Goal: Information Seeking & Learning: Learn about a topic

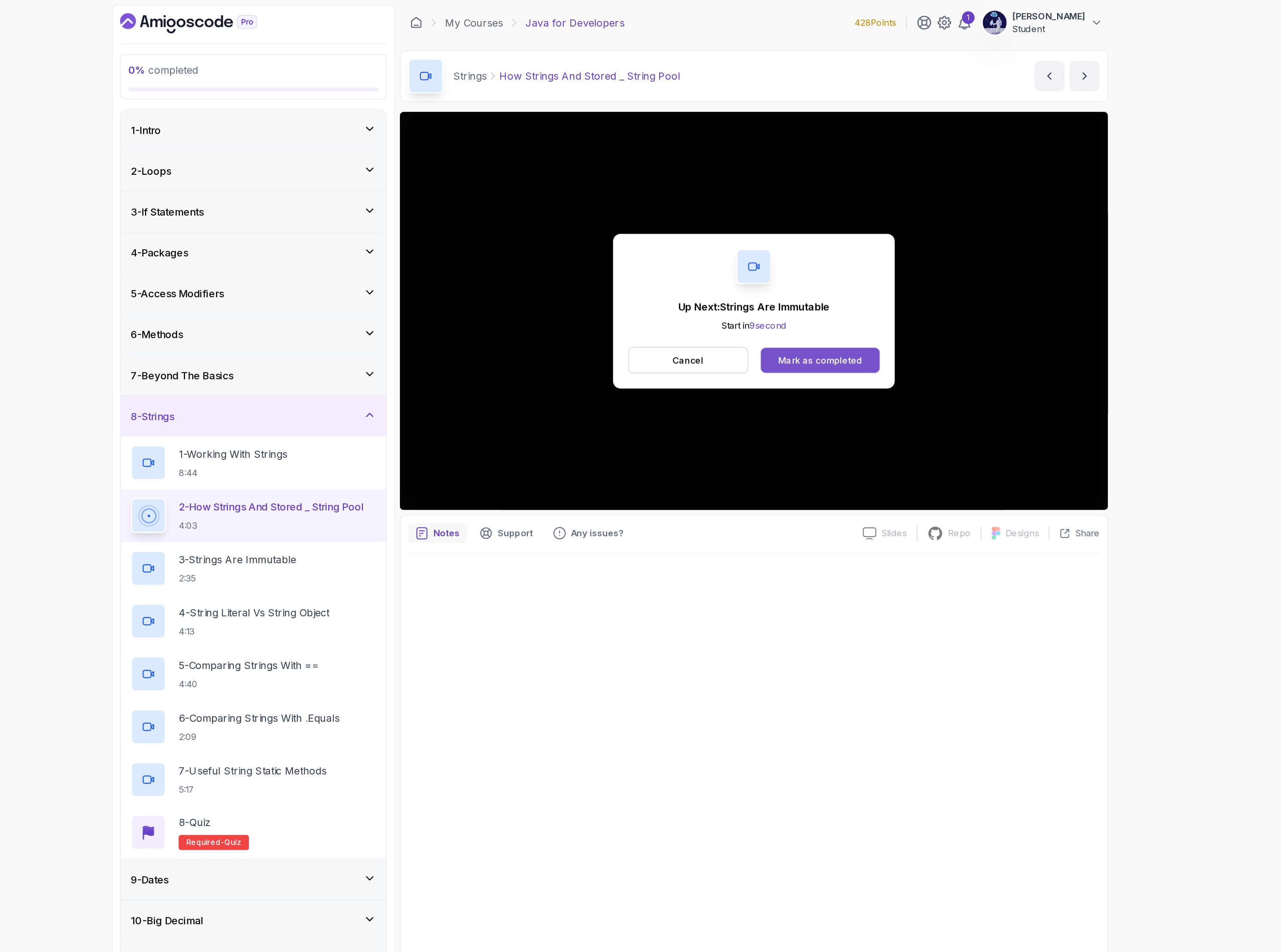
click at [778, 231] on div "Mark as completed" at bounding box center [773, 227] width 53 height 8
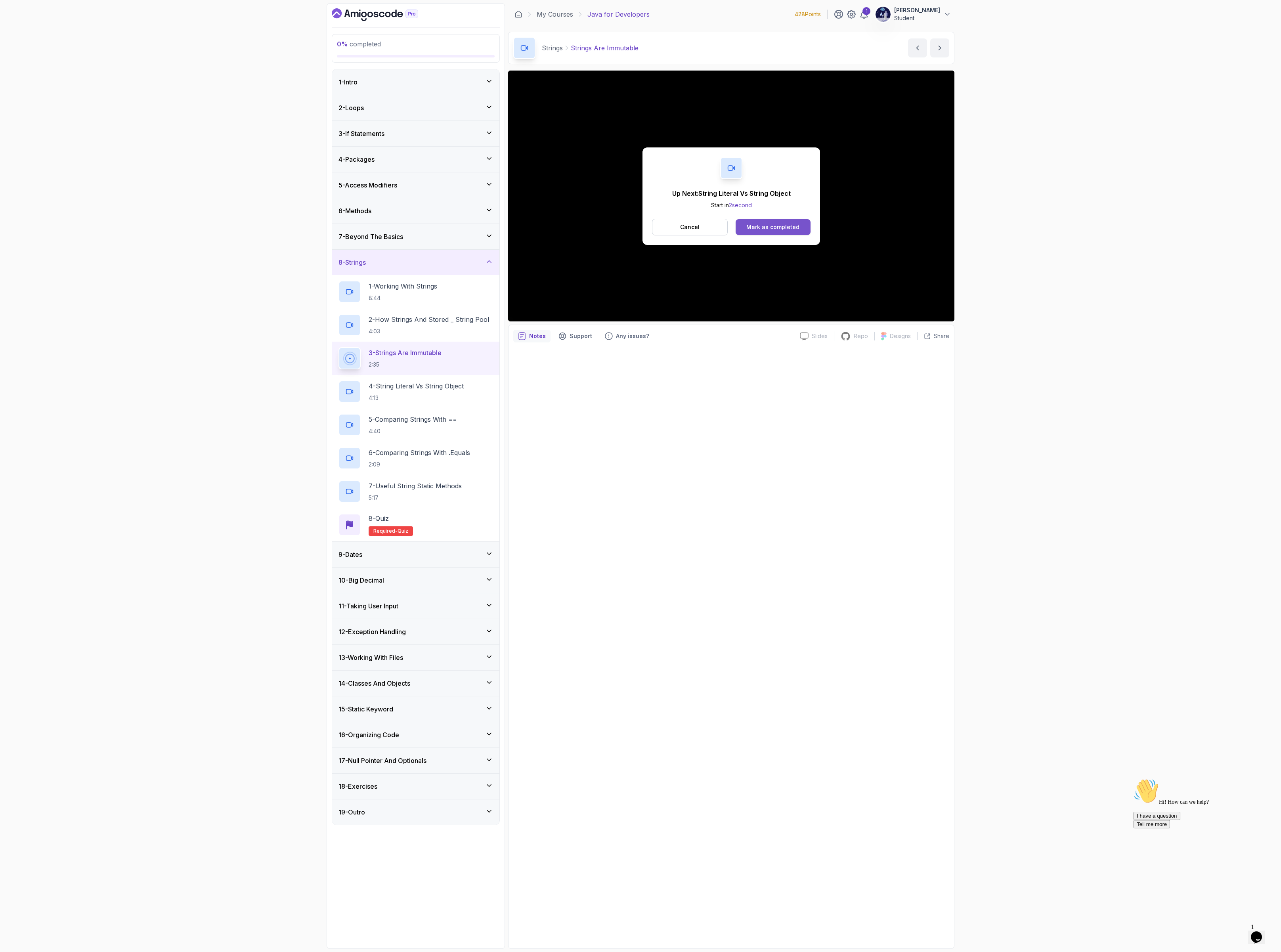
click at [778, 229] on div "Mark as completed" at bounding box center [773, 227] width 53 height 8
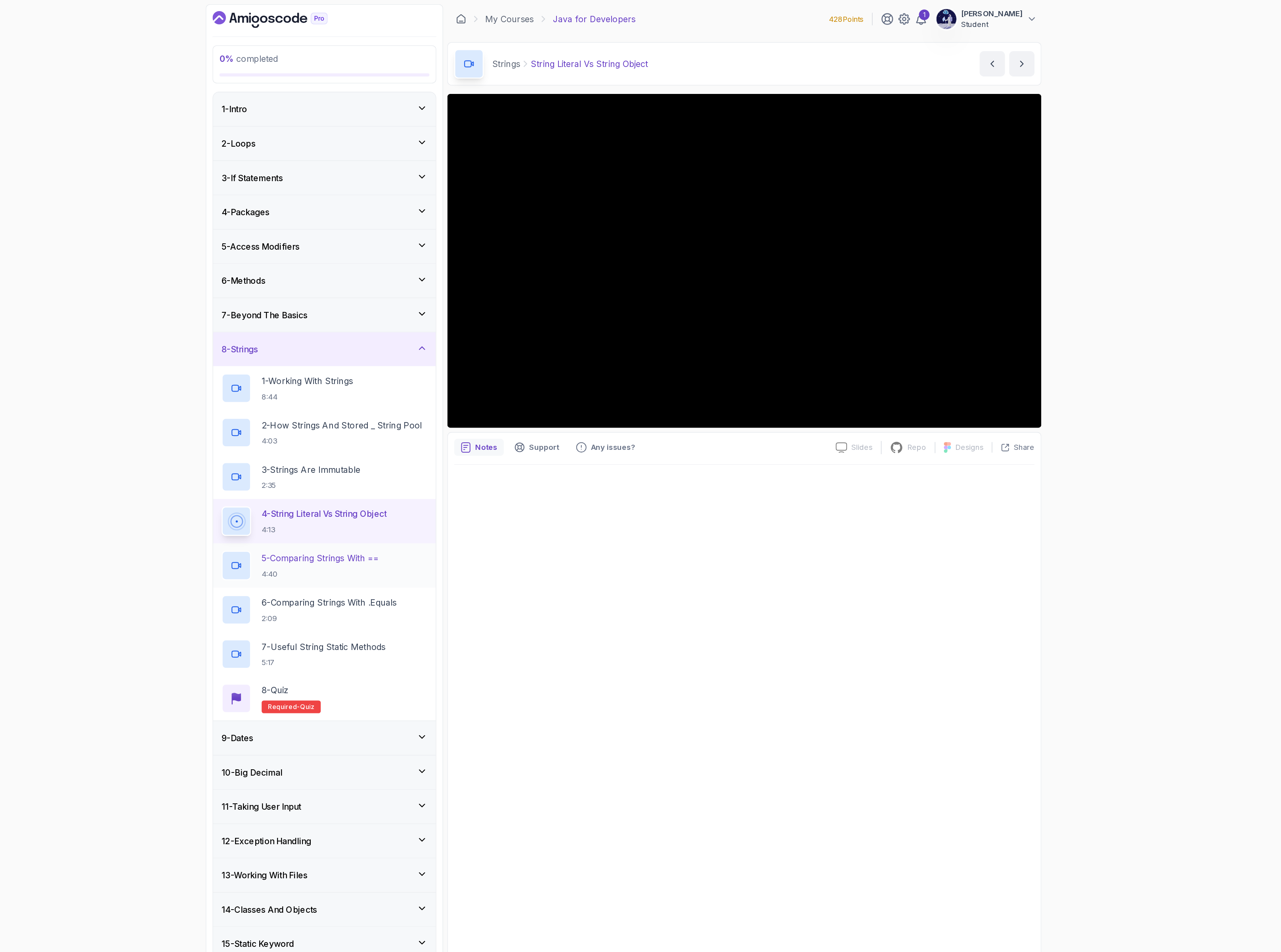
click at [433, 432] on p "4:40" at bounding box center [413, 431] width 88 height 8
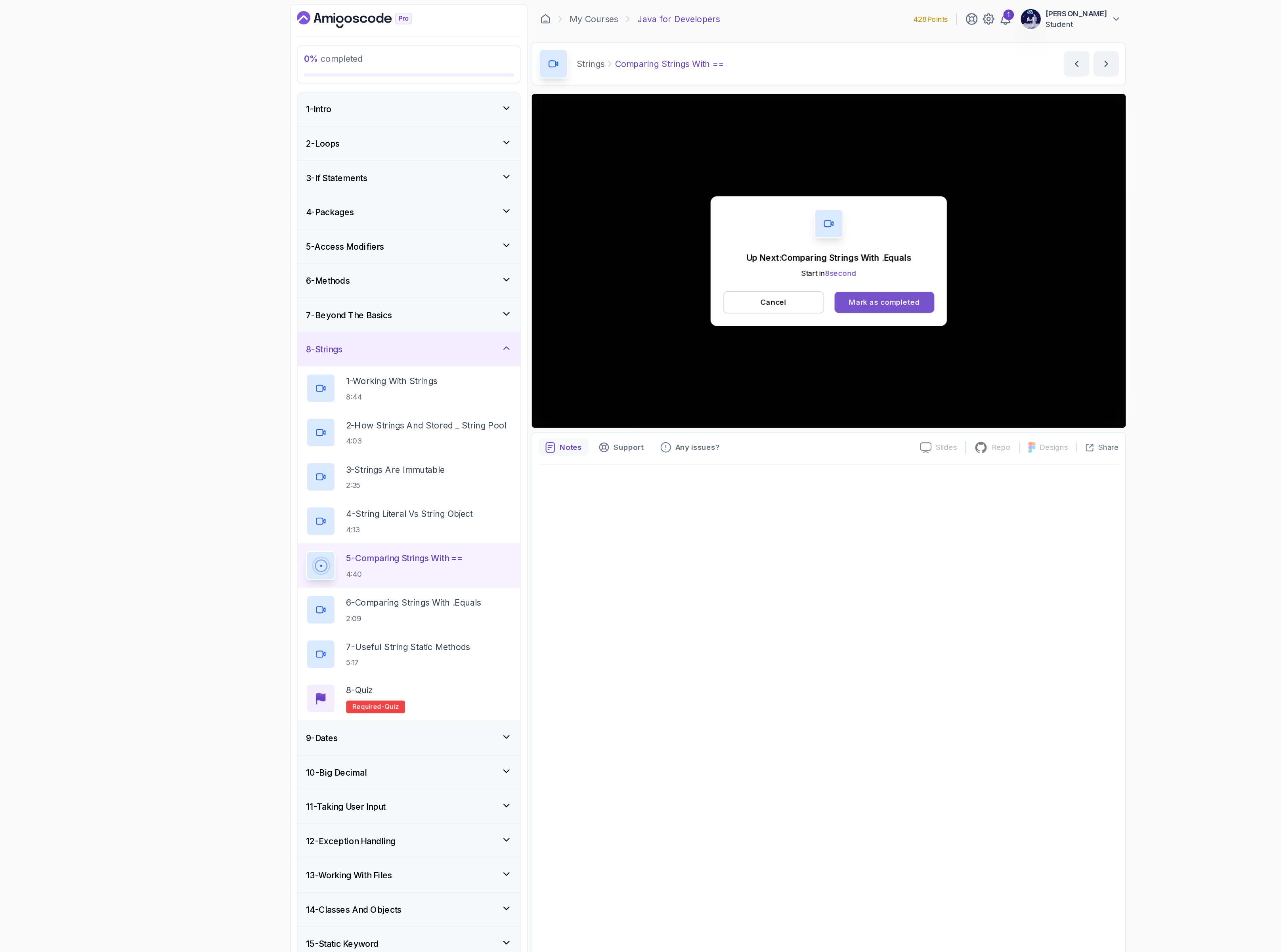
click at [778, 232] on button "Mark as completed" at bounding box center [773, 227] width 75 height 16
click at [422, 490] on p "7 - Useful String Static Methods" at bounding box center [415, 485] width 93 height 9
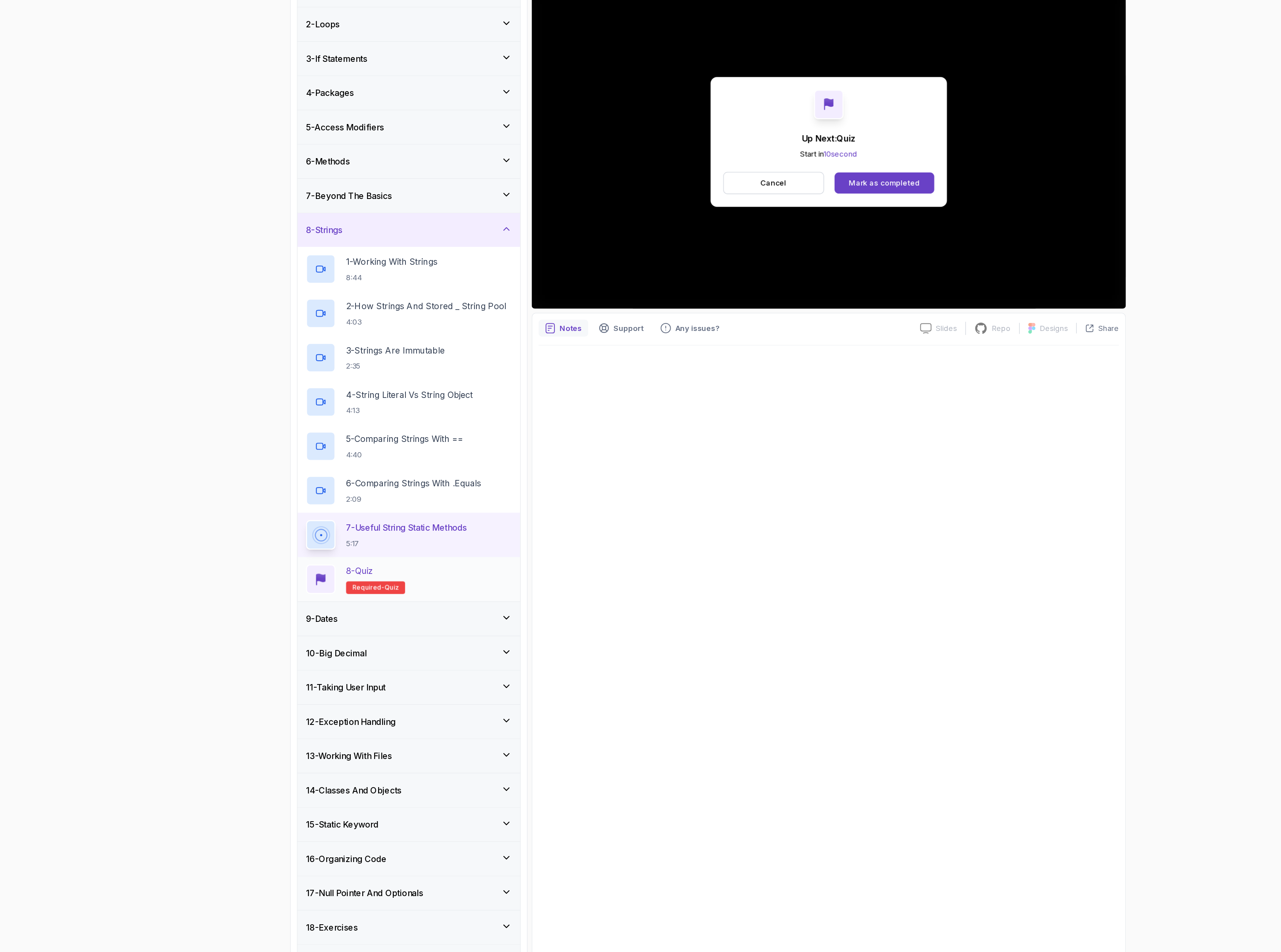
click at [424, 523] on div "8 - Quiz Required- quiz" at bounding box center [416, 524] width 154 height 22
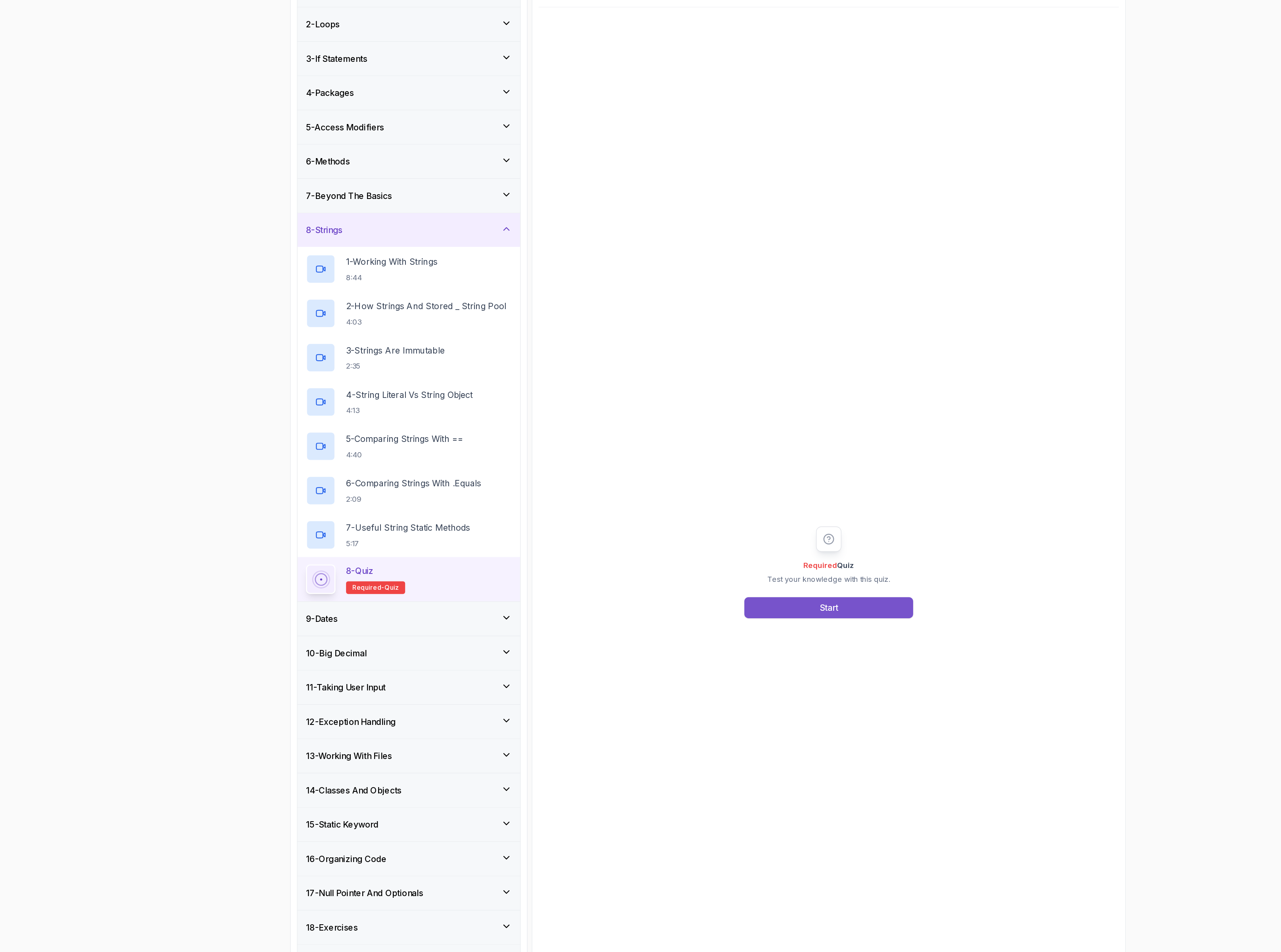
click at [759, 542] on button "Start" at bounding box center [731, 546] width 127 height 16
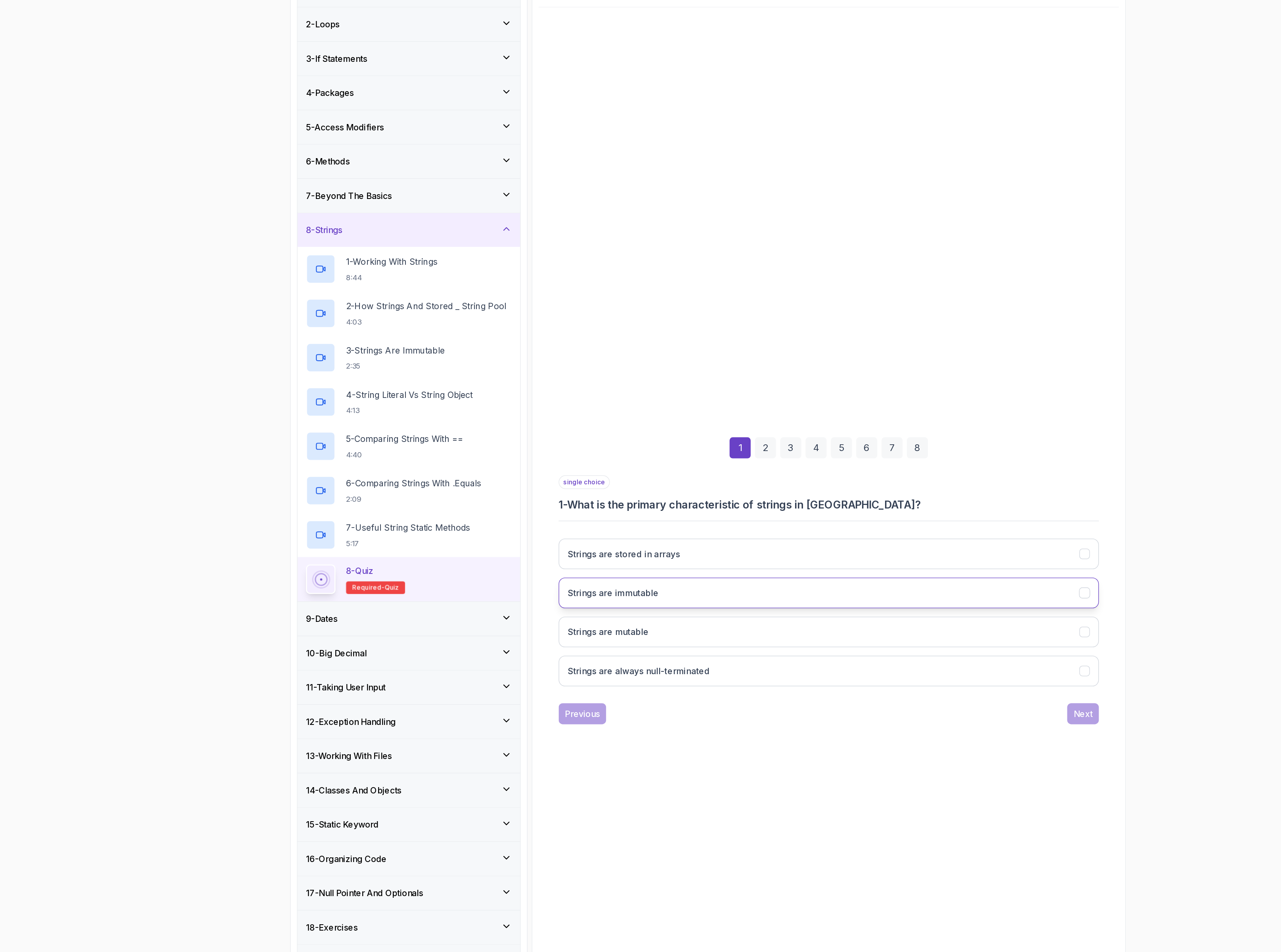
click at [738, 532] on button "Strings are immutable" at bounding box center [731, 535] width 406 height 23
click at [915, 625] on div "Next" at bounding box center [922, 625] width 14 height 9
click at [622, 536] on h3 "It is part of the heap memory" at bounding box center [580, 535] width 90 height 9
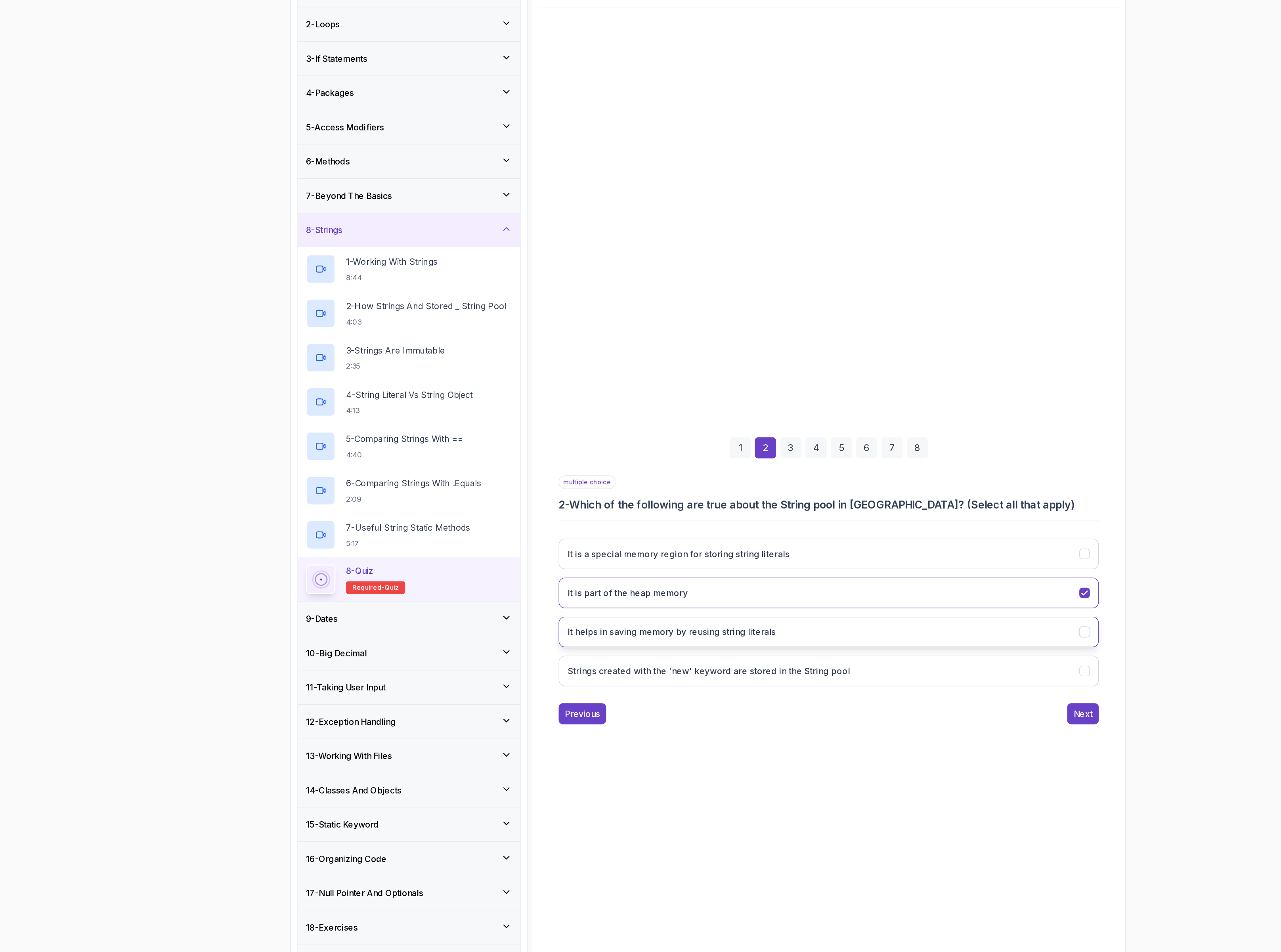
click at [623, 561] on h3 "It helps in saving memory by reusing string literals" at bounding box center [613, 564] width 156 height 9
click at [649, 509] on h3 "It is a special memory region for storing string literals" at bounding box center [619, 505] width 167 height 9
click at [930, 624] on button "Next" at bounding box center [923, 626] width 24 height 16
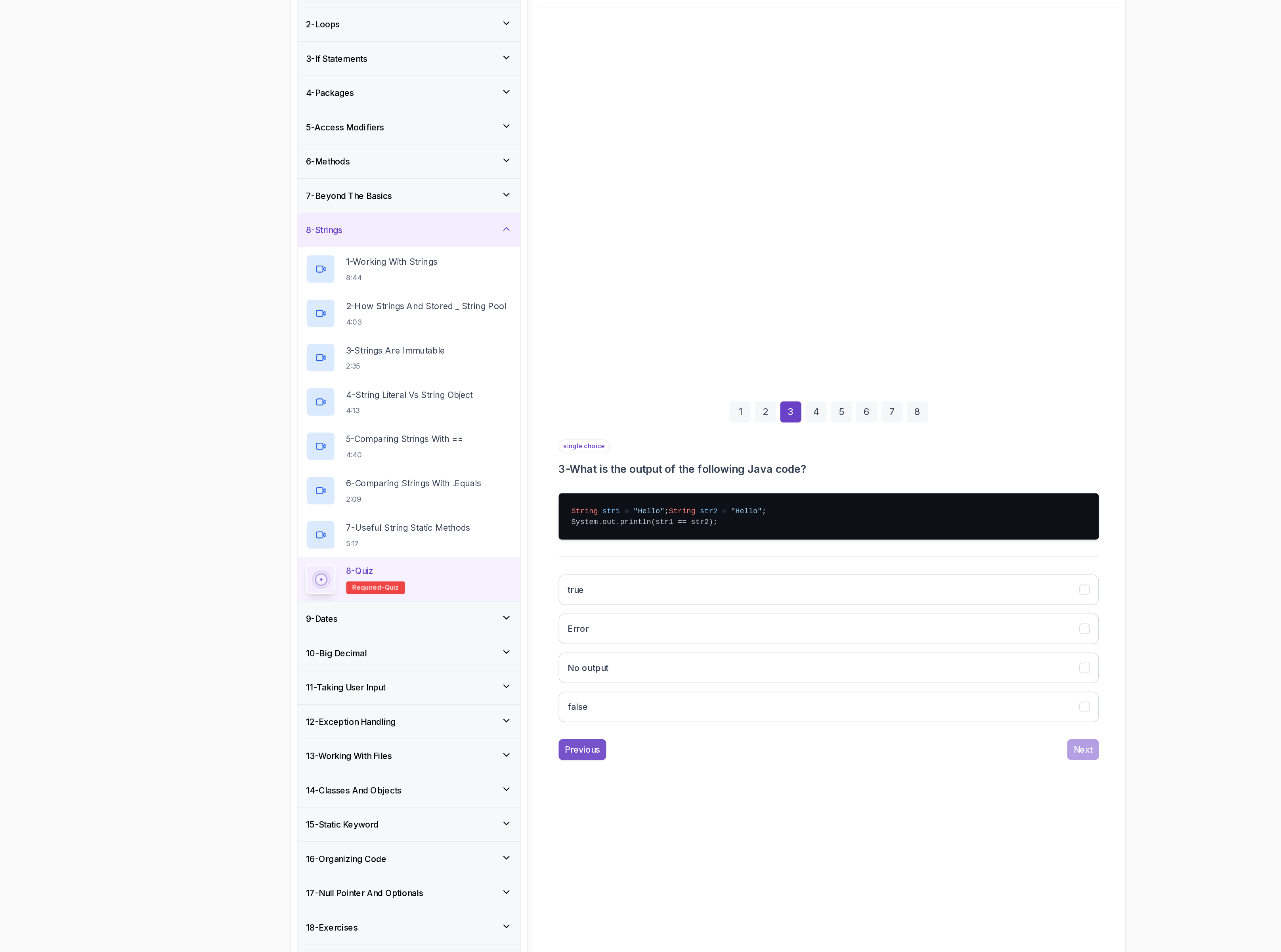
click at [535, 654] on div "Previous" at bounding box center [546, 652] width 26 height 9
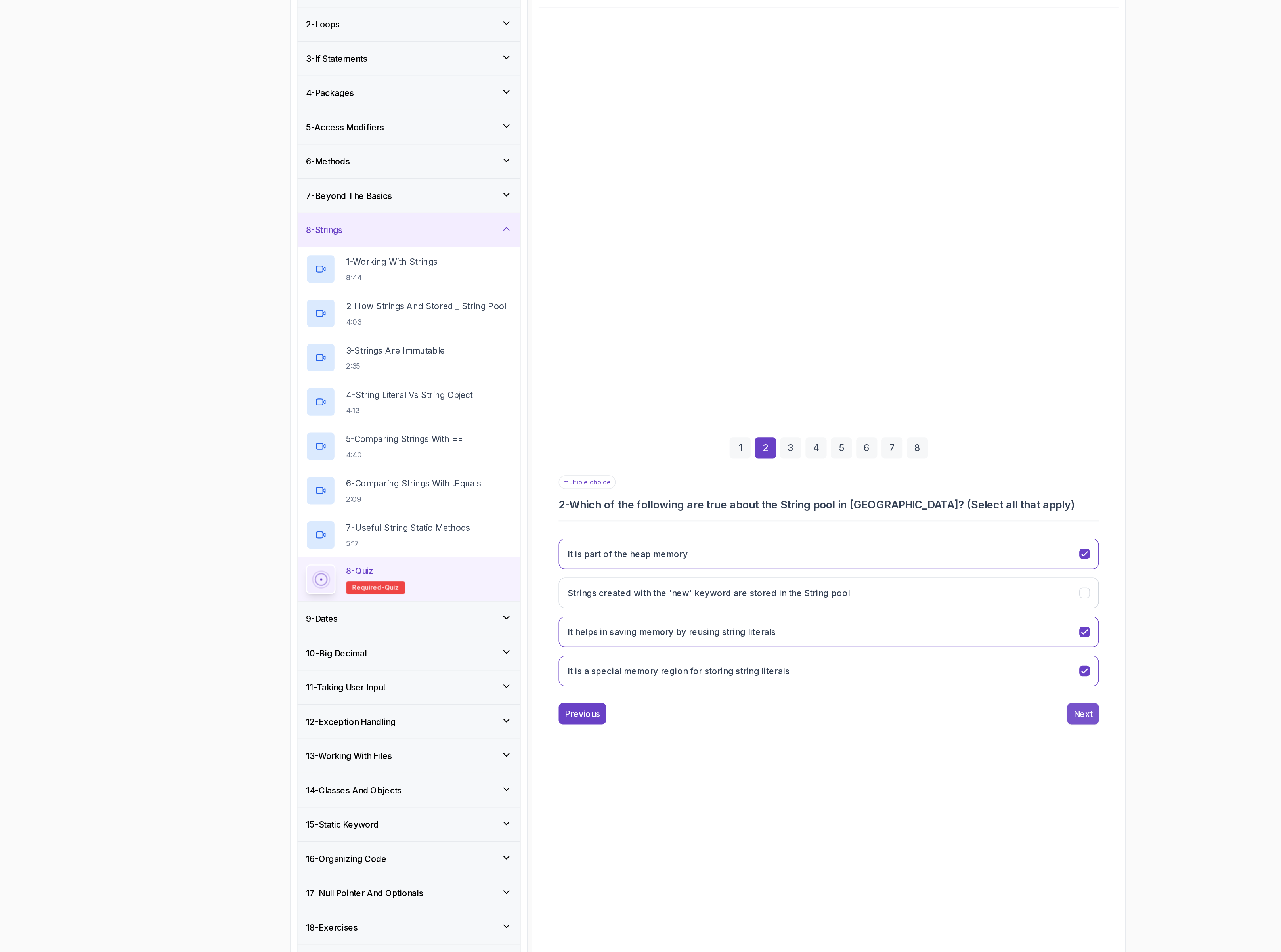
click at [912, 633] on button "Next" at bounding box center [923, 626] width 24 height 16
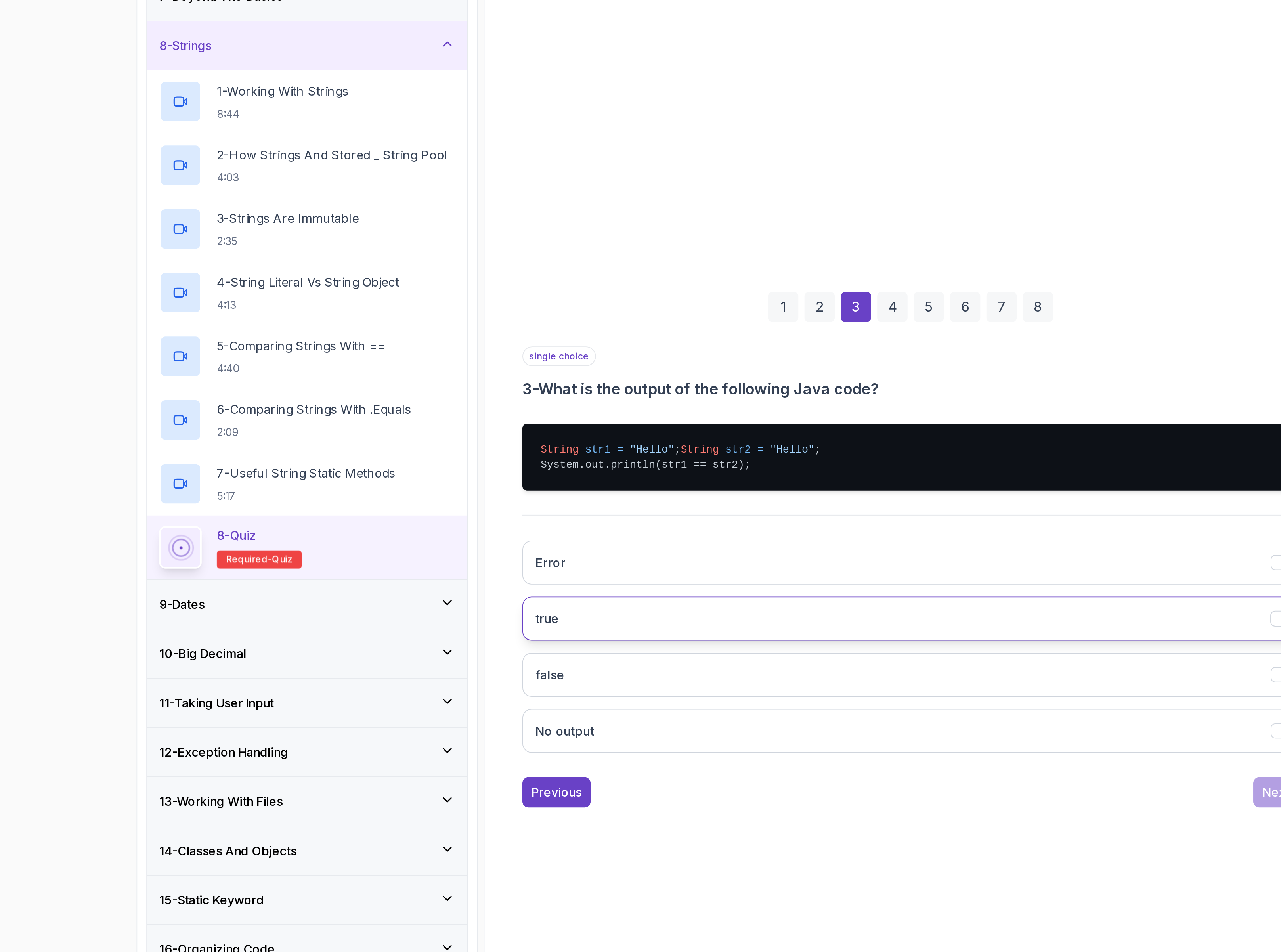
click at [577, 564] on button "true" at bounding box center [731, 562] width 406 height 23
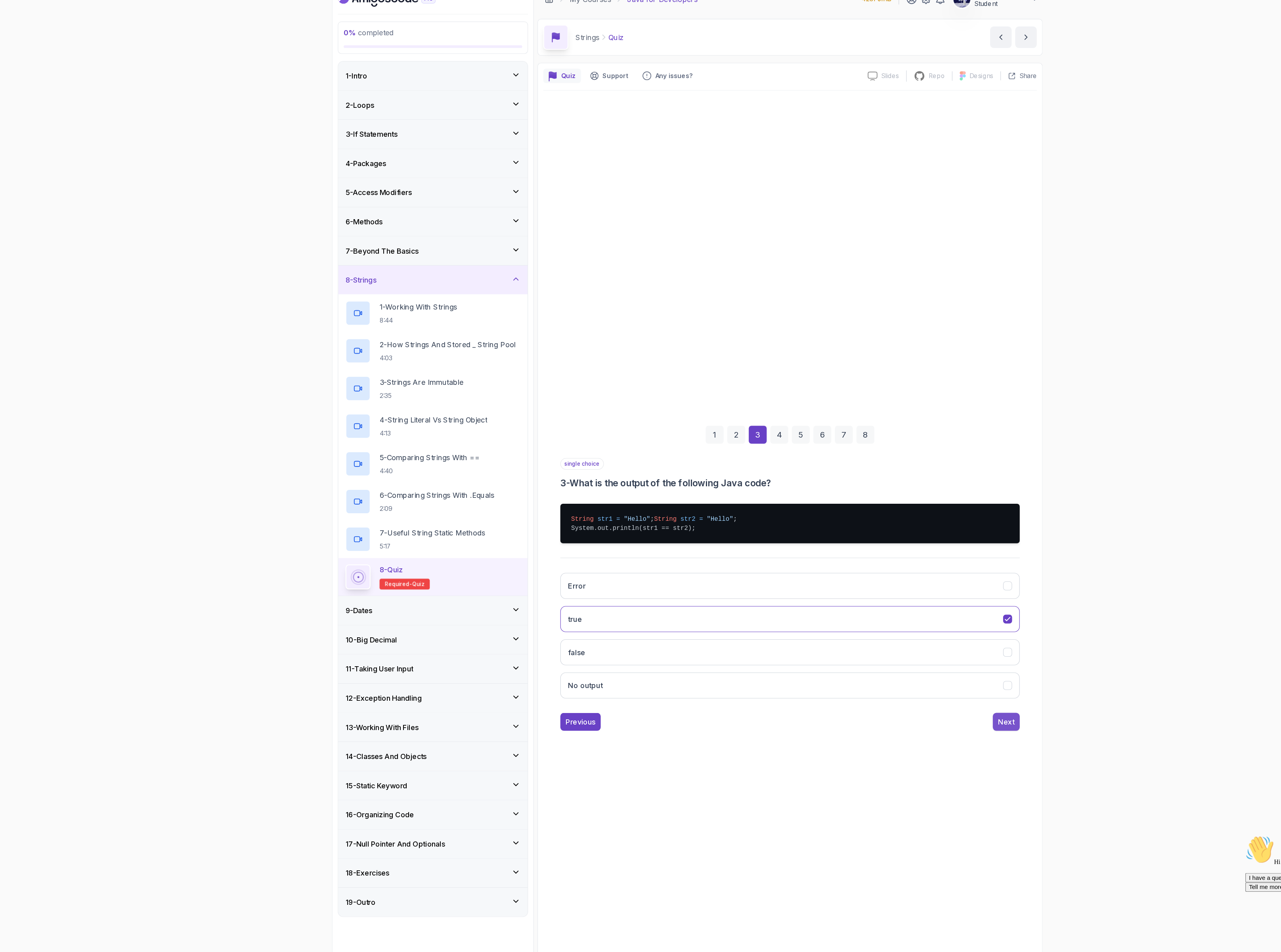
click at [927, 655] on div "Next" at bounding box center [922, 652] width 14 height 9
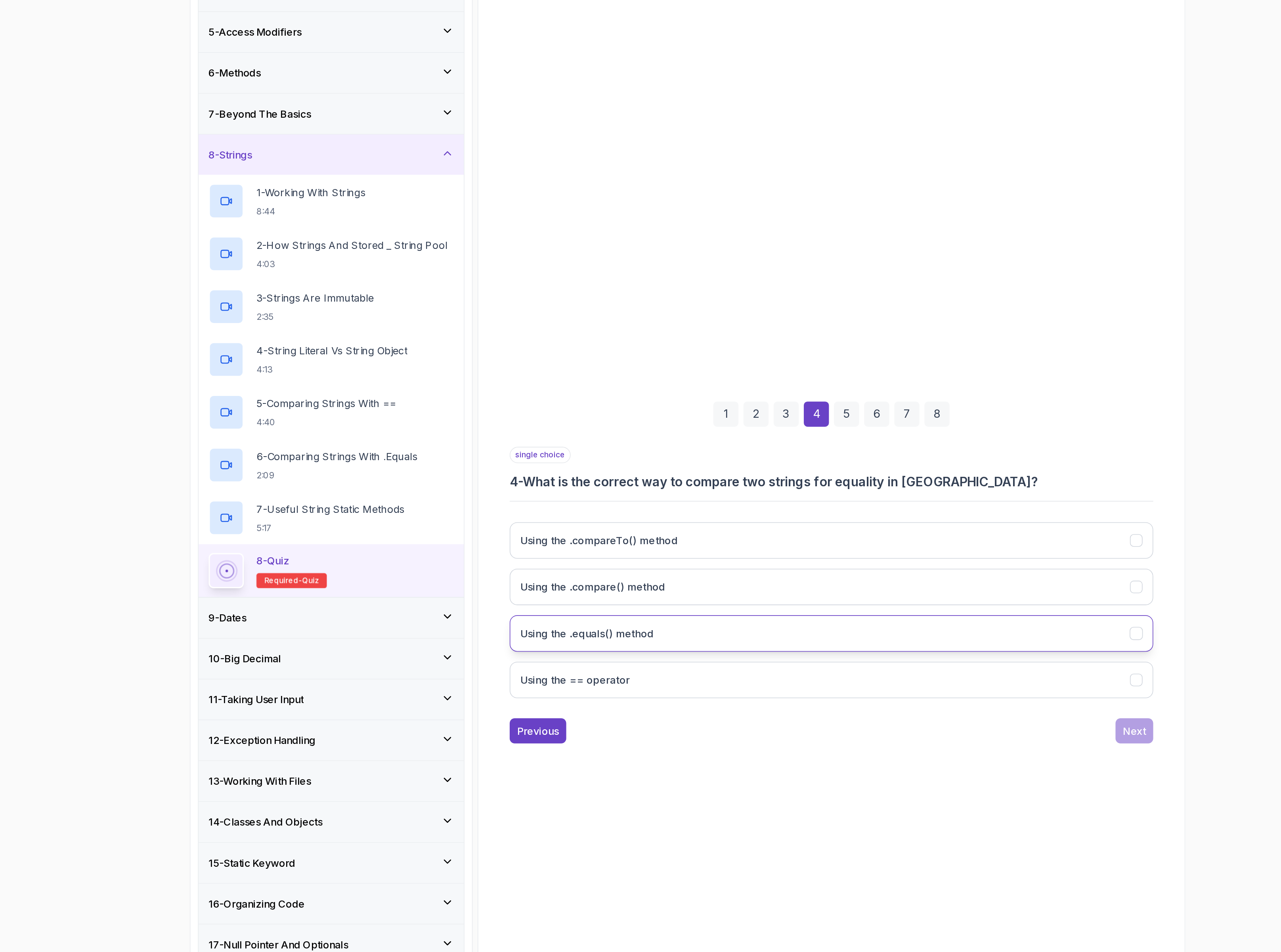
click at [641, 565] on button "Using the .equals() method" at bounding box center [731, 564] width 406 height 23
click at [919, 628] on div "Next" at bounding box center [922, 625] width 14 height 9
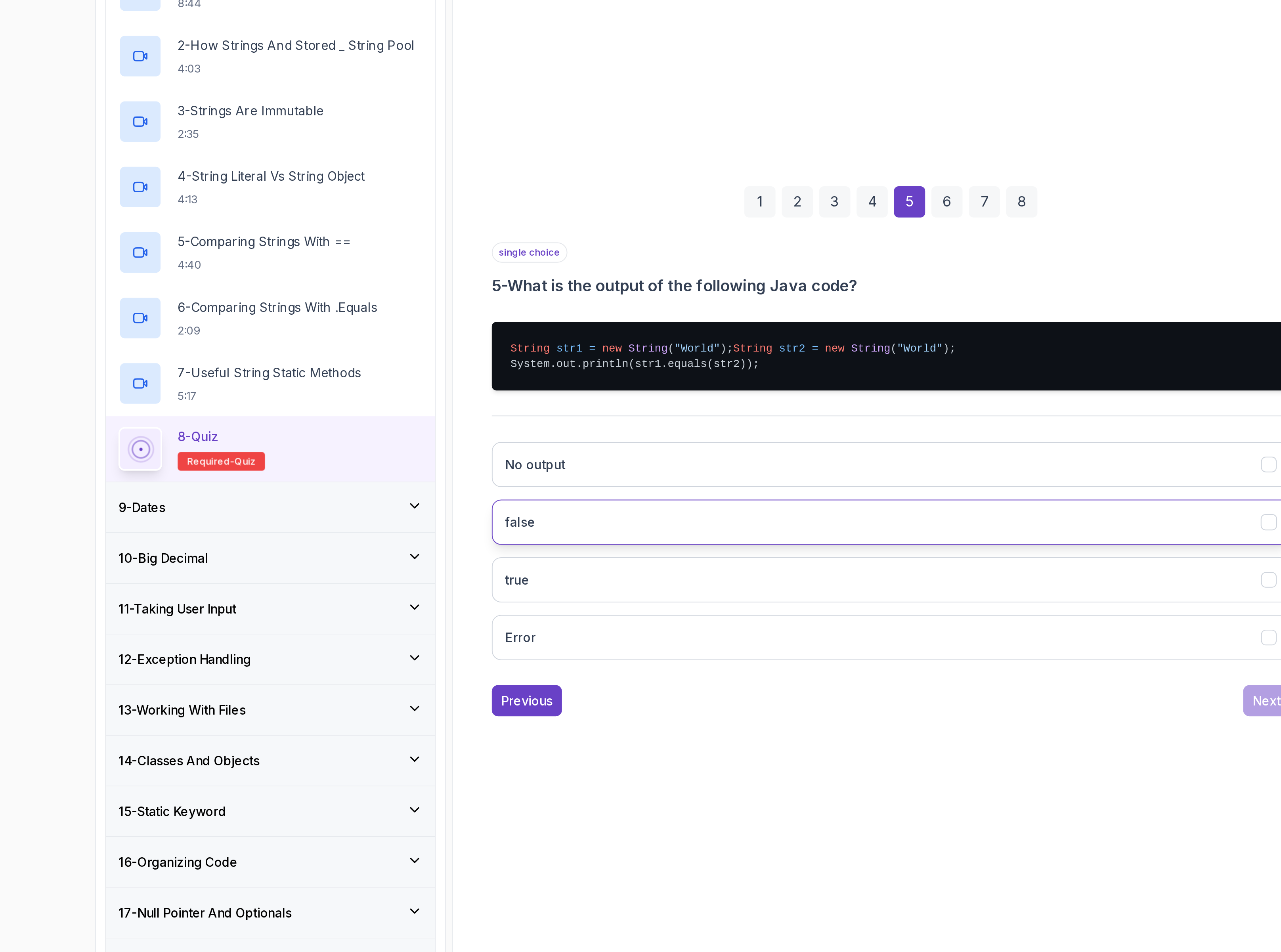
click at [577, 569] on button "false" at bounding box center [731, 562] width 406 height 23
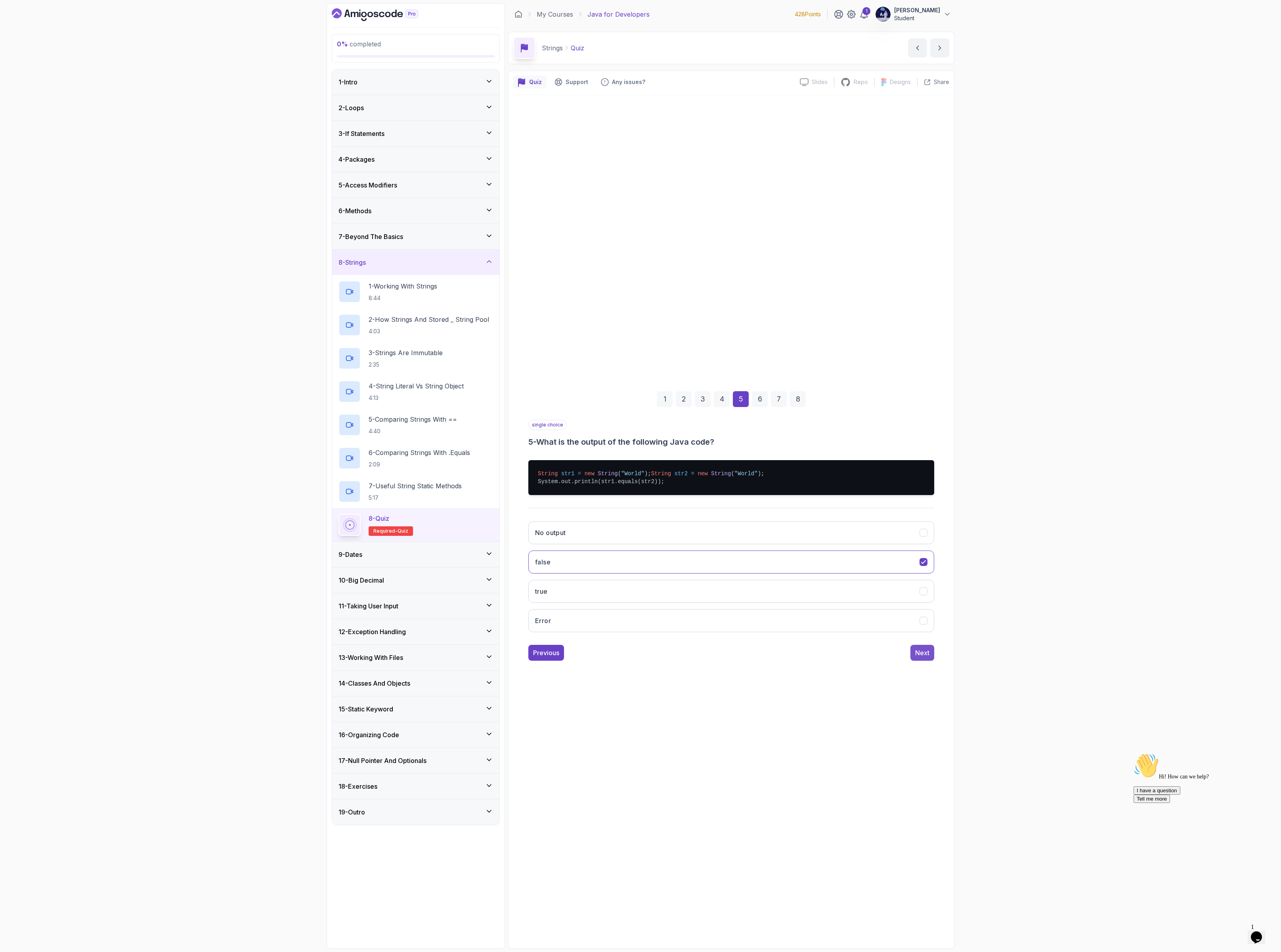
click at [916, 657] on div "Next" at bounding box center [922, 652] width 14 height 9
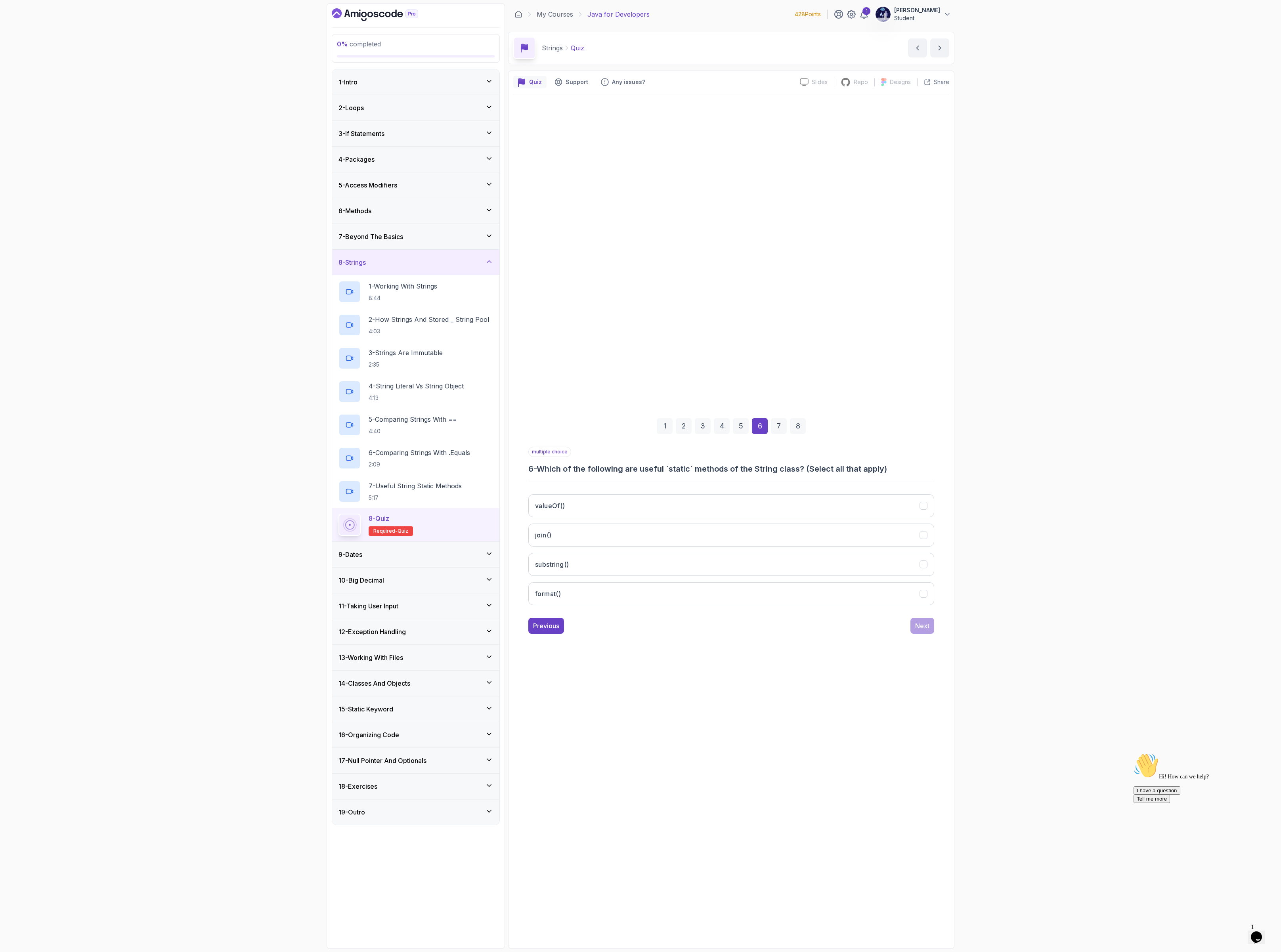
click at [741, 429] on div "5" at bounding box center [741, 426] width 16 height 16
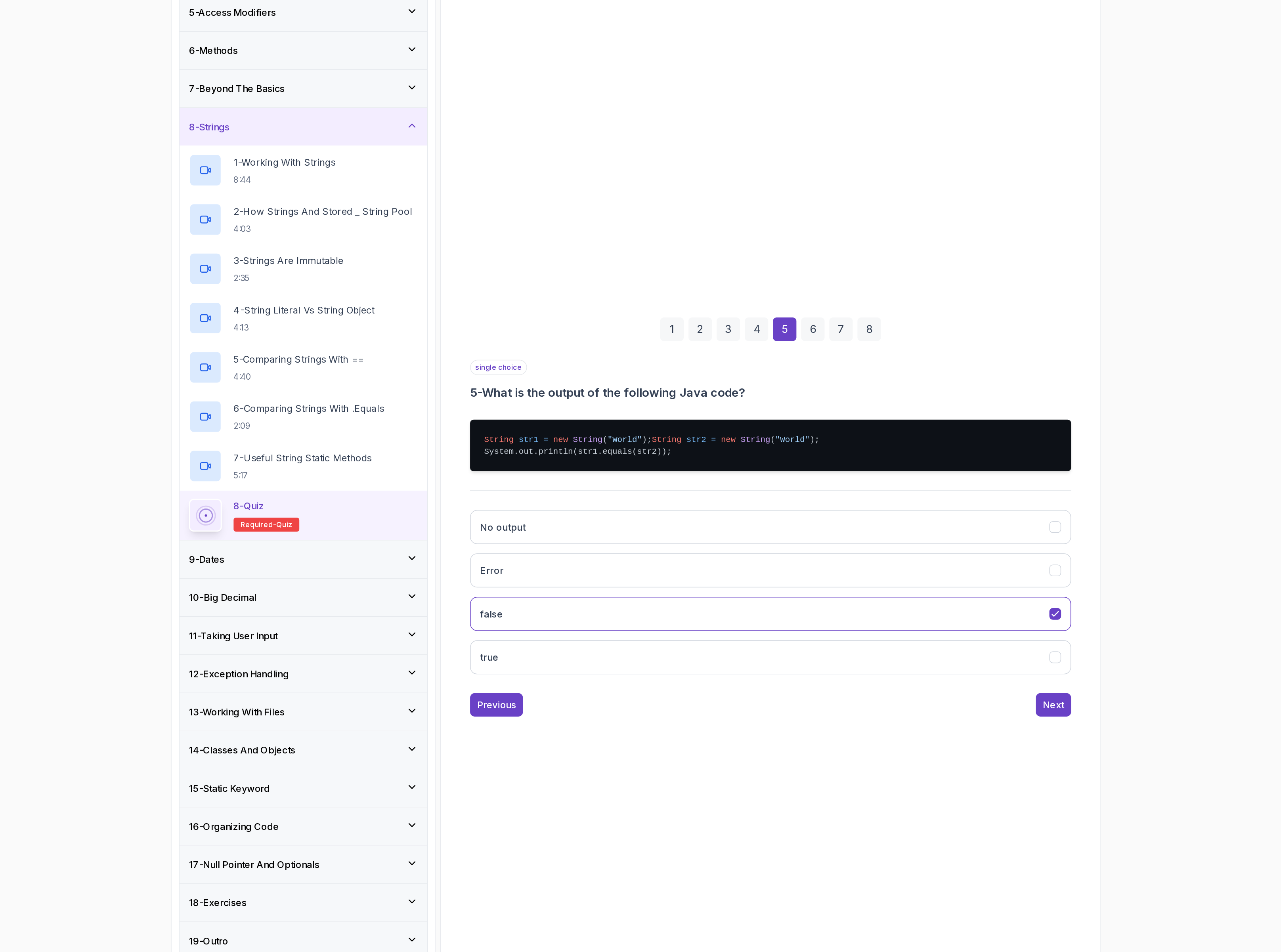
click at [761, 392] on div "6" at bounding box center [760, 399] width 16 height 16
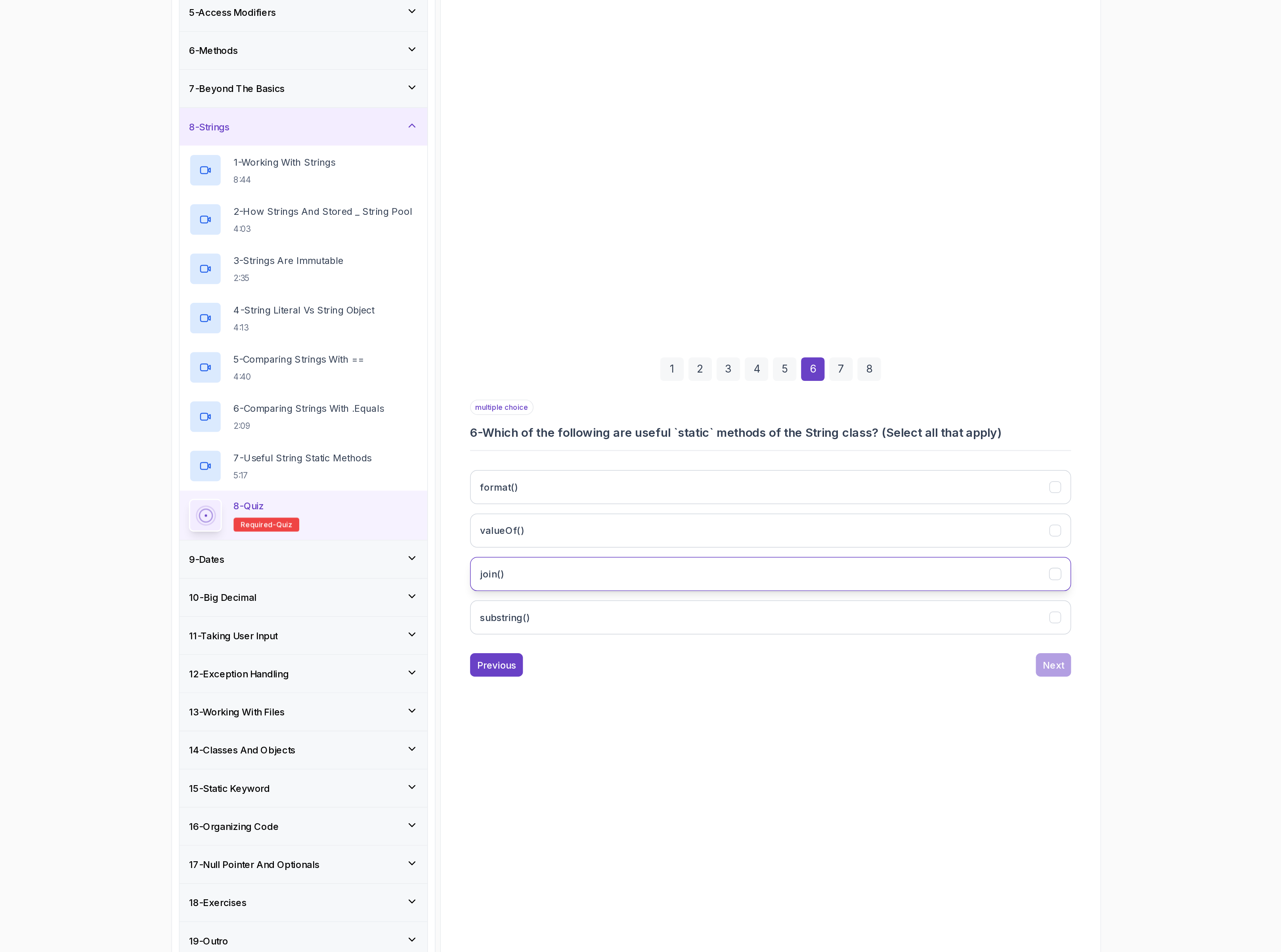
click at [636, 567] on button "join()" at bounding box center [731, 564] width 406 height 23
click at [553, 532] on h3 "valueOf()" at bounding box center [550, 535] width 30 height 9
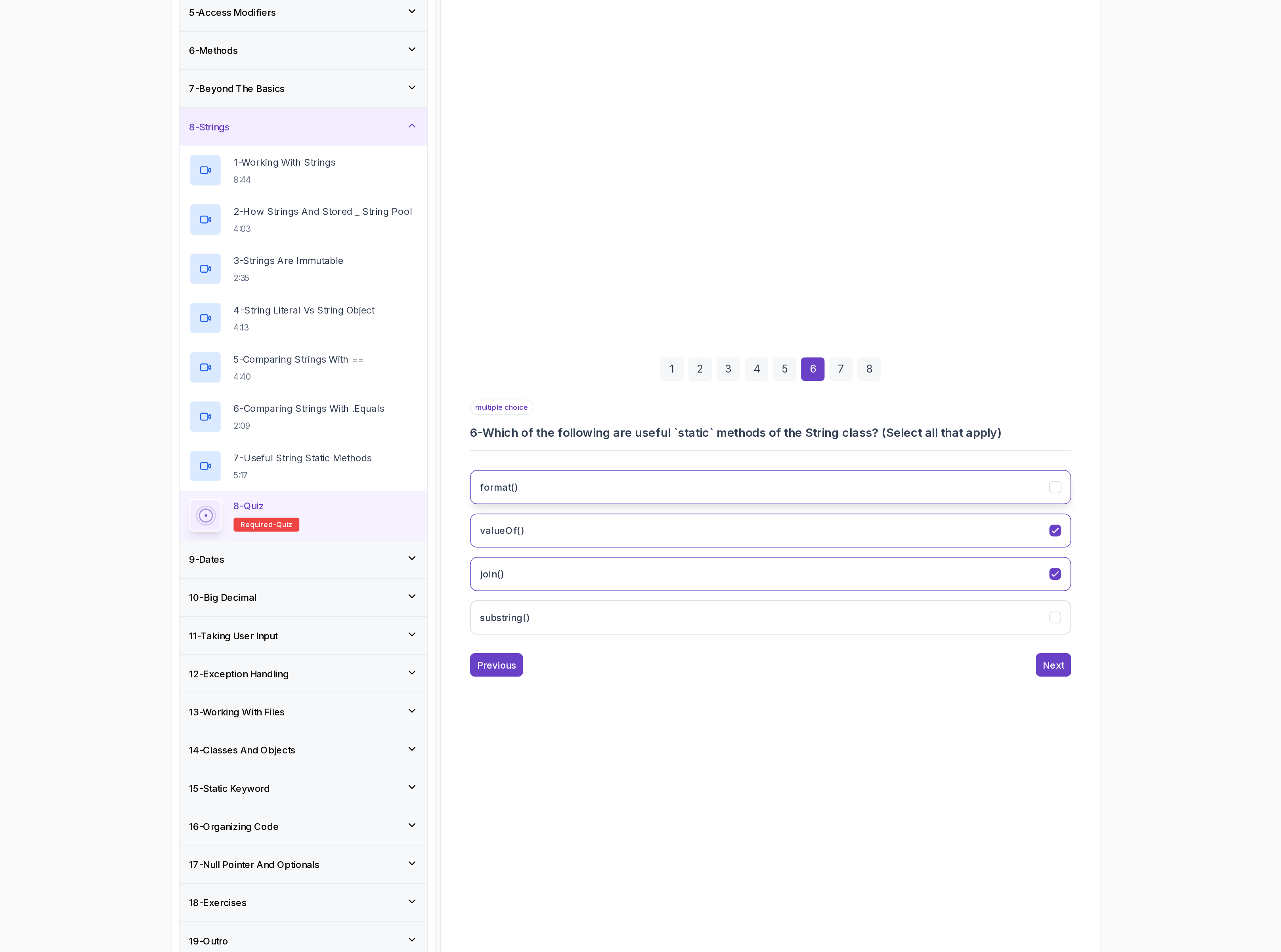
click at [559, 513] on button "format()" at bounding box center [731, 505] width 406 height 23
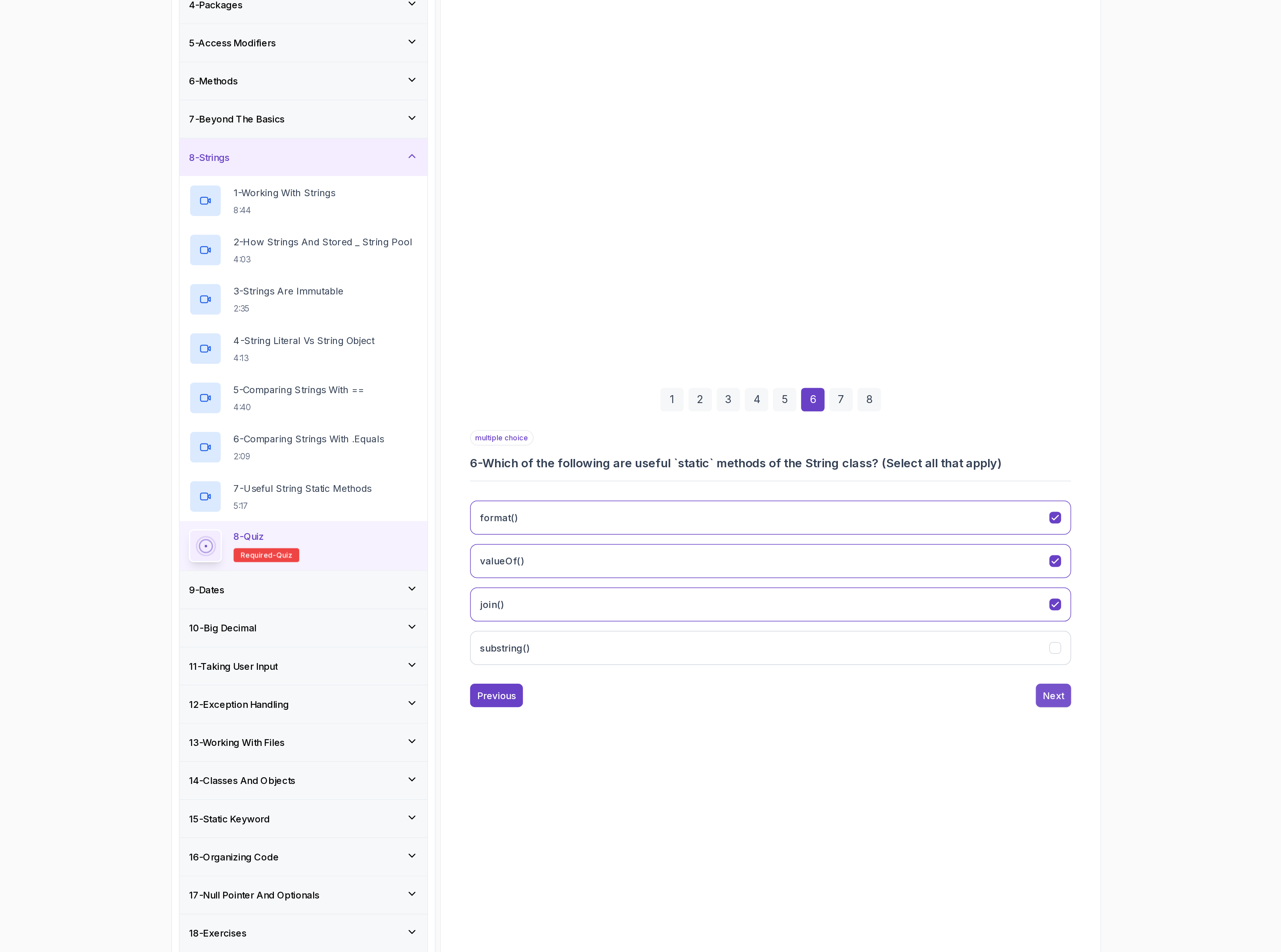
click at [926, 622] on button "Next" at bounding box center [923, 626] width 24 height 16
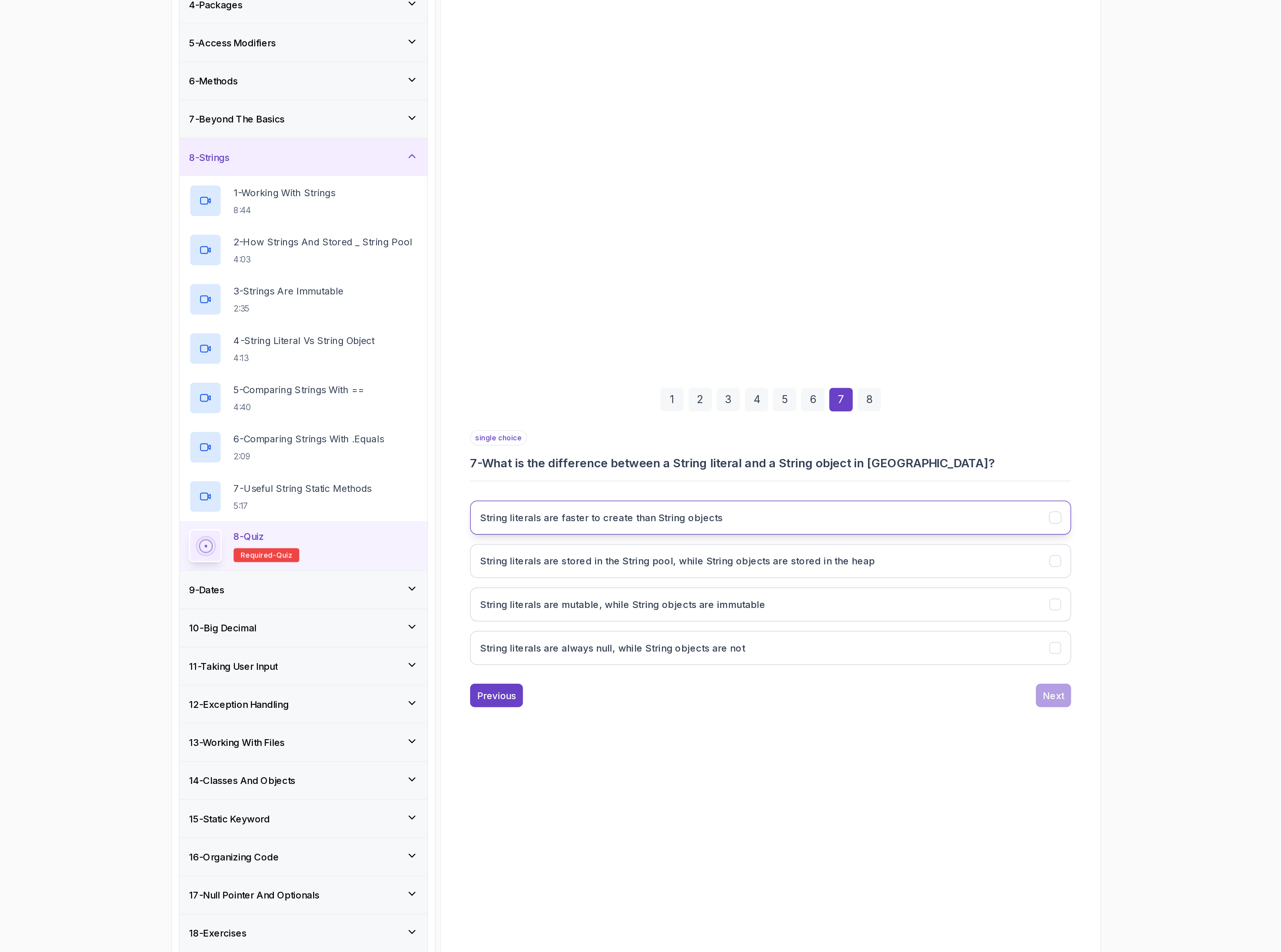
click at [669, 509] on h3 "String literals are faster to create than String objects" at bounding box center [617, 505] width 164 height 9
click at [687, 538] on h3 "String literals are stored in the String pool, while String objects are stored …" at bounding box center [668, 535] width 267 height 9
click at [915, 630] on div "Next" at bounding box center [922, 625] width 14 height 9
click at [656, 501] on h3 "Because it compares object references, not the actual content" at bounding box center [633, 505] width 196 height 9
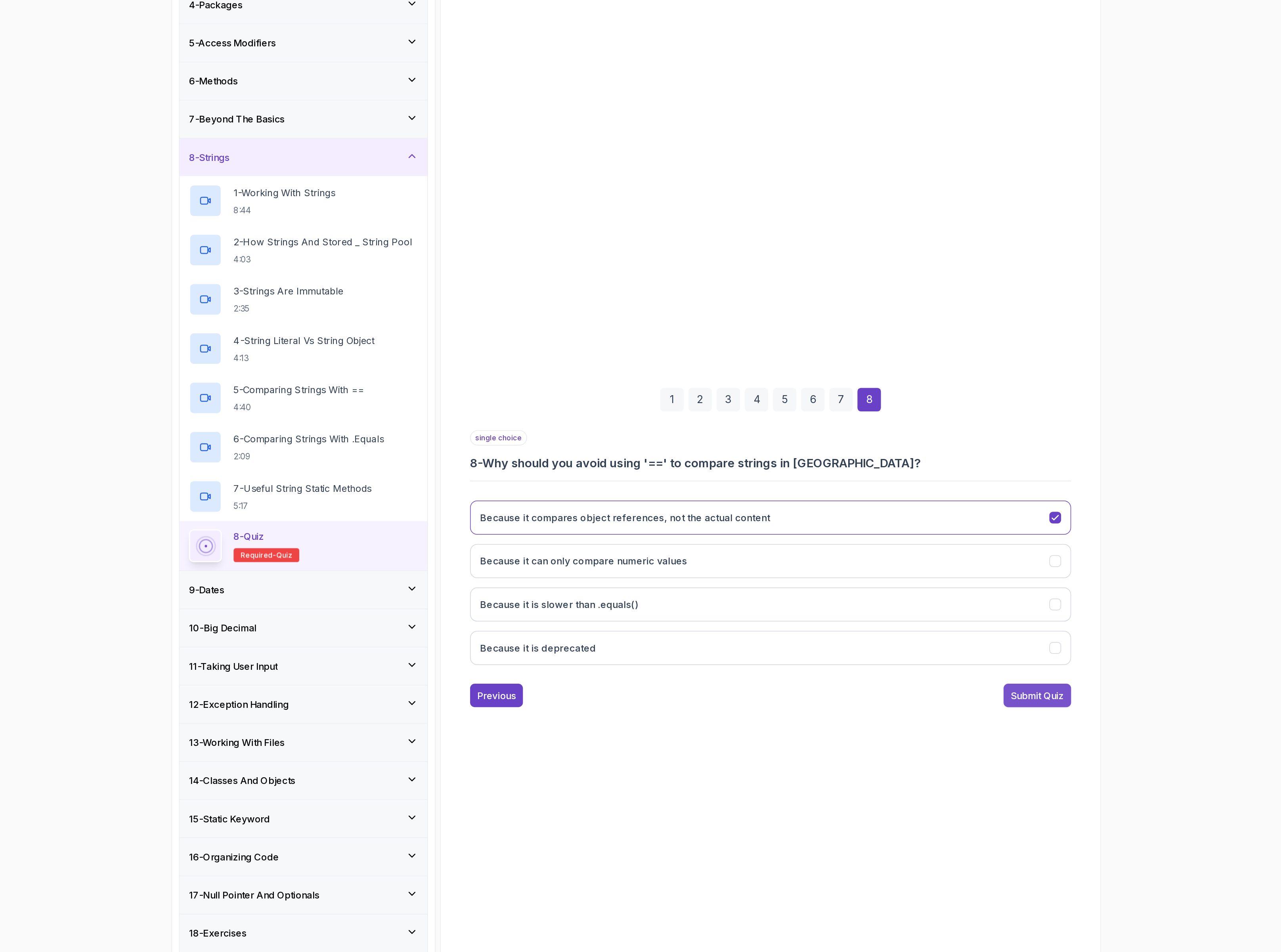
click at [893, 627] on div "Submit Quiz" at bounding box center [911, 625] width 36 height 9
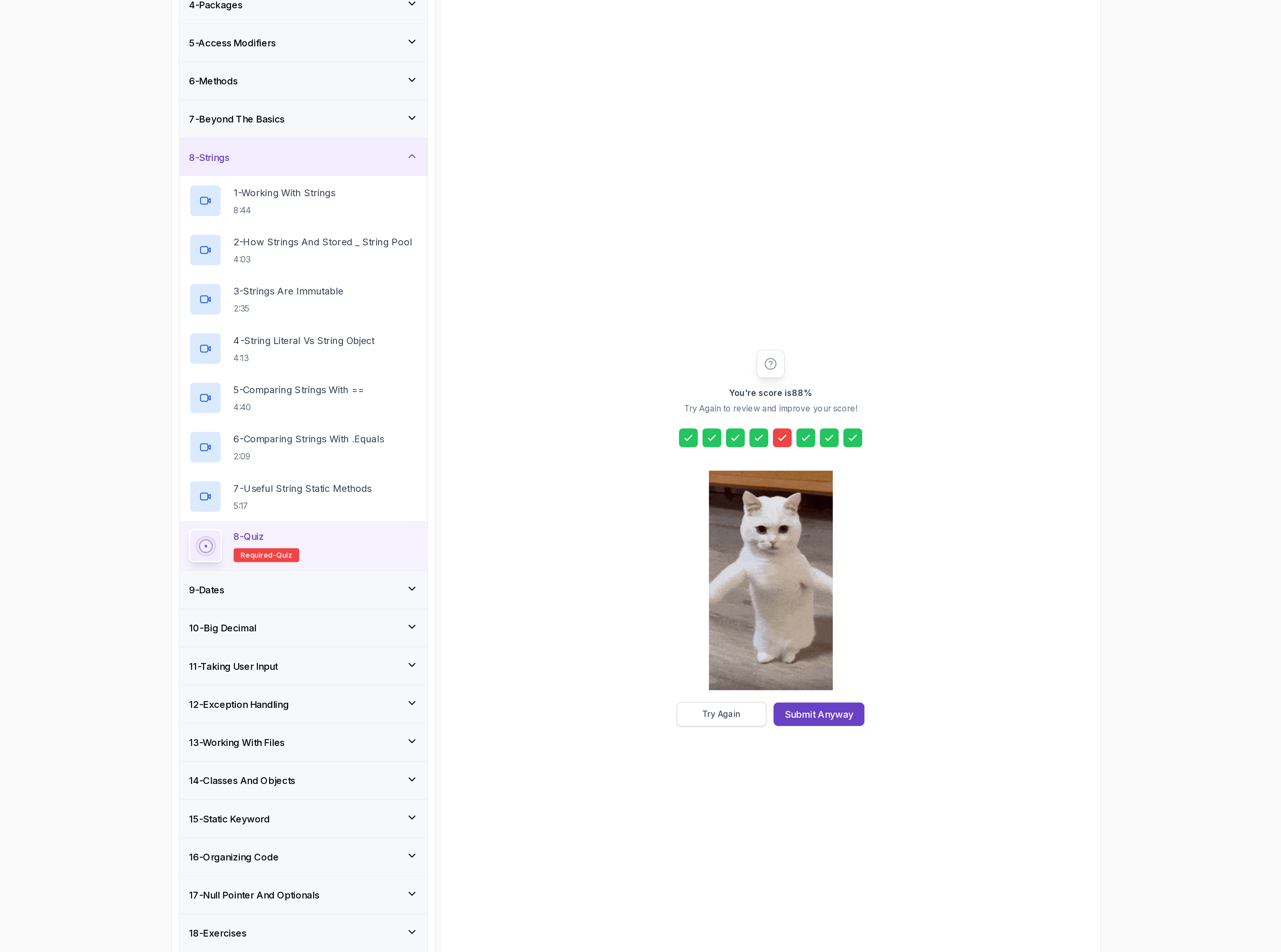
click at [698, 638] on div "Try Again" at bounding box center [698, 638] width 26 height 8
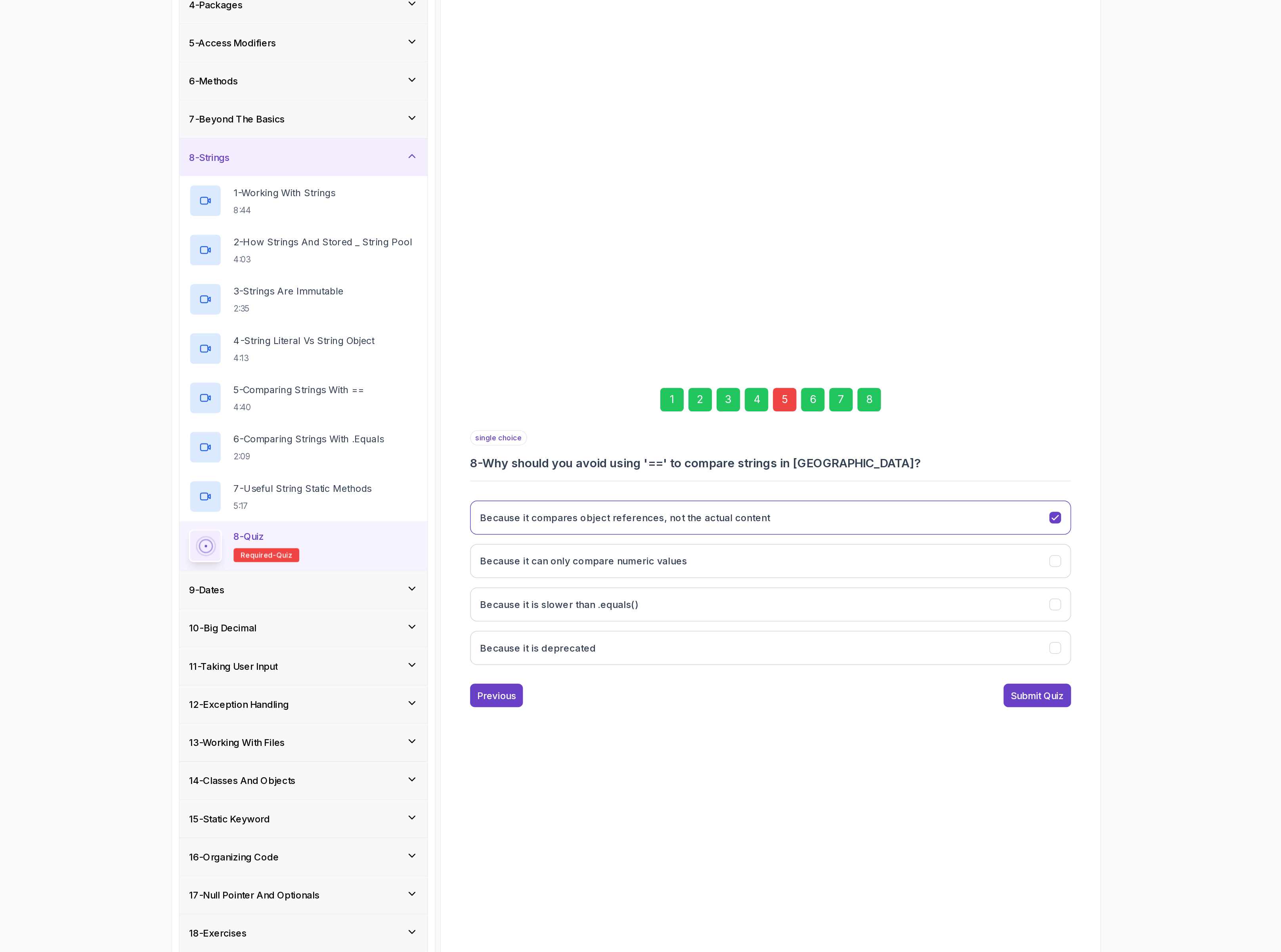
drag, startPoint x: 744, startPoint y: 439, endPoint x: 744, endPoint y: 431, distance: 8.0
click at [744, 438] on div "1 2 3 4 5 6 7 8" at bounding box center [731, 426] width 406 height 41
click at [743, 425] on div "5" at bounding box center [741, 426] width 16 height 16
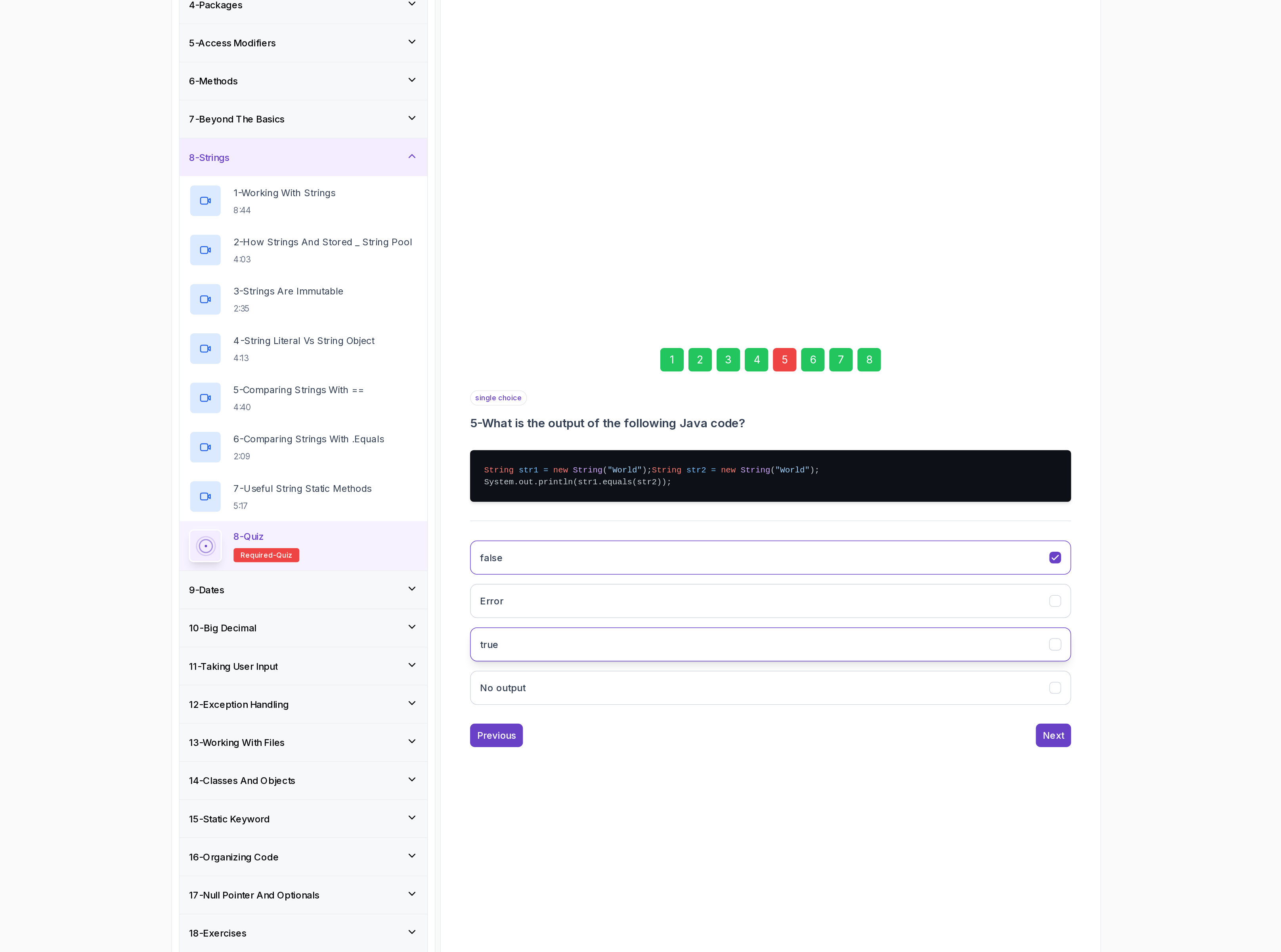
click at [600, 597] on button "true" at bounding box center [731, 591] width 406 height 23
drag, startPoint x: 802, startPoint y: 396, endPoint x: 792, endPoint y: 391, distance: 11.2
click at [792, 391] on div "8" at bounding box center [798, 399] width 16 height 16
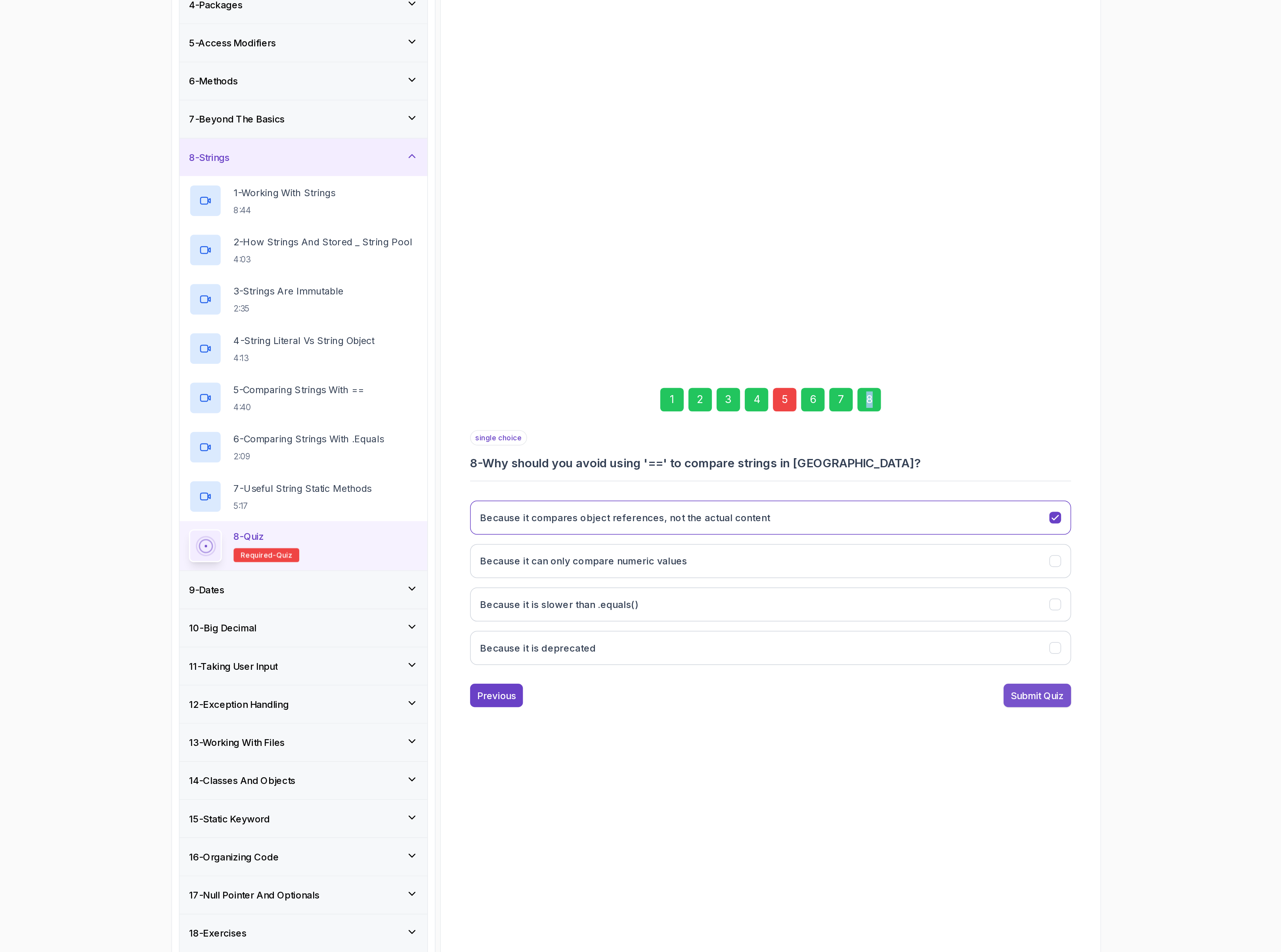
click at [916, 625] on div "Submit Quiz" at bounding box center [911, 625] width 36 height 9
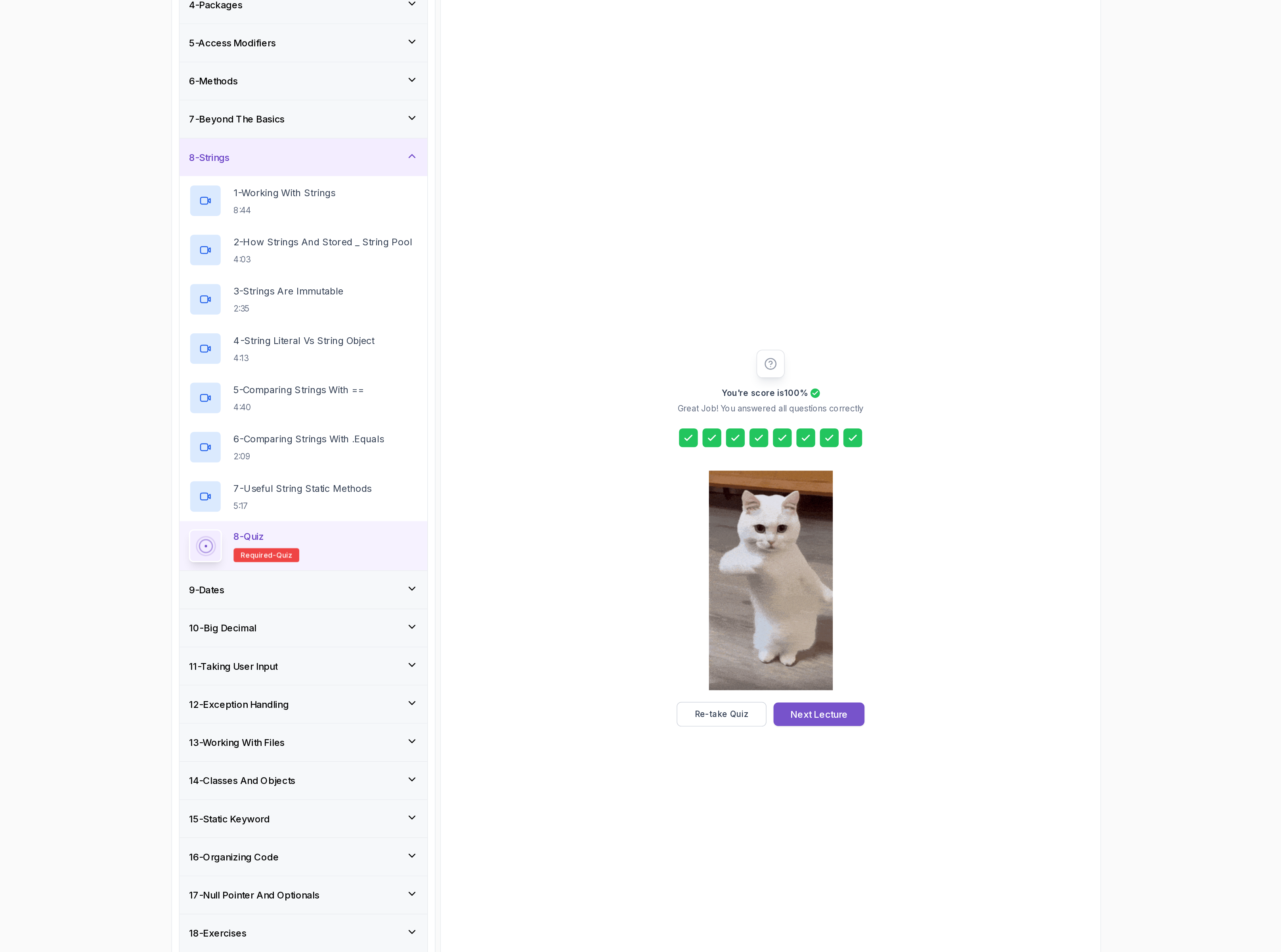
click at [746, 639] on div "Next Lecture" at bounding box center [764, 638] width 39 height 9
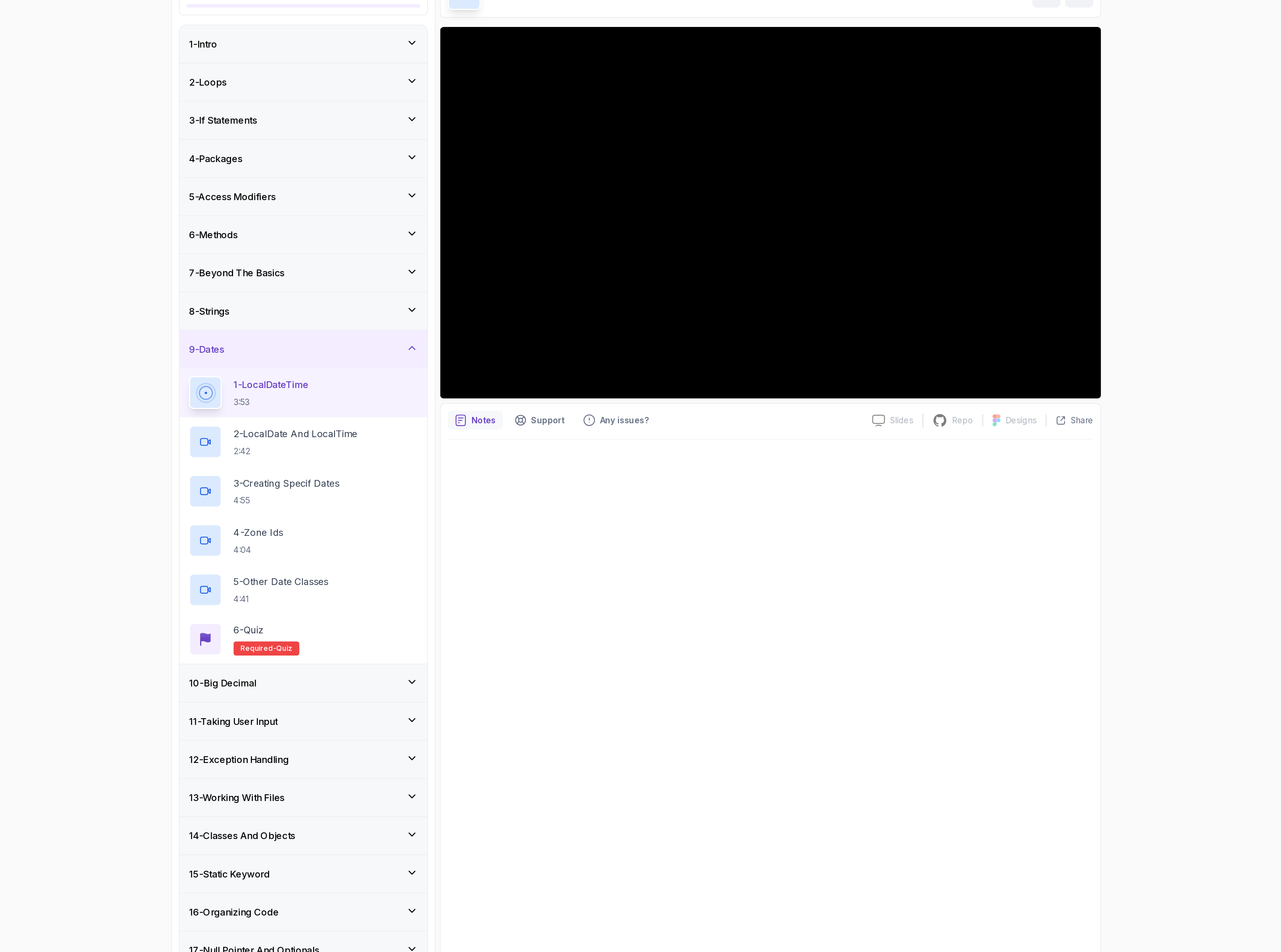
click at [437, 517] on div "10 - Big Decimal" at bounding box center [416, 513] width 154 height 9
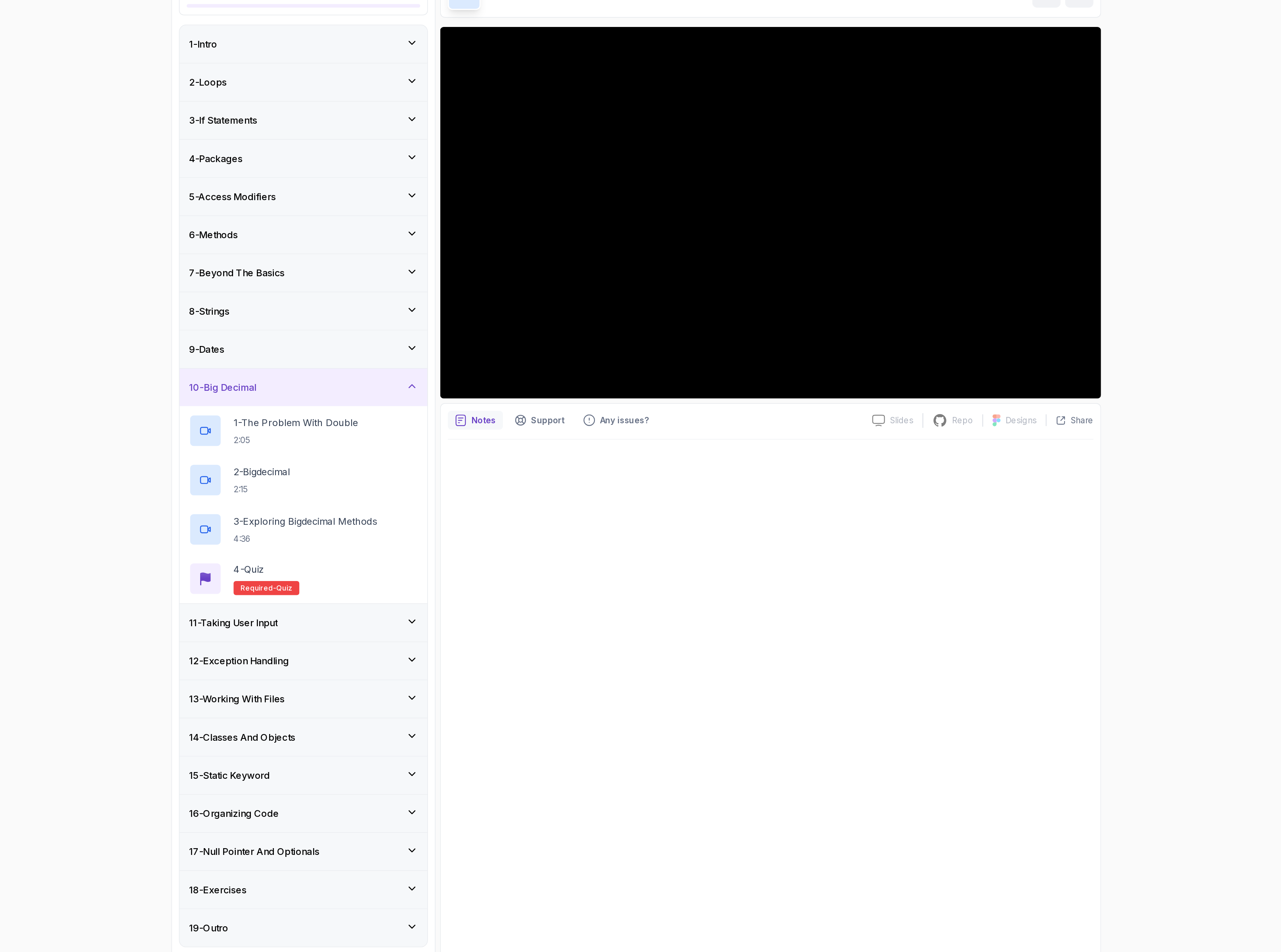
click at [421, 293] on div "9 - Dates" at bounding box center [416, 288] width 154 height 9
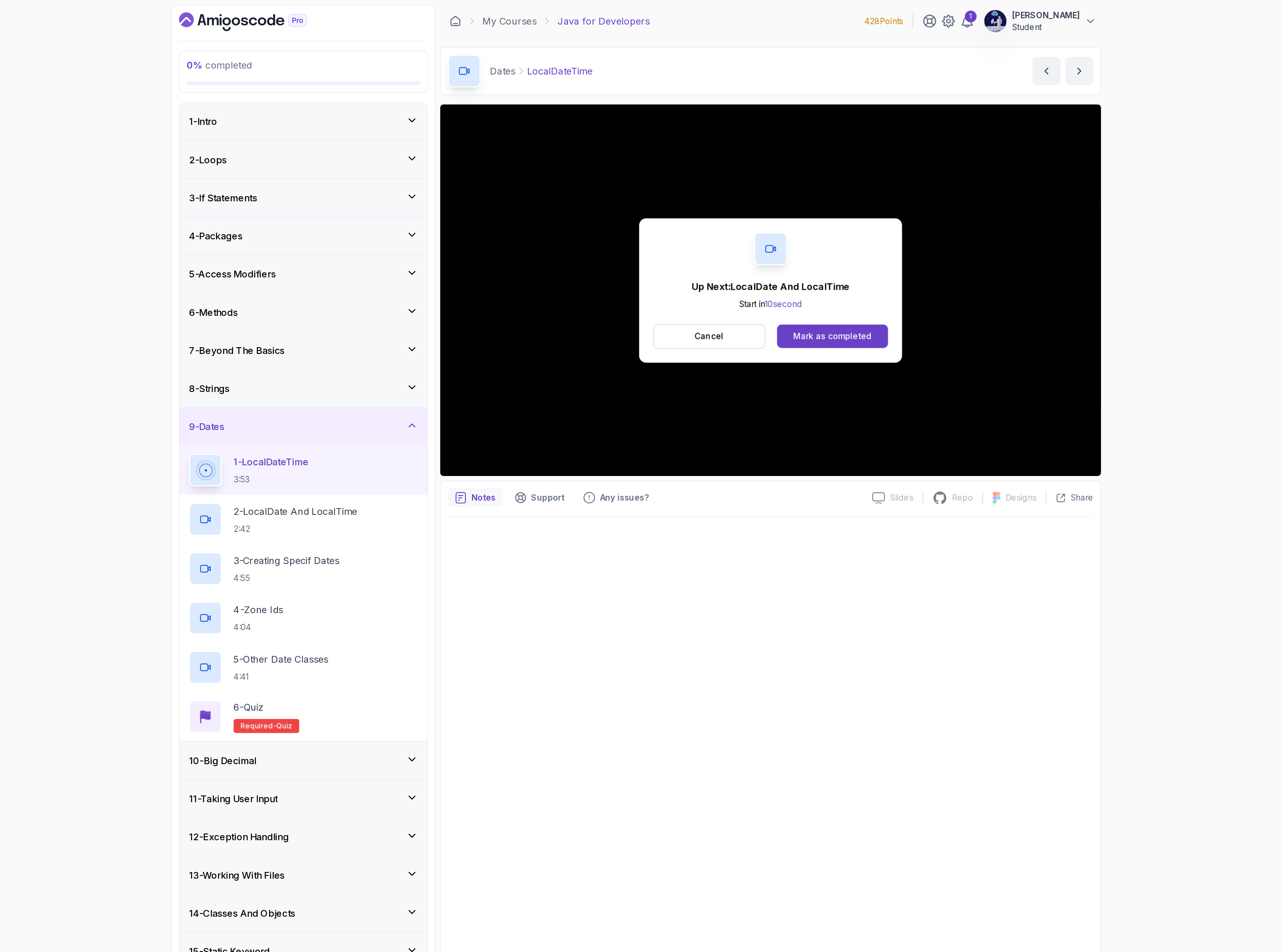
click at [798, 201] on div "Up Next: LocalDate And LocalTime Start in 10 second Cancel Mark as completed" at bounding box center [731, 196] width 177 height 97
click at [679, 231] on button "Cancel" at bounding box center [690, 227] width 76 height 16
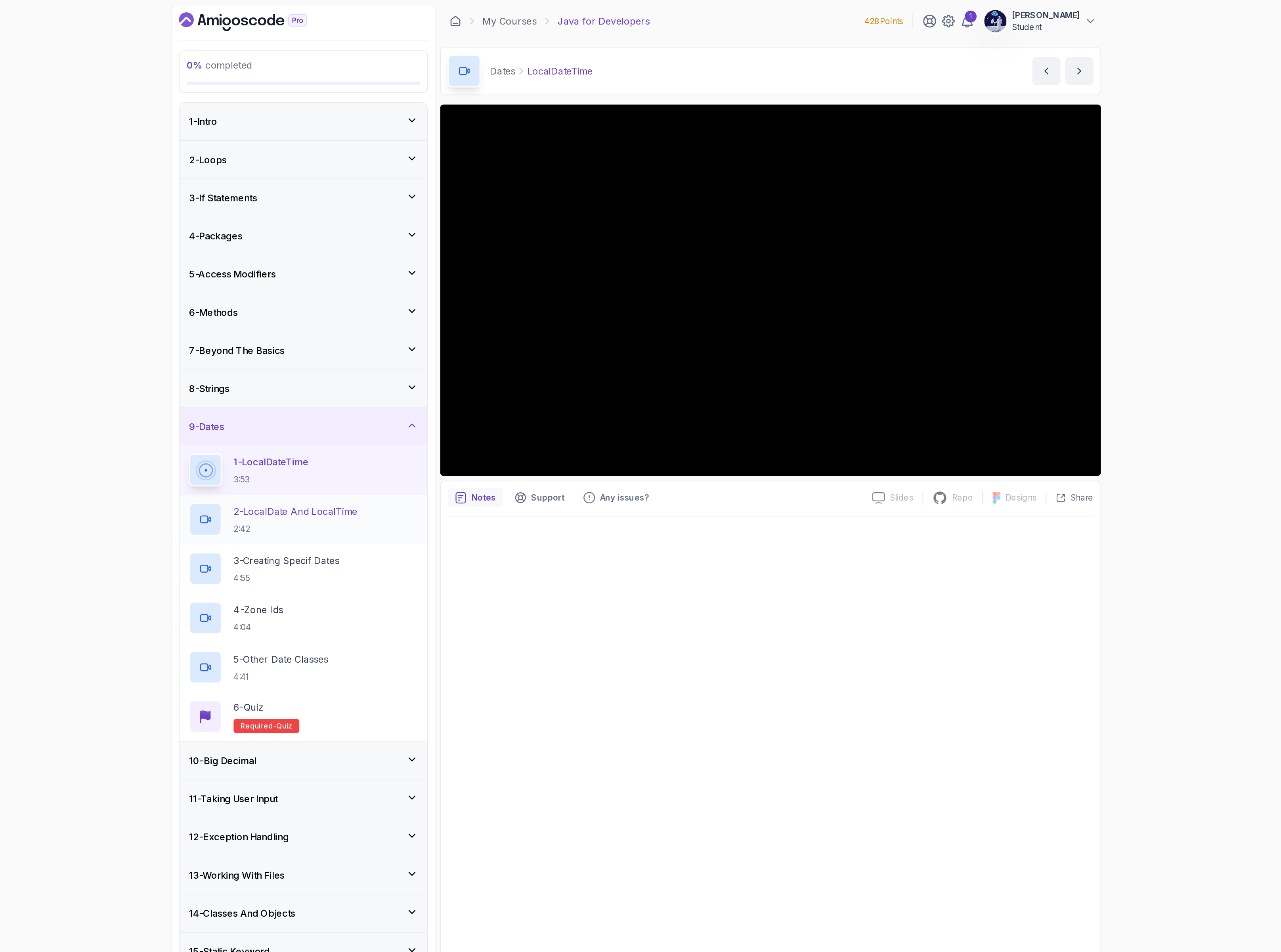
click at [392, 356] on h2 "2 - LocalDate And LocalTime 2:42" at bounding box center [410, 351] width 83 height 20
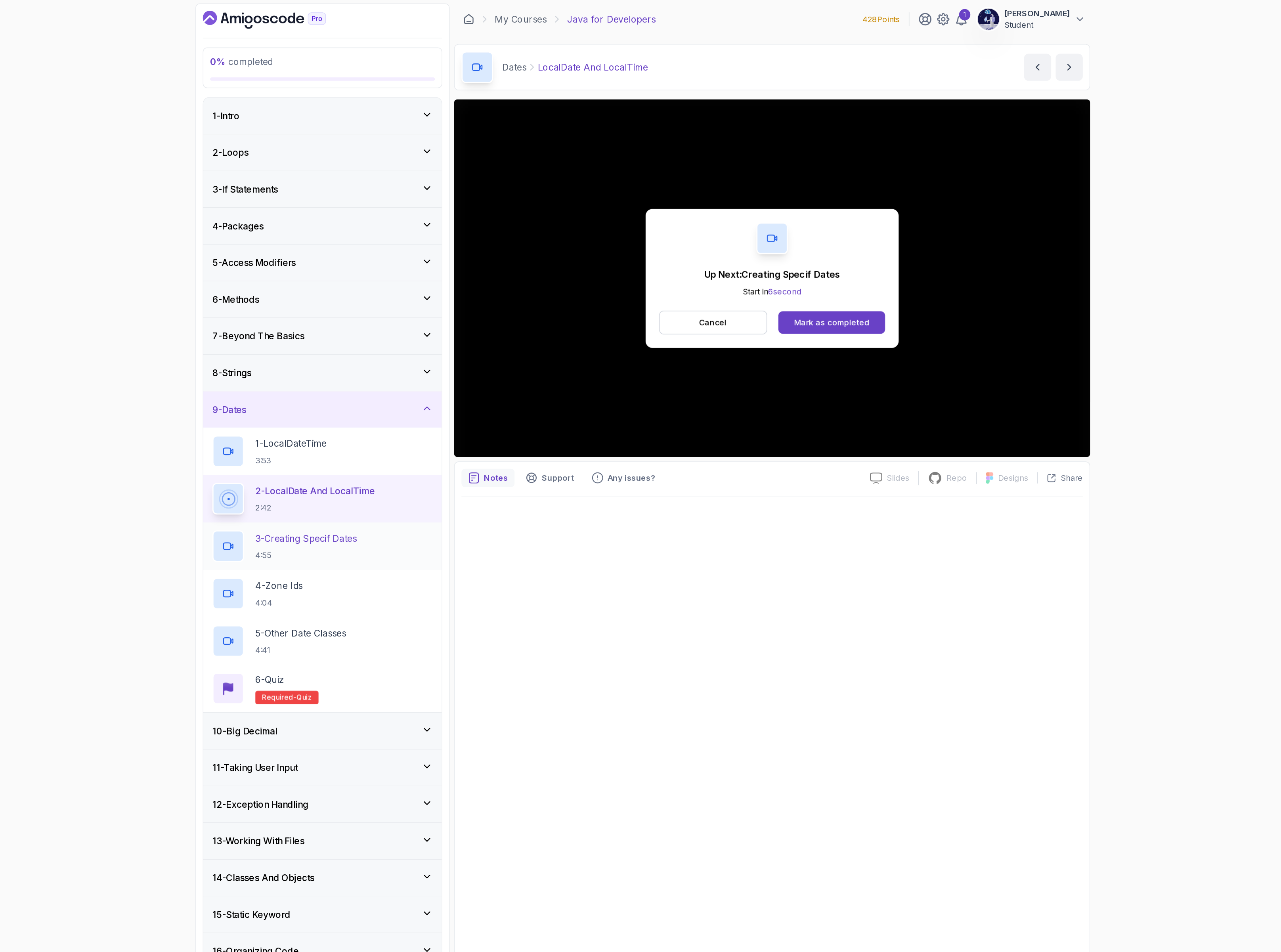
click at [415, 383] on p "3 - Creating Specif Dates" at bounding box center [404, 378] width 71 height 9
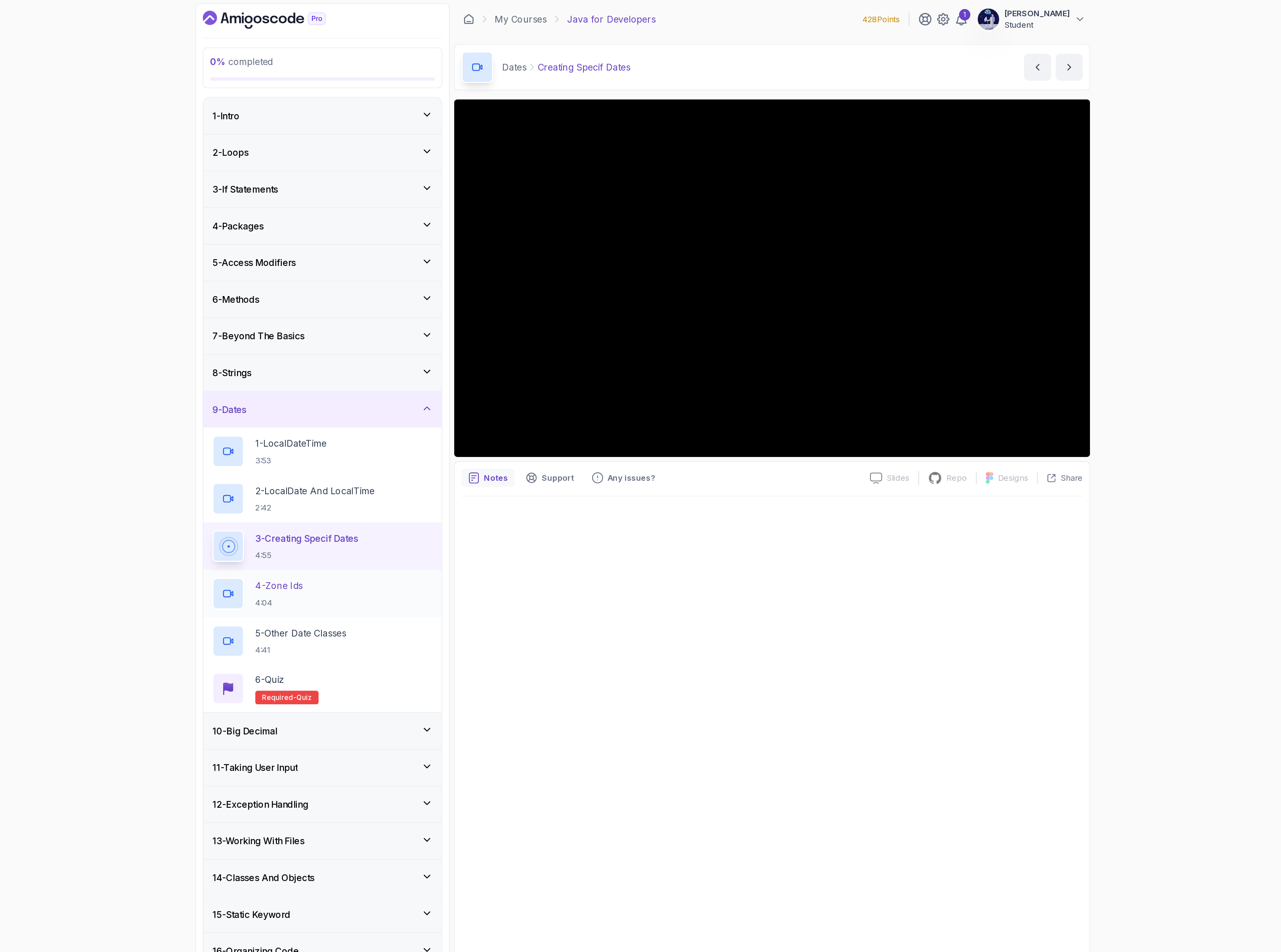
click at [402, 433] on div "4 - Zone Ids 4:04" at bounding box center [416, 417] width 167 height 33
click at [402, 429] on div "4 - Zone Ids 4:04" at bounding box center [416, 417] width 154 height 22
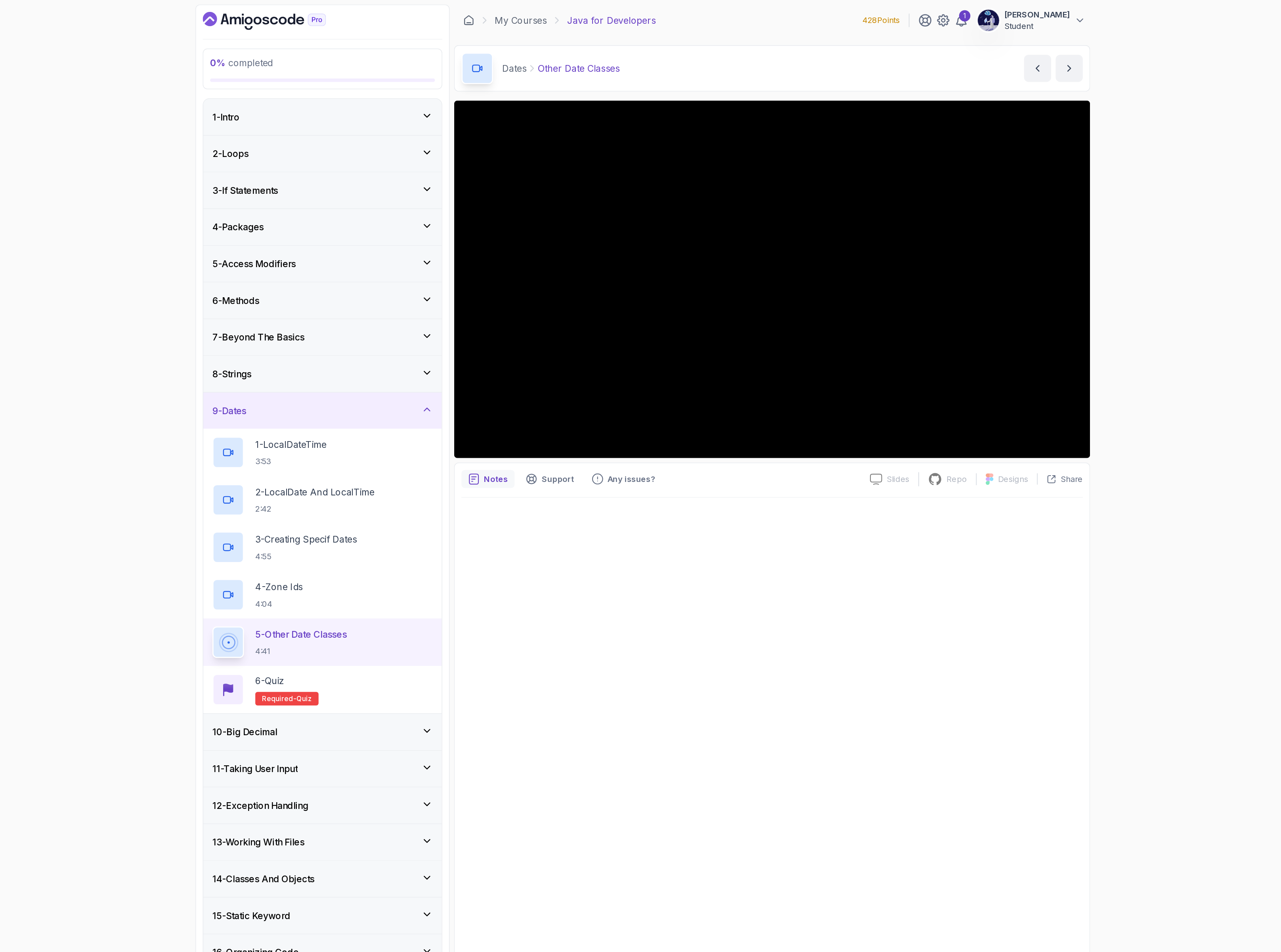
drag, startPoint x: 674, startPoint y: 484, endPoint x: 673, endPoint y: 478, distance: 6.1
click at [673, 482] on div at bounding box center [731, 646] width 436 height 594
click at [669, 476] on div at bounding box center [731, 646] width 436 height 594
click at [669, 476] on div at bounding box center [731, 646] width 436 height 594
click at [447, 481] on div "6 - Quiz Required- quiz" at bounding box center [416, 484] width 154 height 22
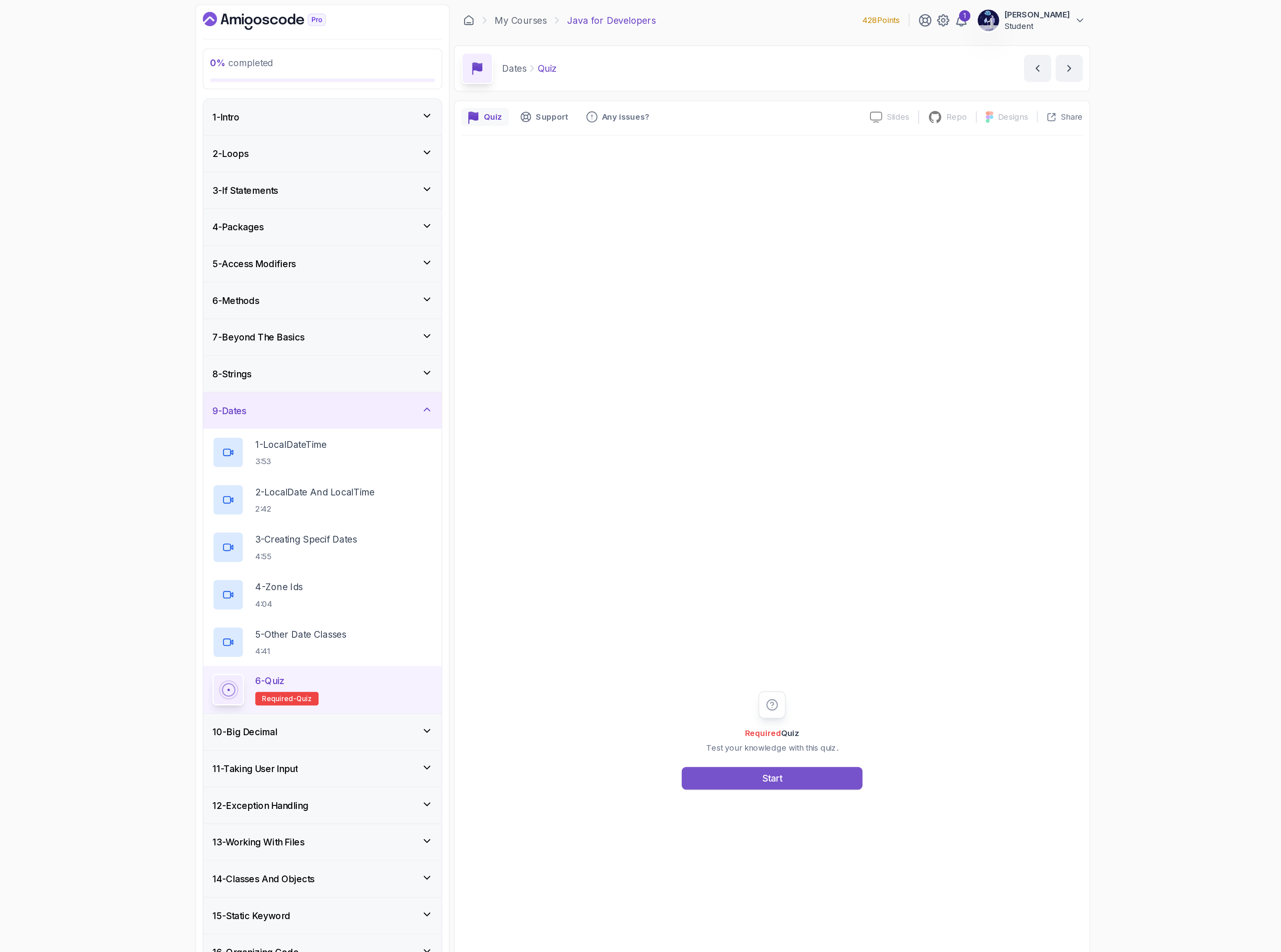
click at [719, 545] on button "Start" at bounding box center [731, 546] width 127 height 16
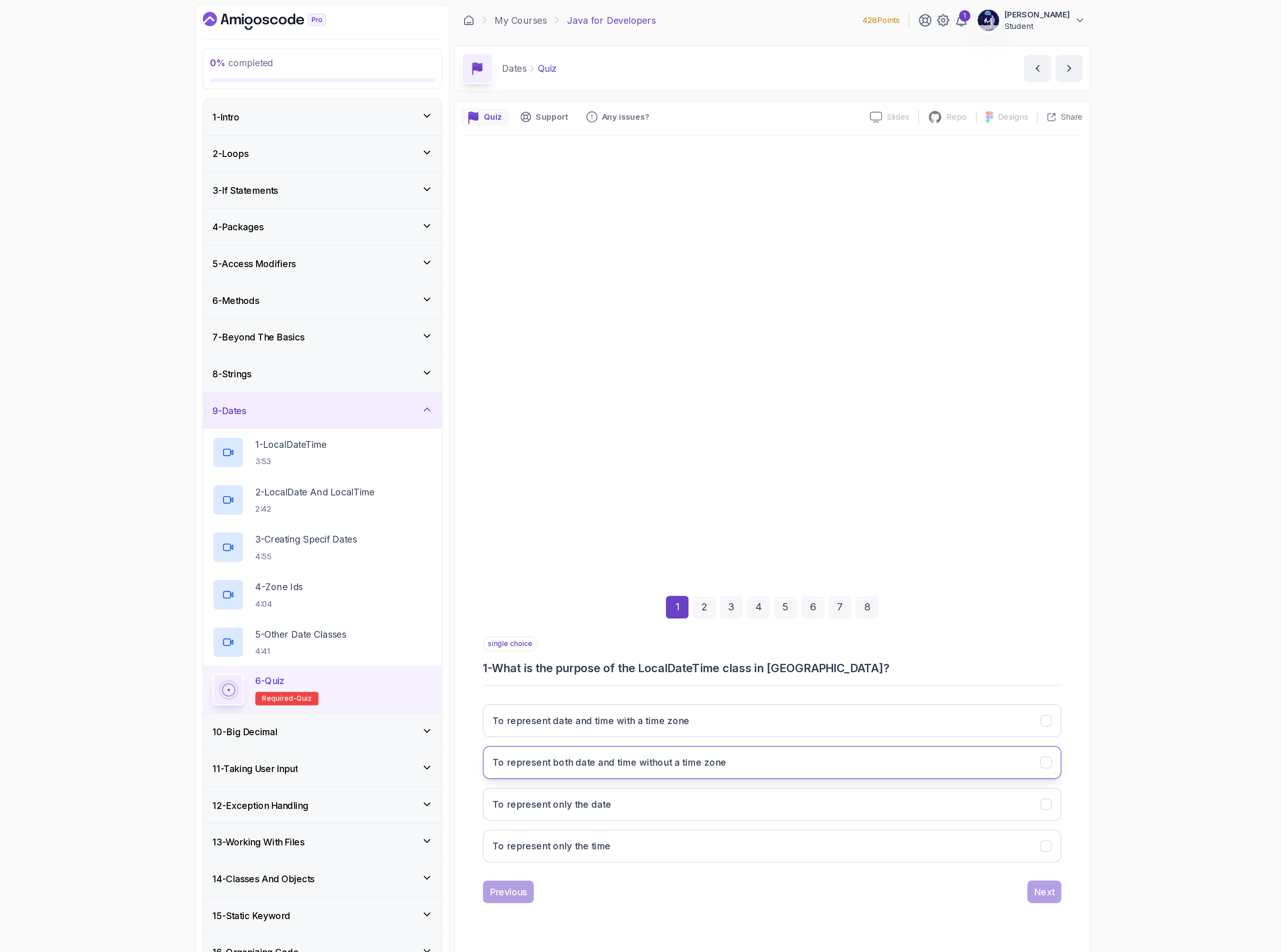
click at [638, 536] on h3 "To represent both date and time without a time zone" at bounding box center [617, 535] width 164 height 9
click at [921, 630] on div "Next" at bounding box center [922, 625] width 14 height 9
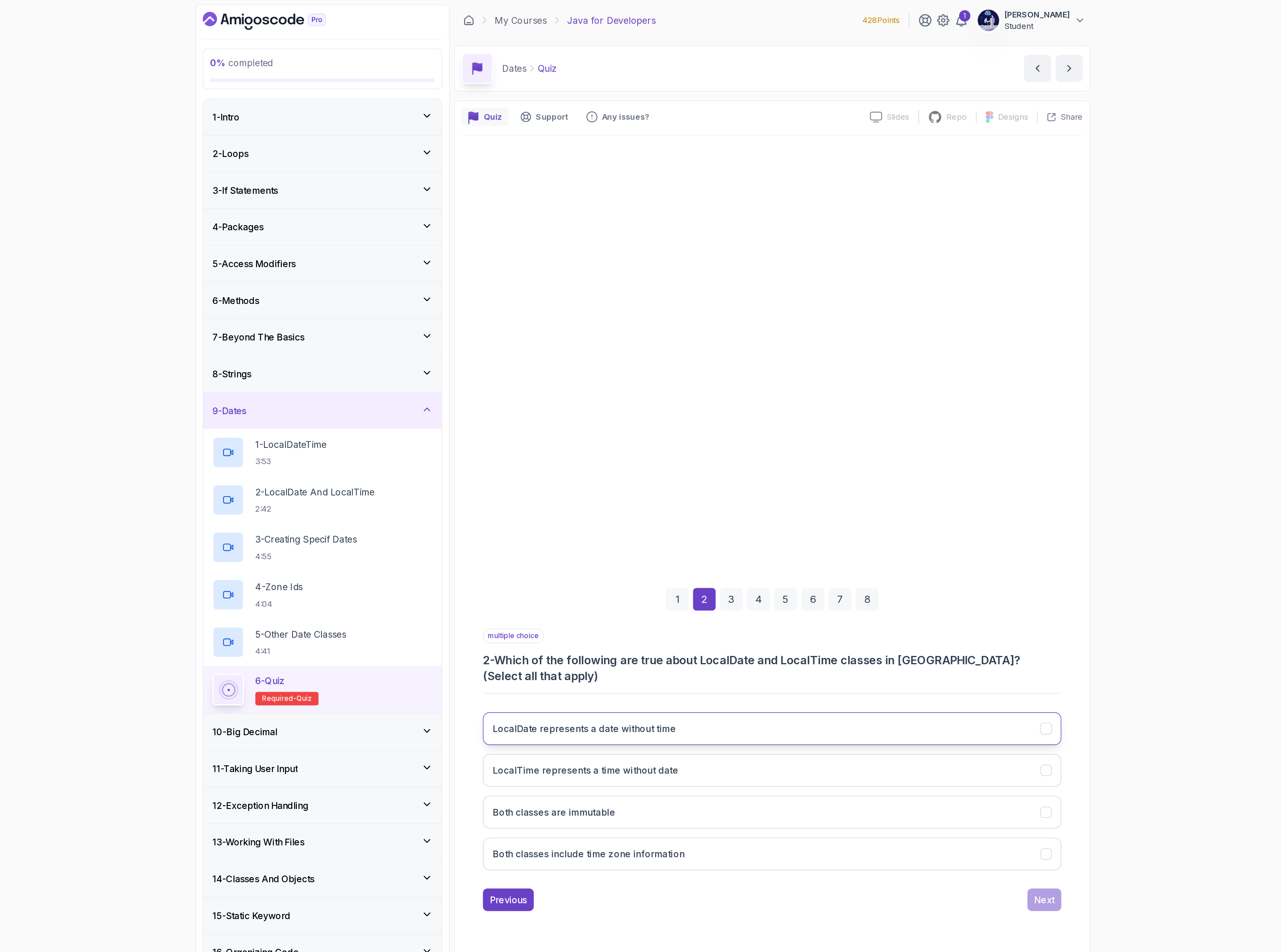
click at [615, 507] on h3 "LocalDate represents a date without time" at bounding box center [600, 511] width 129 height 9
click at [618, 536] on h3 "LocalTime represents a time without date" at bounding box center [600, 540] width 130 height 9
click at [631, 565] on button "Both classes are immutable" at bounding box center [731, 570] width 406 height 23
click at [925, 628] on div "Next" at bounding box center [922, 631] width 14 height 9
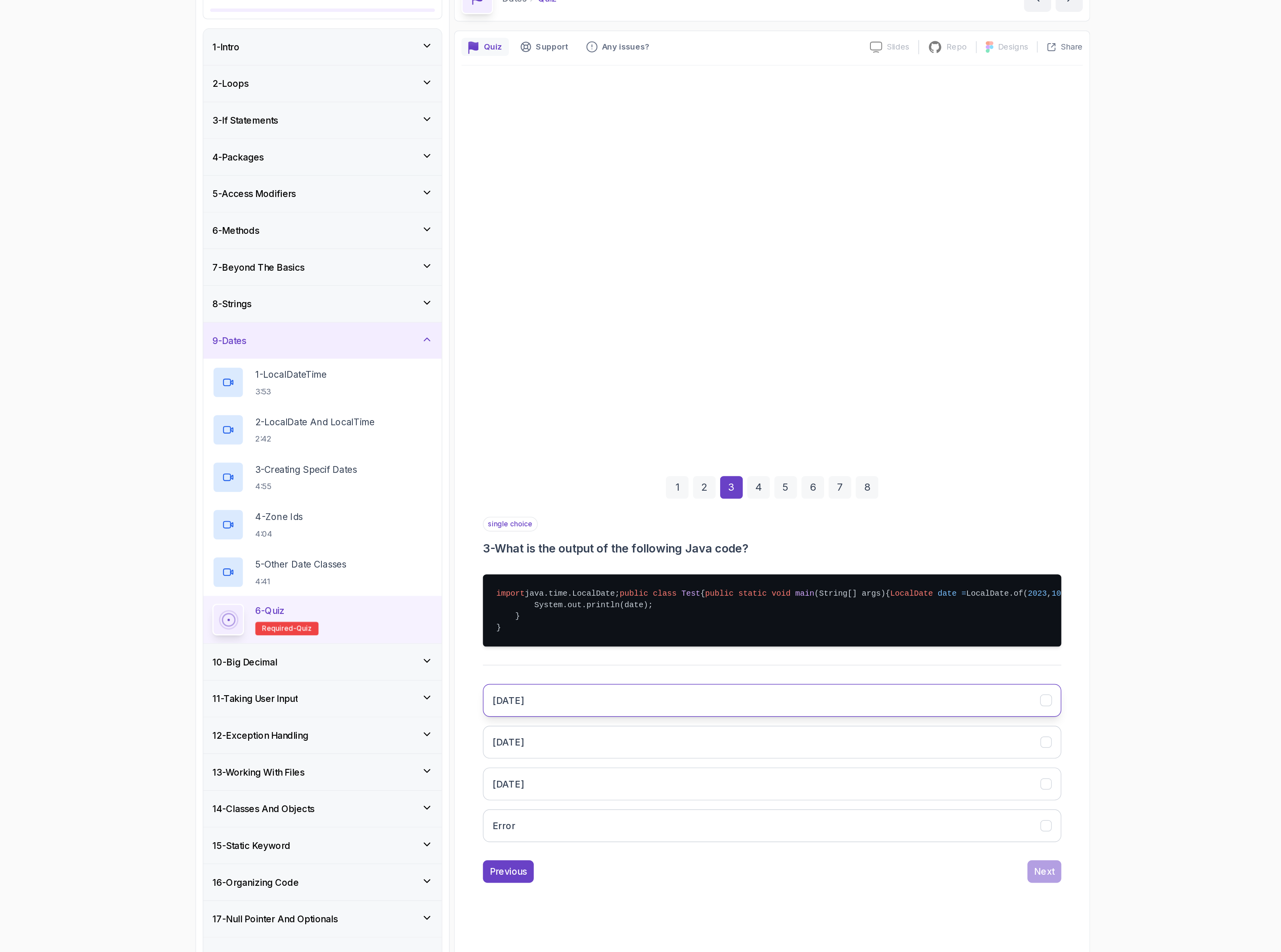
click at [602, 551] on button "[DATE]" at bounding box center [731, 540] width 406 height 23
click at [919, 665] on div "Next" at bounding box center [922, 660] width 14 height 9
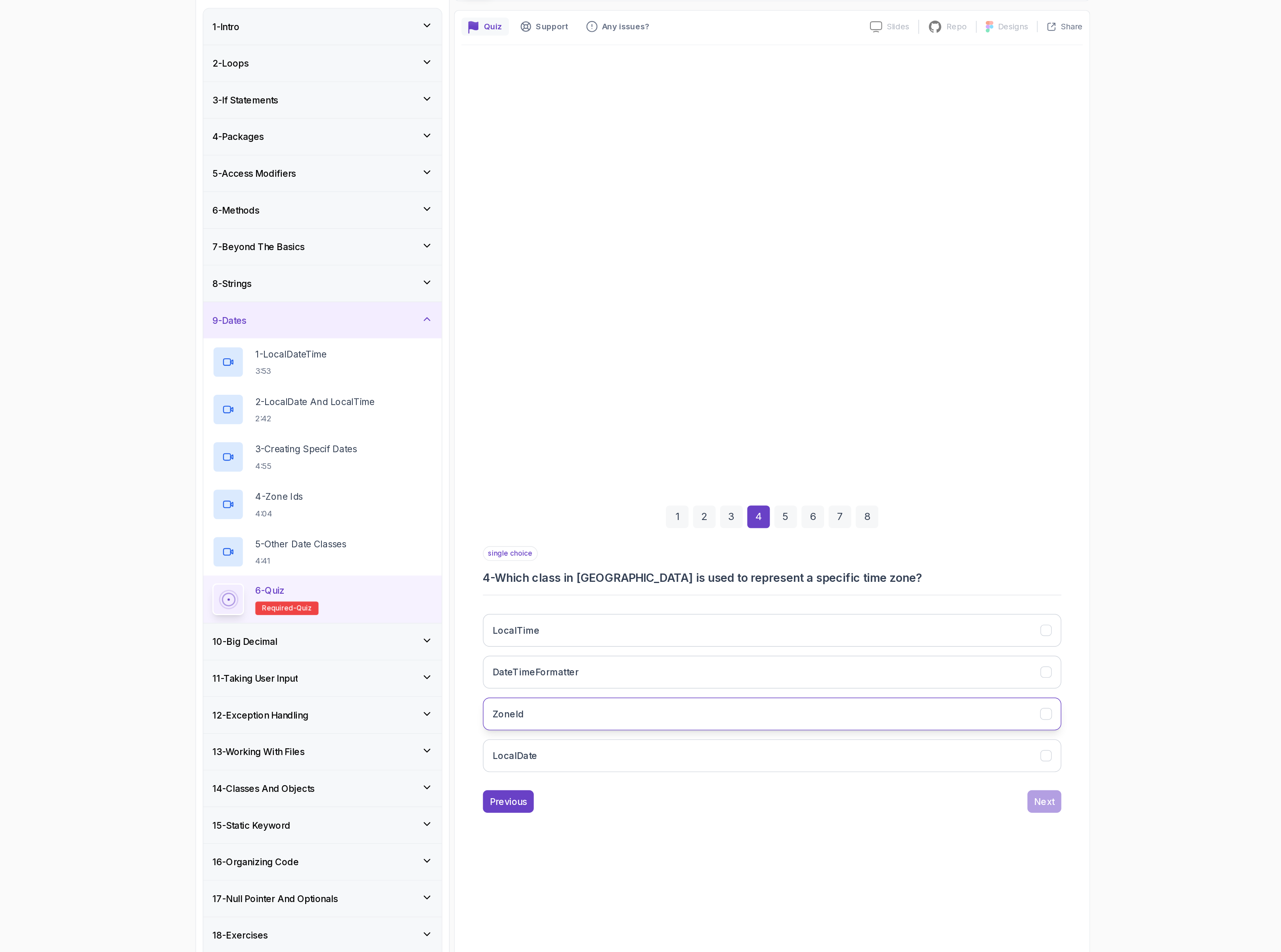
click at [563, 569] on button "ZoneId" at bounding box center [731, 564] width 406 height 23
click at [919, 627] on div "Next" at bounding box center [922, 625] width 14 height 9
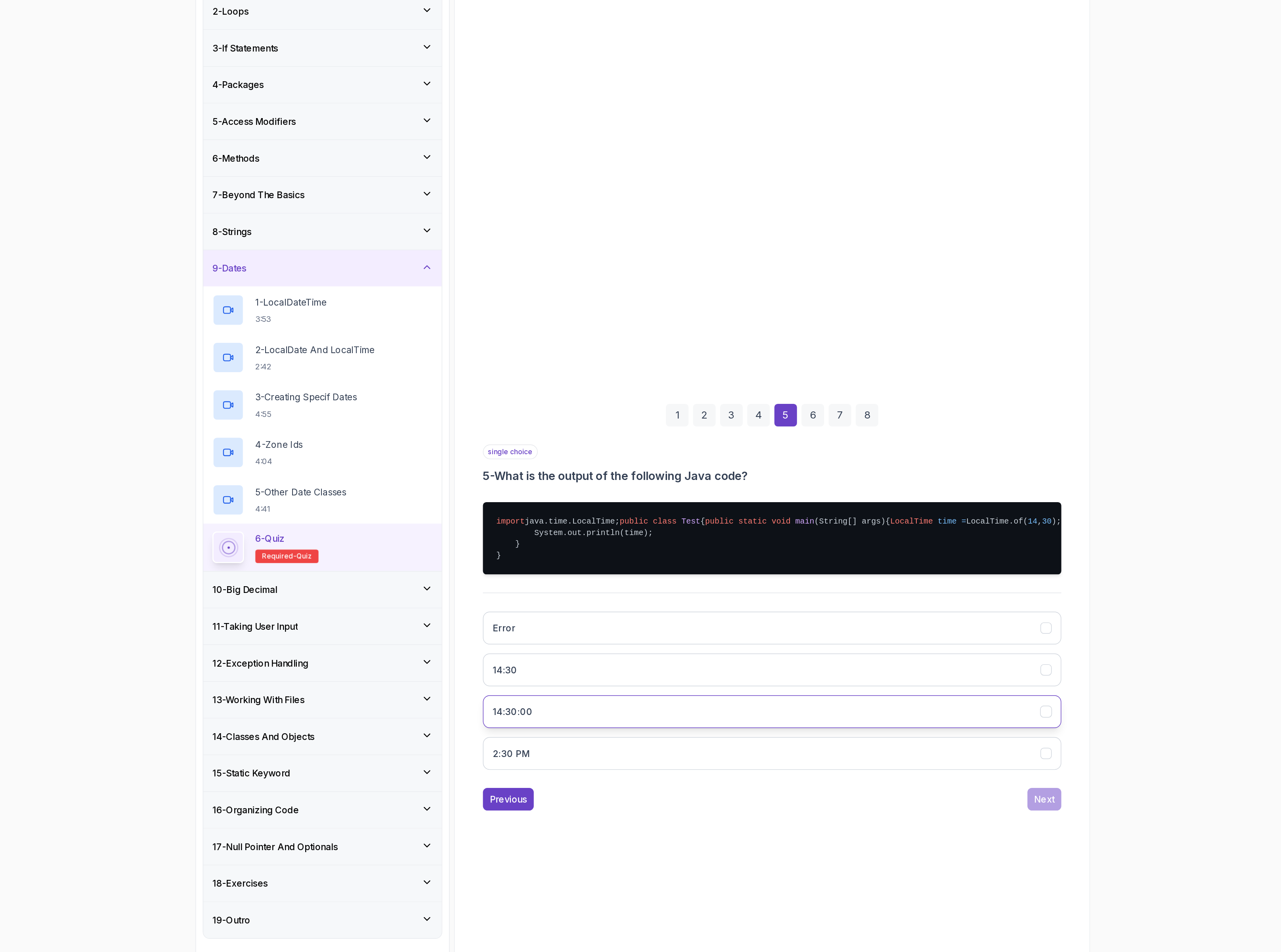
click at [603, 608] on button "14:30:00" at bounding box center [731, 599] width 406 height 23
click at [920, 665] on div "Next" at bounding box center [922, 660] width 14 height 9
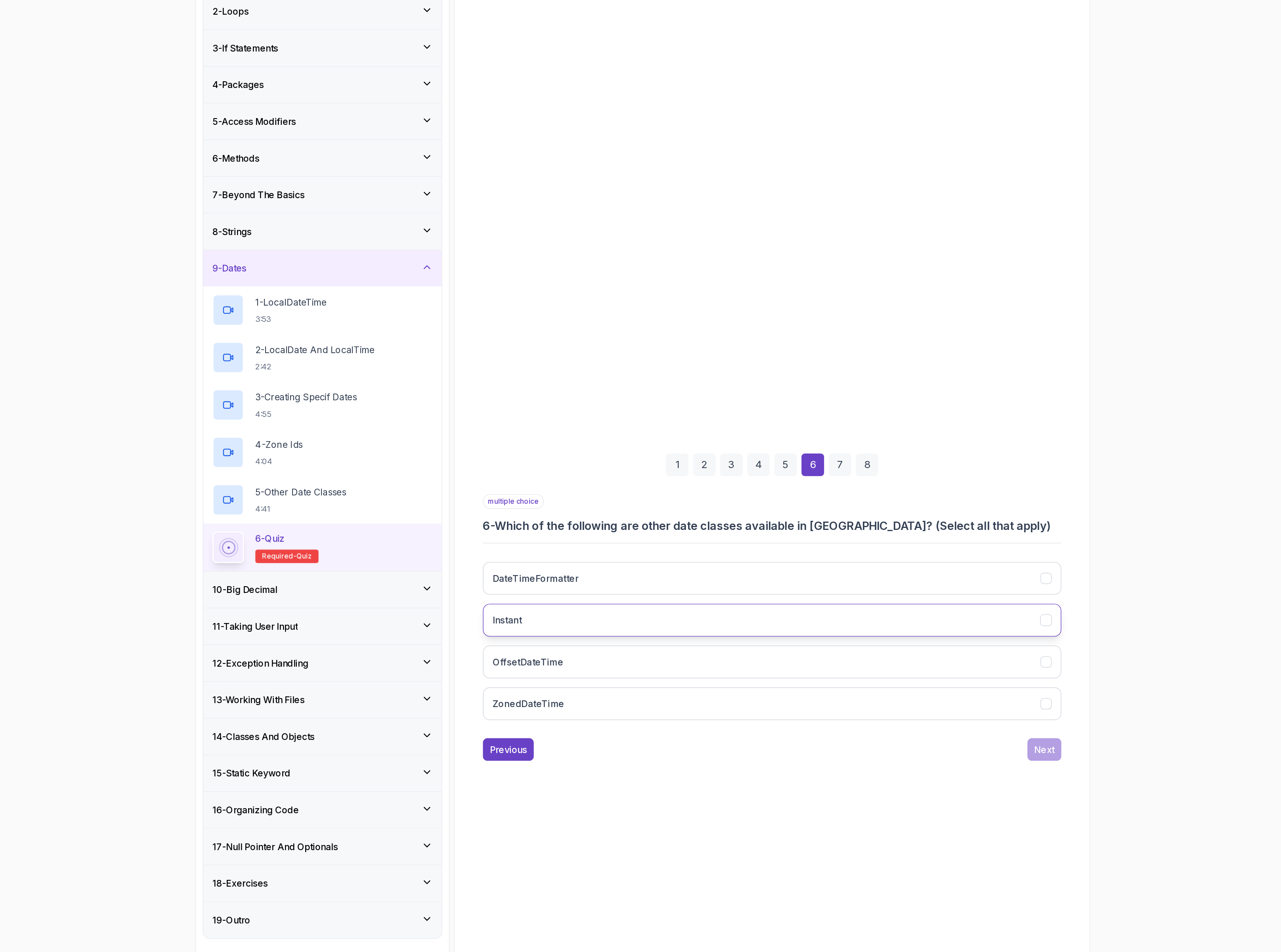
click at [582, 529] on button "Instant" at bounding box center [731, 535] width 406 height 23
click at [594, 568] on button "OffsetDateTime" at bounding box center [731, 564] width 406 height 23
click at [602, 594] on button "ZonedDateTime" at bounding box center [731, 594] width 406 height 23
click at [922, 626] on div "Next" at bounding box center [922, 625] width 14 height 9
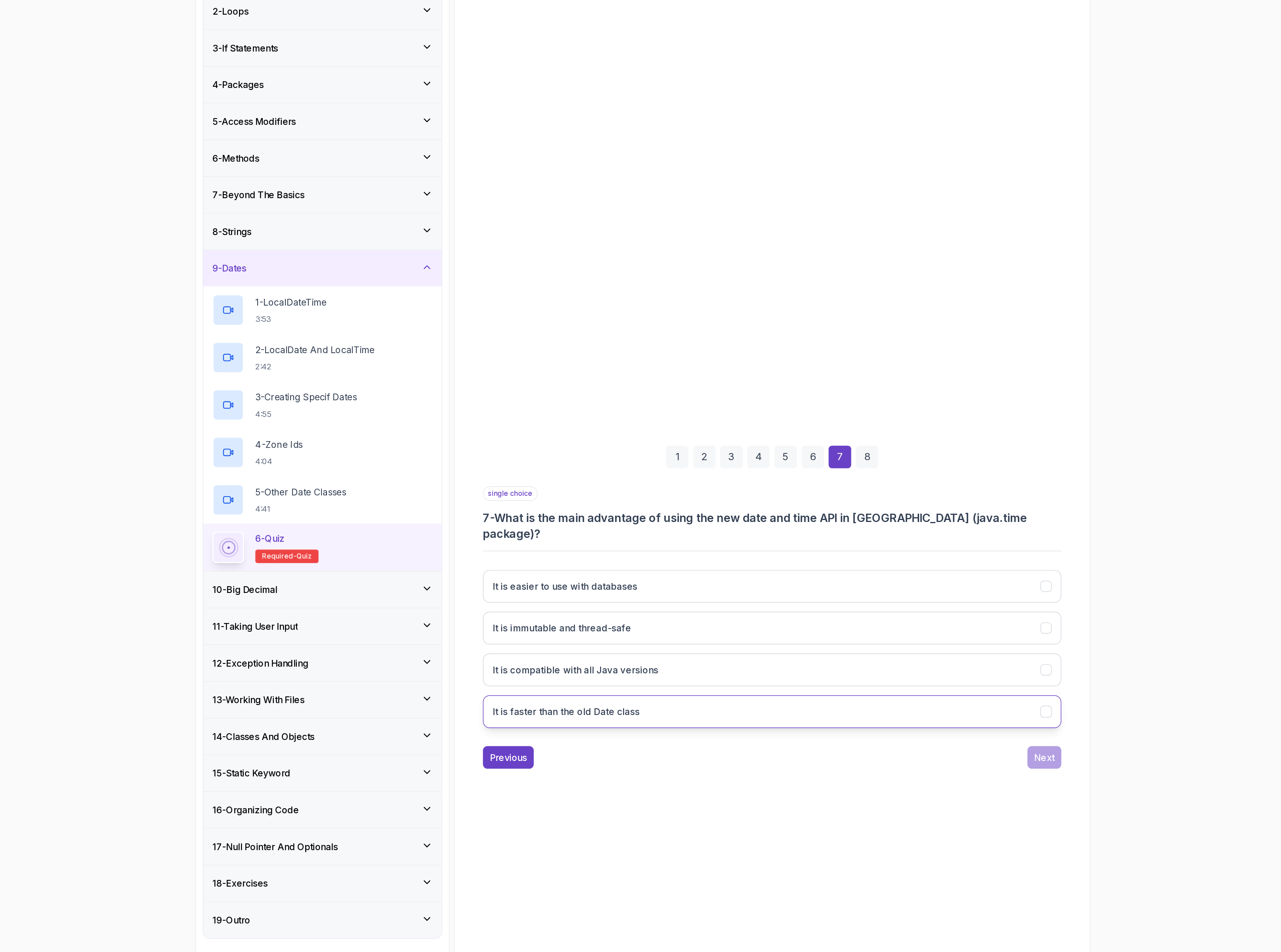
click at [645, 598] on button "It is faster than the old Date class" at bounding box center [731, 599] width 406 height 23
click at [644, 575] on button "It is compatible with all Java versions" at bounding box center [731, 570] width 406 height 23
click at [920, 630] on div "Next" at bounding box center [922, 631] width 14 height 9
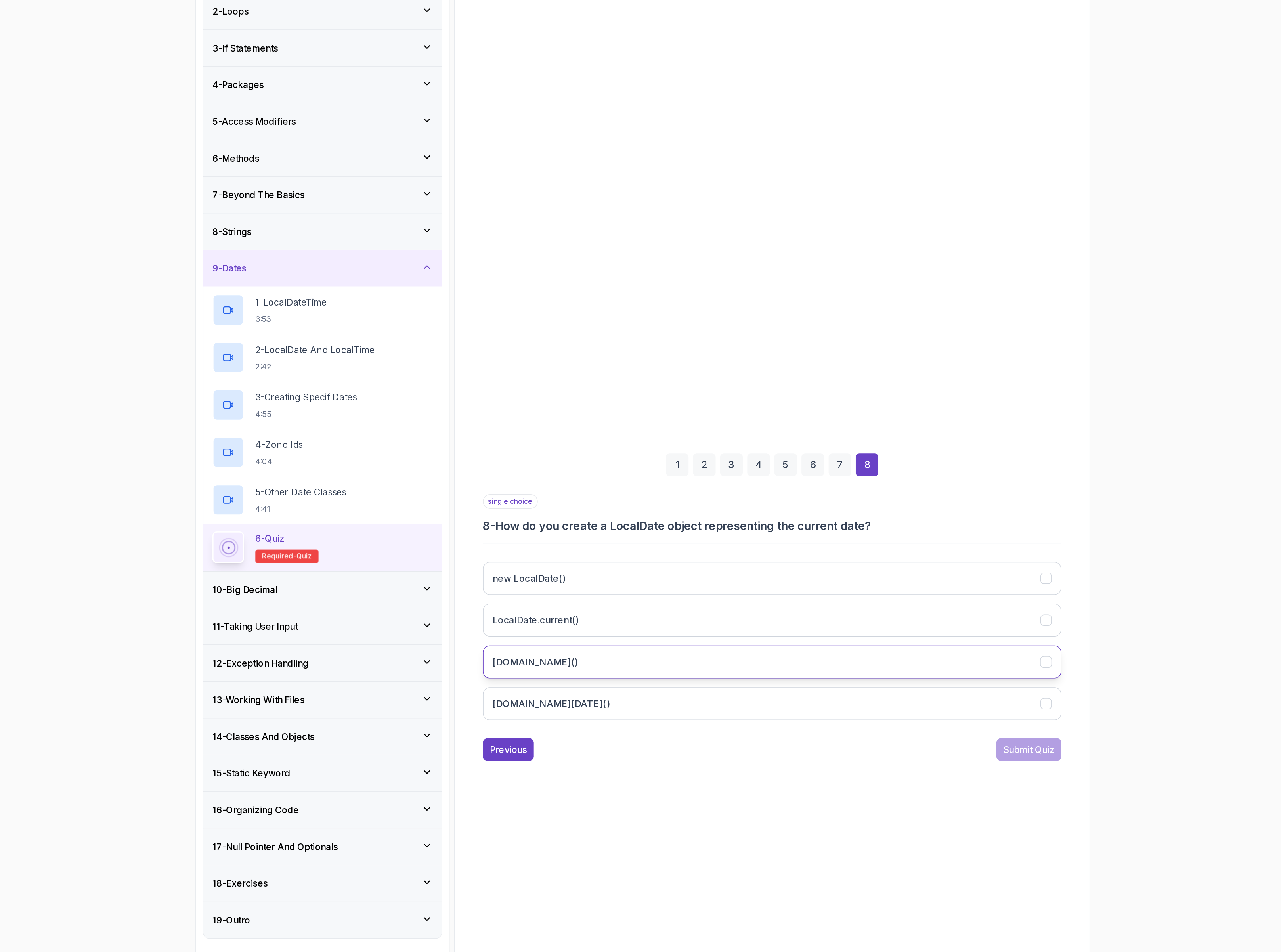
click at [608, 568] on button "[DOMAIN_NAME]()" at bounding box center [731, 564] width 406 height 23
click at [907, 626] on div "Submit Quiz" at bounding box center [911, 625] width 36 height 9
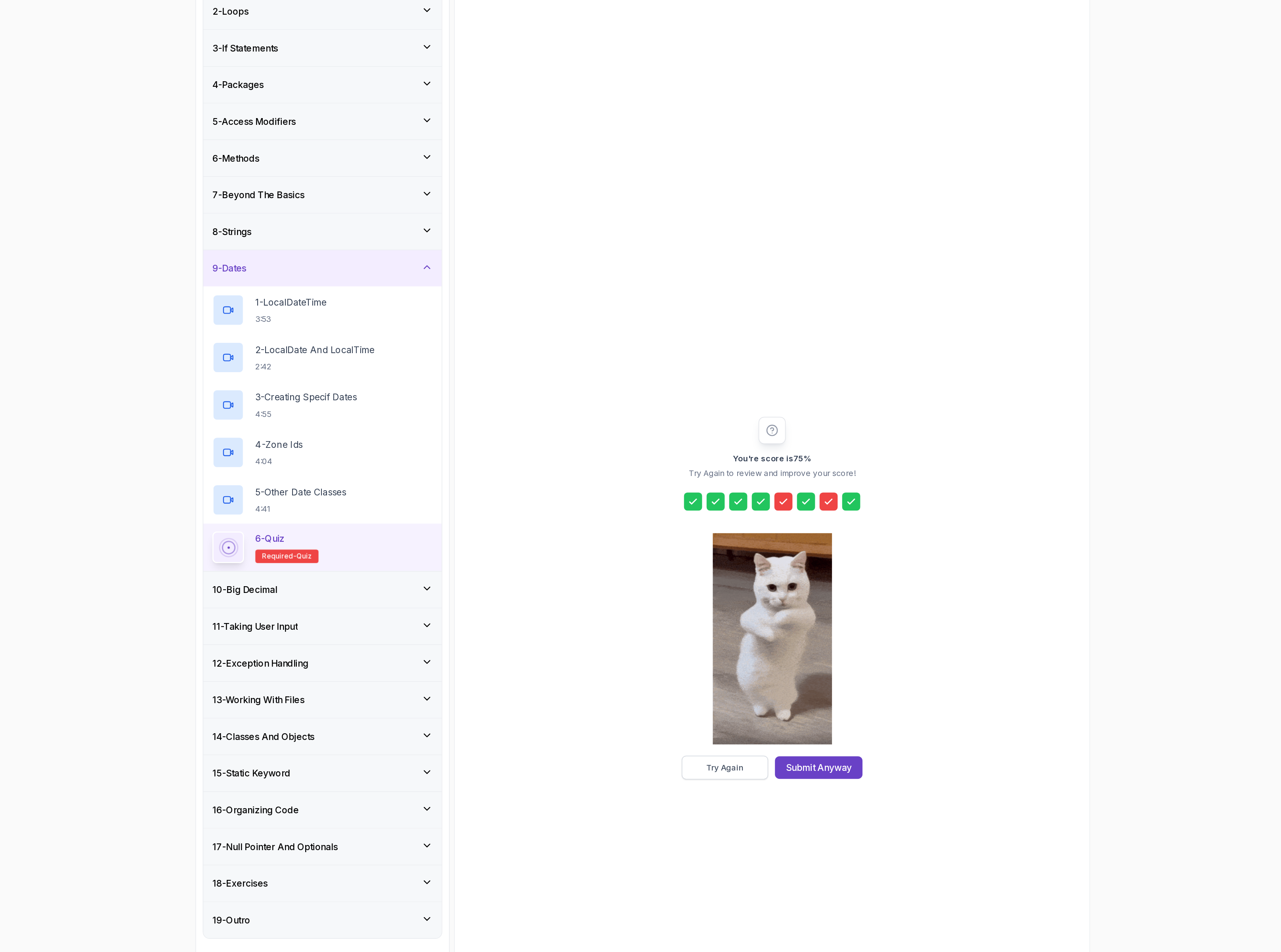
click at [714, 641] on button "Try Again" at bounding box center [698, 638] width 60 height 16
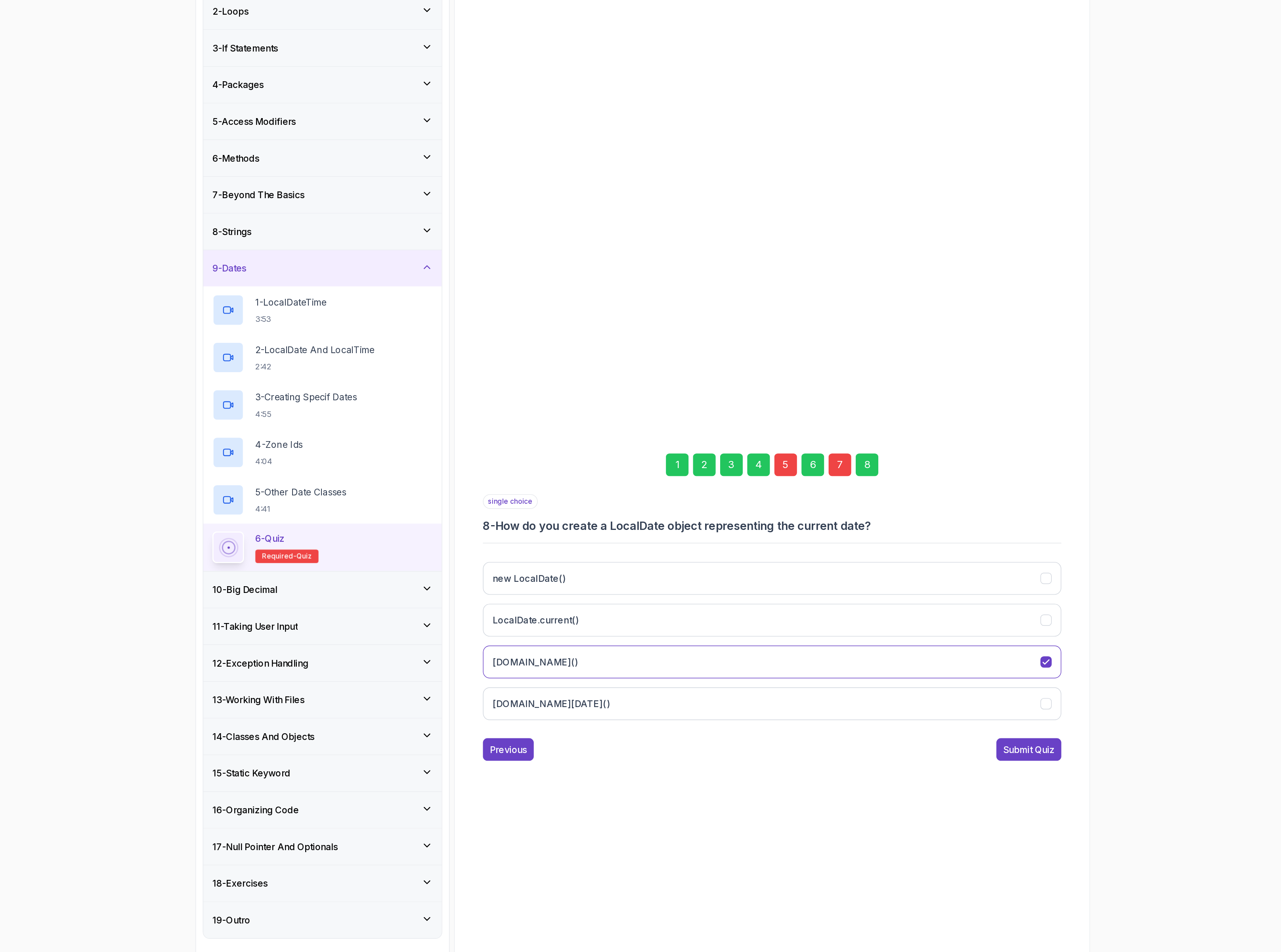
click at [777, 426] on div "7" at bounding box center [779, 426] width 16 height 16
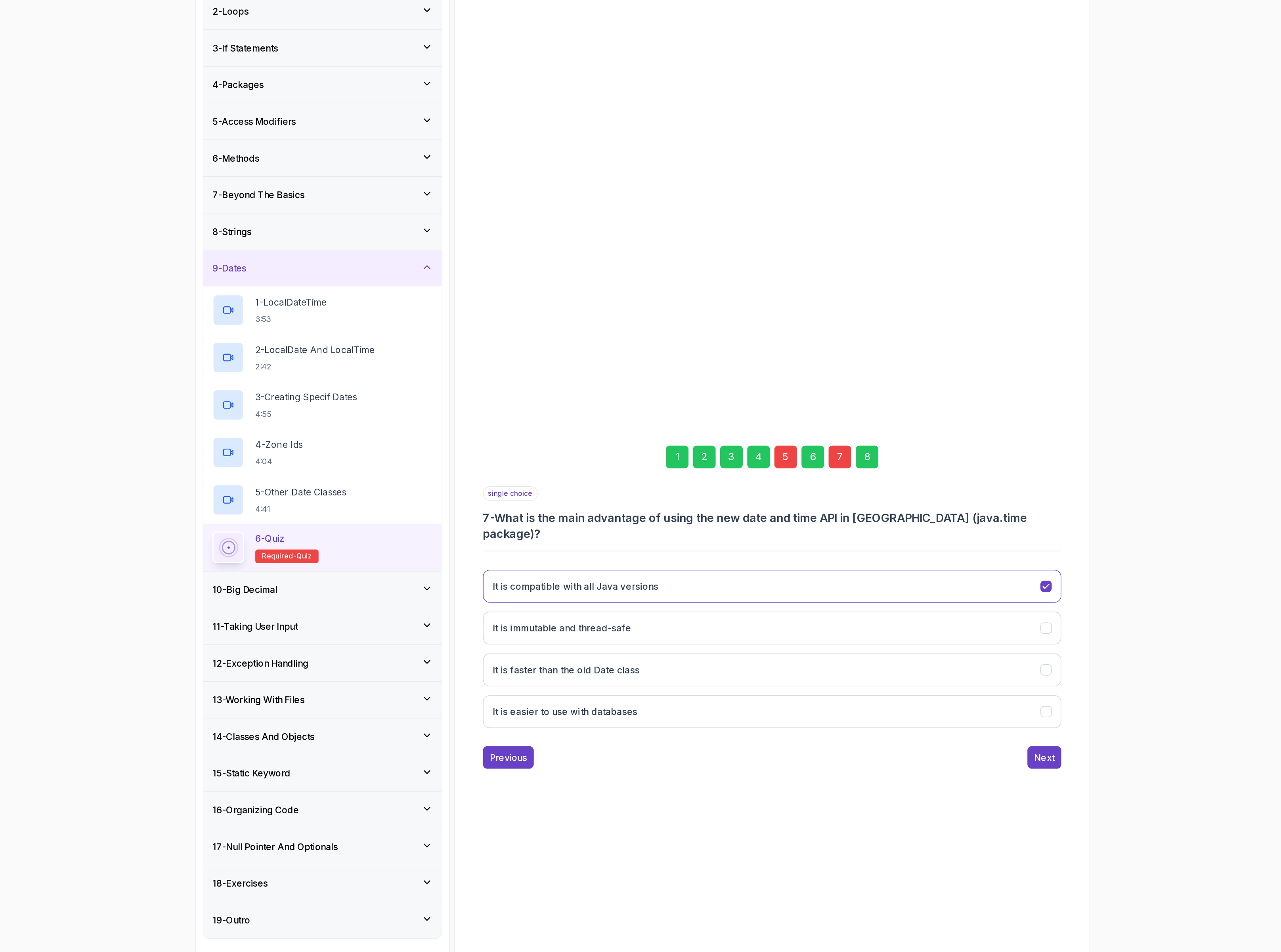
click at [742, 418] on div "5" at bounding box center [741, 421] width 16 height 16
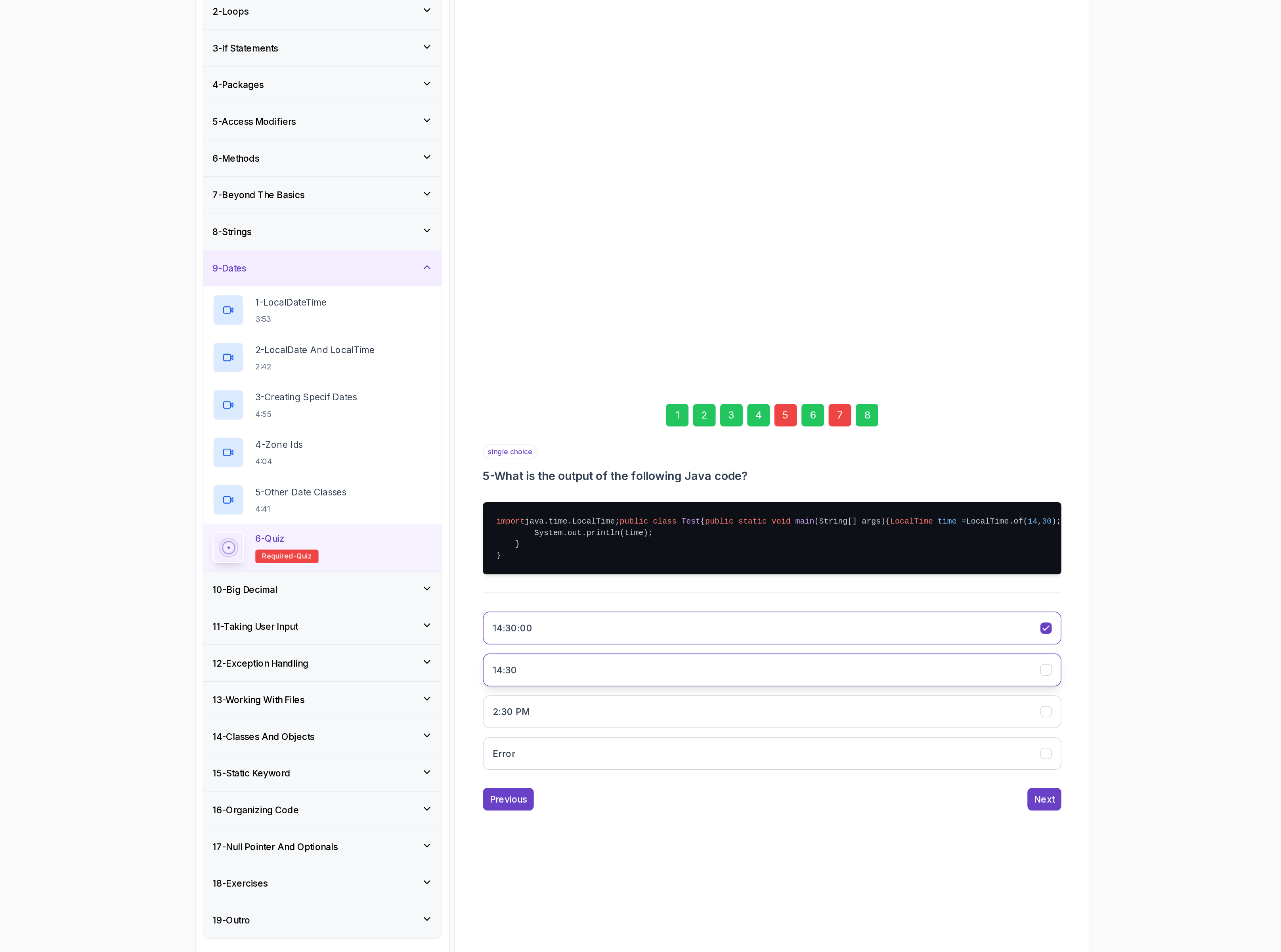
click at [696, 578] on button "14:30" at bounding box center [731, 570] width 406 height 23
click at [778, 383] on div "7" at bounding box center [779, 391] width 16 height 16
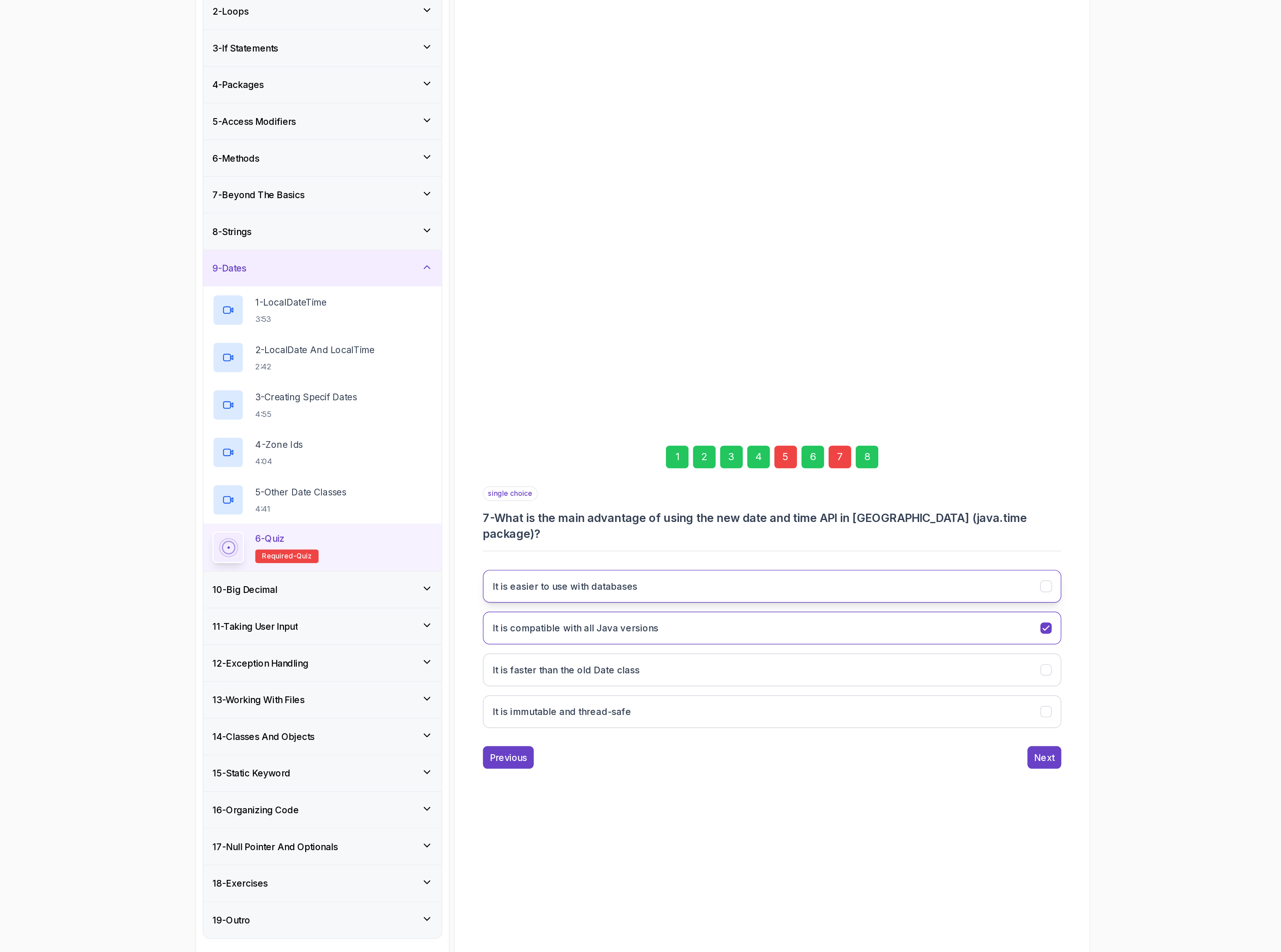
click at [642, 508] on button "It is easier to use with databases" at bounding box center [731, 511] width 406 height 23
click at [650, 565] on button "It is faster than the old Date class" at bounding box center [731, 570] width 406 height 23
click at [800, 423] on div "8" at bounding box center [798, 421] width 16 height 16
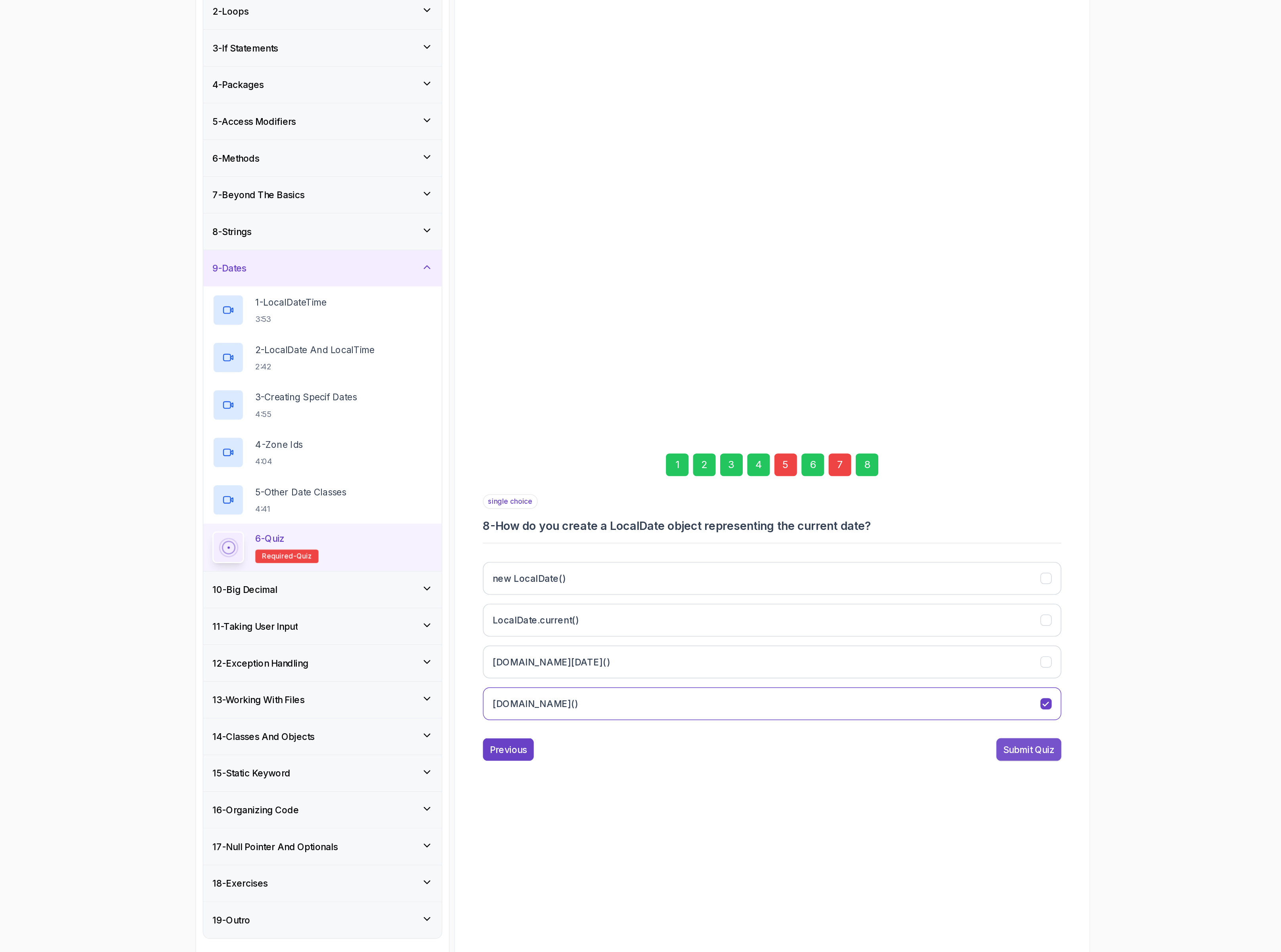
click at [889, 625] on button "Submit Quiz" at bounding box center [911, 626] width 45 height 16
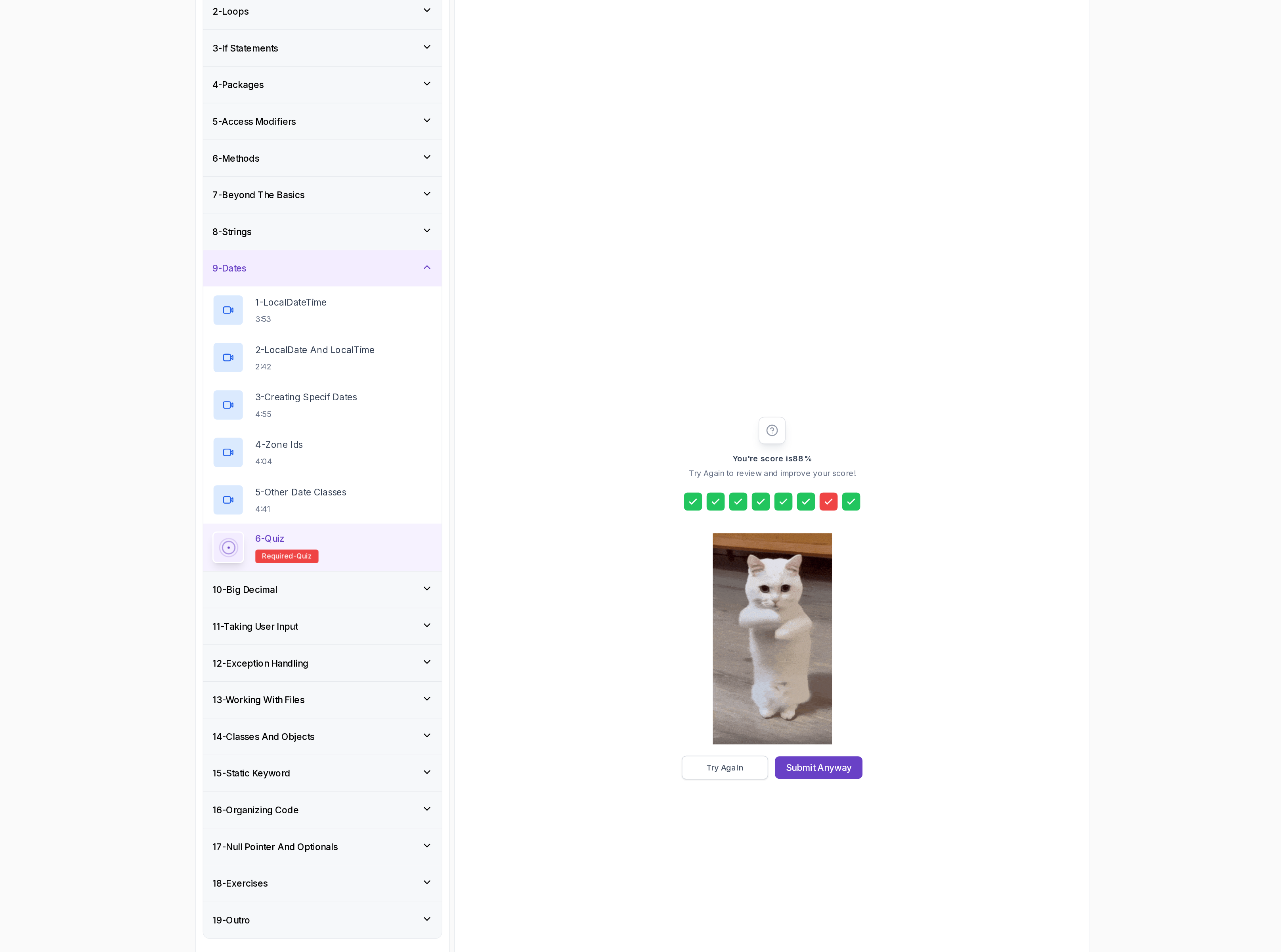
click at [699, 638] on div "Try Again" at bounding box center [698, 638] width 26 height 8
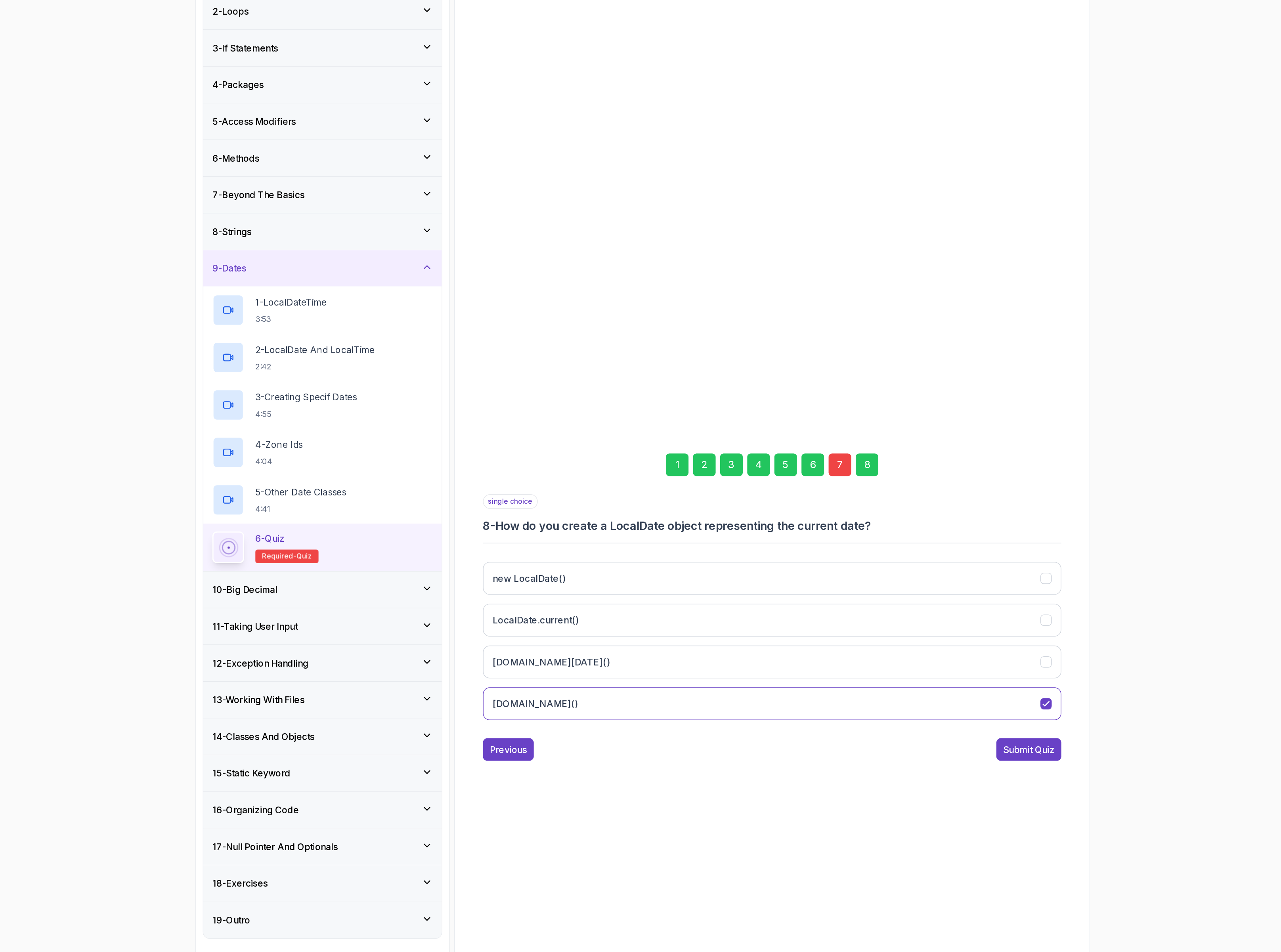
click at [778, 431] on div "7" at bounding box center [779, 426] width 16 height 16
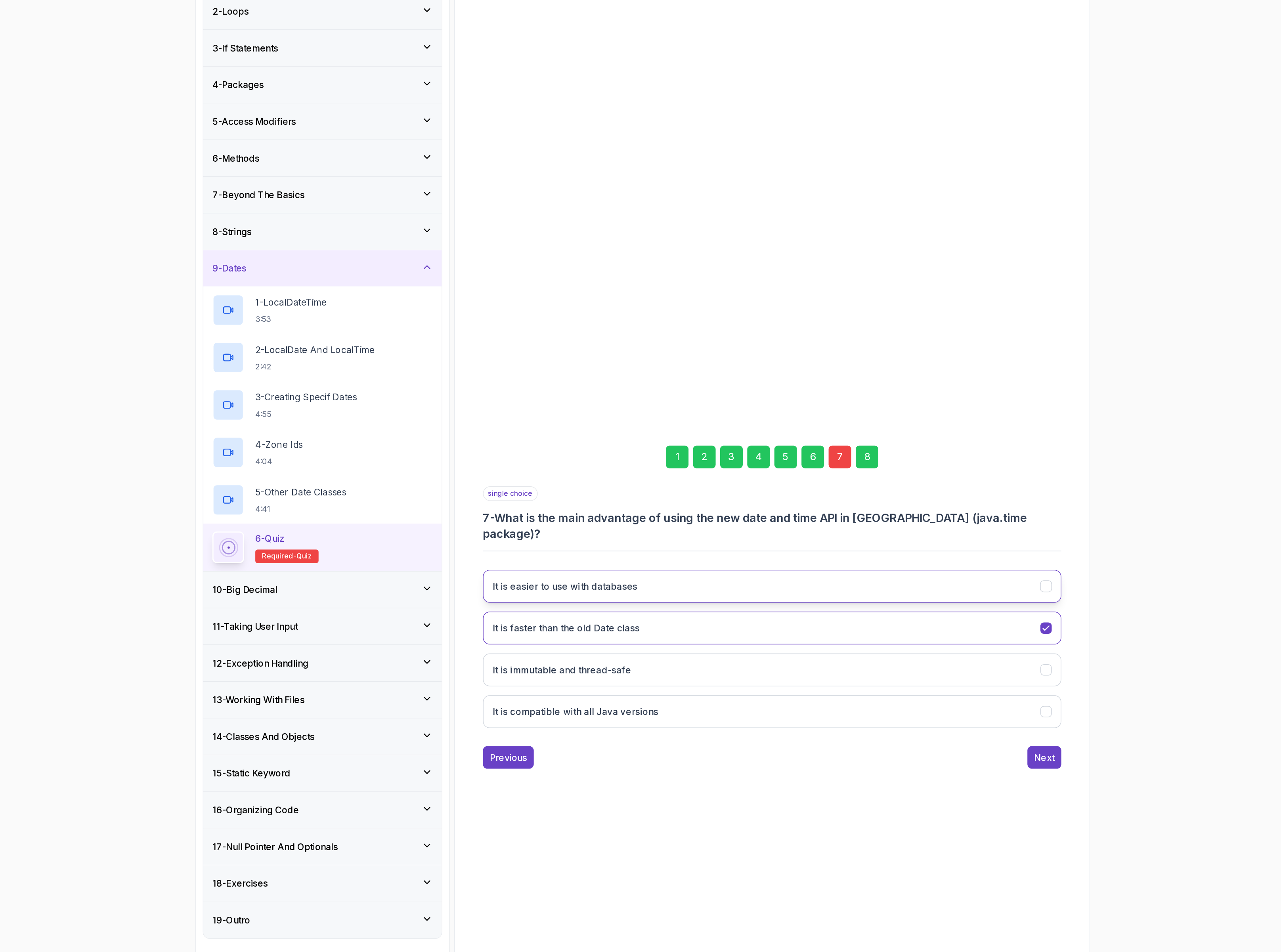
click at [661, 504] on button "It is easier to use with databases" at bounding box center [731, 511] width 406 height 23
click at [801, 426] on div "8" at bounding box center [798, 421] width 16 height 16
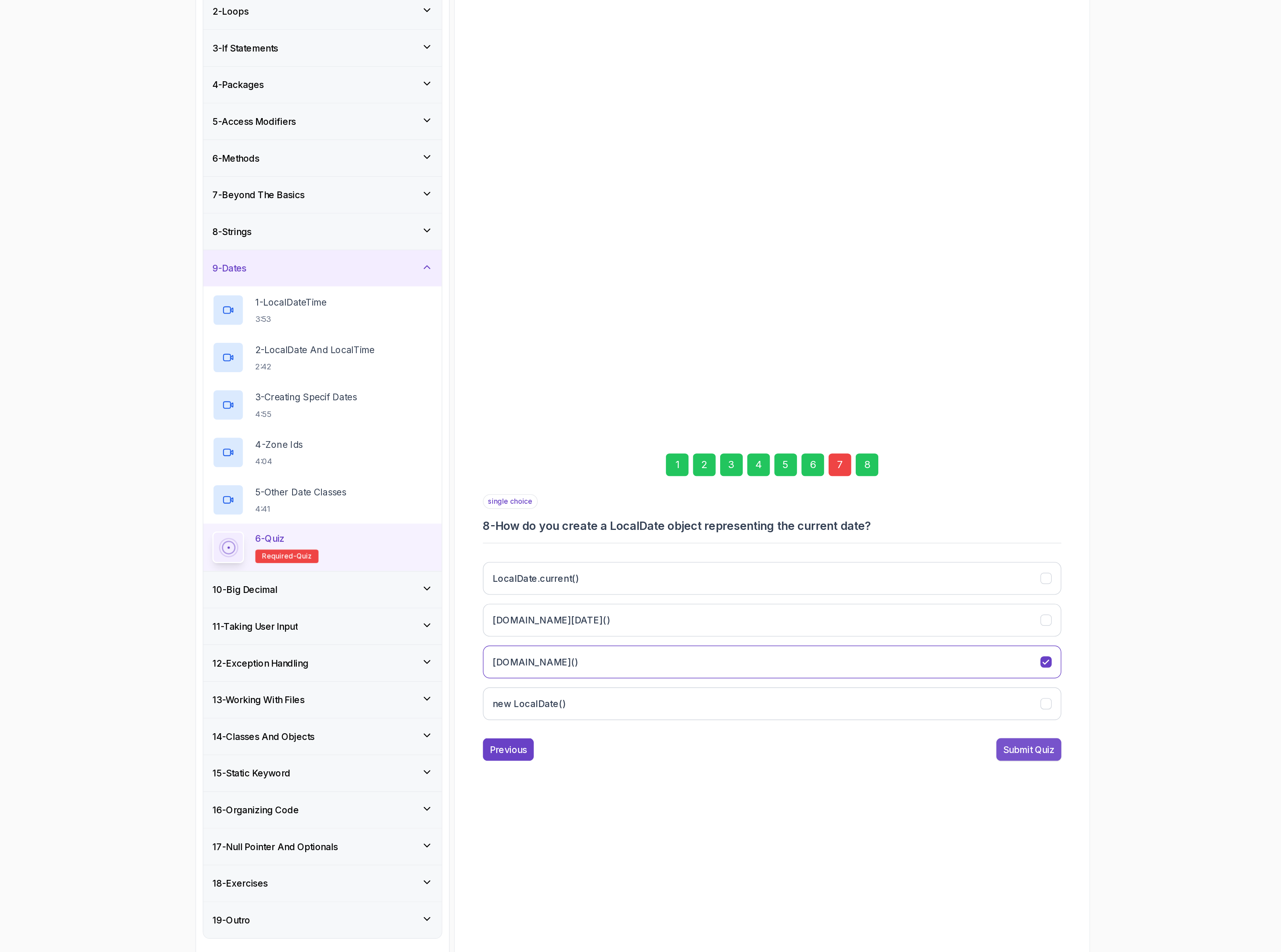
click at [901, 622] on button "Submit Quiz" at bounding box center [911, 626] width 45 height 16
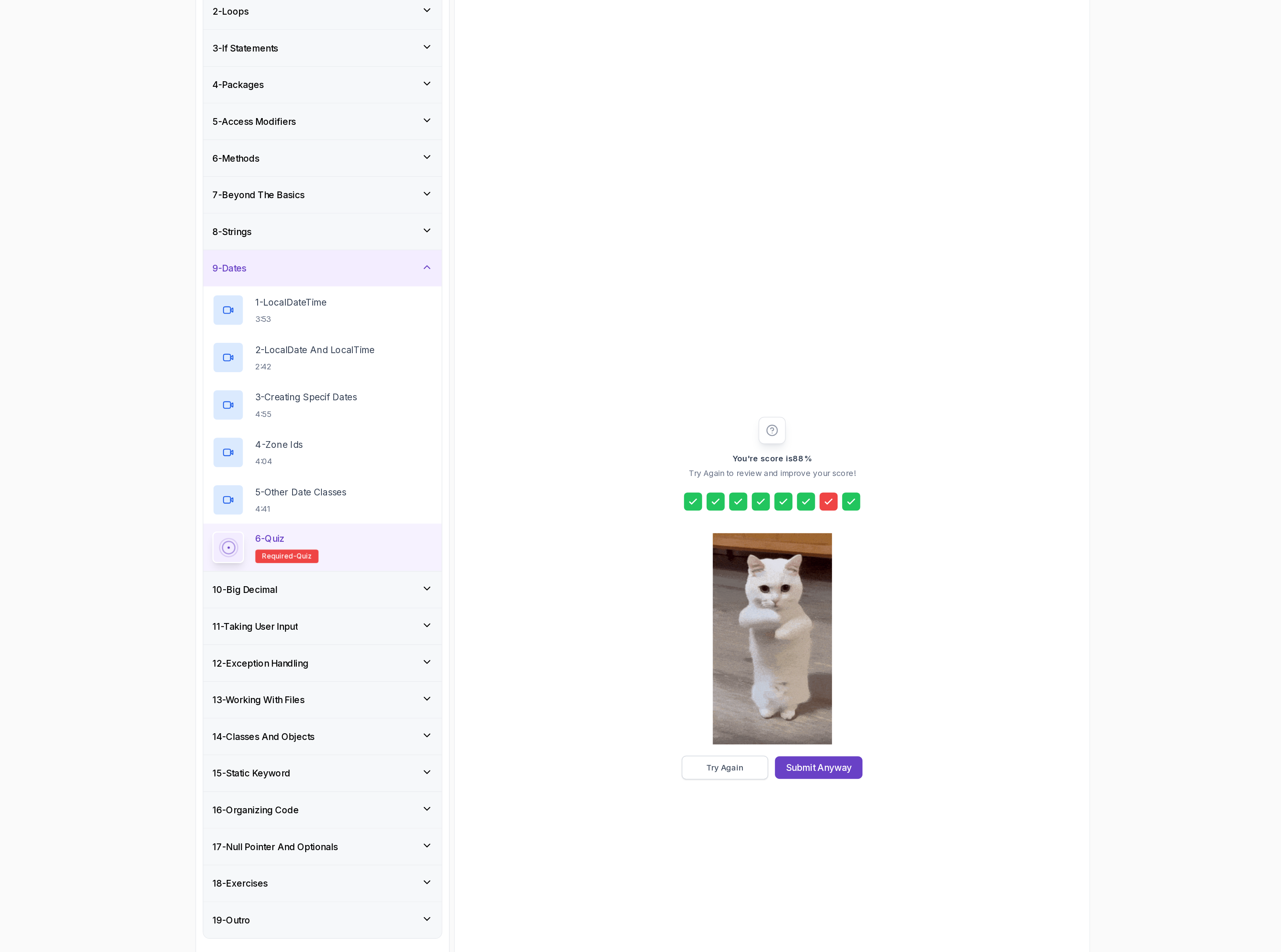
click at [709, 635] on div "Try Again" at bounding box center [698, 638] width 26 height 8
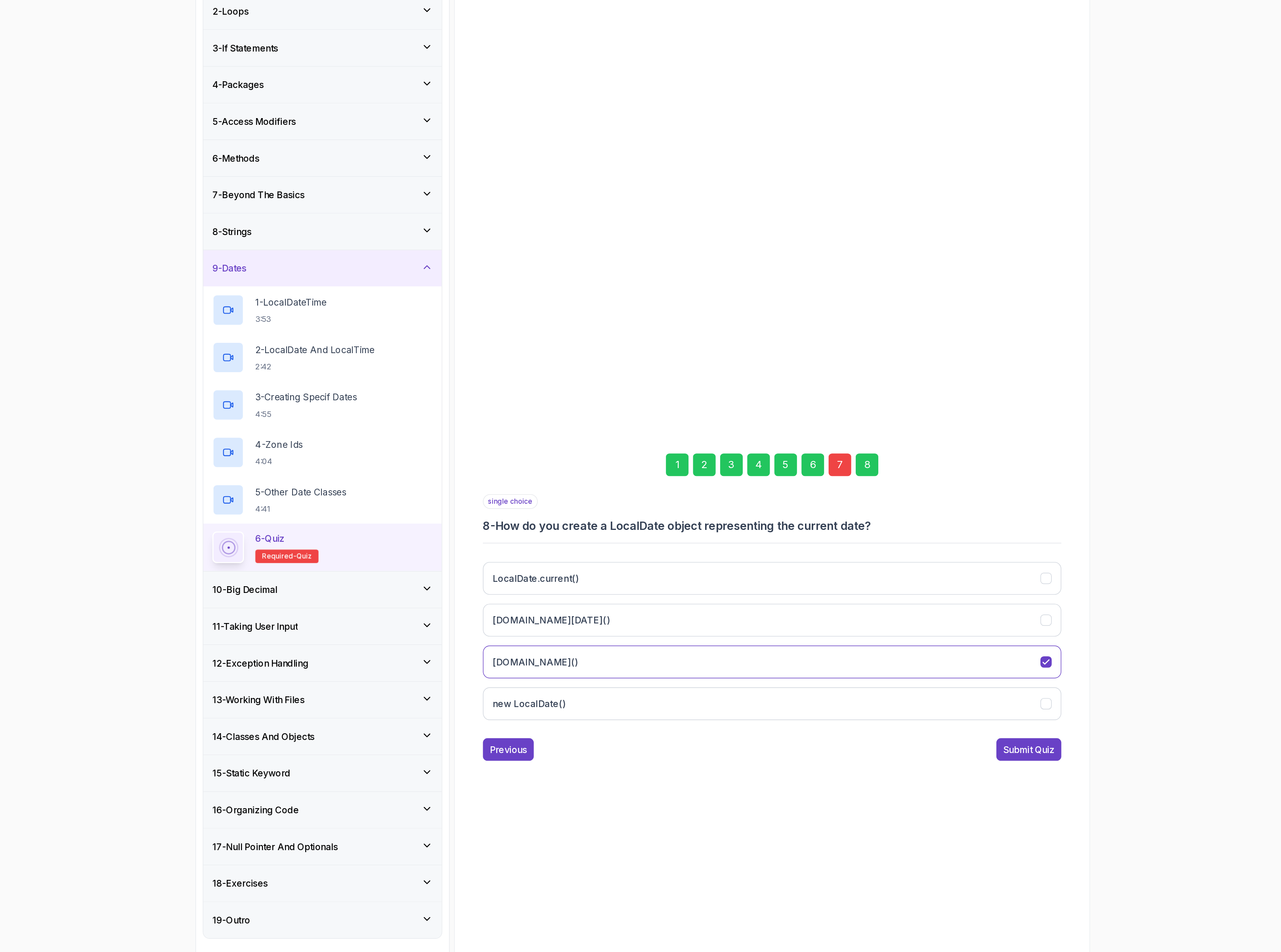
click at [777, 425] on div "7" at bounding box center [779, 426] width 16 height 16
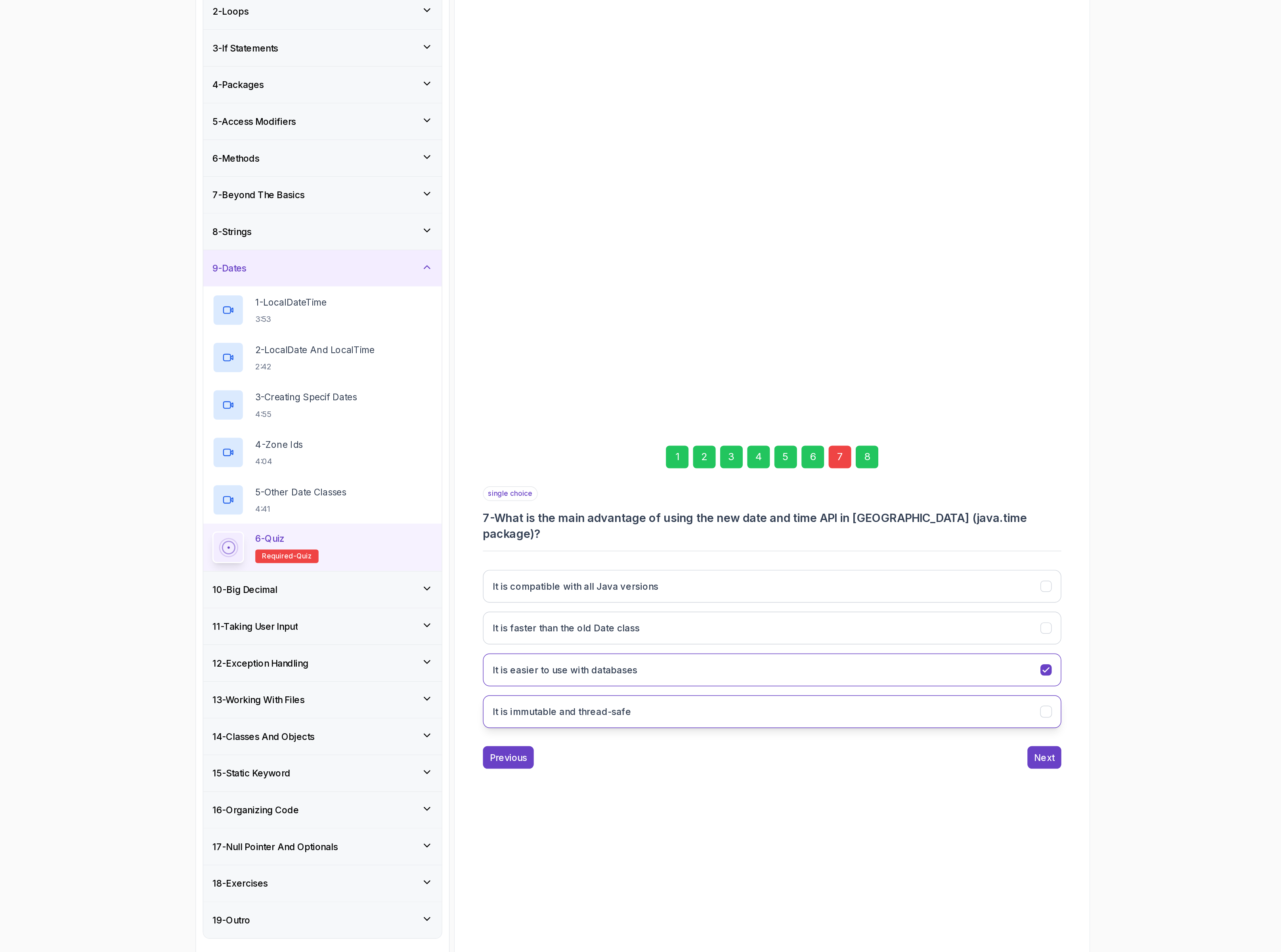
click at [633, 598] on h3 "It is immutable and thread-safe" at bounding box center [584, 599] width 97 height 9
click at [789, 421] on div "1 2 3 4 5 6 7 8" at bounding box center [731, 421] width 406 height 41
click at [795, 422] on div "8" at bounding box center [798, 421] width 16 height 16
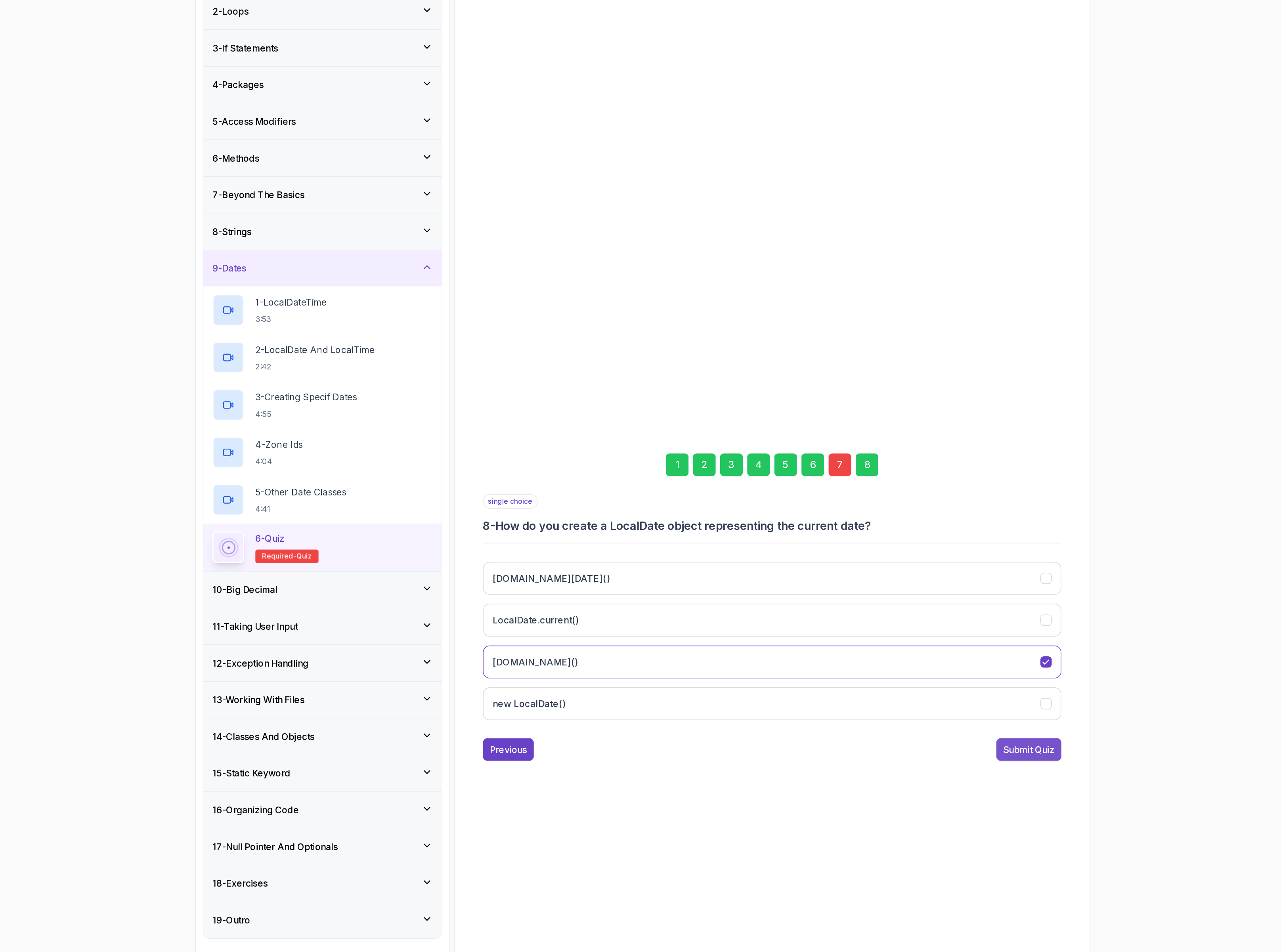
click at [909, 630] on div "Submit Quiz" at bounding box center [911, 625] width 36 height 9
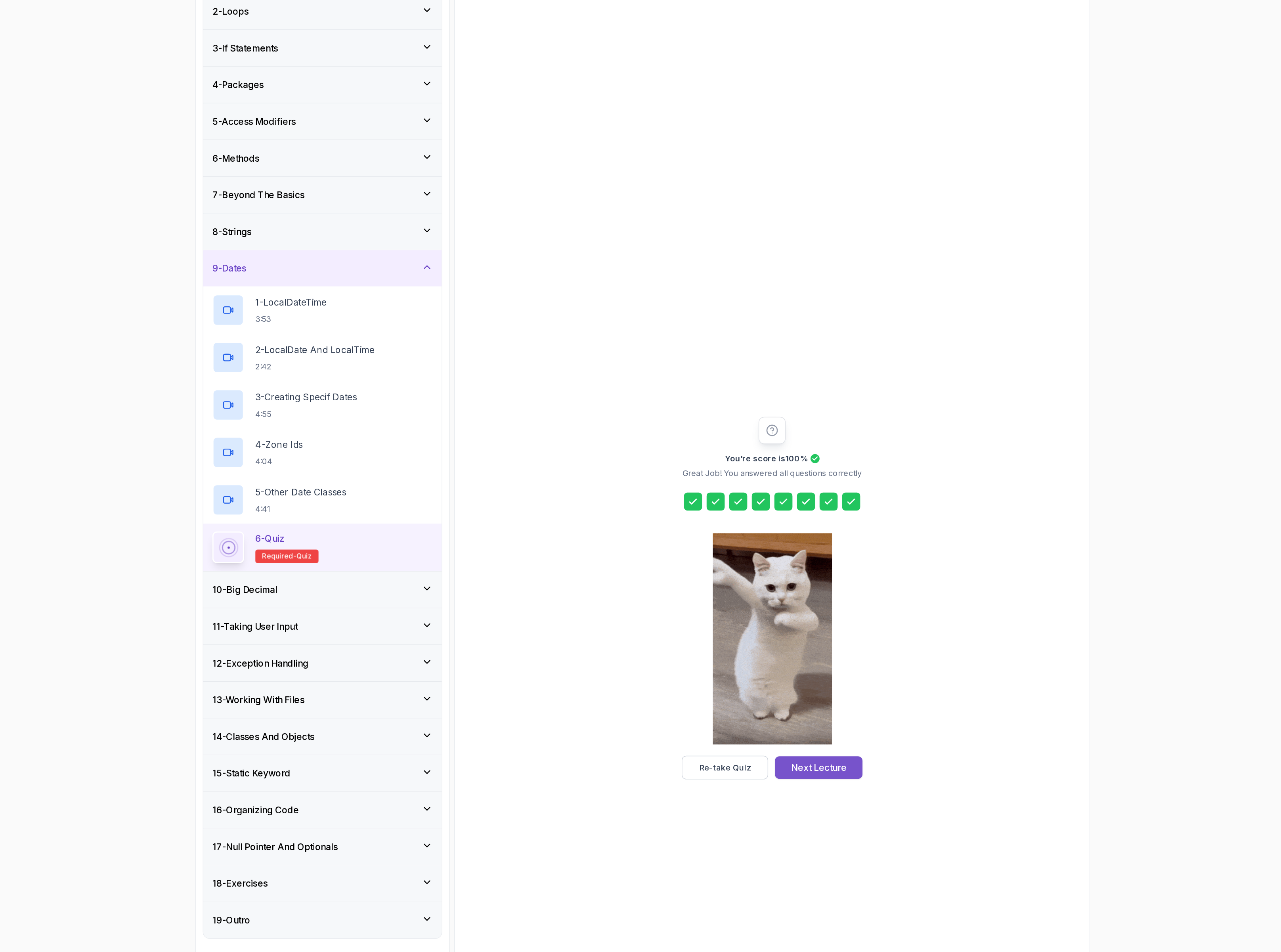
click at [743, 641] on button "Next Lecture" at bounding box center [764, 638] width 61 height 16
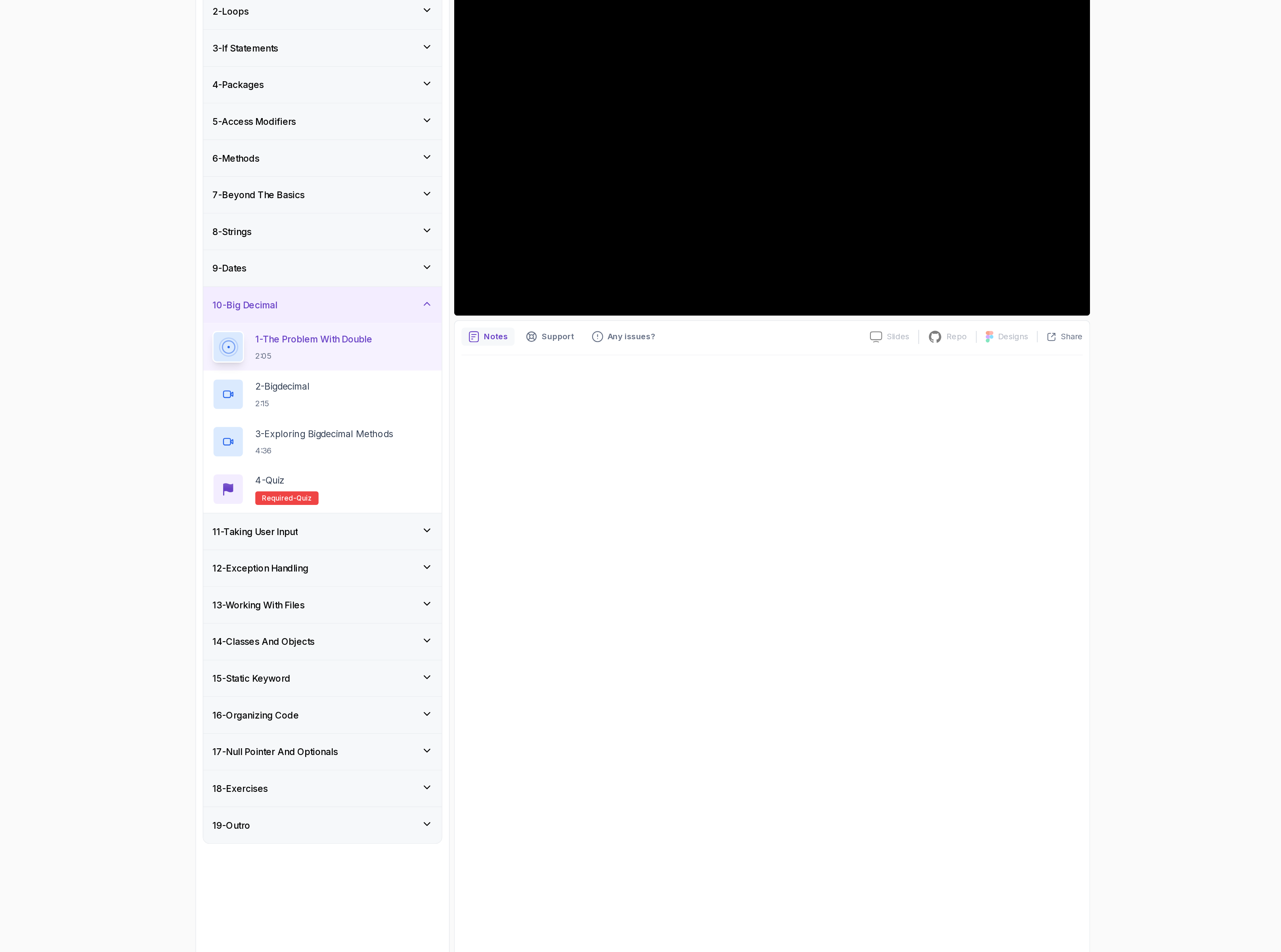
click at [420, 666] on div "18 - Exercises" at bounding box center [416, 653] width 167 height 25
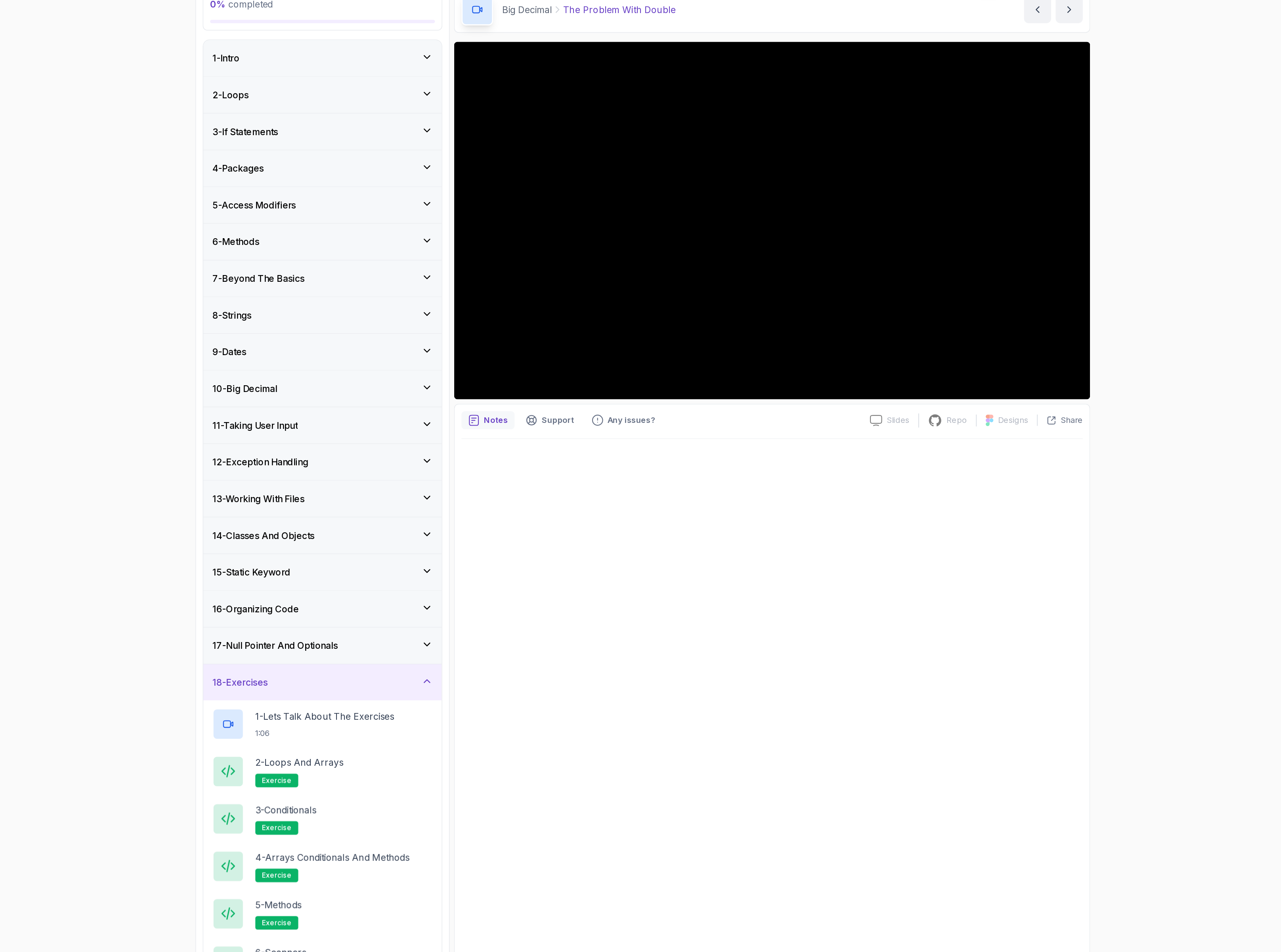
click at [411, 520] on div "18 - Exercises" at bounding box center [416, 520] width 167 height 25
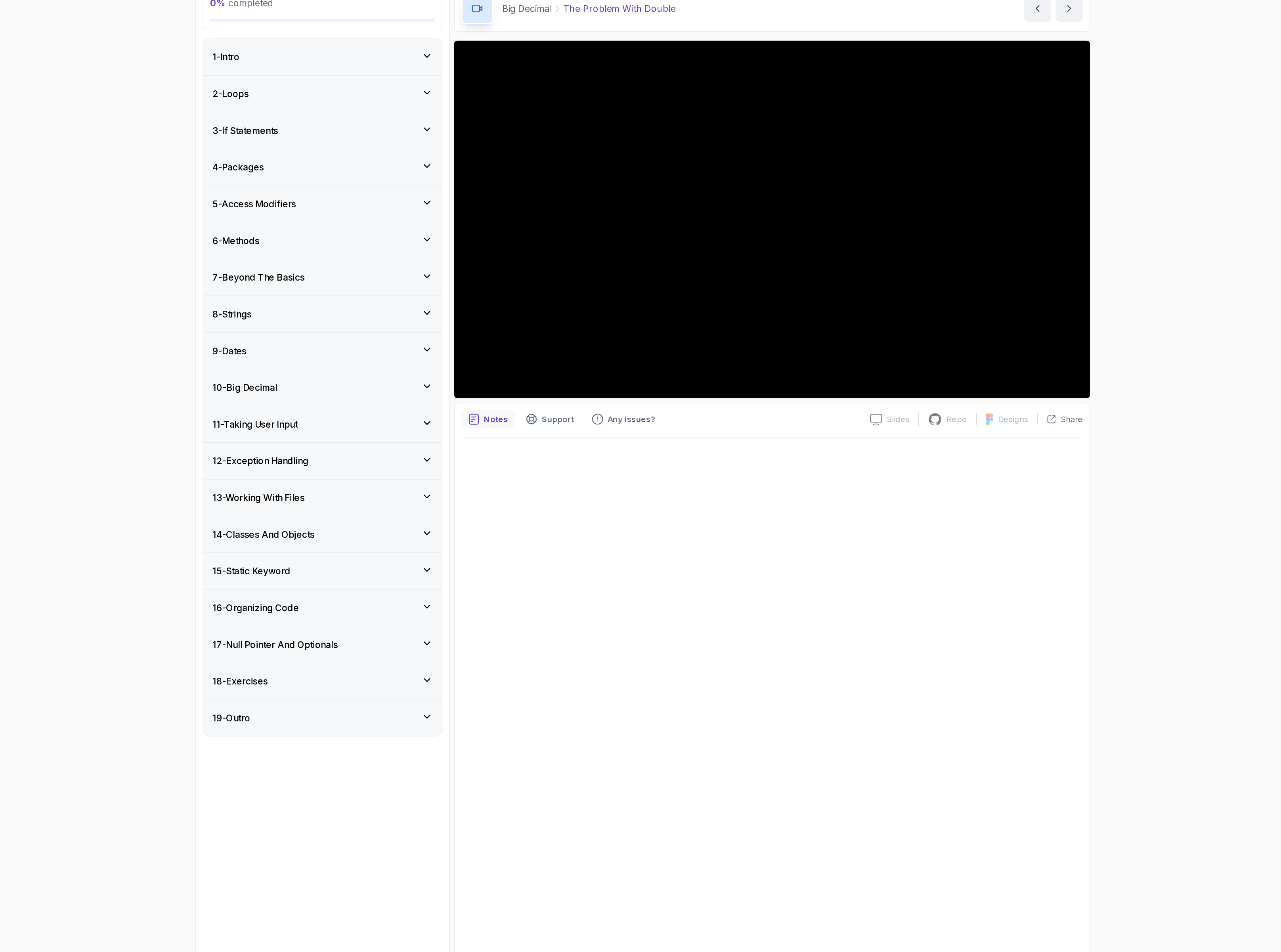
click at [401, 422] on h3 "14 - Classes And Objects" at bounding box center [375, 417] width 72 height 9
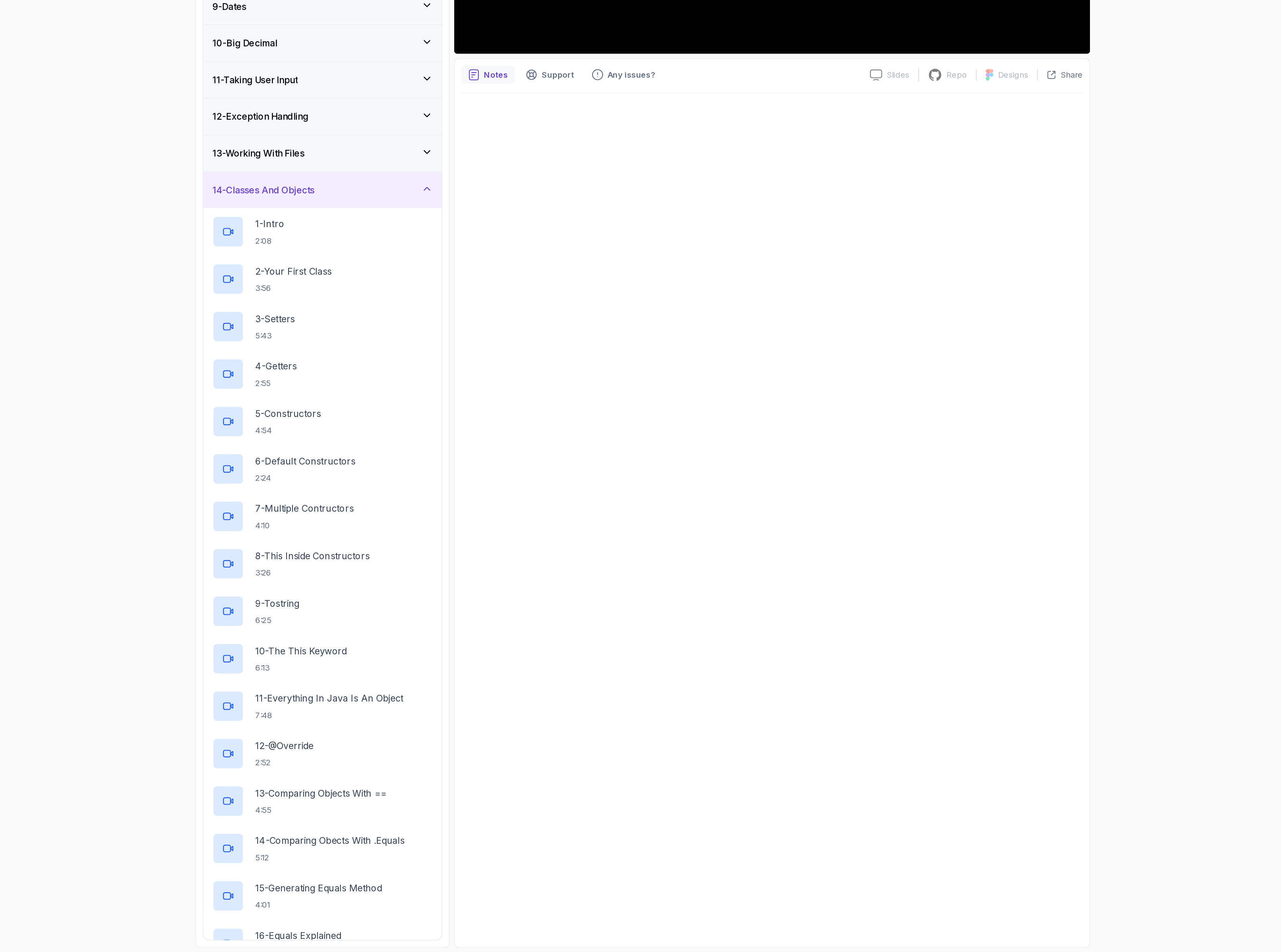
click at [454, 421] on div "14 - Classes And Objects" at bounding box center [416, 417] width 154 height 9
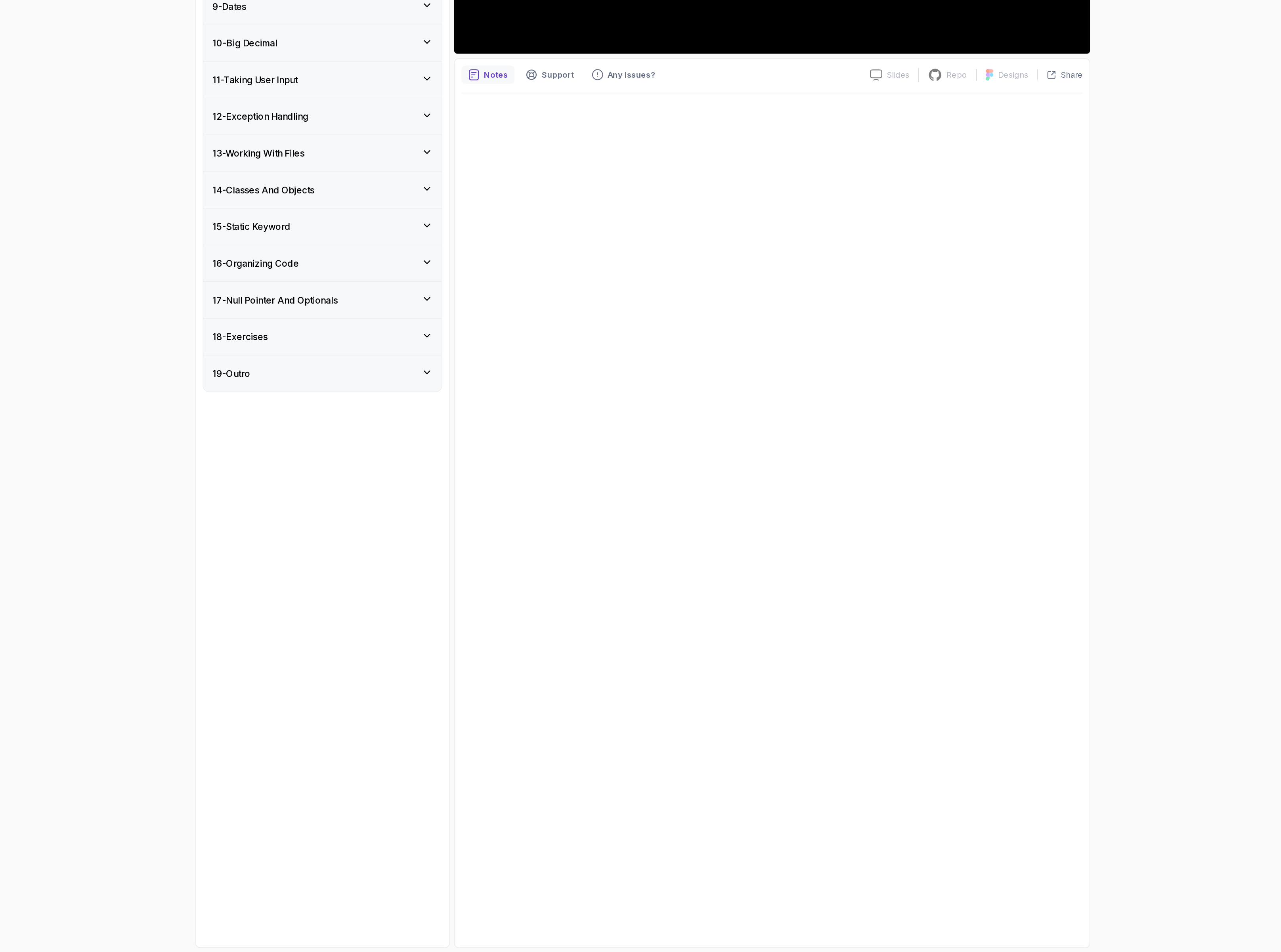
click at [438, 396] on div "13 - Working With Files" at bounding box center [416, 391] width 154 height 9
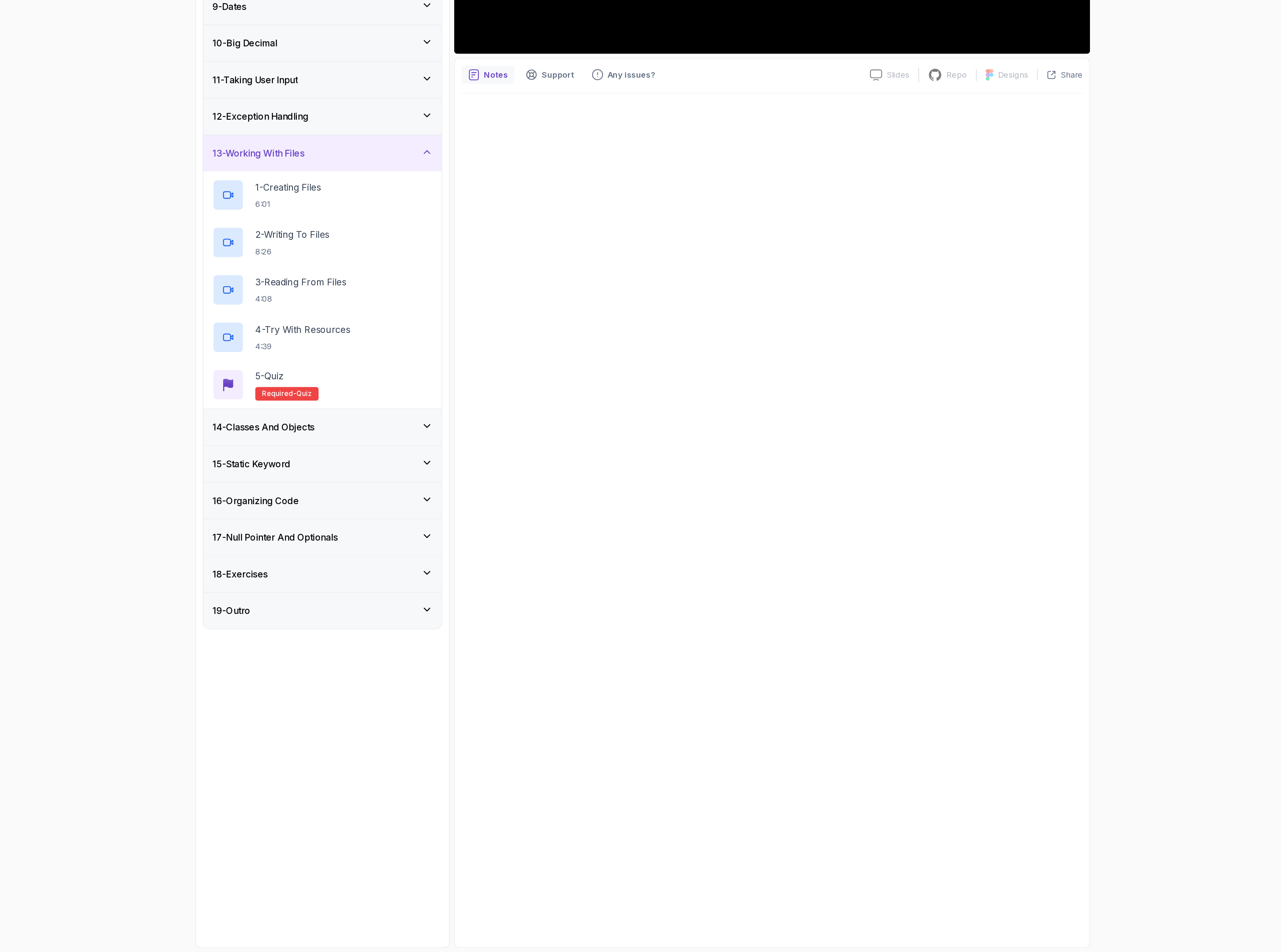
click at [414, 319] on div "10 - Big Decimal" at bounding box center [416, 314] width 154 height 9
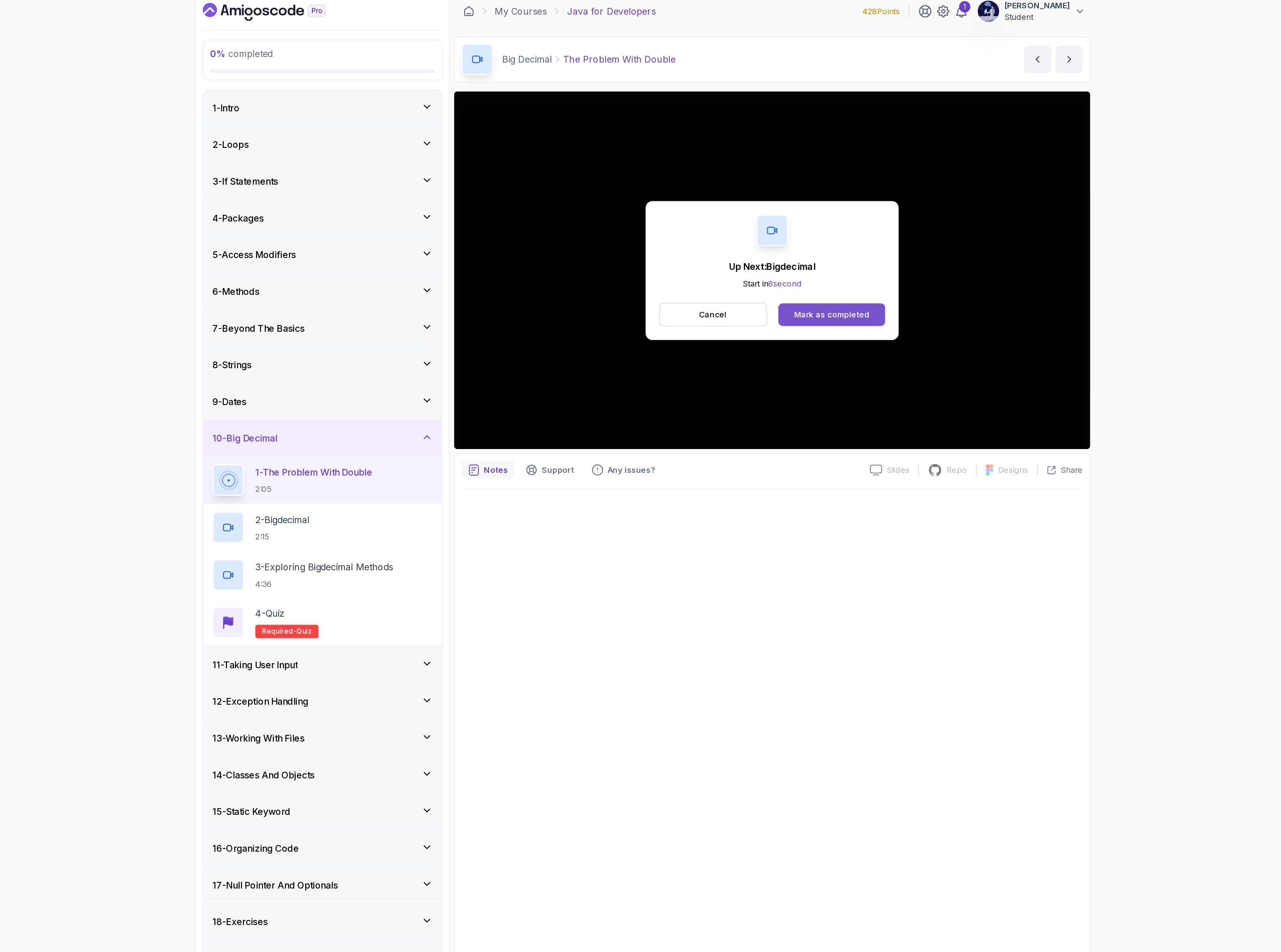
click at [774, 228] on div "Mark as completed" at bounding box center [773, 227] width 53 height 8
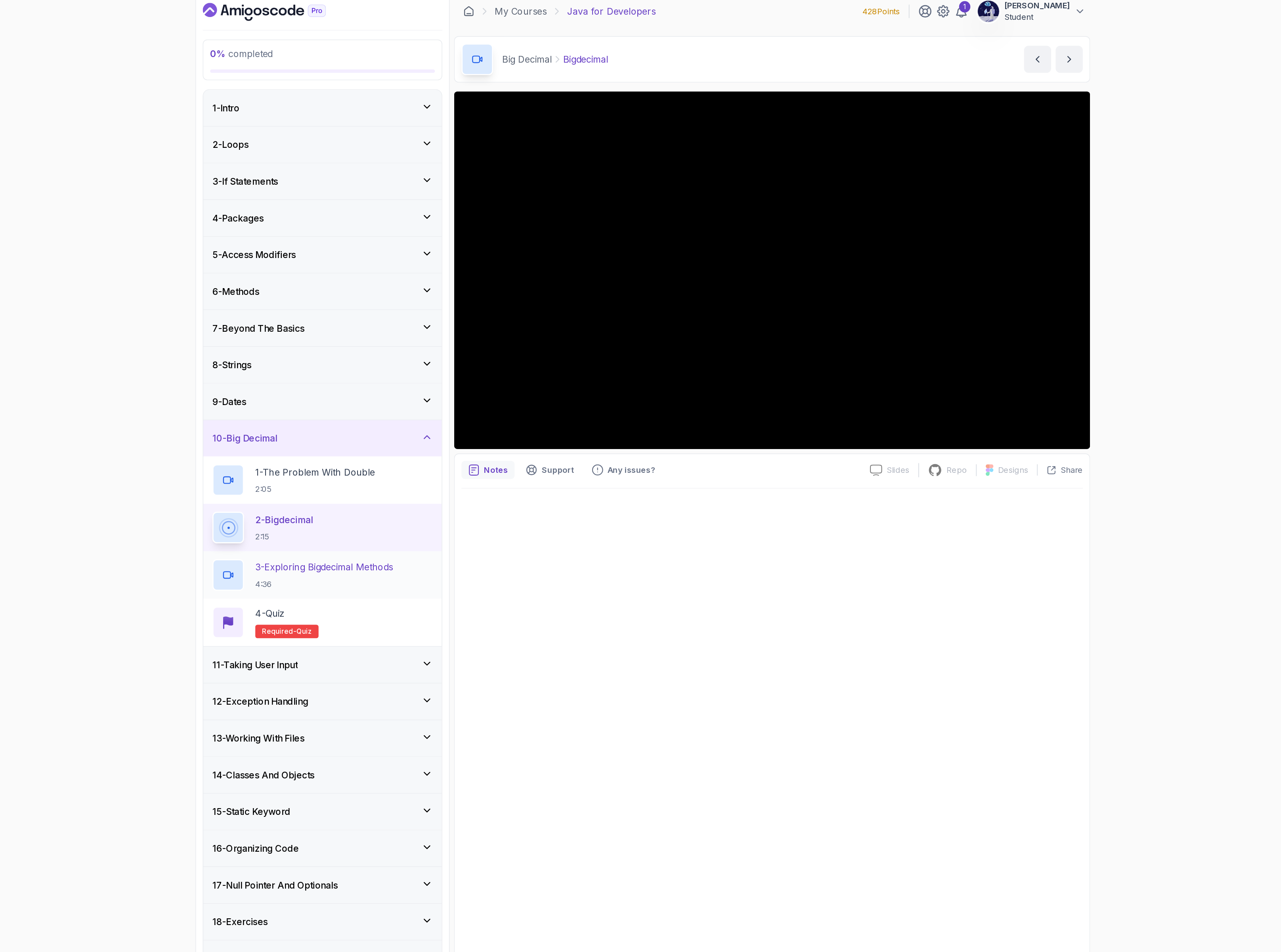
click at [439, 408] on p "3 - Exploring Bigdecimal Methods" at bounding box center [417, 404] width 97 height 9
click at [431, 444] on div "4 - Quiz Required- quiz" at bounding box center [416, 443] width 154 height 22
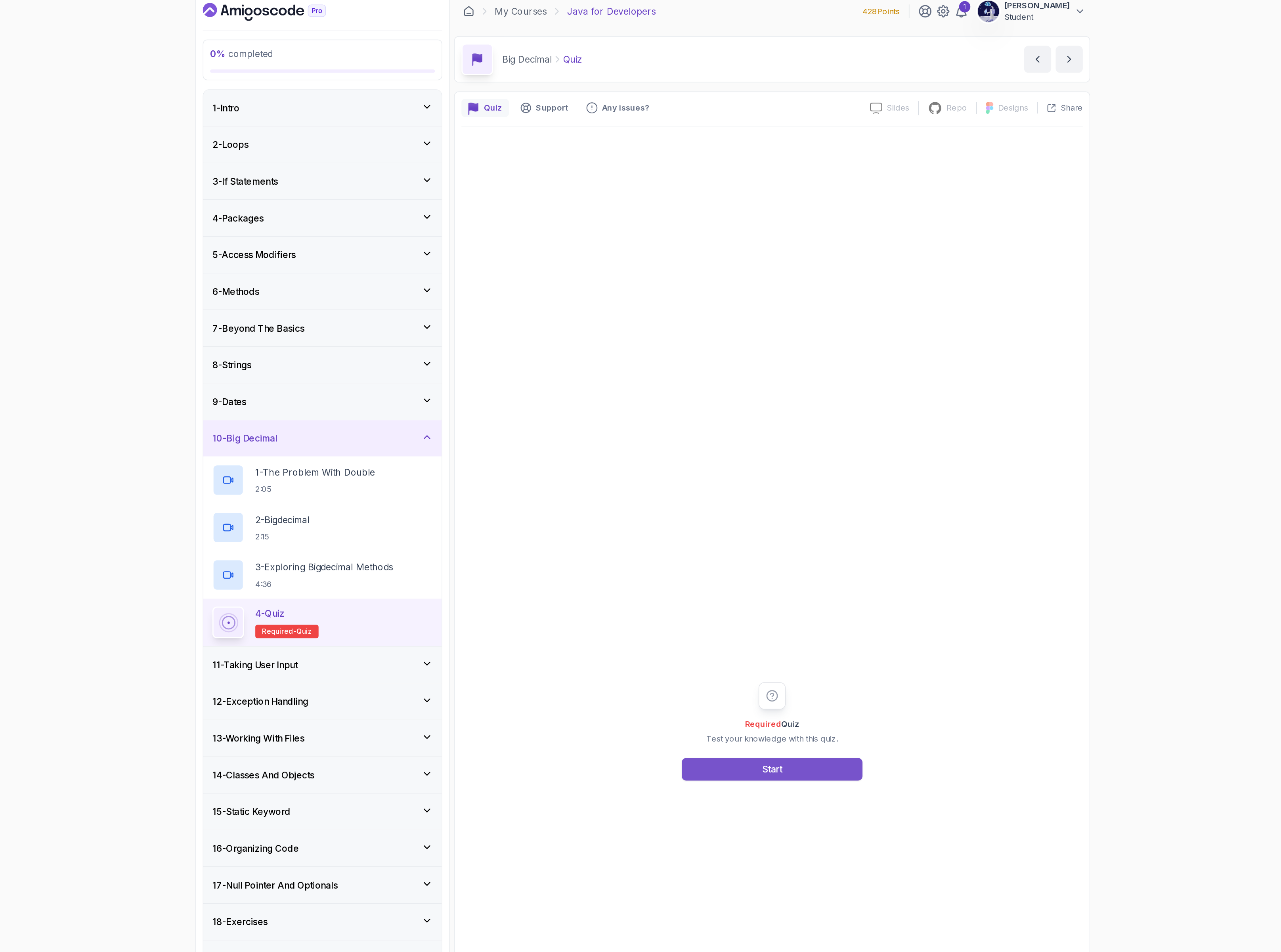
click at [707, 546] on button "Start" at bounding box center [731, 546] width 127 height 16
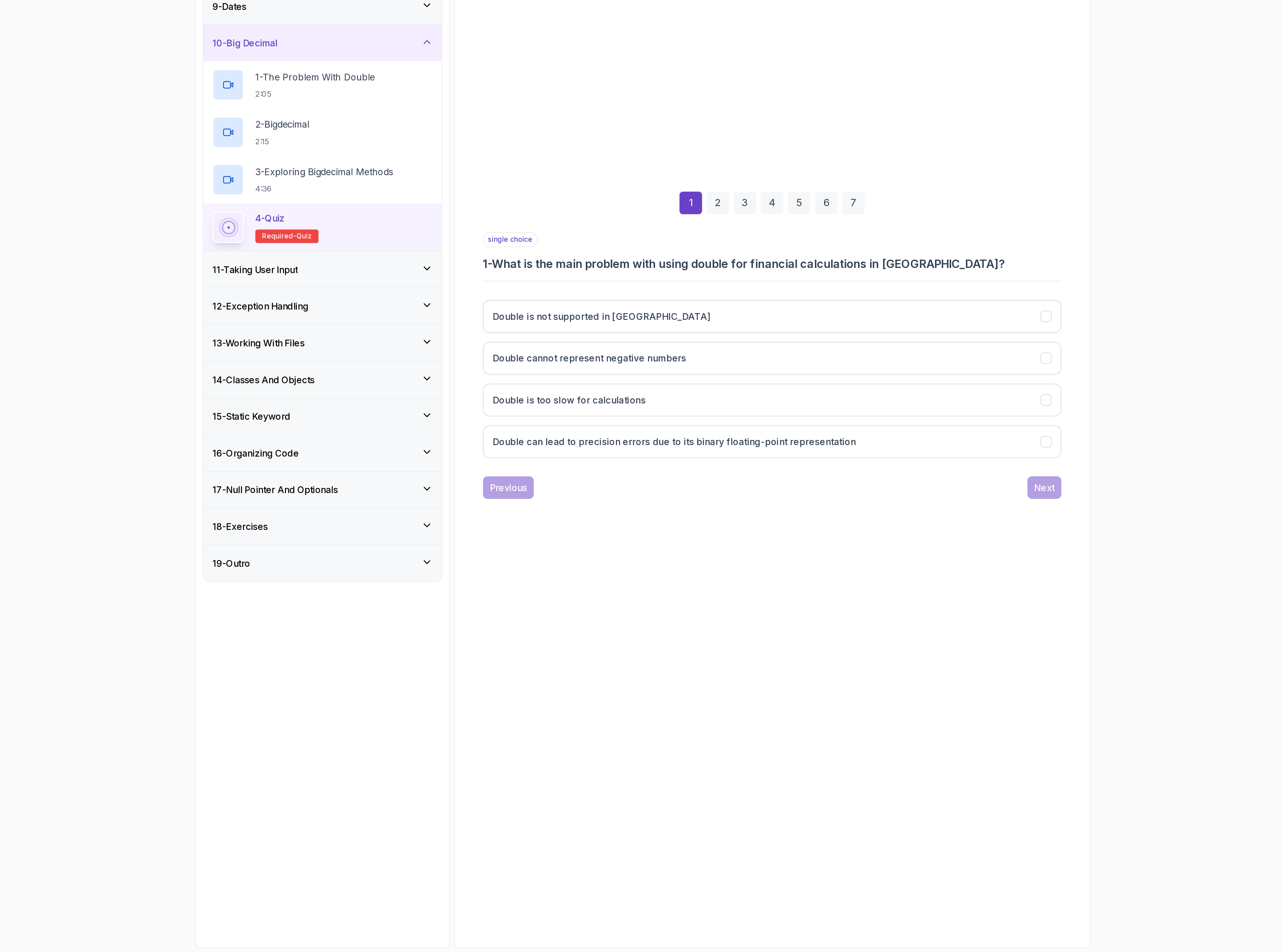
click at [444, 477] on div "11 - Taking User Input" at bounding box center [416, 473] width 154 height 9
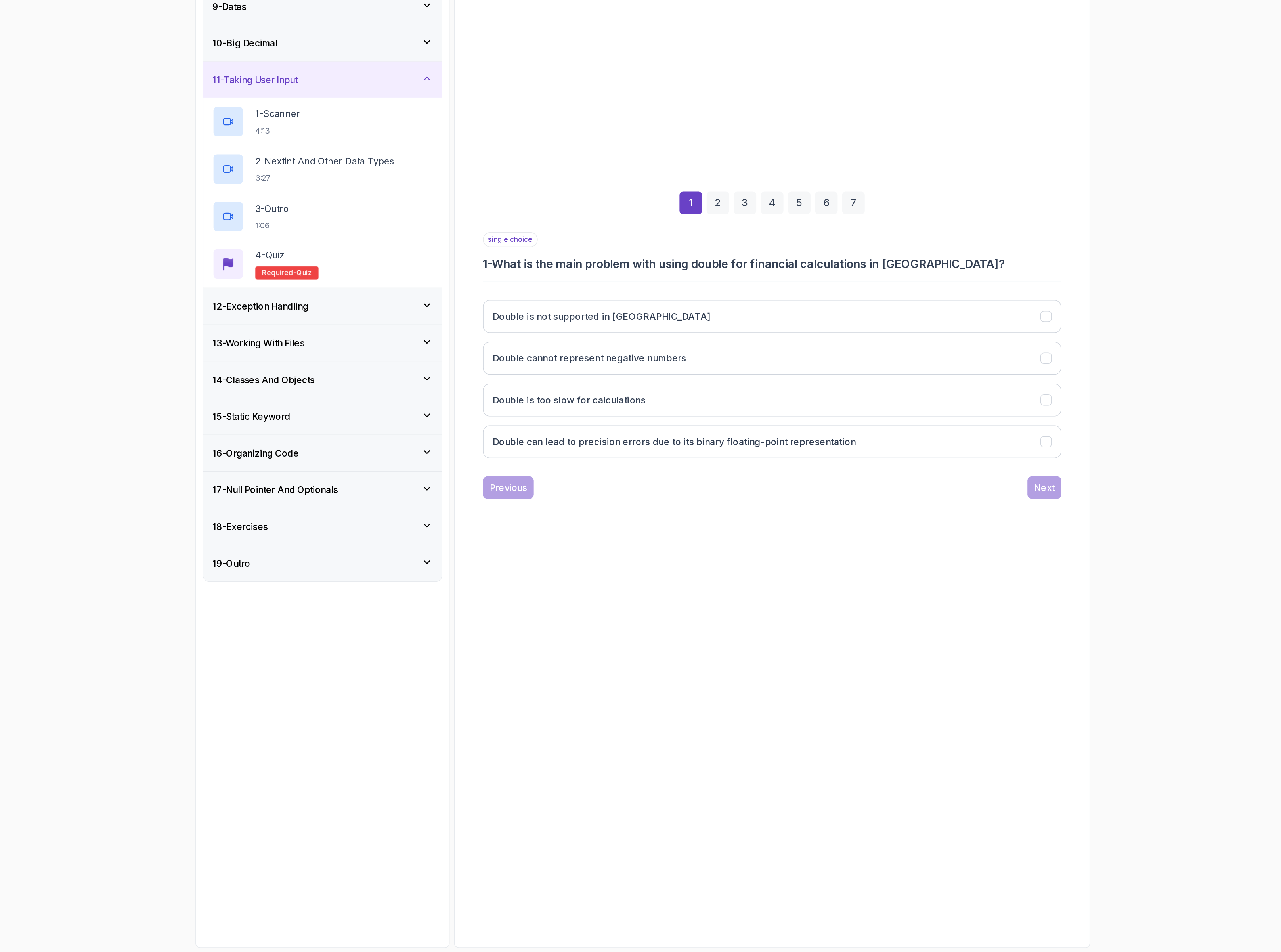
click at [425, 318] on div "10 - Big Decimal" at bounding box center [416, 314] width 154 height 9
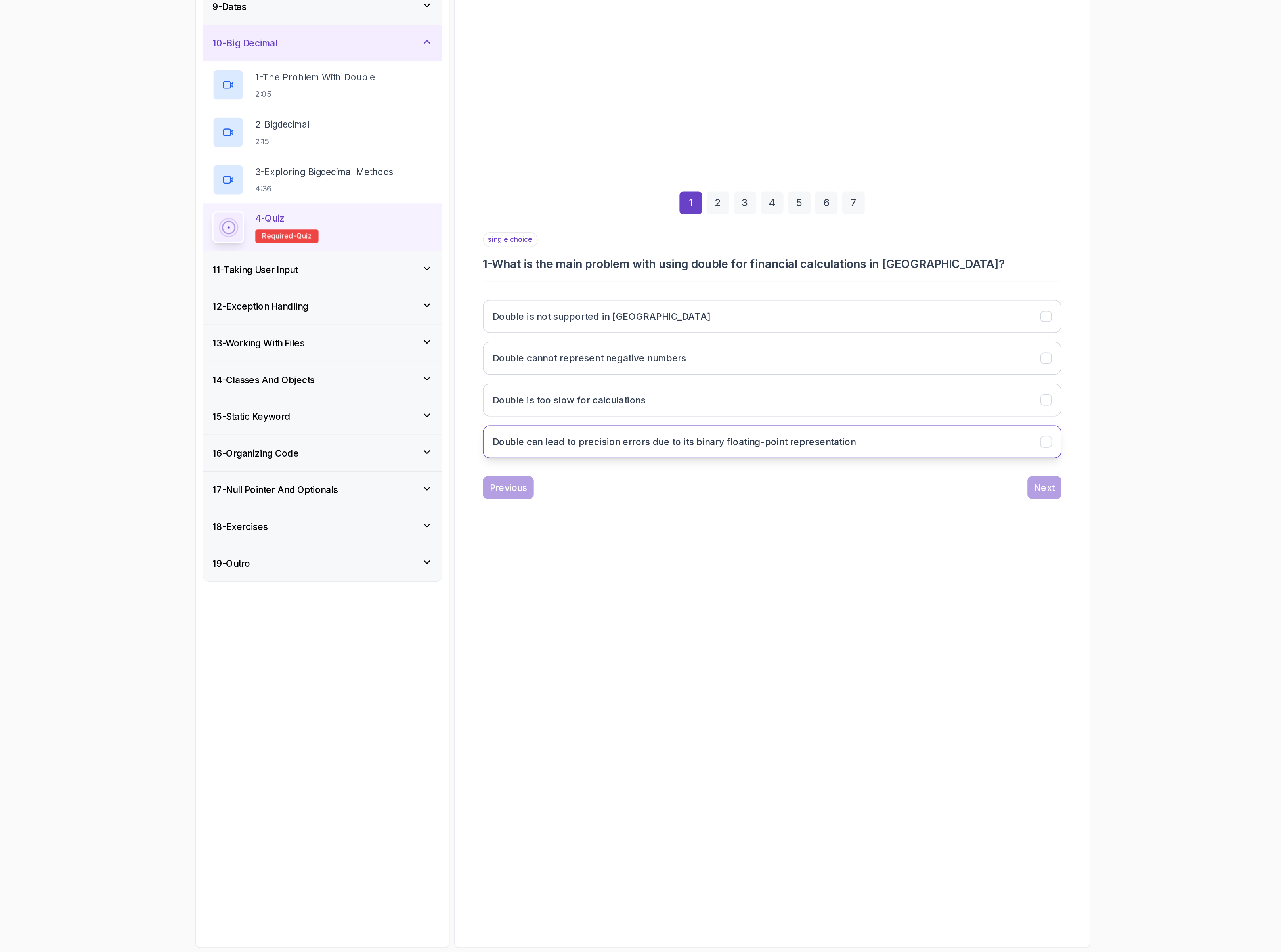
click at [661, 592] on h3 "Double can lead to precision errors due to its binary floating-point representa…" at bounding box center [662, 593] width 255 height 9
drag, startPoint x: 832, startPoint y: 602, endPoint x: 514, endPoint y: 593, distance: 318.1
click at [544, 596] on button "Double can lead to precision errors due to its binary floating-point representa…" at bounding box center [731, 594] width 406 height 23
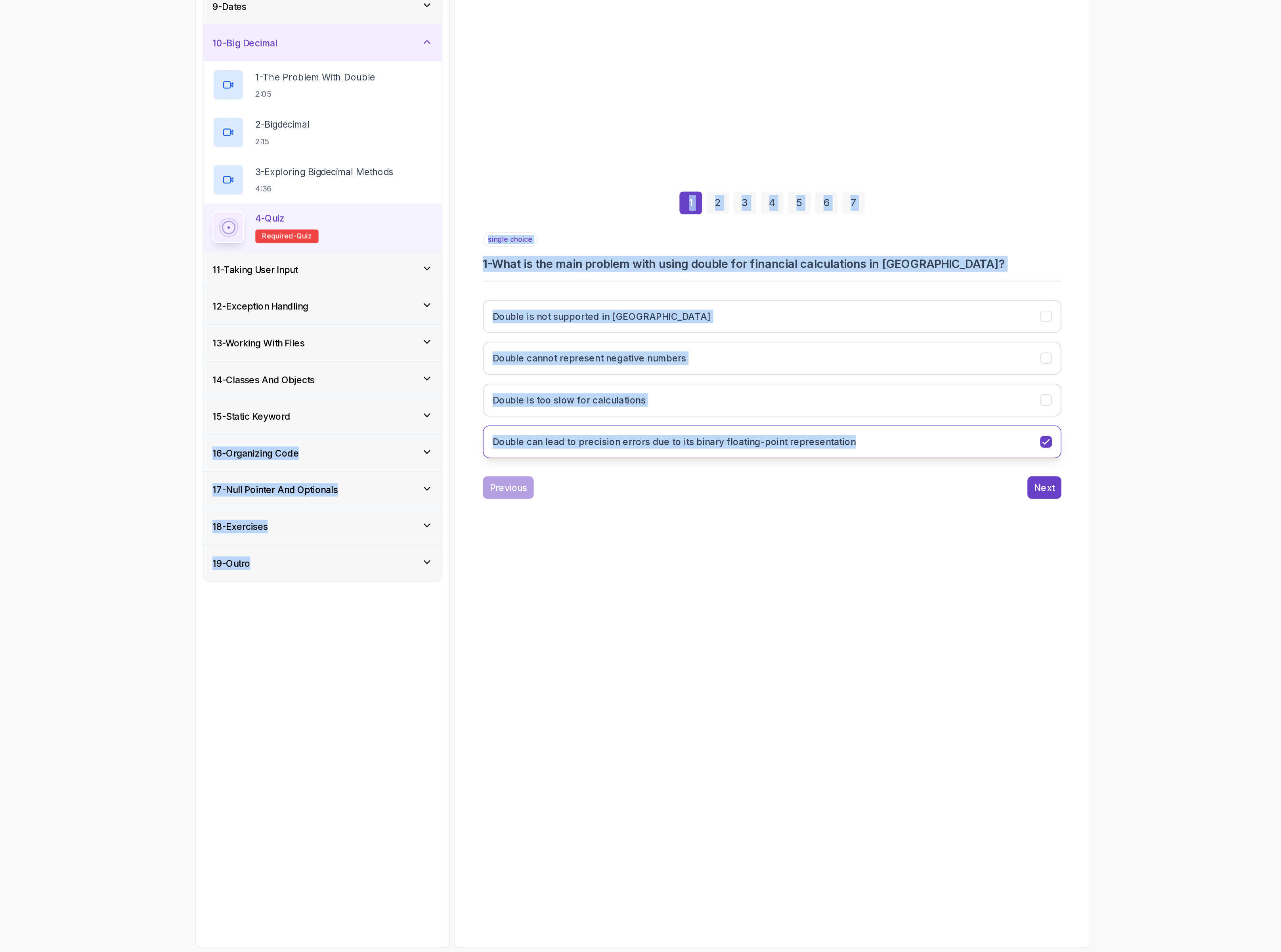
drag, startPoint x: 504, startPoint y: 588, endPoint x: 814, endPoint y: 594, distance: 310.1
click at [814, 594] on div "0 % completed 1 - Intro 2 - Loops 3 - If Statements 4 - Packages 5 - Access Mod…" at bounding box center [640, 476] width 628 height 946
click at [814, 595] on button "Double can lead to precision errors due to its binary floating-point representa…" at bounding box center [731, 594] width 406 height 23
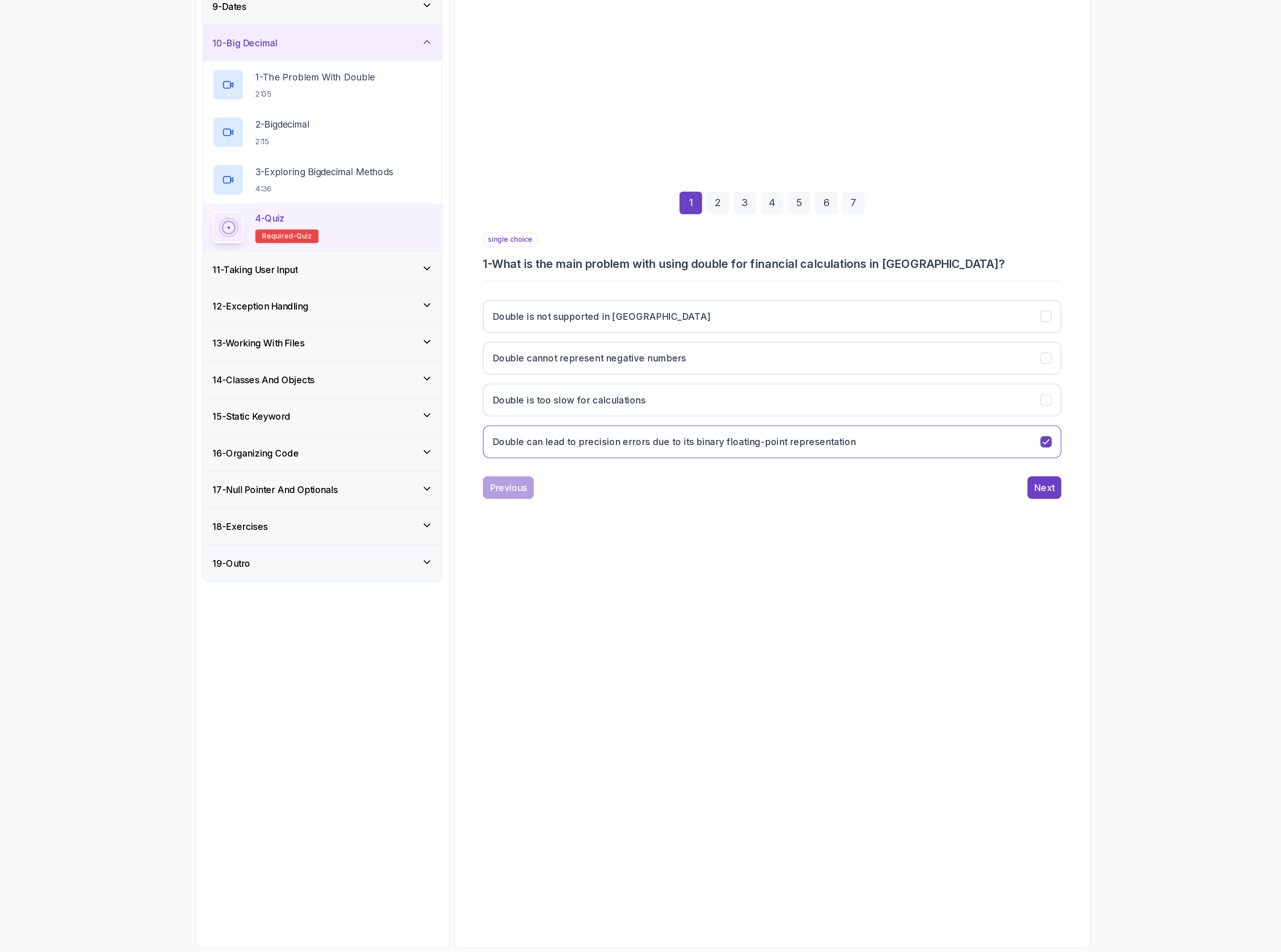
click at [827, 654] on div "1 2 3 4 5 6 7 single choice 1 - What is the main problem with using double for …" at bounding box center [731, 519] width 436 height 849
drag, startPoint x: 819, startPoint y: 623, endPoint x: 540, endPoint y: 588, distance: 281.2
click at [540, 588] on div "single choice 1 - What is the main problem with using double for financial calc…" at bounding box center [731, 540] width 406 height 187
copy div "Double can lead to precision errors due to its binary floating-point representa…"
click at [916, 630] on div "Next" at bounding box center [922, 625] width 14 height 9
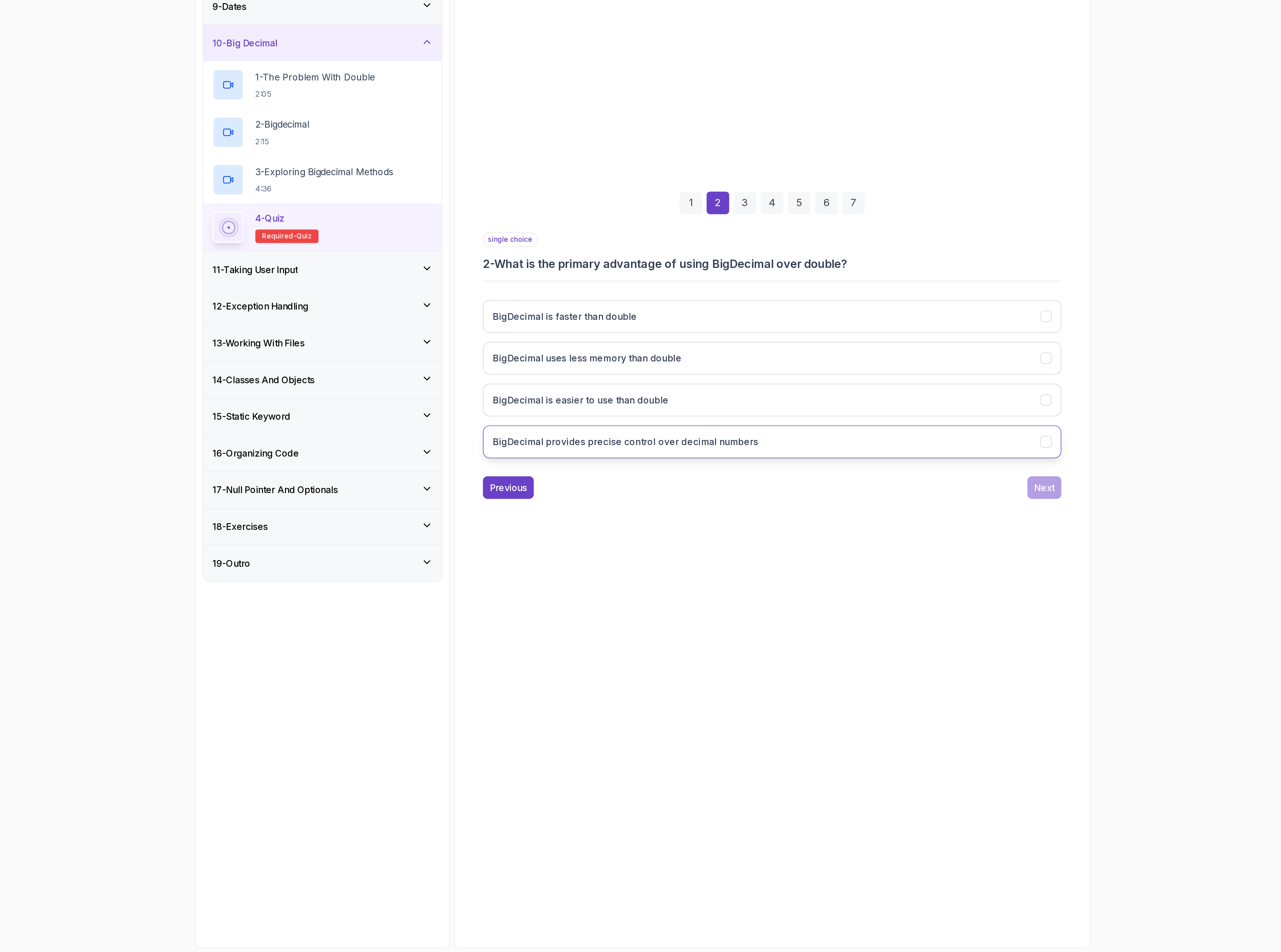
click at [698, 598] on h3 "BigDecimal provides precise control over decimal numbers" at bounding box center [628, 593] width 186 height 9
click at [929, 629] on div "Next" at bounding box center [922, 625] width 14 height 9
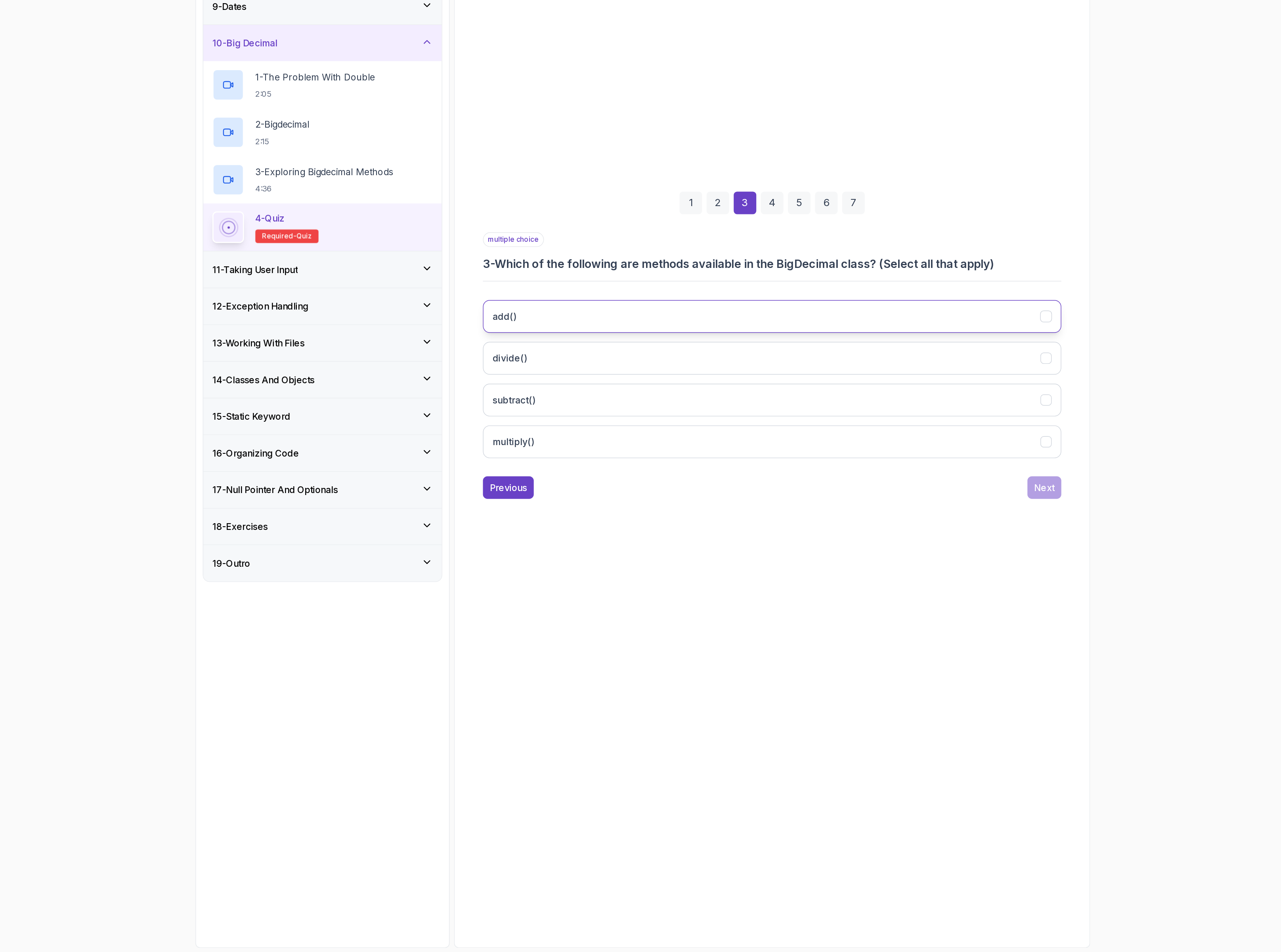
click at [575, 505] on button "add()" at bounding box center [731, 505] width 406 height 23
click at [569, 559] on button "subtract()" at bounding box center [731, 564] width 406 height 23
click at [575, 547] on div "add() divide() subtract() multiply()" at bounding box center [731, 550] width 406 height 124
click at [573, 538] on button "divide()" at bounding box center [731, 535] width 406 height 23
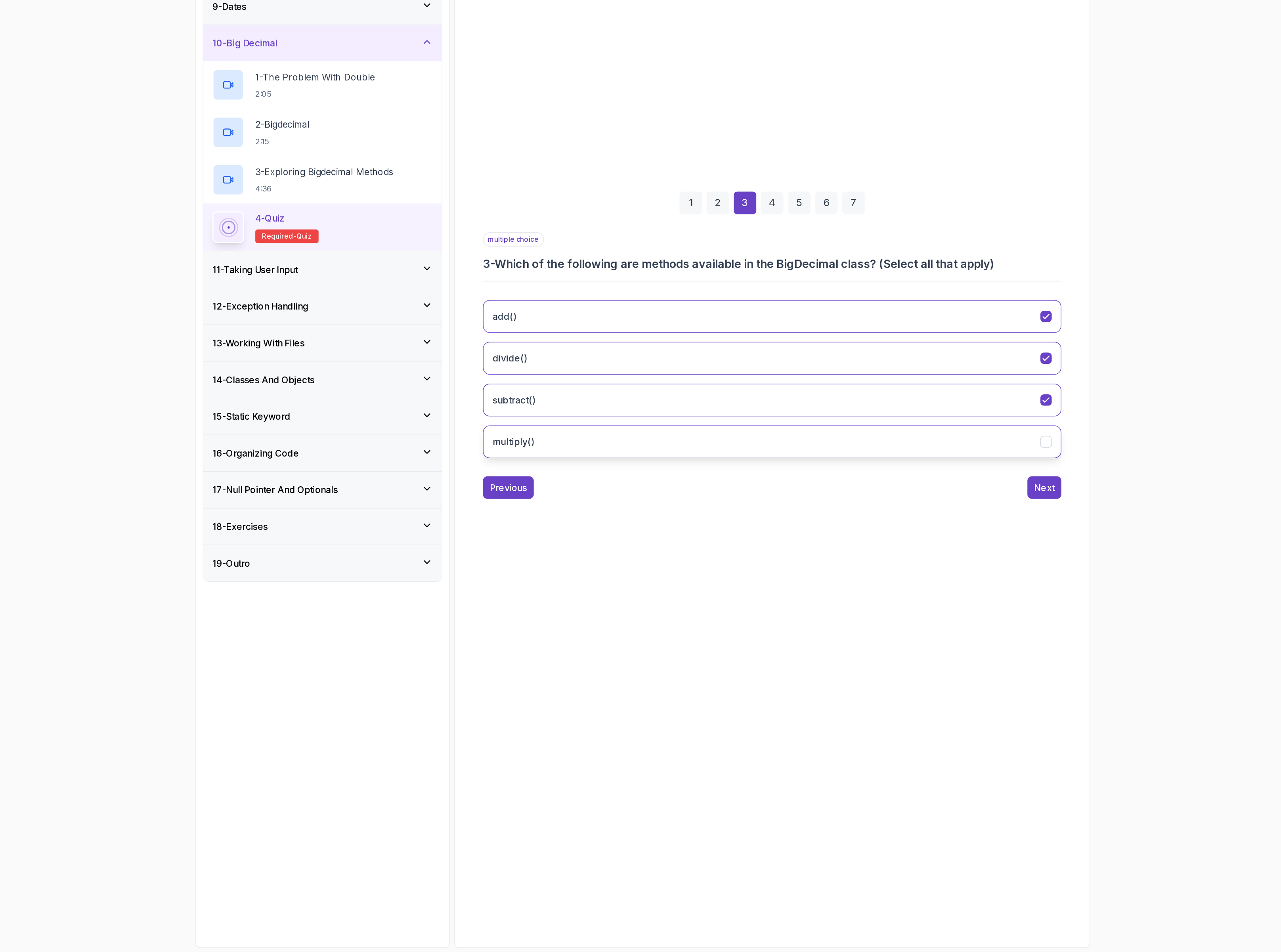
click at [633, 598] on button "multiply()" at bounding box center [731, 594] width 406 height 23
click at [923, 630] on div "Next" at bounding box center [922, 625] width 14 height 9
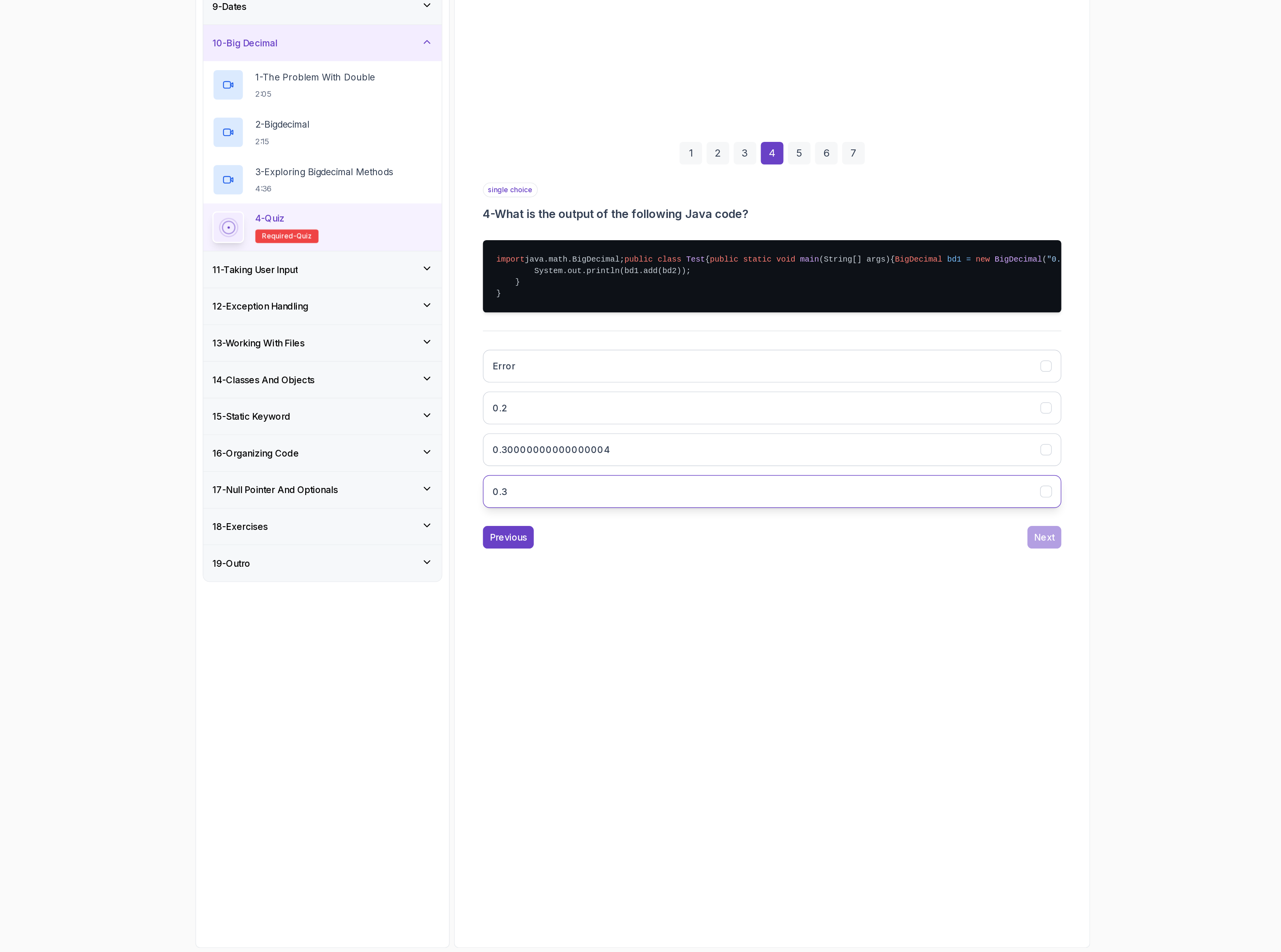
drag, startPoint x: 759, startPoint y: 641, endPoint x: 763, endPoint y: 643, distance: 4.5
click at [759, 640] on button "0.3" at bounding box center [731, 628] width 406 height 23
click at [916, 665] on div "Next" at bounding box center [922, 660] width 14 height 9
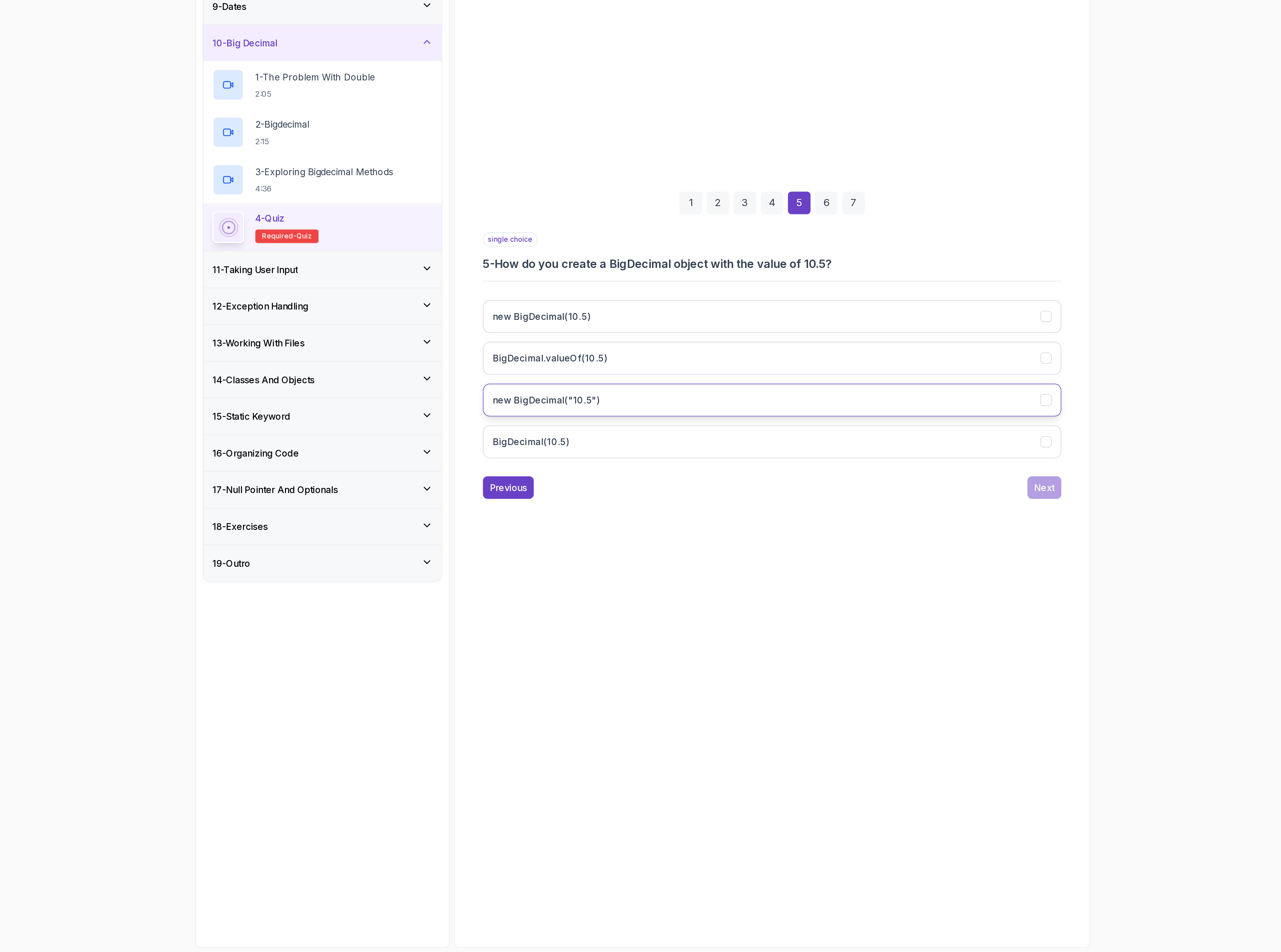
click at [627, 566] on button "new BigDecimal("10.5")" at bounding box center [731, 564] width 406 height 23
click at [915, 628] on div "Next" at bounding box center [922, 625] width 14 height 9
click at [622, 560] on h3 "new BigDecimal(doubleValue)" at bounding box center [583, 564] width 95 height 9
click at [926, 627] on div "Next" at bounding box center [922, 625] width 14 height 9
click at [738, 561] on button "round()" at bounding box center [731, 564] width 406 height 23
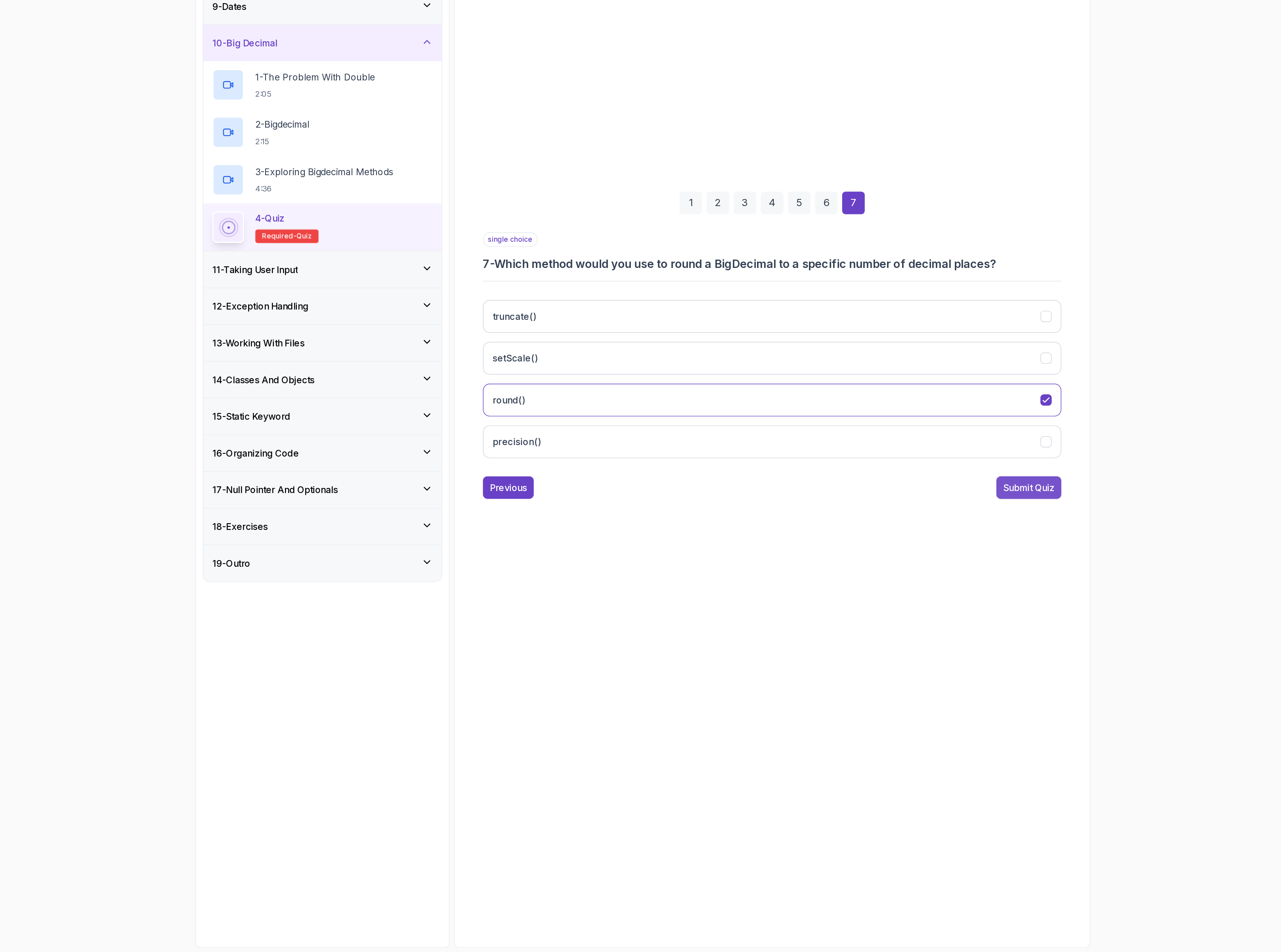
click at [912, 630] on div "Submit Quiz" at bounding box center [911, 625] width 36 height 9
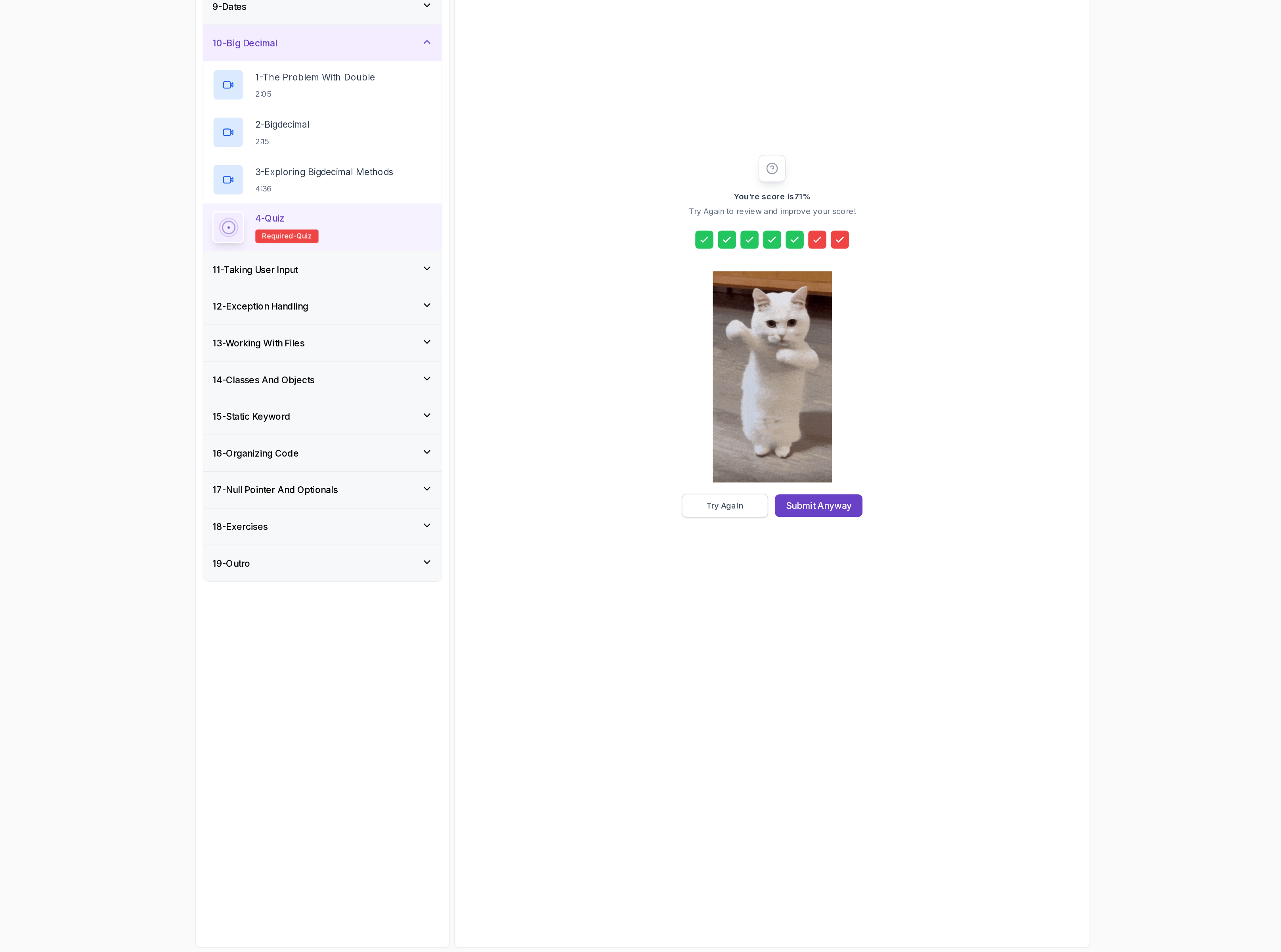
click at [717, 635] on button "Try Again" at bounding box center [698, 638] width 60 height 16
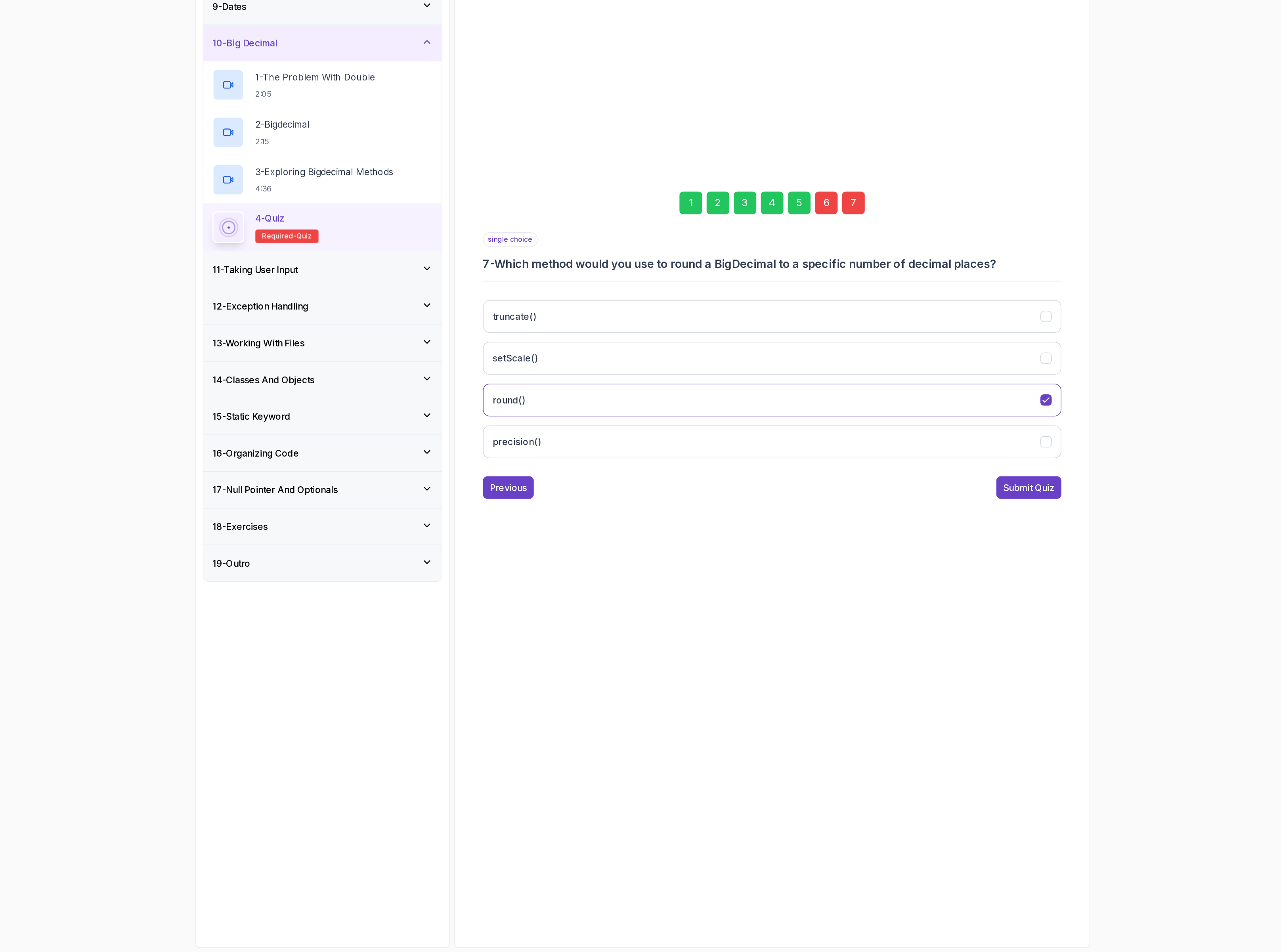
click at [766, 425] on div "6" at bounding box center [769, 426] width 16 height 16
click at [754, 423] on div "5" at bounding box center [750, 426] width 16 height 16
click at [772, 422] on div "6" at bounding box center [769, 426] width 16 height 16
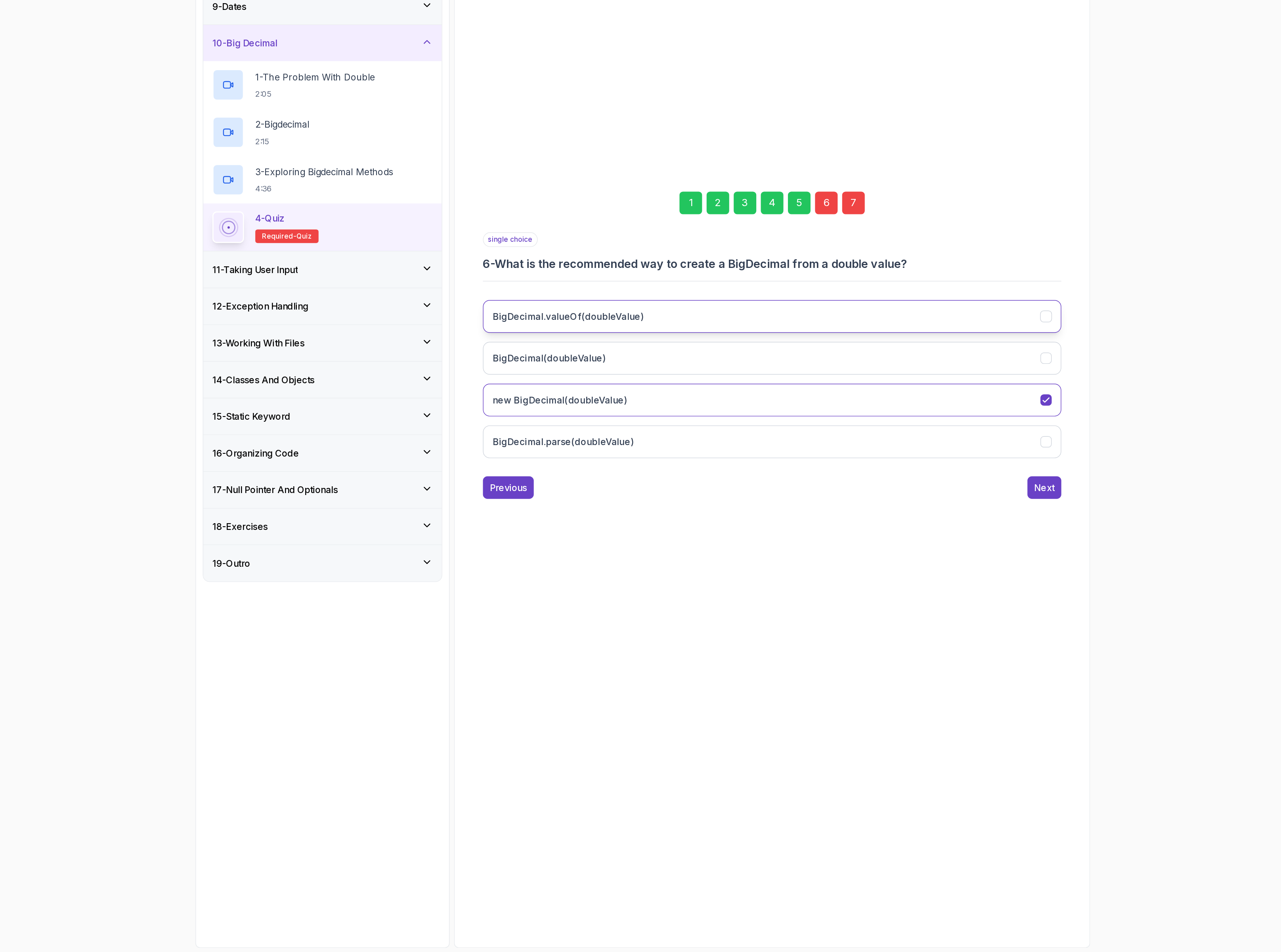
click at [656, 503] on button "BigDecimal.valueOf(doubleValue)" at bounding box center [731, 505] width 406 height 23
click at [678, 592] on button "BigDecimal.parse(doubleValue)" at bounding box center [731, 594] width 406 height 23
click at [792, 423] on div "7" at bounding box center [788, 426] width 16 height 16
click at [693, 561] on button "precision()" at bounding box center [731, 564] width 406 height 23
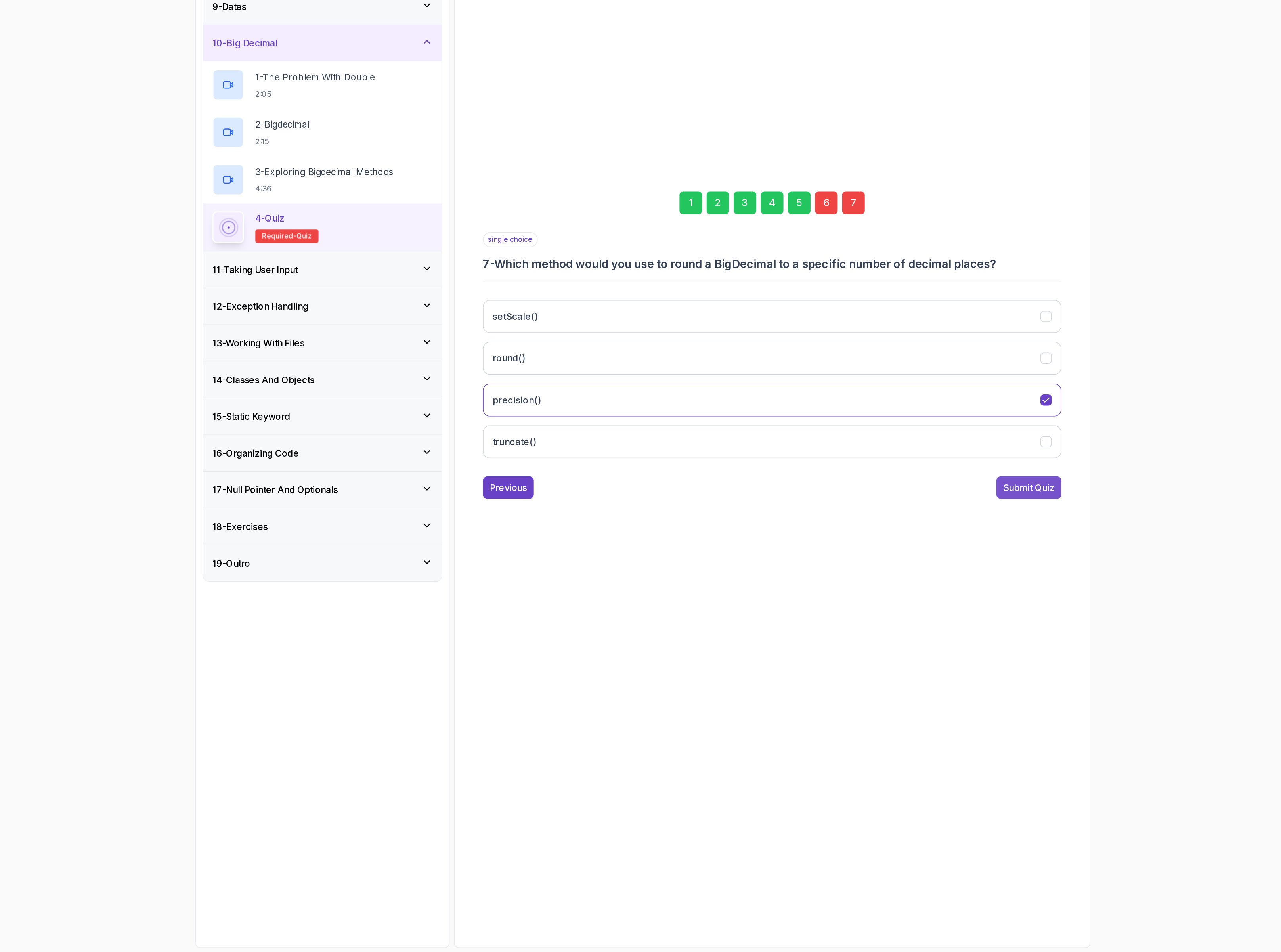
click at [911, 622] on div "Submit Quiz" at bounding box center [911, 625] width 36 height 9
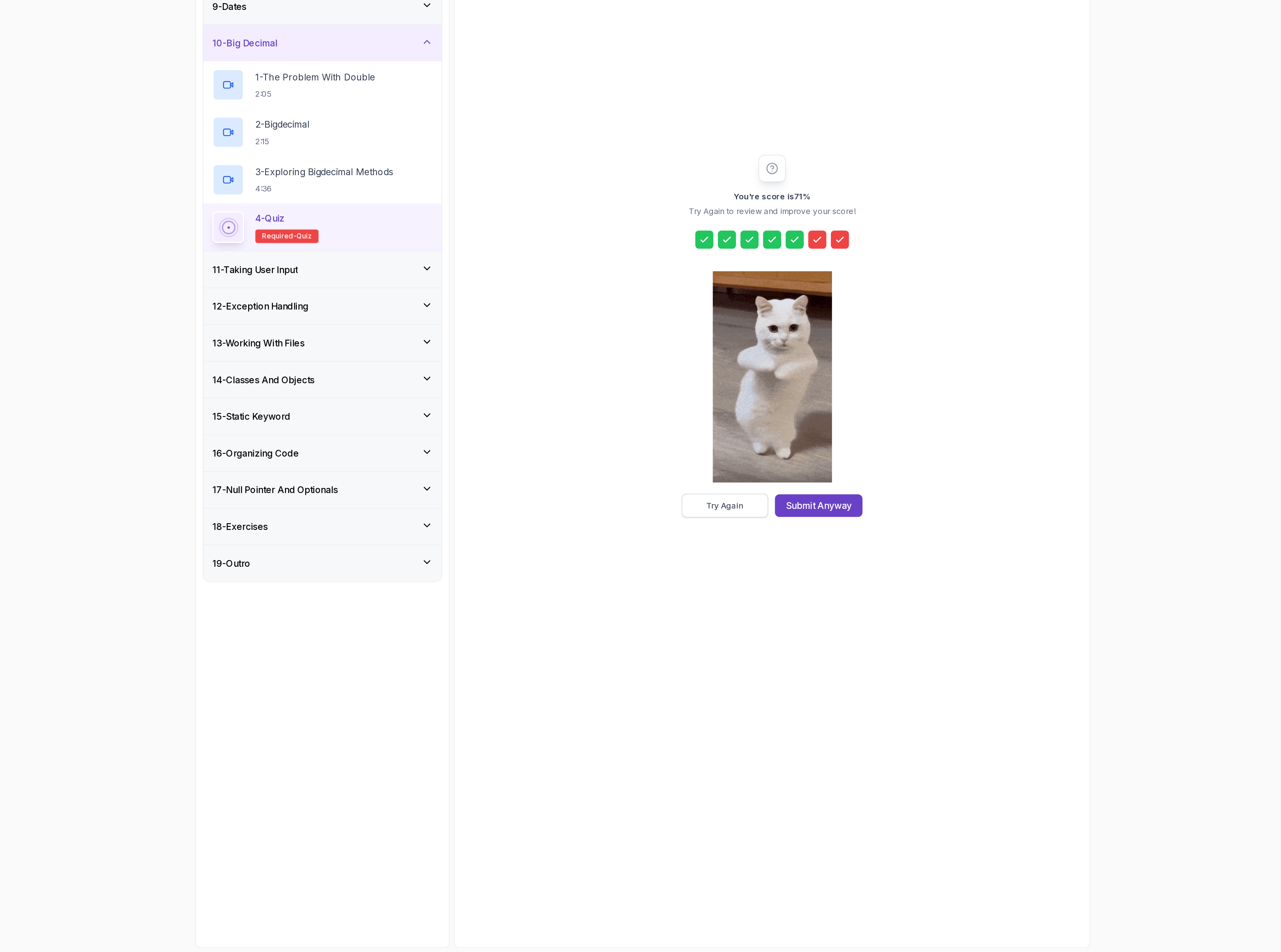
click at [691, 643] on button "Try Again" at bounding box center [698, 638] width 60 height 16
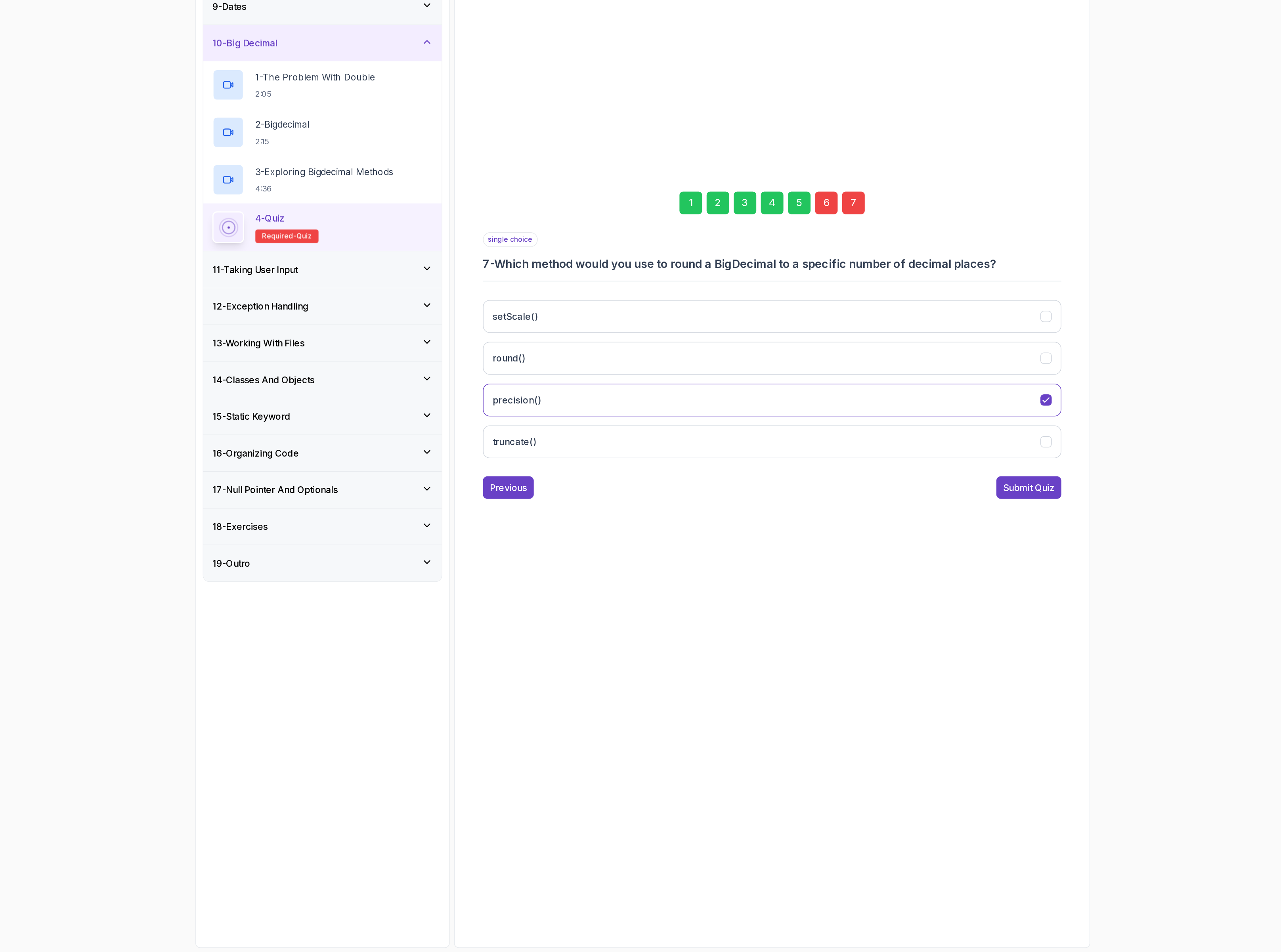
click at [772, 418] on div "6" at bounding box center [769, 426] width 16 height 16
click at [648, 563] on button "BigDecimal.valueOf(doubleValue)" at bounding box center [731, 564] width 406 height 23
click at [785, 428] on div "7" at bounding box center [788, 426] width 16 height 16
click at [686, 536] on button "setScale()" at bounding box center [731, 535] width 406 height 23
click at [903, 630] on div "Submit Quiz" at bounding box center [911, 625] width 36 height 9
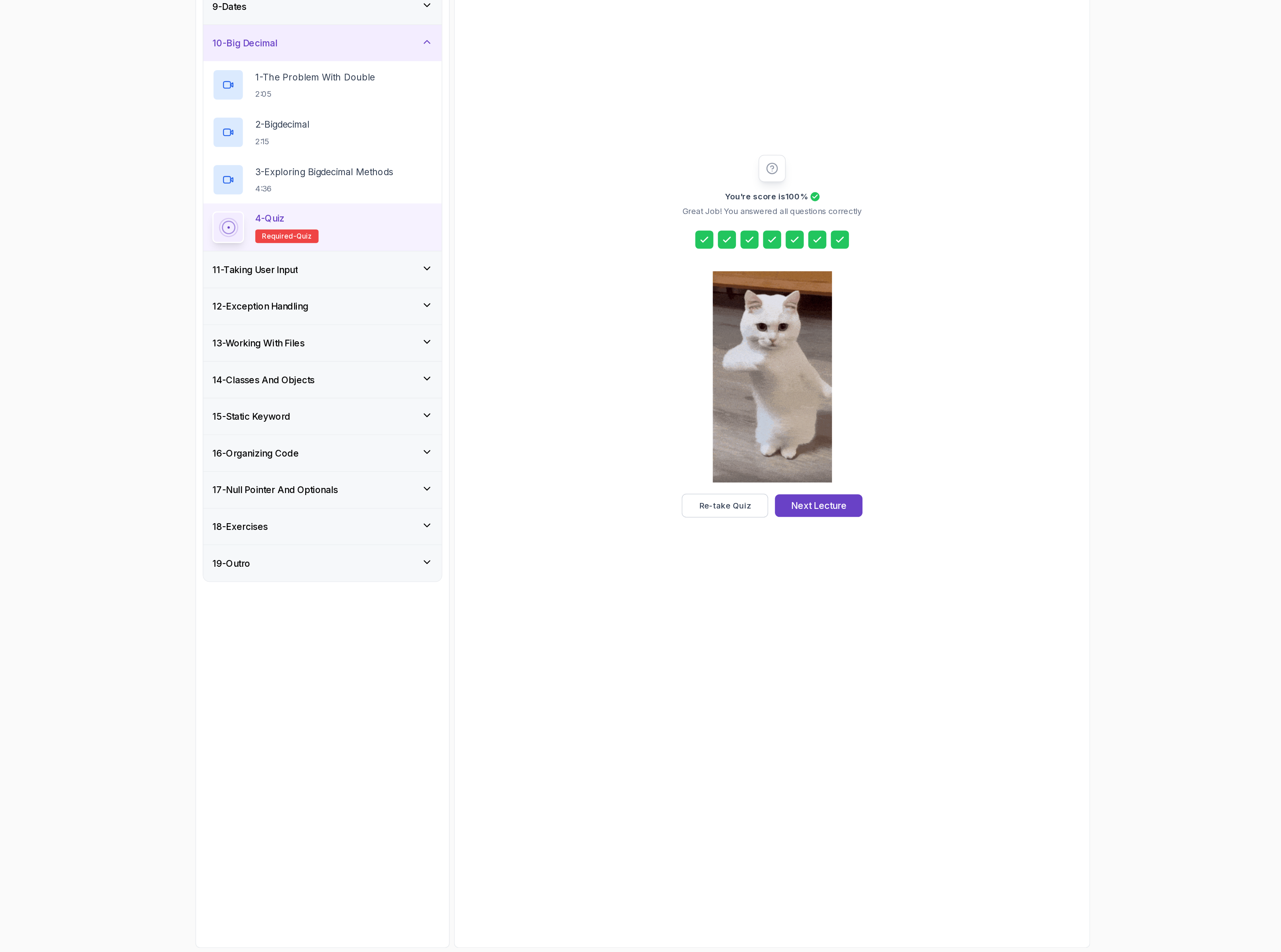
click at [778, 450] on icon at bounding box center [779, 452] width 8 height 8
click at [750, 640] on div "Next Lecture" at bounding box center [764, 638] width 39 height 9
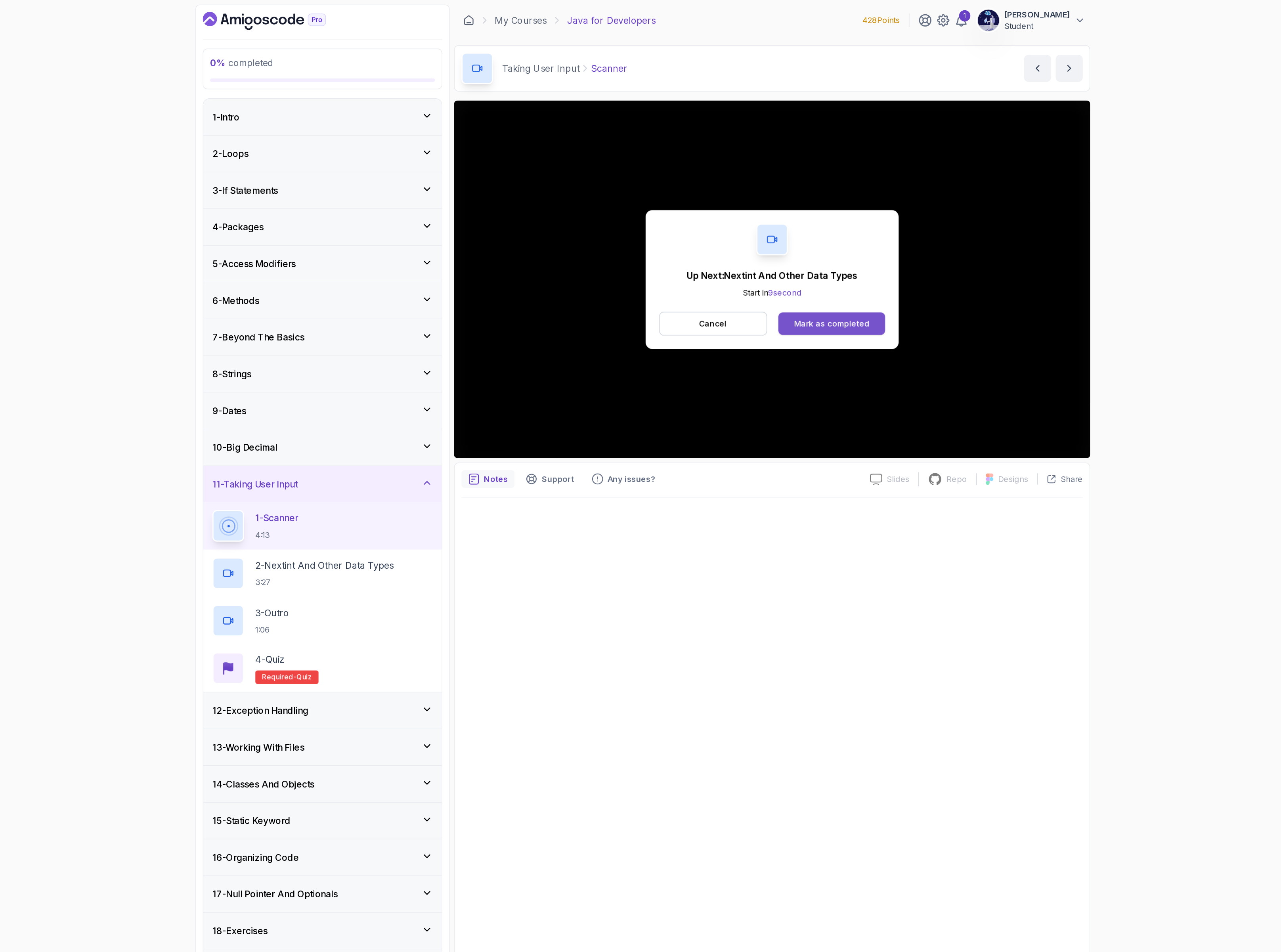
click at [795, 223] on div "Mark as completed" at bounding box center [773, 227] width 53 height 8
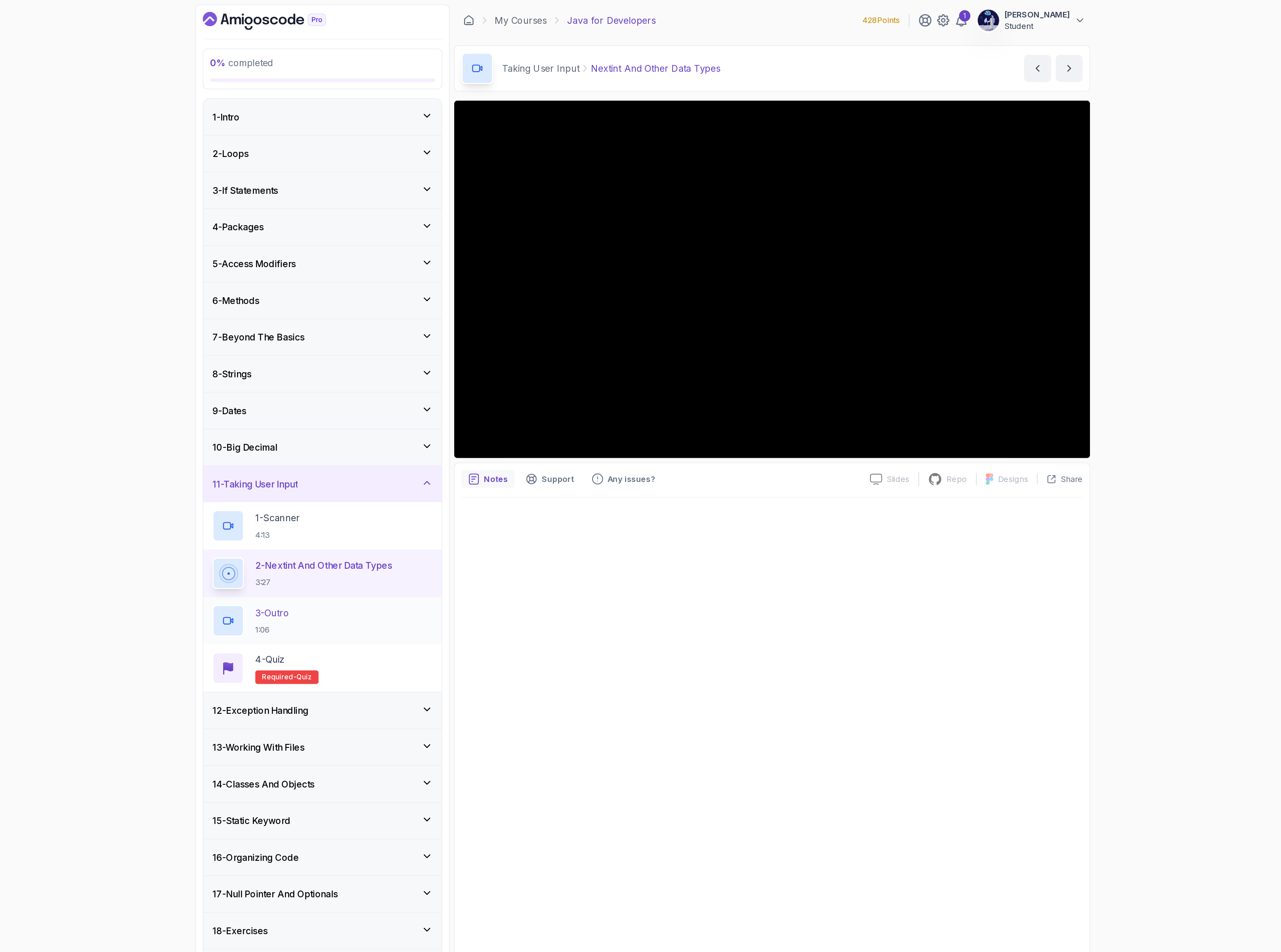
click at [397, 437] on div "3 - Outro 1:06" at bounding box center [416, 436] width 154 height 22
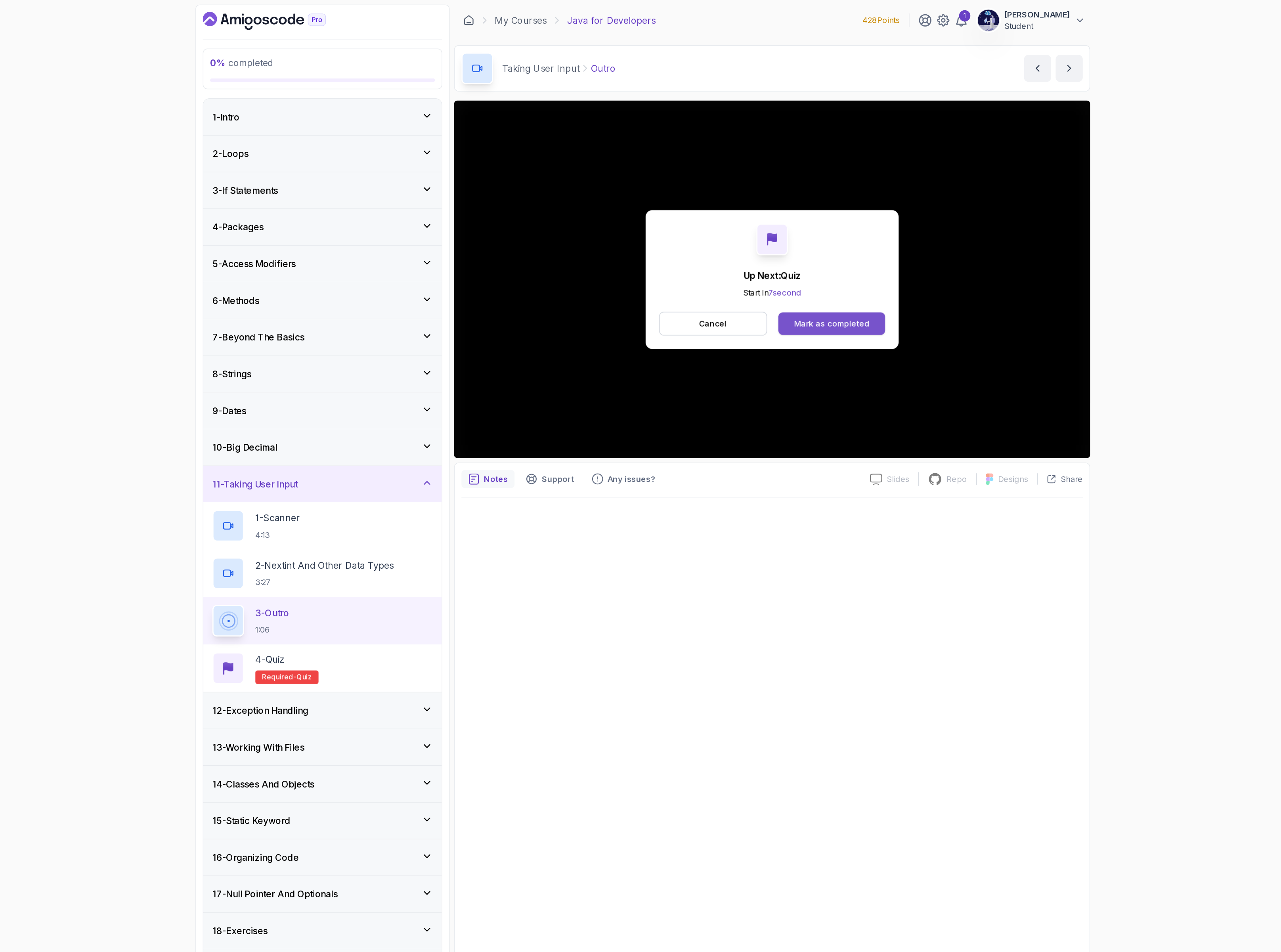
click at [748, 227] on div "Mark as completed" at bounding box center [773, 227] width 53 height 8
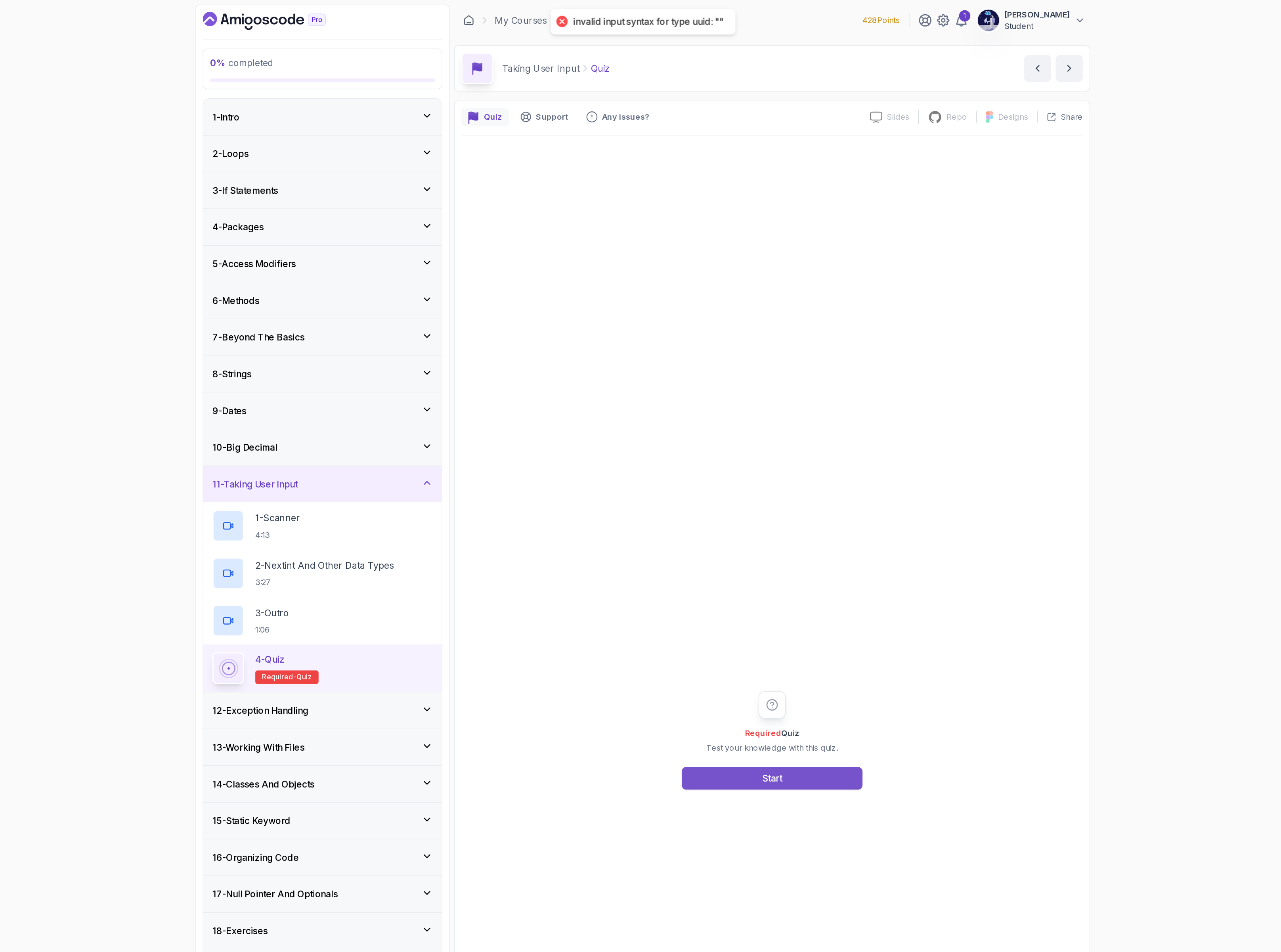
click at [689, 544] on button "Start" at bounding box center [731, 546] width 127 height 16
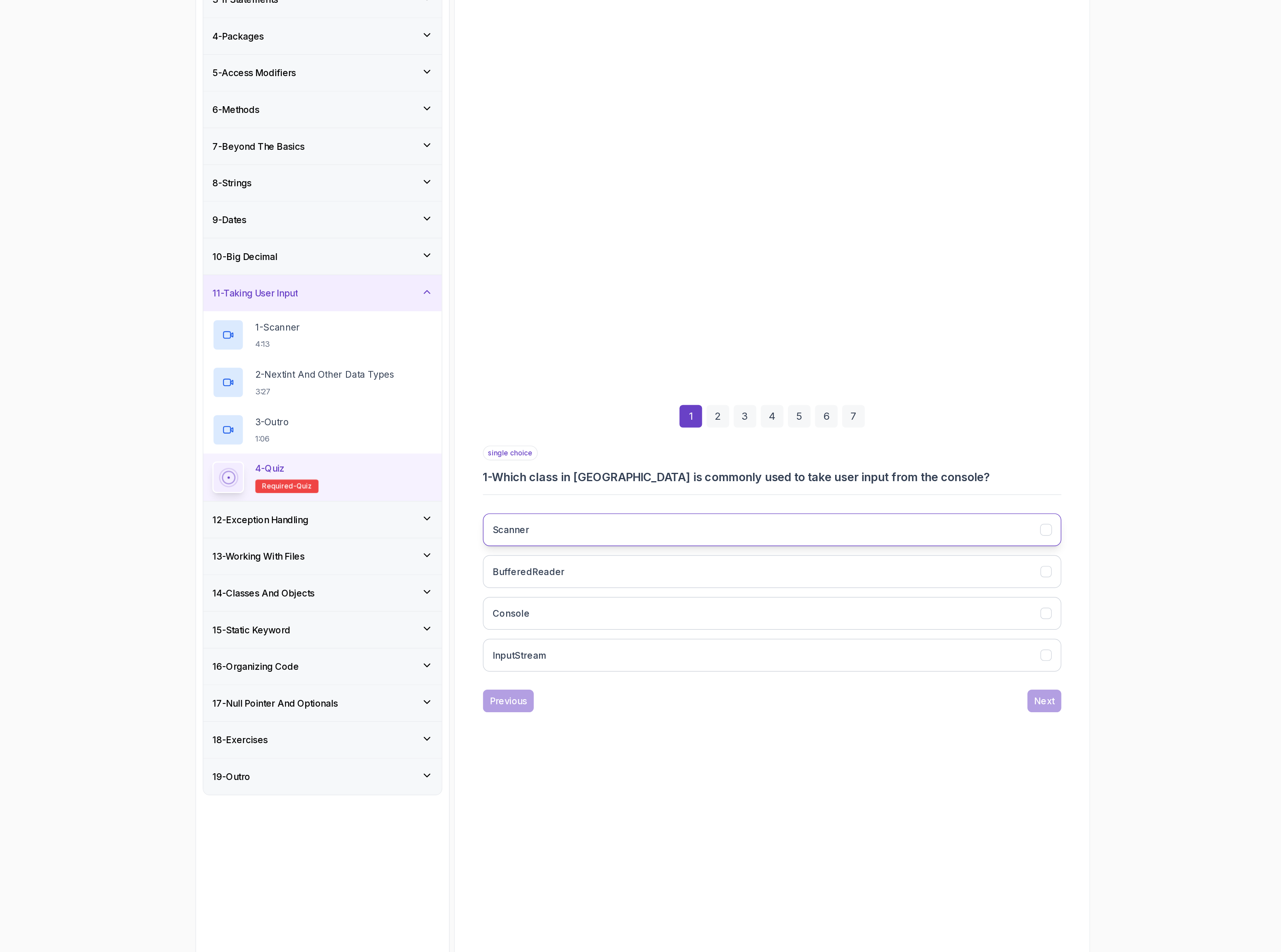
click at [559, 497] on button "Scanner" at bounding box center [731, 505] width 406 height 23
click at [918, 633] on button "Next" at bounding box center [923, 626] width 24 height 16
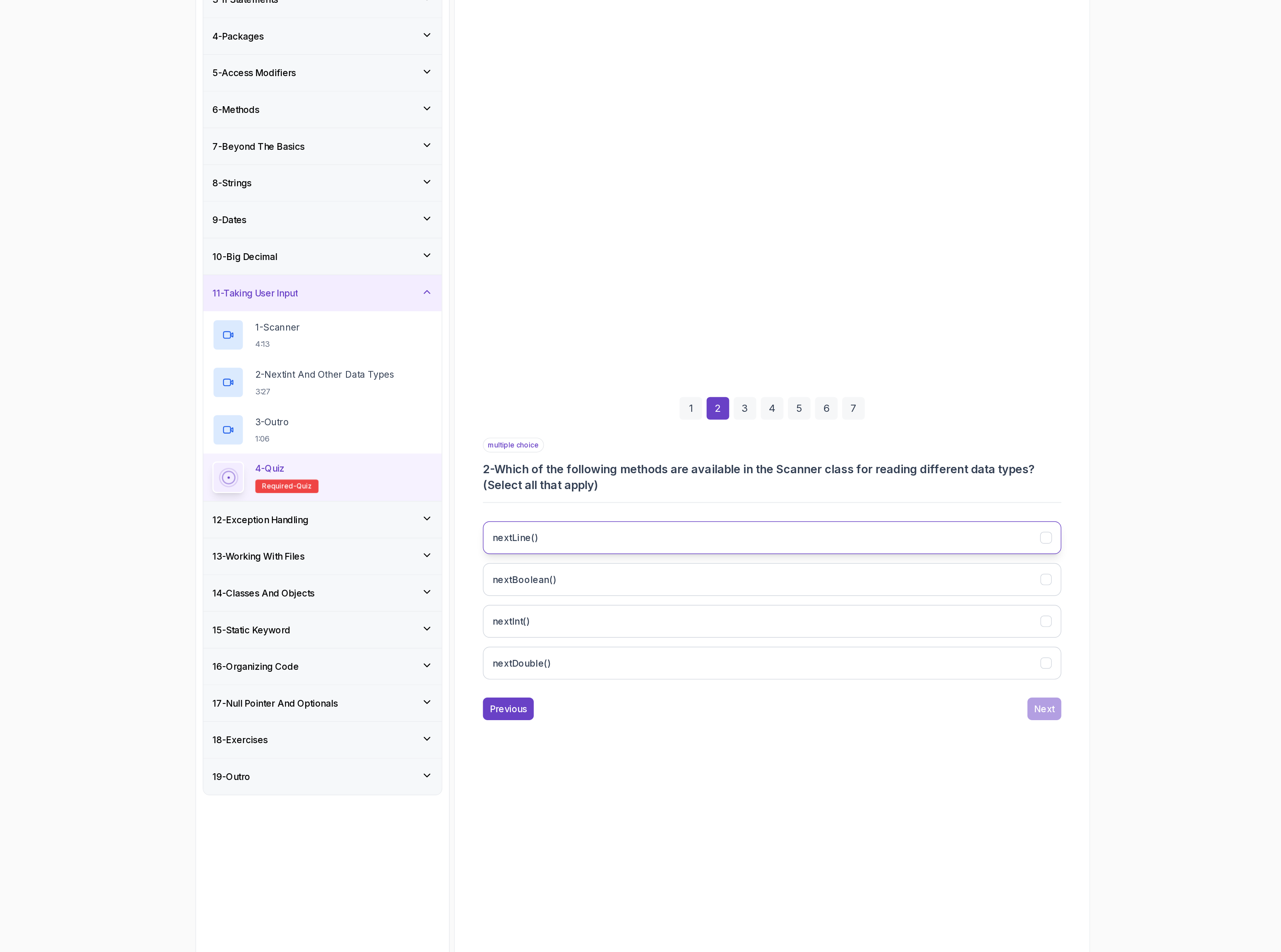
click at [575, 506] on button "nextLine()" at bounding box center [731, 511] width 406 height 23
click at [586, 545] on button "nextBoolean()" at bounding box center [731, 540] width 406 height 23
click at [587, 573] on button "nextInt()" at bounding box center [731, 570] width 406 height 23
click at [594, 596] on button "nextDouble()" at bounding box center [731, 599] width 406 height 23
click at [921, 627] on button "Next" at bounding box center [923, 631] width 24 height 16
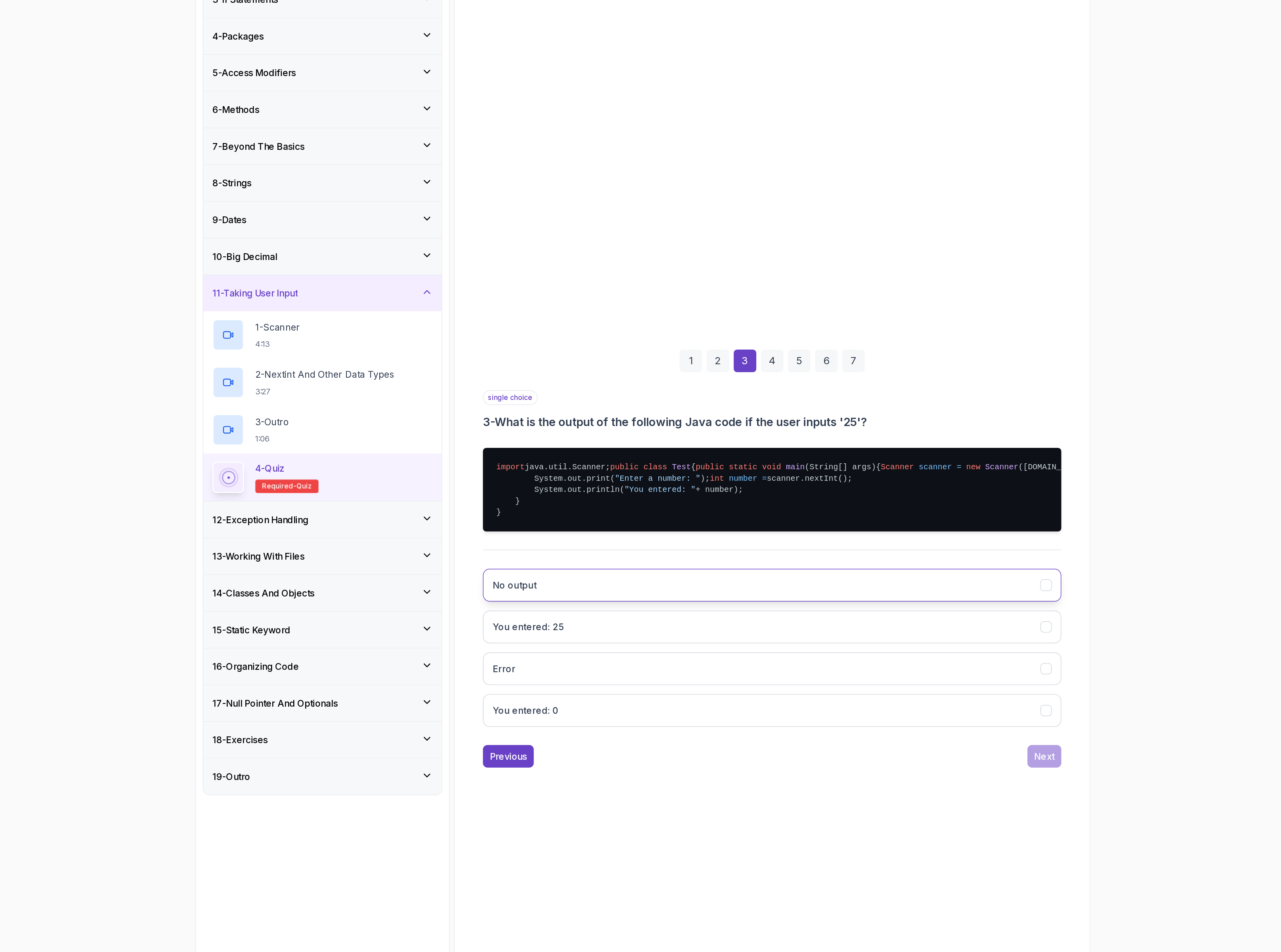
click at [735, 556] on button "No output" at bounding box center [731, 544] width 406 height 23
click at [726, 583] on button "You entered: 25" at bounding box center [731, 574] width 406 height 23
click at [930, 672] on button "Next" at bounding box center [923, 665] width 24 height 16
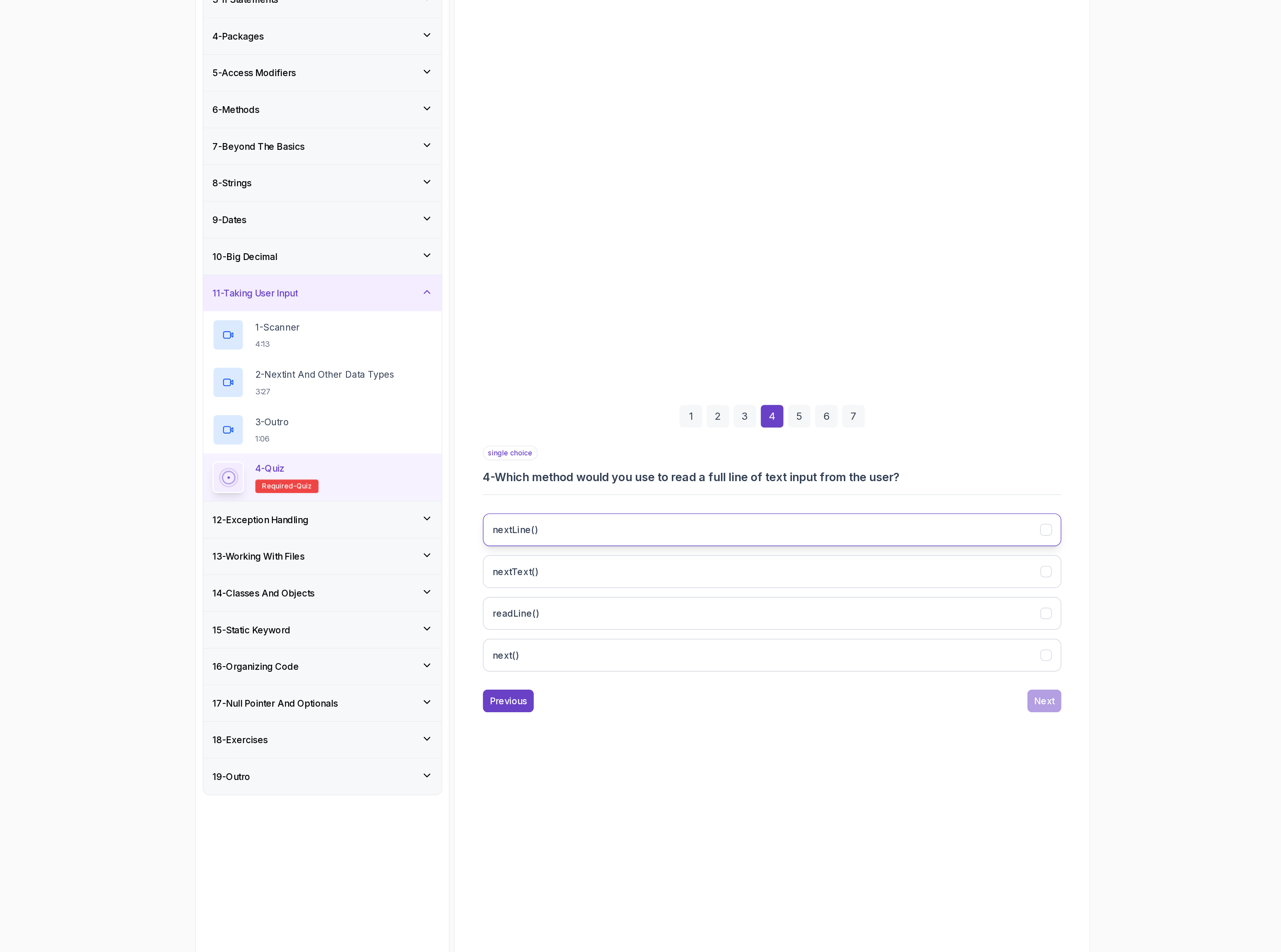
click at [751, 503] on button "nextLine()" at bounding box center [731, 505] width 406 height 23
click at [925, 626] on div "Next" at bounding box center [922, 625] width 14 height 9
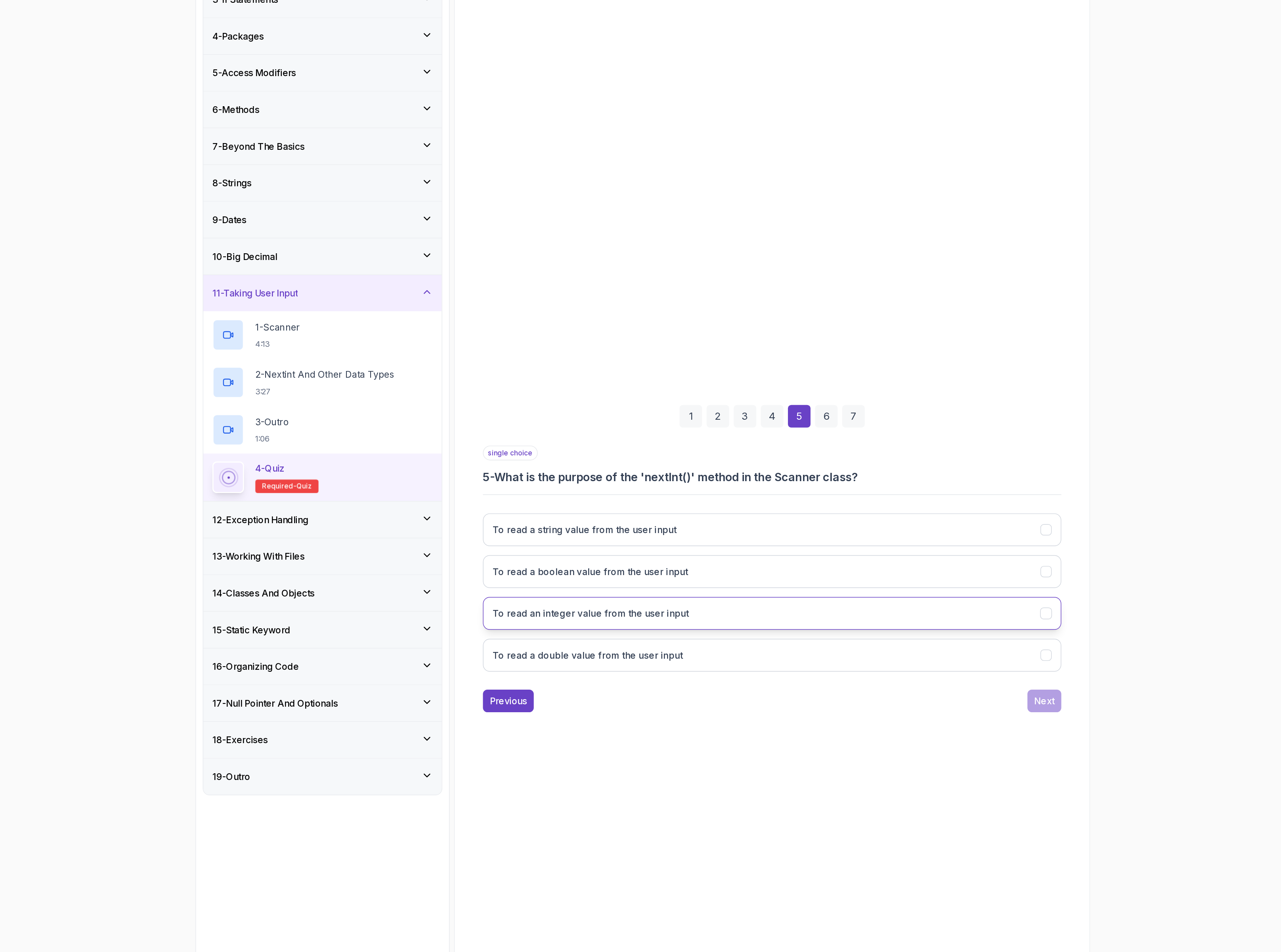
click at [660, 566] on h3 "To read an integer value from the user input" at bounding box center [604, 564] width 138 height 9
click at [924, 630] on div "Next" at bounding box center [922, 625] width 14 height 9
click at [623, 567] on button "scanner.stop()" at bounding box center [731, 564] width 406 height 23
click at [786, 423] on div "7" at bounding box center [788, 426] width 16 height 16
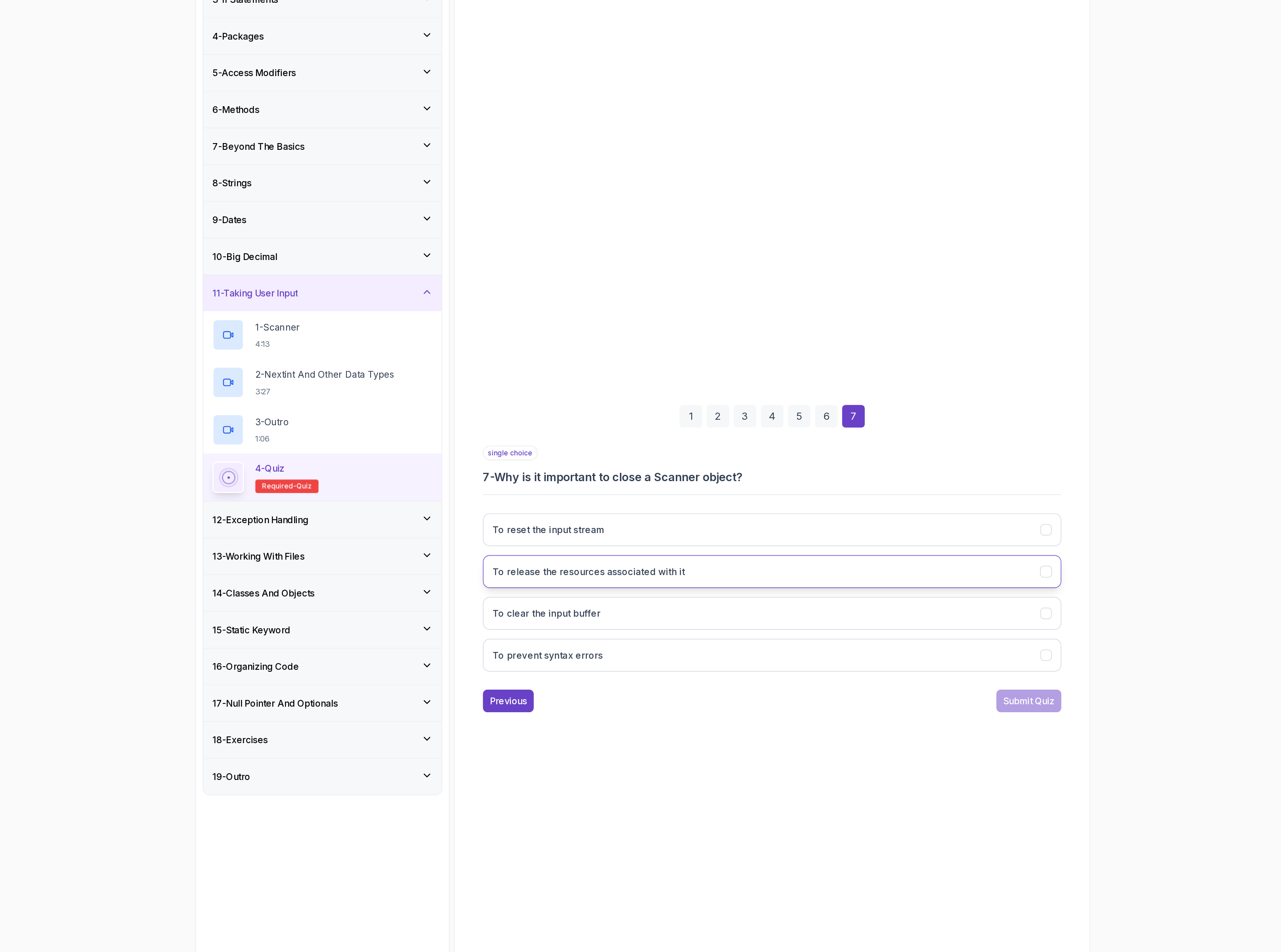
click at [676, 528] on button "To release the resources associated with it" at bounding box center [731, 535] width 406 height 23
click at [912, 626] on div "Submit Quiz" at bounding box center [911, 625] width 36 height 9
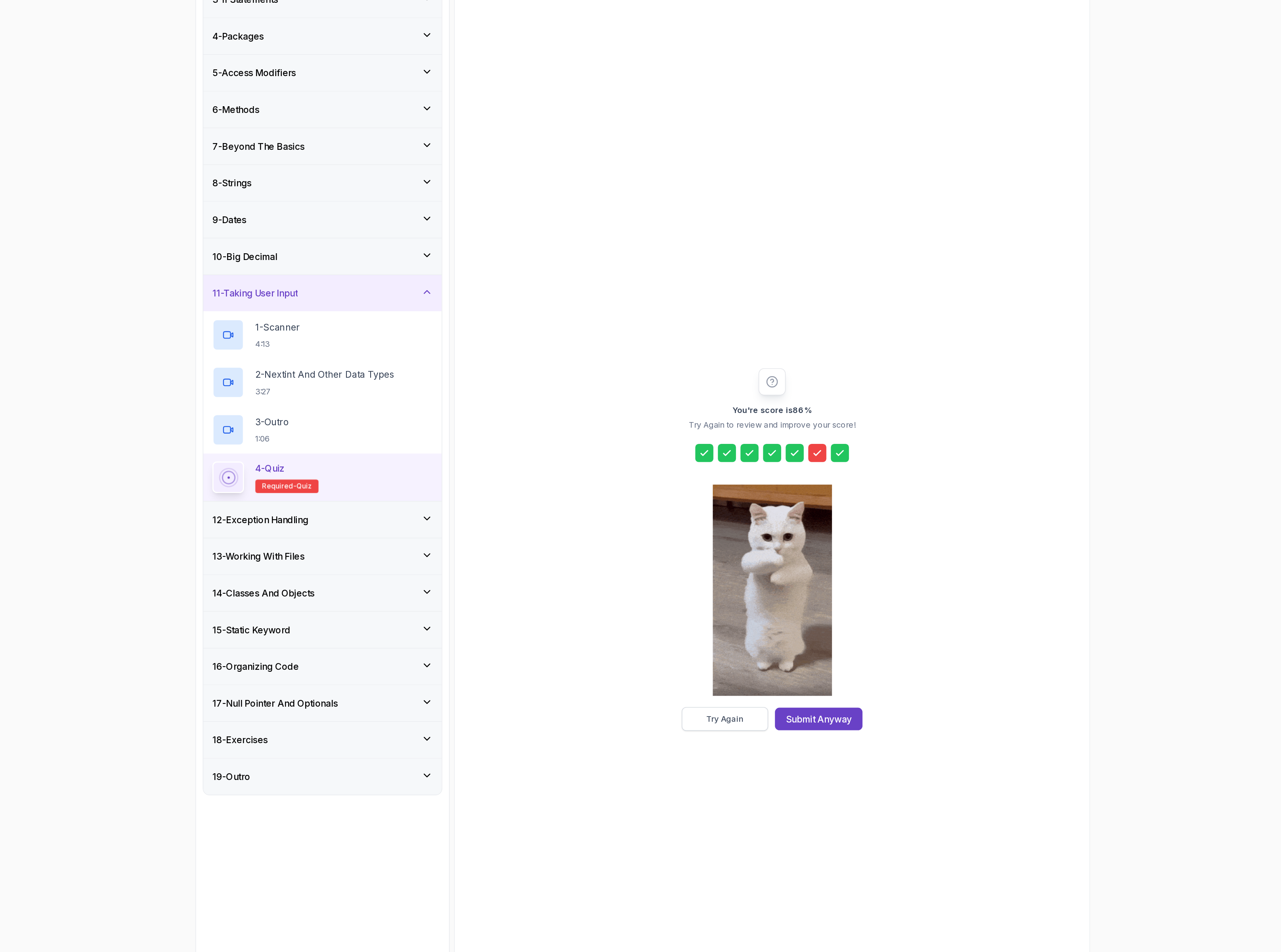
click at [698, 634] on div "Try Again" at bounding box center [698, 638] width 26 height 8
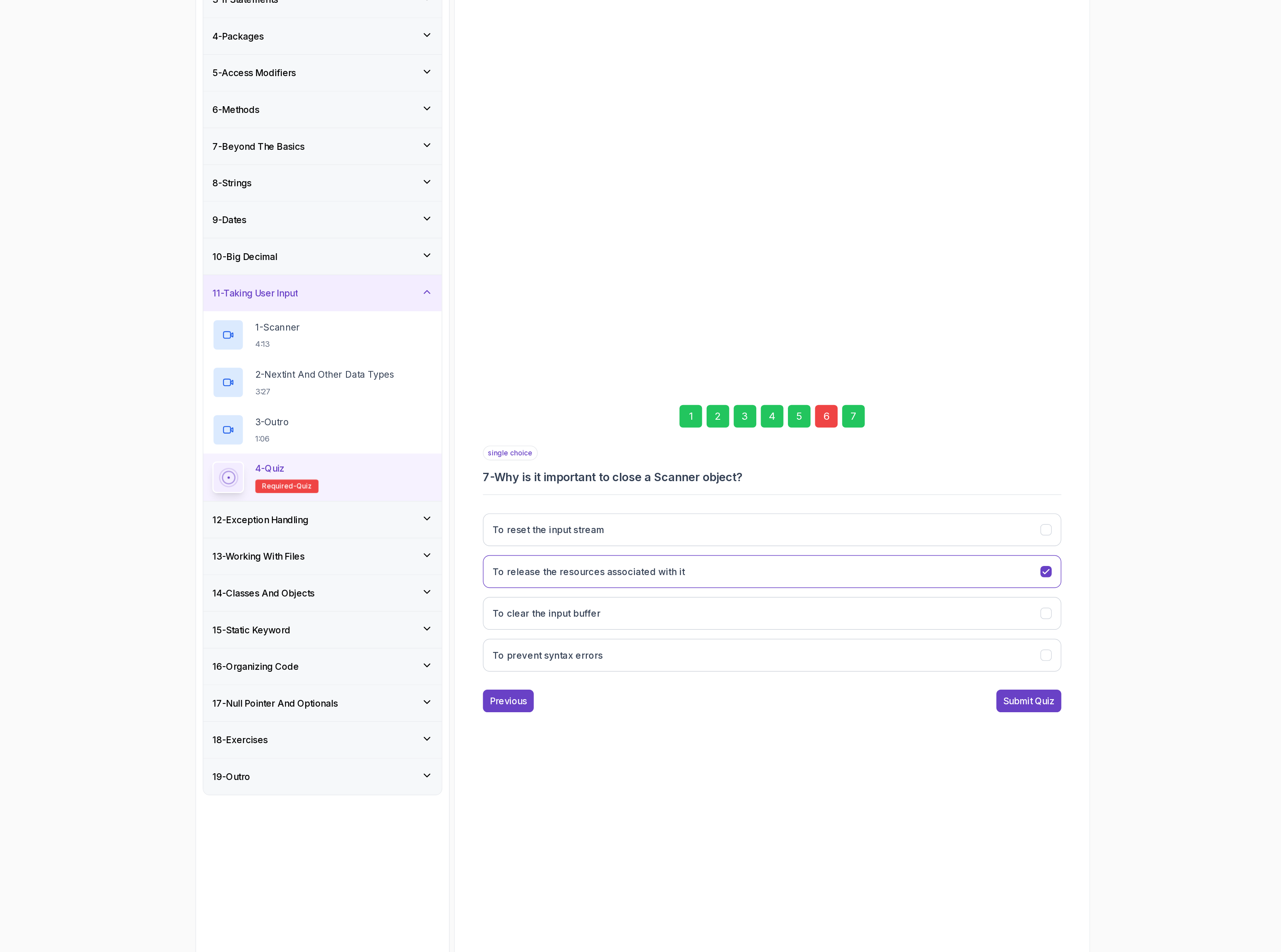
click at [791, 428] on div "7" at bounding box center [788, 426] width 16 height 16
drag, startPoint x: 667, startPoint y: 526, endPoint x: 485, endPoint y: 544, distance: 182.9
click at [485, 544] on div "0 % completed 1 - Intro 2 - Loops 3 - If Statements 4 - Packages 5 - Access Mod…" at bounding box center [640, 476] width 628 height 946
drag, startPoint x: 541, startPoint y: 531, endPoint x: 678, endPoint y: 542, distance: 137.4
click at [678, 542] on div "Quiz Support Any issues? Slides Slides not available Repo Repository not availa…" at bounding box center [731, 509] width 446 height 878
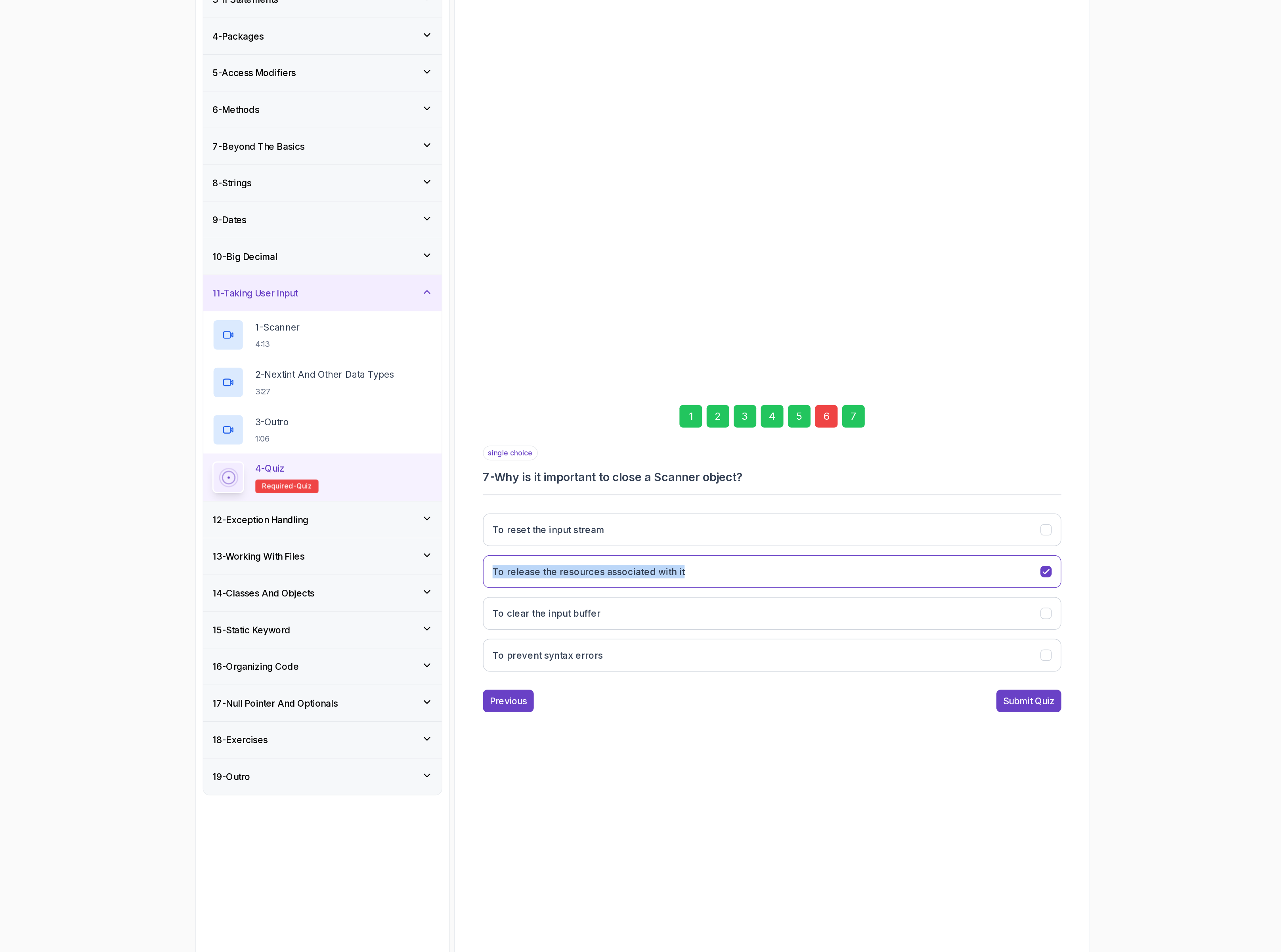
copy h3 "To release the resources associated with it"
click at [767, 429] on div "6" at bounding box center [769, 426] width 16 height 16
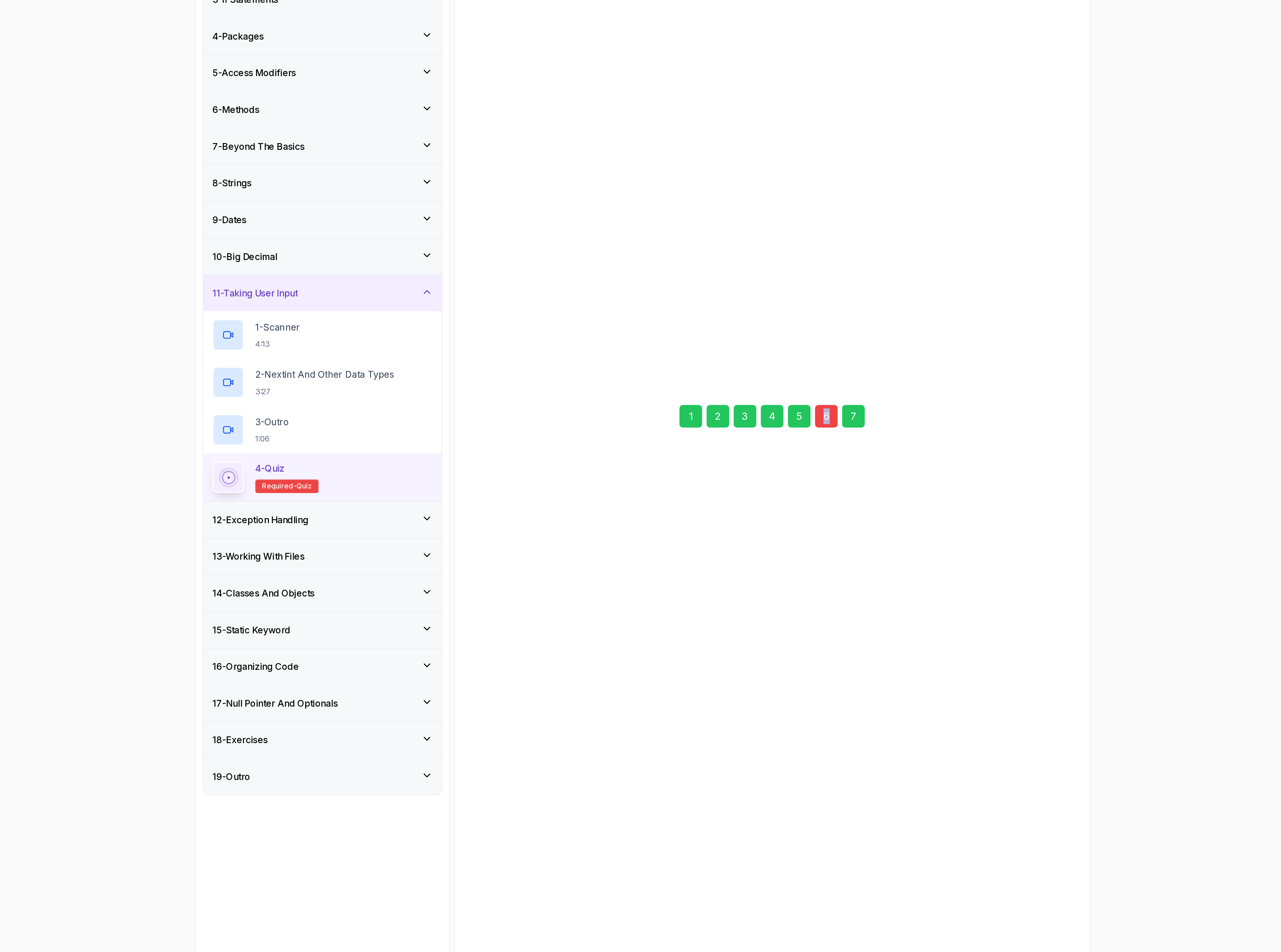
click at [767, 429] on div "6" at bounding box center [769, 426] width 16 height 16
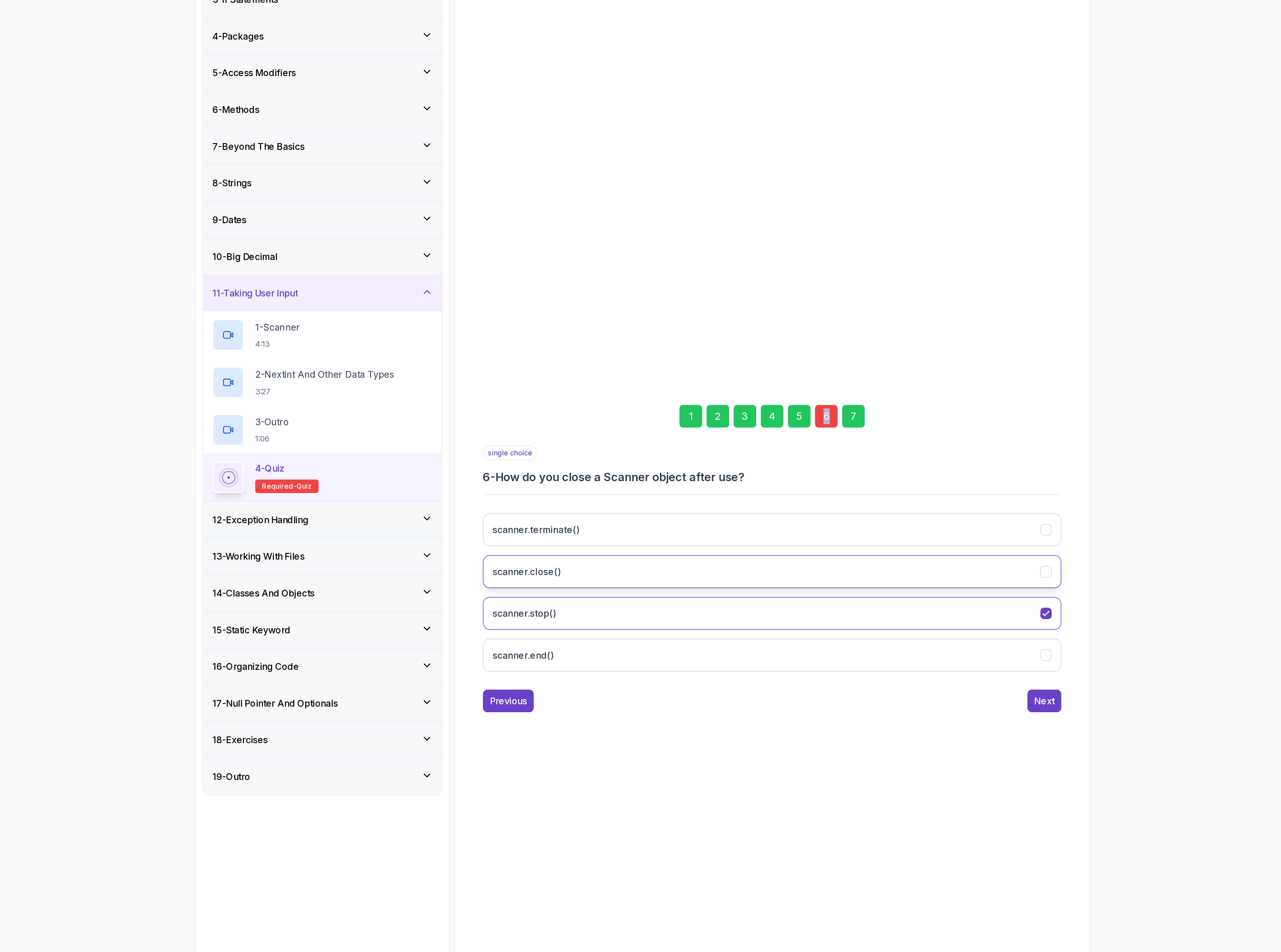
click at [683, 538] on button "scanner.close()" at bounding box center [731, 535] width 406 height 23
click at [791, 424] on div "7" at bounding box center [788, 426] width 16 height 16
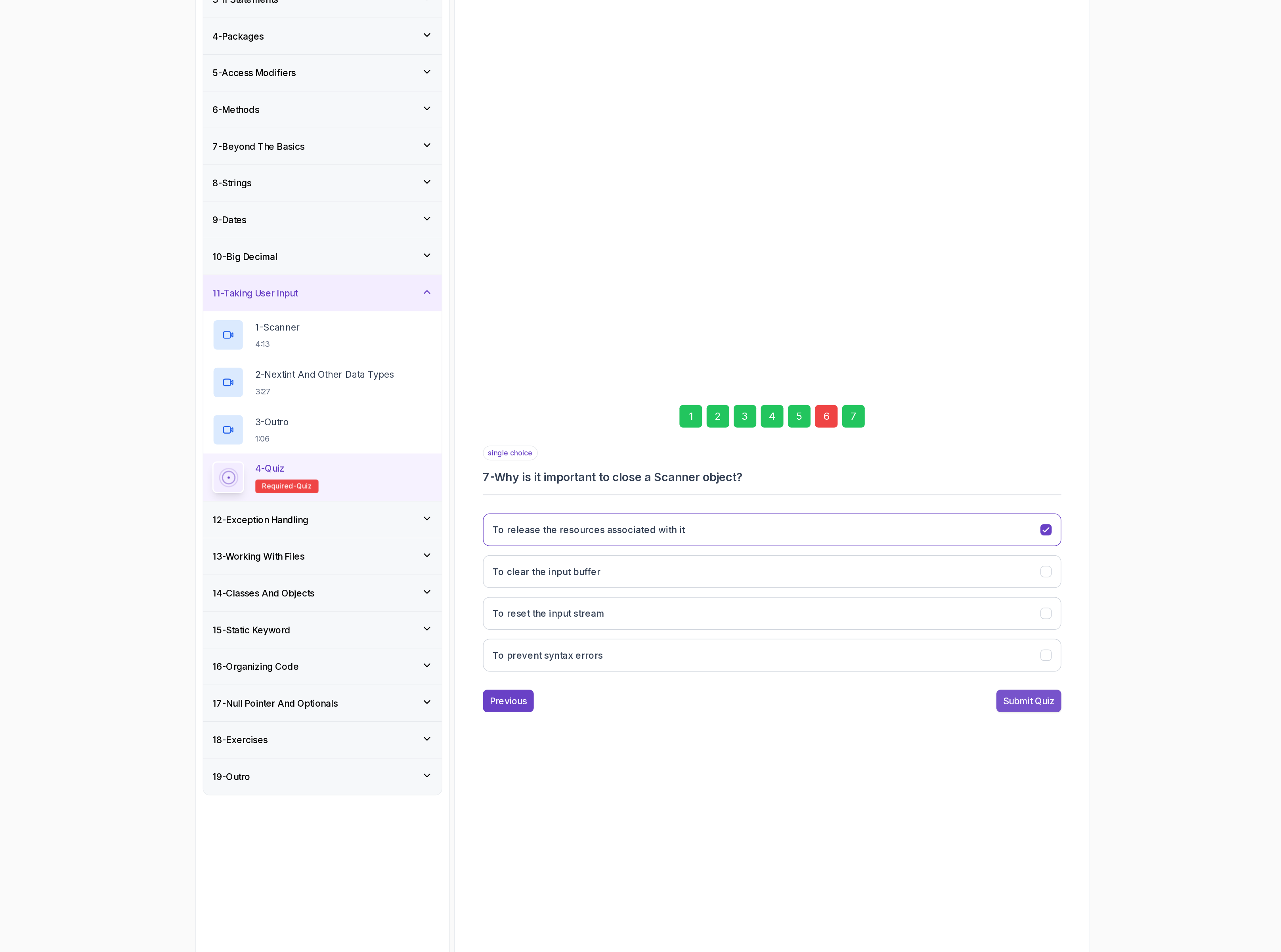
click at [900, 630] on div "Submit Quiz" at bounding box center [911, 625] width 36 height 9
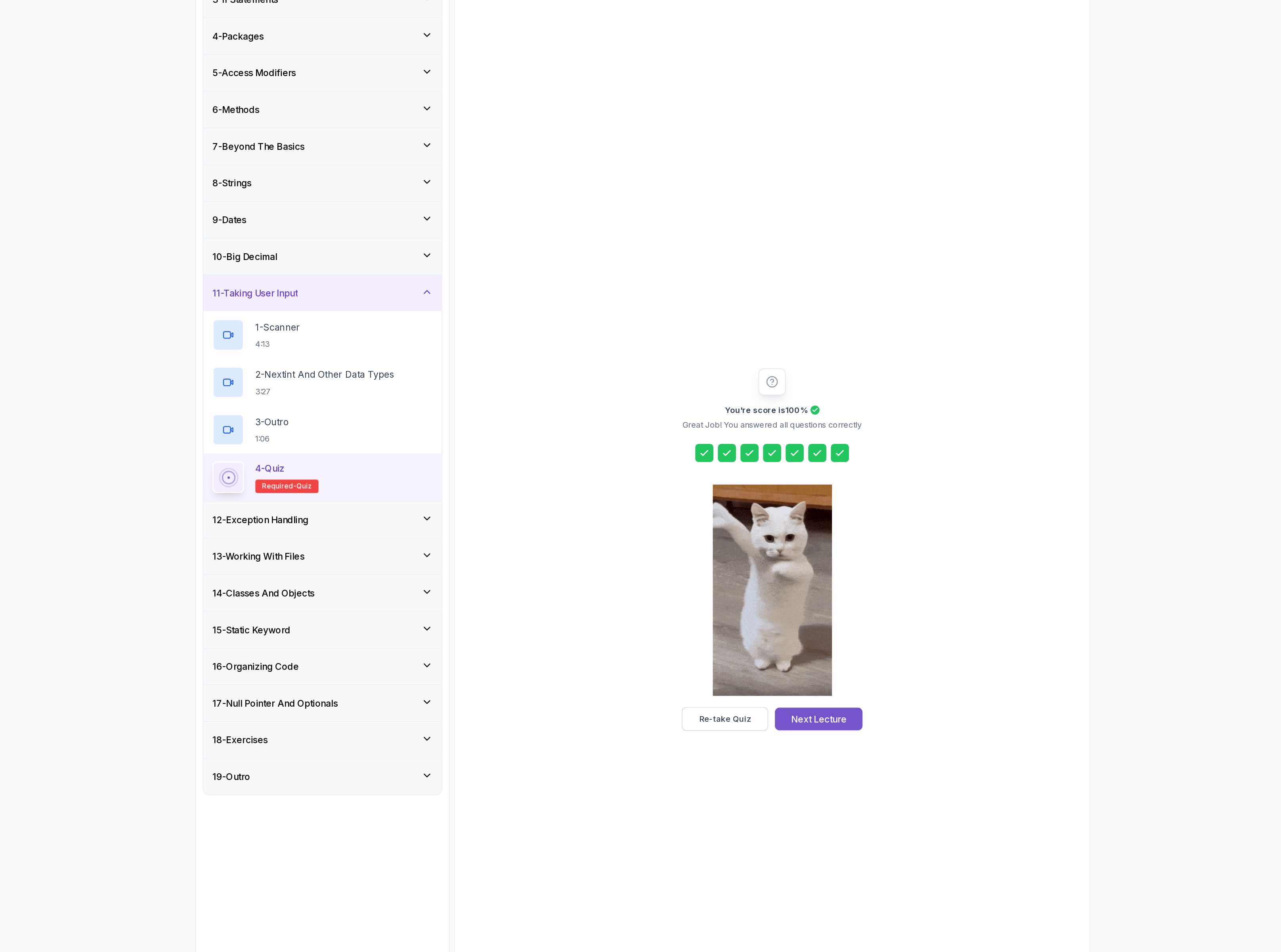
click at [755, 634] on div "Next Lecture" at bounding box center [764, 638] width 39 height 9
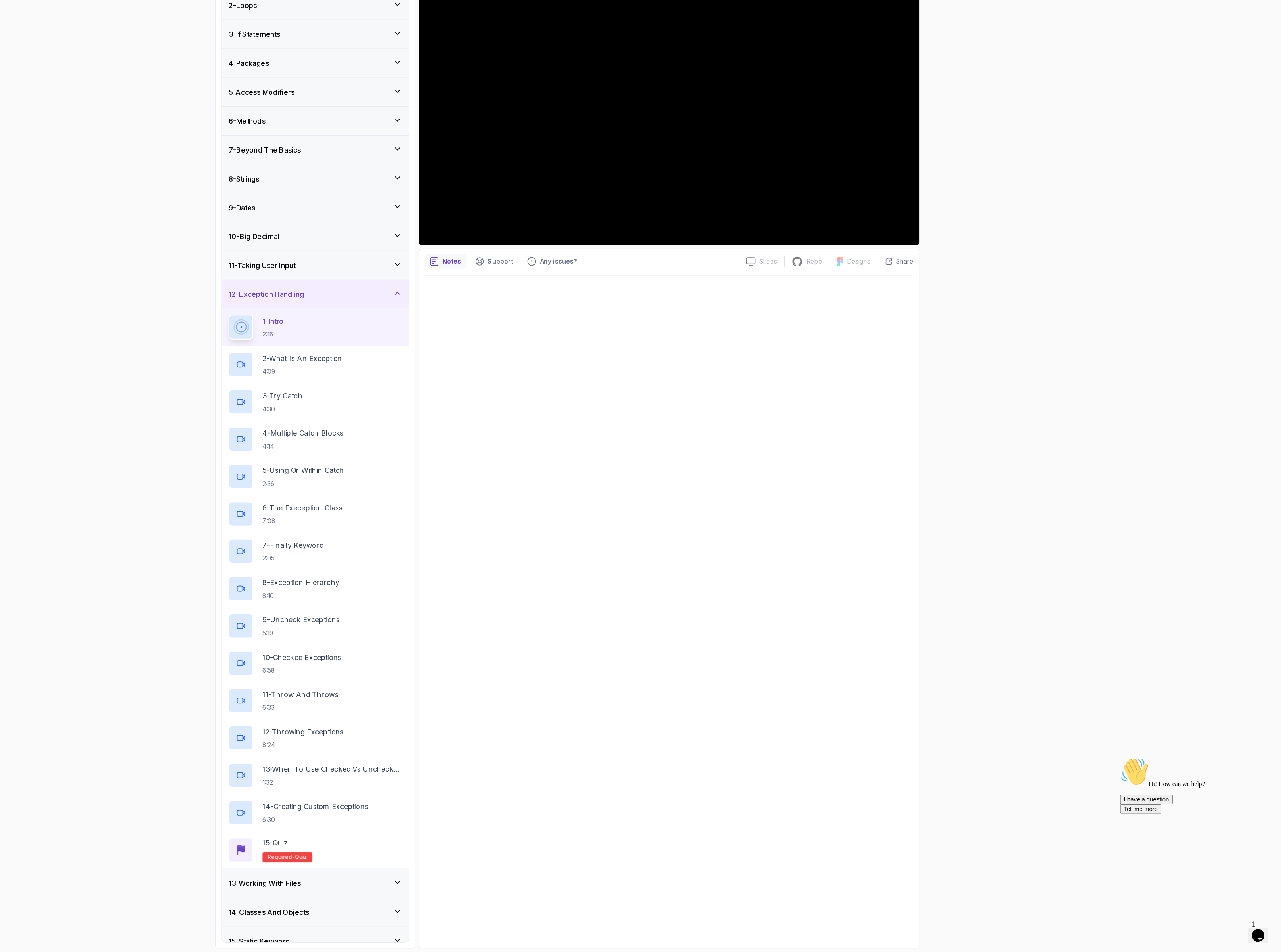
click at [419, 369] on div "12 - Exception Handling" at bounding box center [416, 365] width 154 height 9
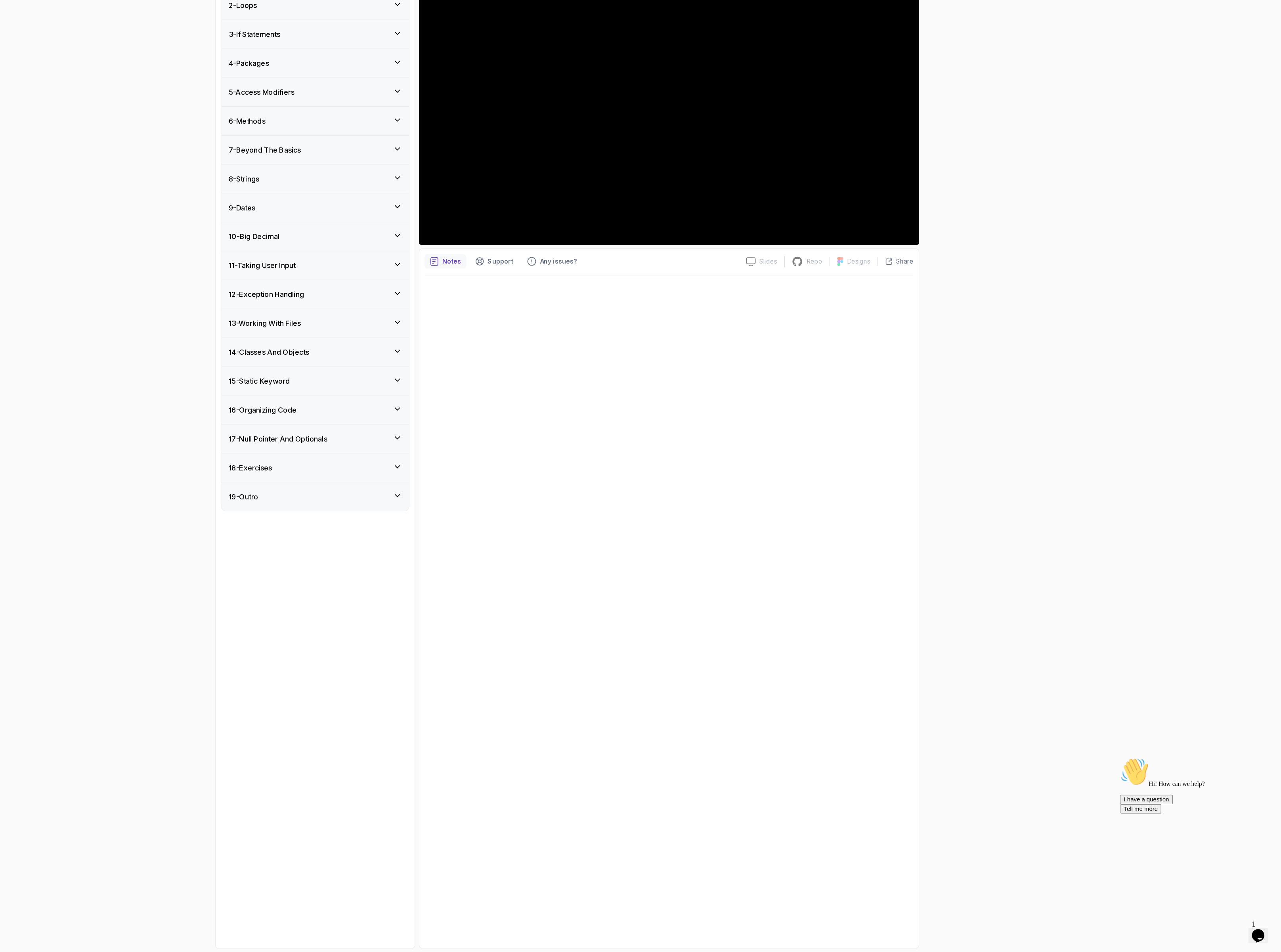
click at [417, 369] on div "12 - Exception Handling" at bounding box center [416, 365] width 154 height 9
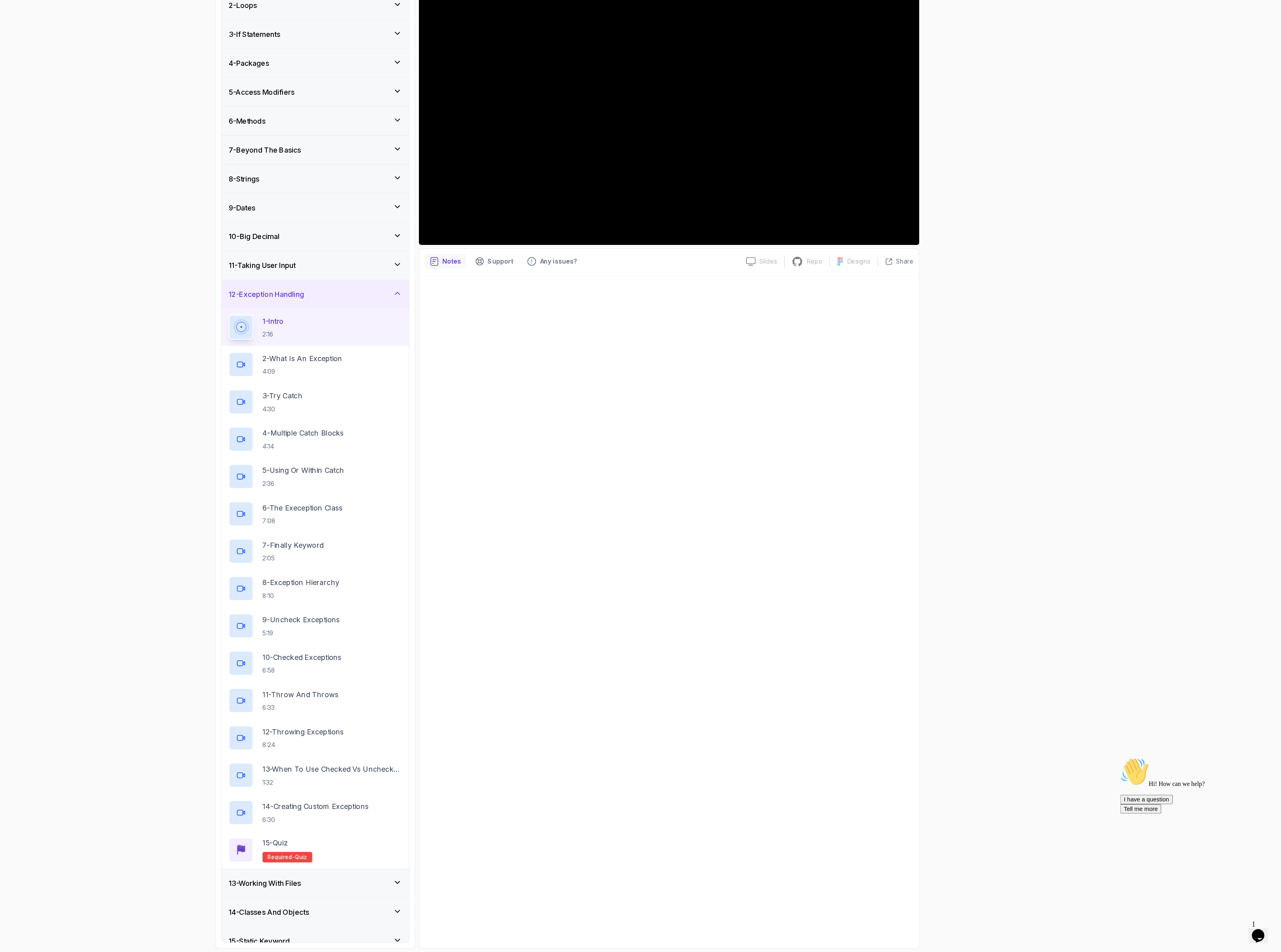
click at [400, 361] on div "12 - Exception Handling" at bounding box center [416, 365] width 167 height 25
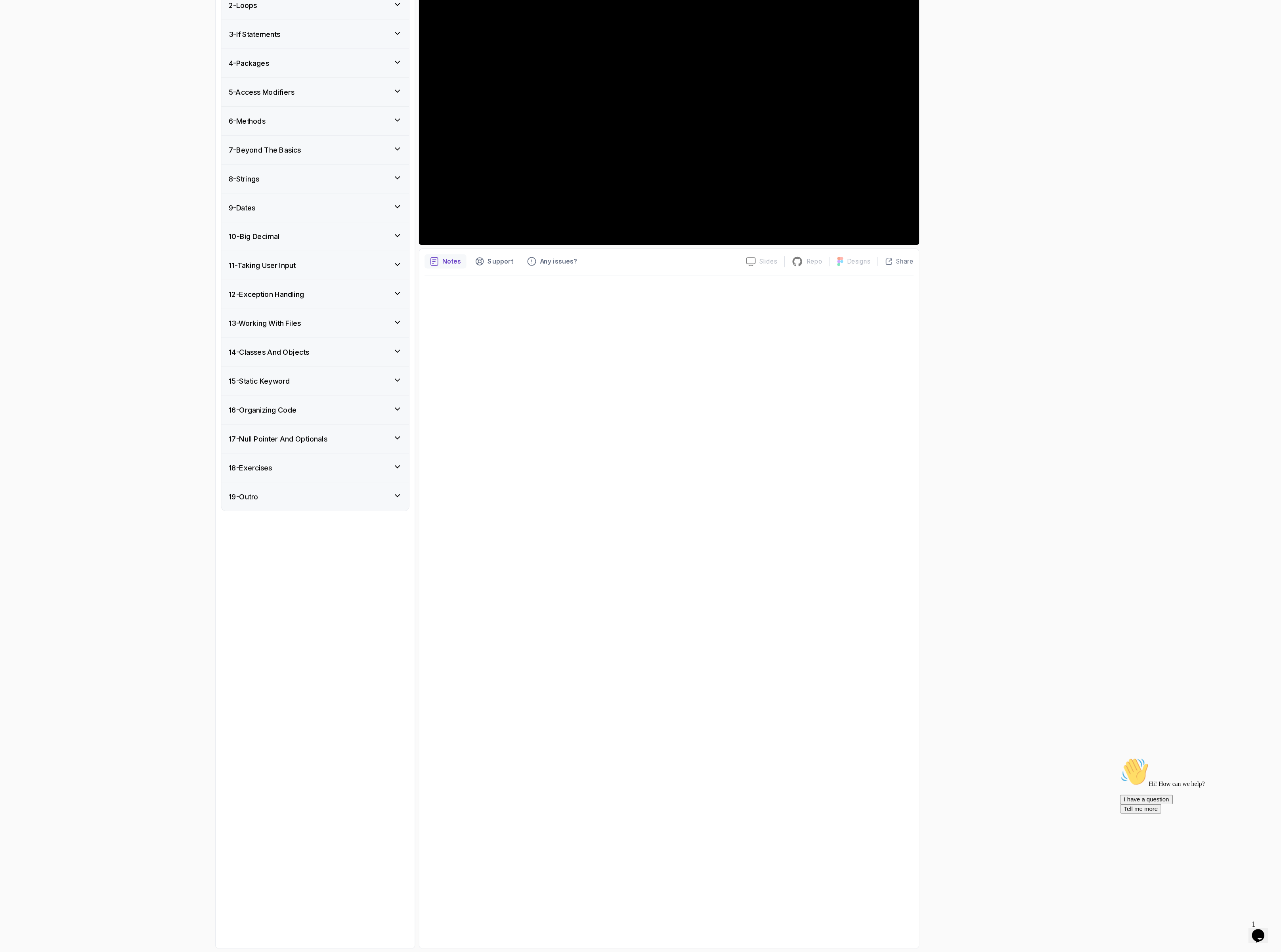
click at [381, 396] on h3 "13 - Working With Files" at bounding box center [371, 391] width 64 height 9
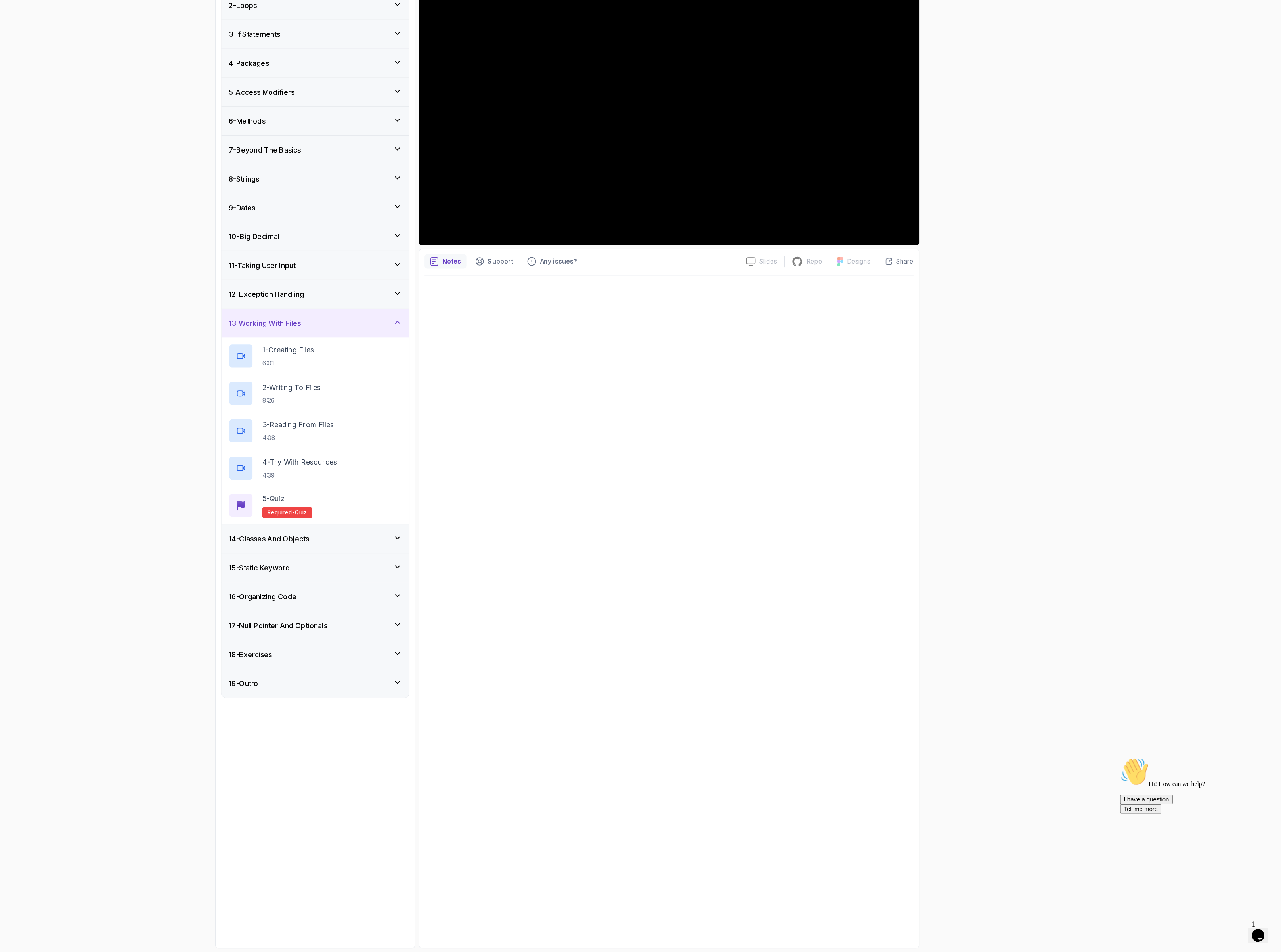
click at [381, 396] on h3 "13 - Working With Files" at bounding box center [371, 391] width 64 height 9
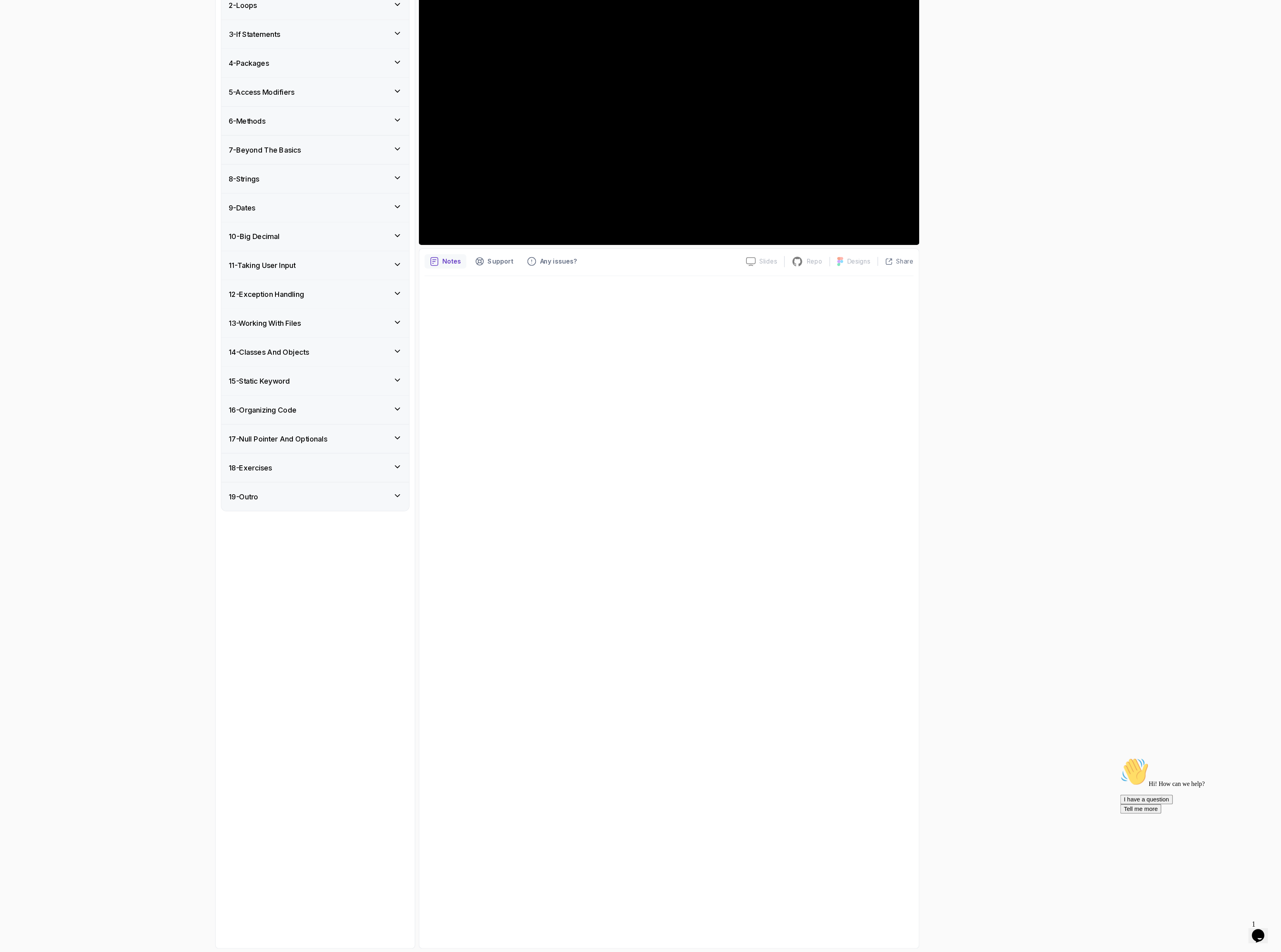
click at [382, 422] on h3 "14 - Classes And Objects" at bounding box center [375, 417] width 72 height 9
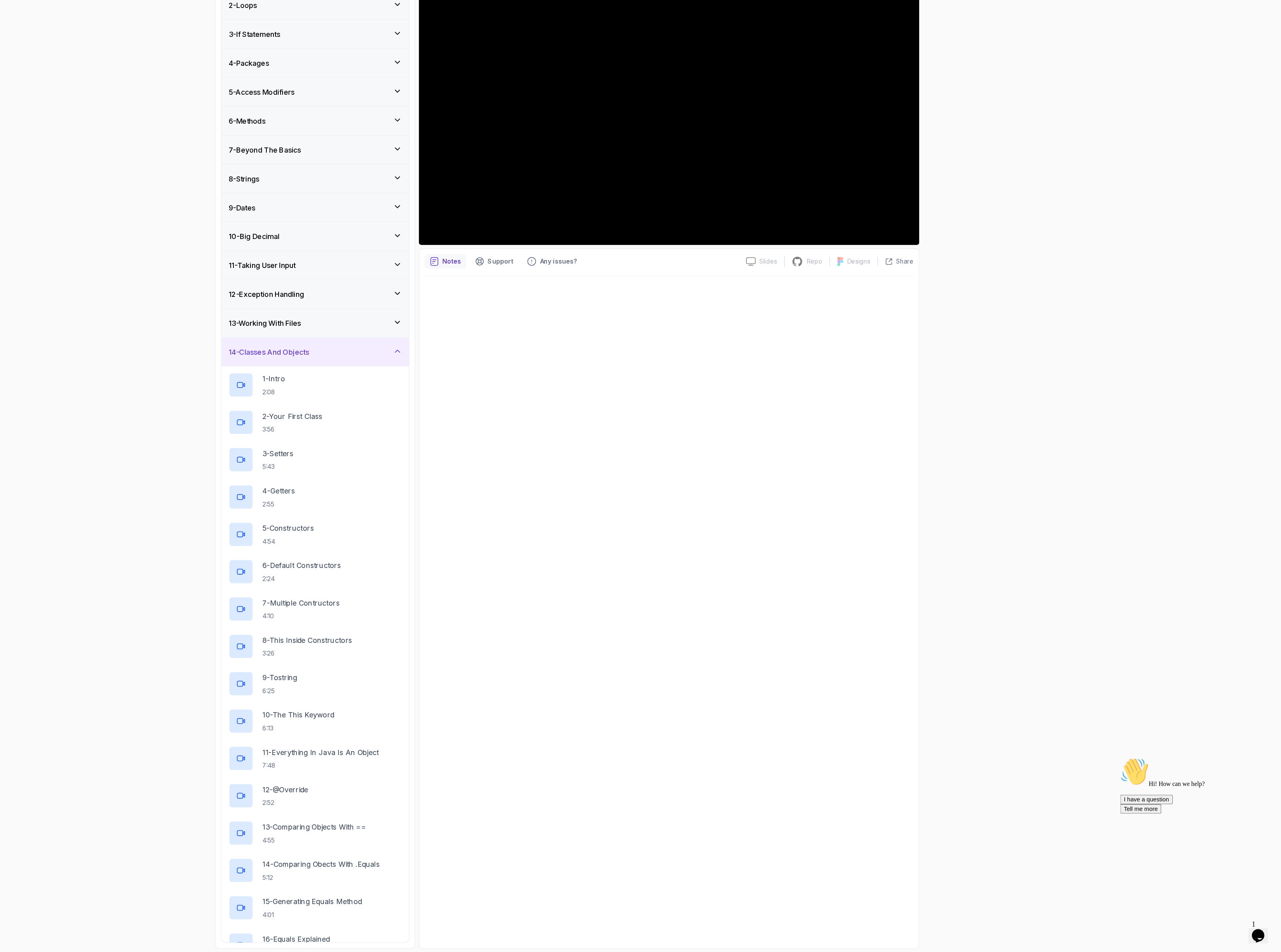
scroll to position [73, 0]
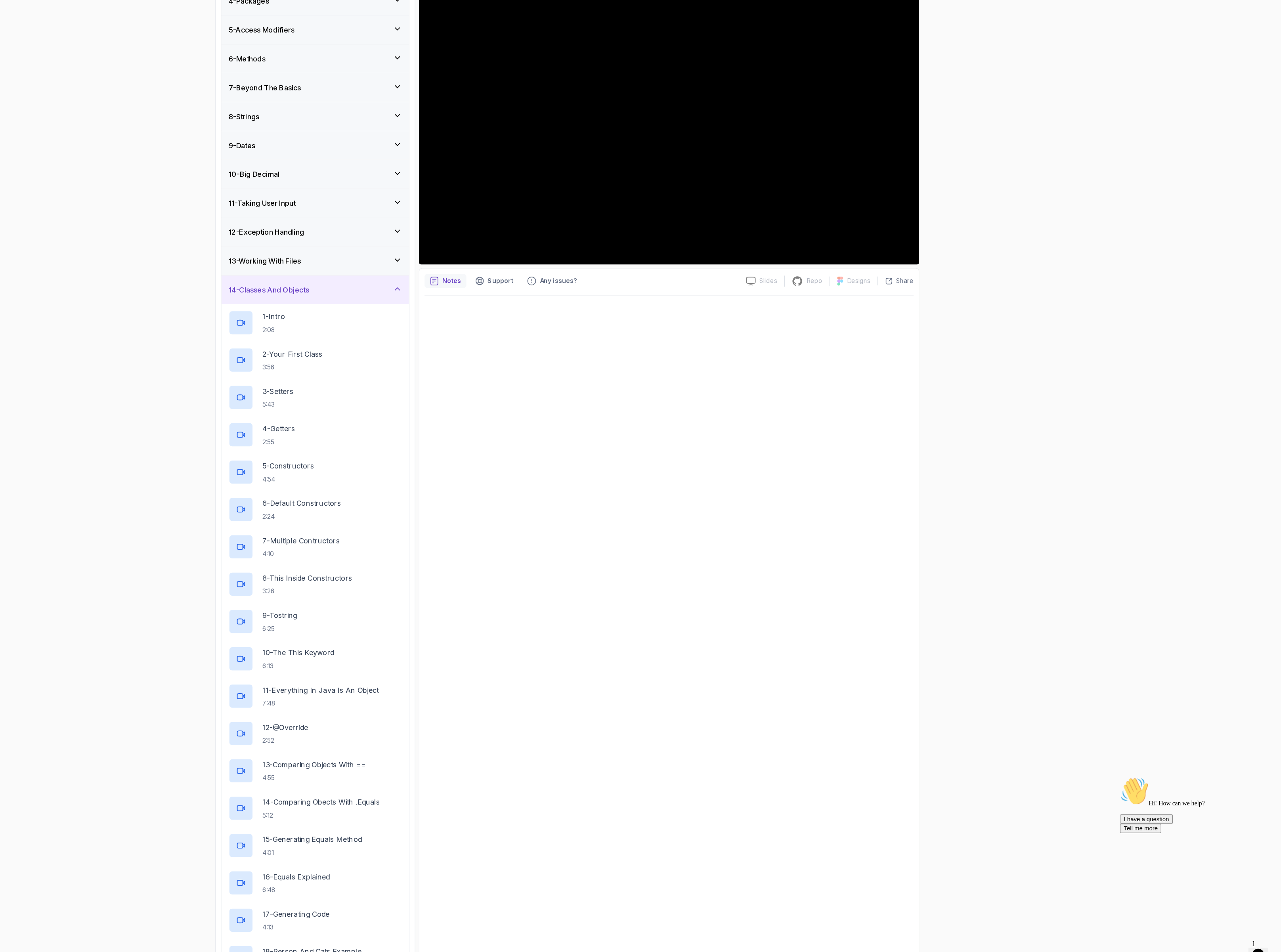
click at [391, 349] on h3 "14 - Classes And Objects" at bounding box center [375, 344] width 72 height 9
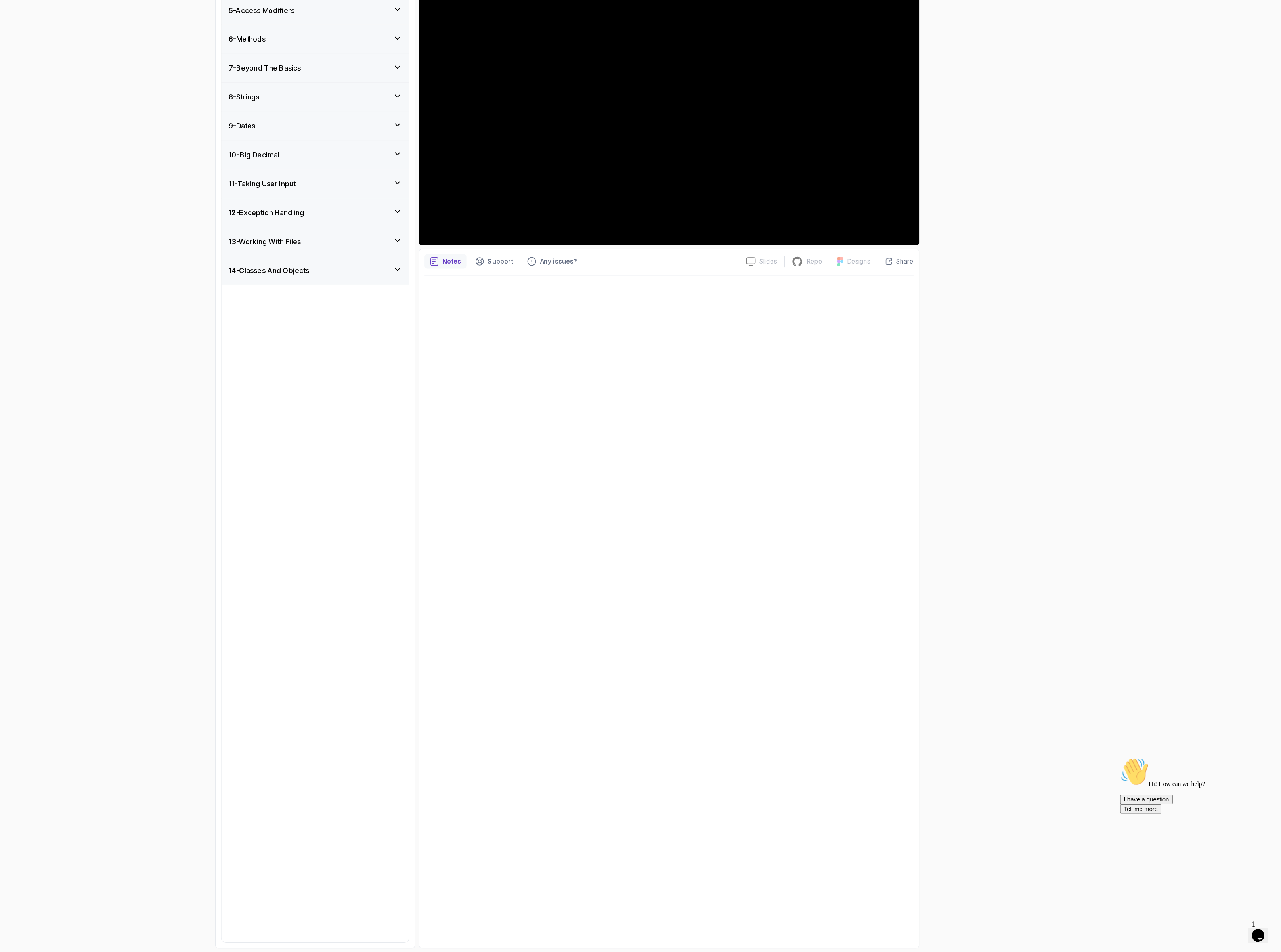
scroll to position [0, 0]
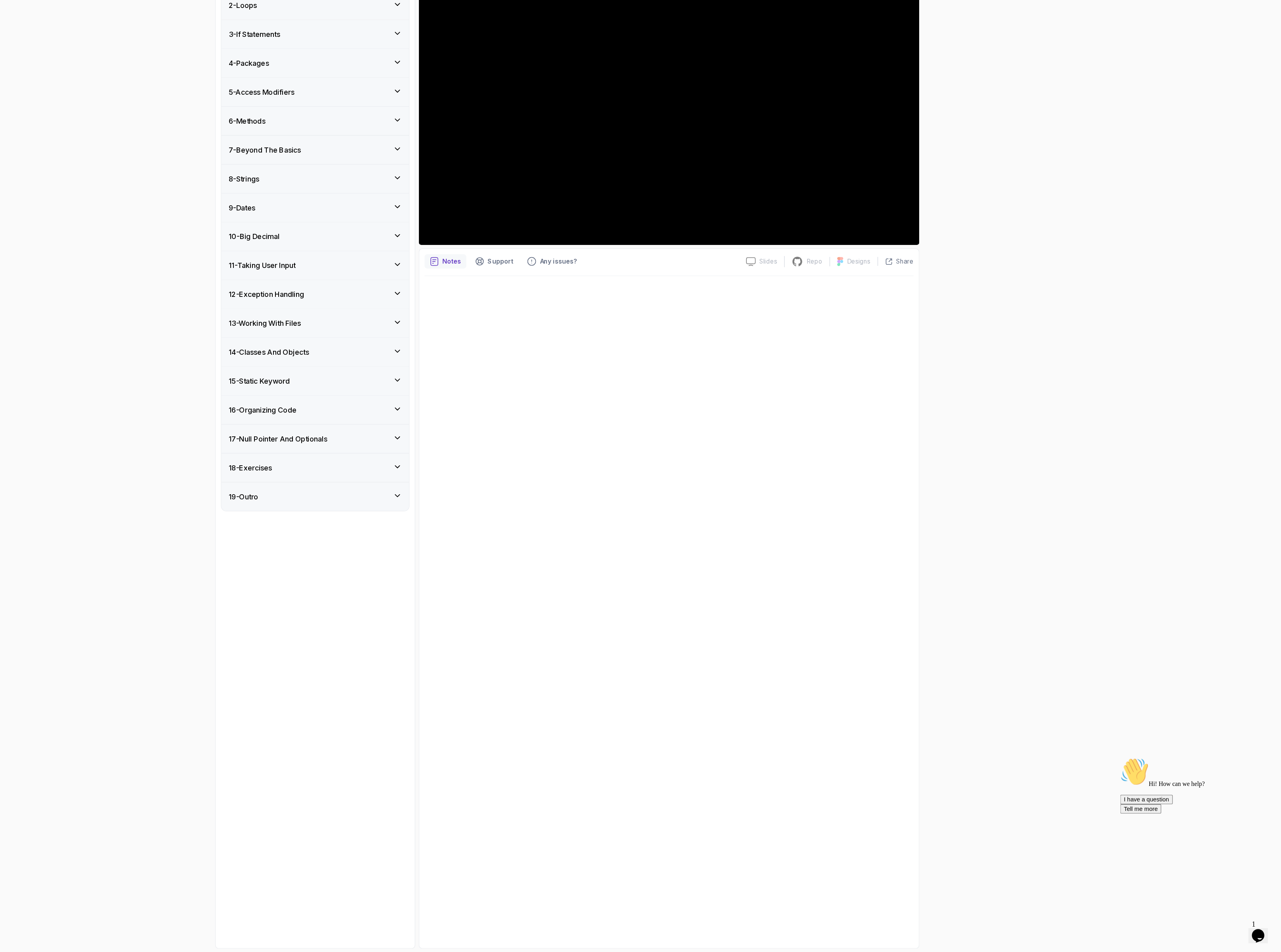
click at [389, 440] on div "15 - Static Keyword" at bounding box center [416, 443] width 167 height 25
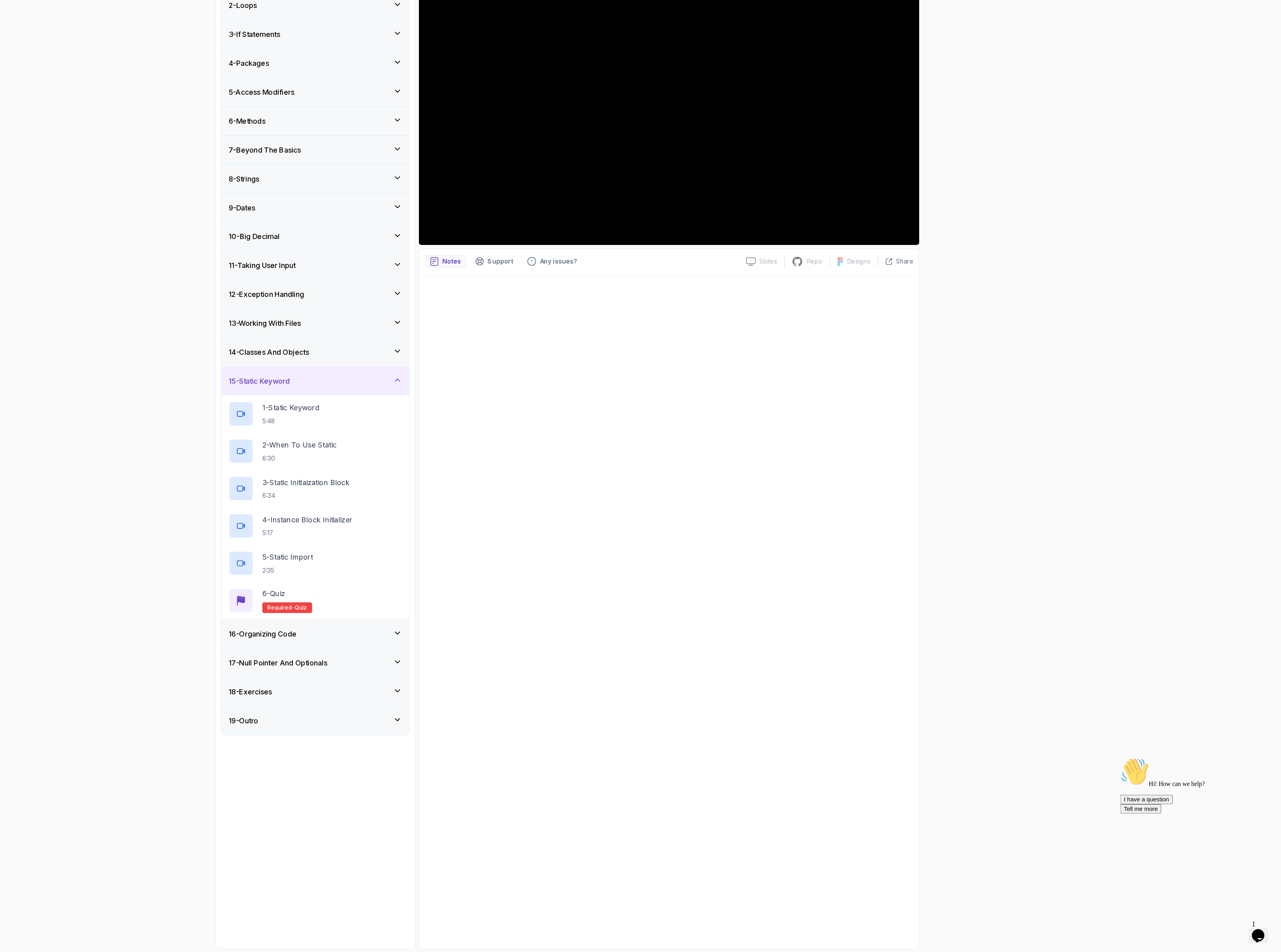
click at [392, 395] on h3 "13 - Working With Files" at bounding box center [371, 391] width 64 height 9
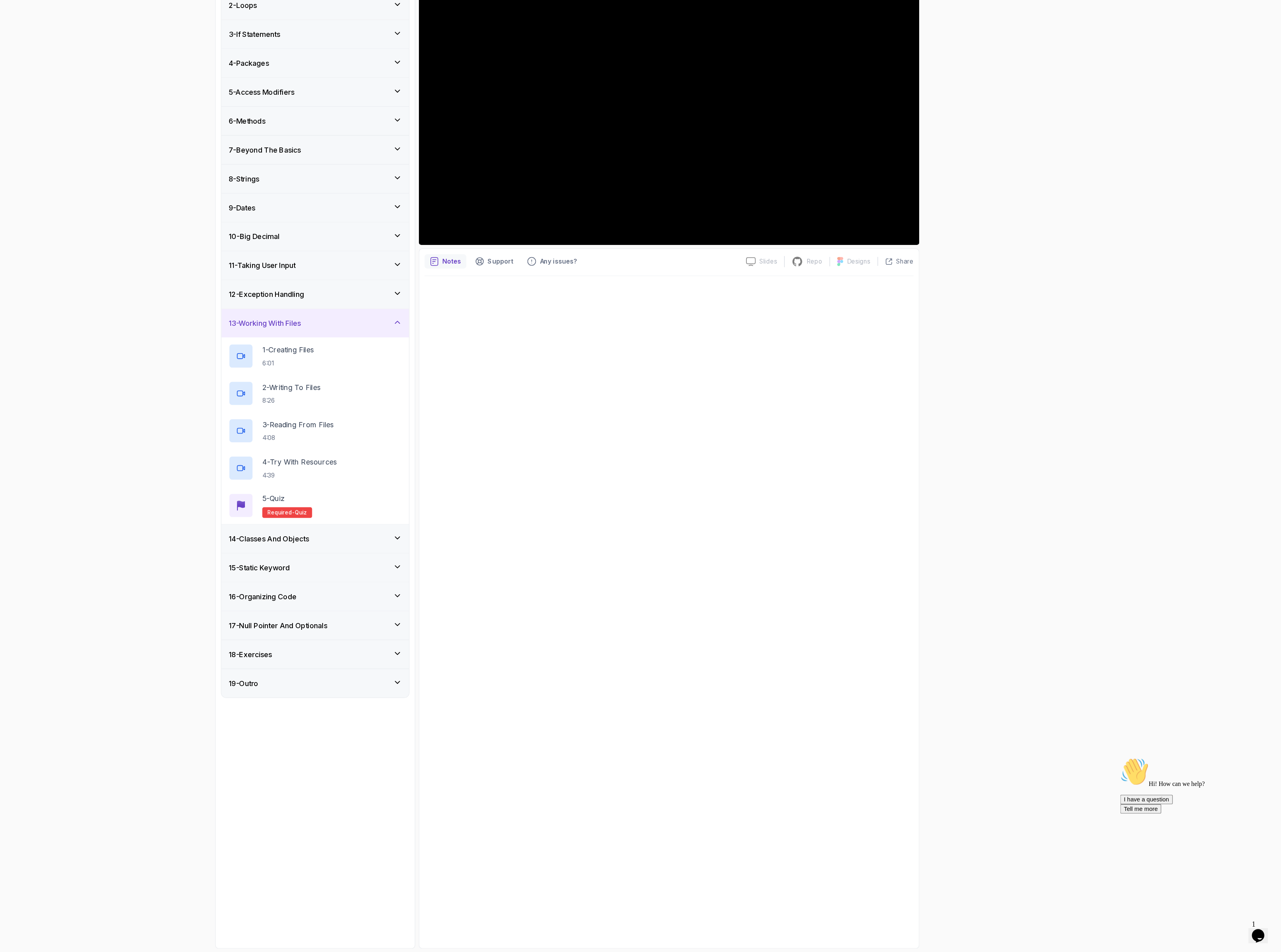
click at [392, 395] on h3 "13 - Working With Files" at bounding box center [371, 391] width 64 height 9
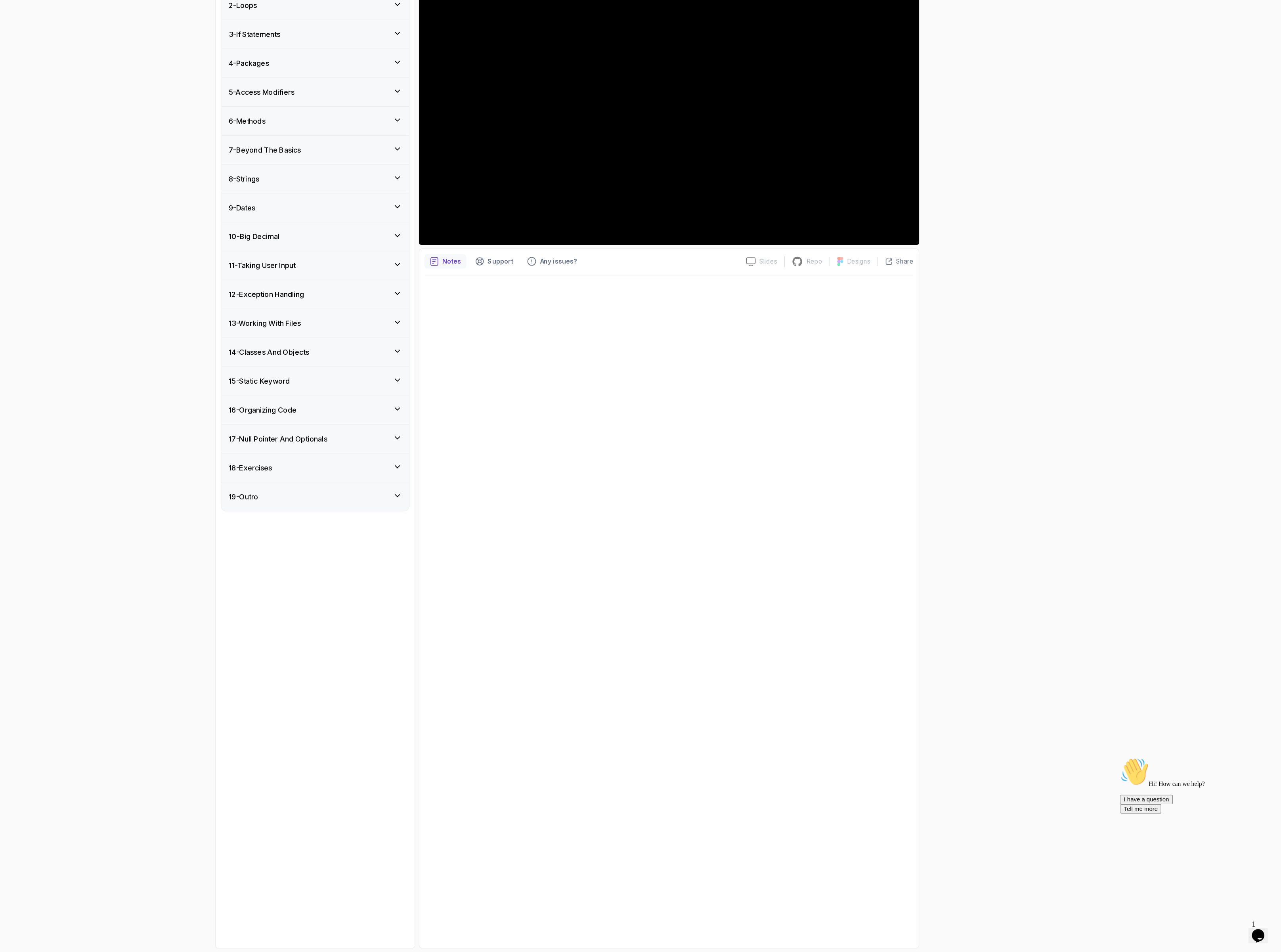
click at [391, 448] on h3 "15 - Static Keyword" at bounding box center [366, 443] width 54 height 9
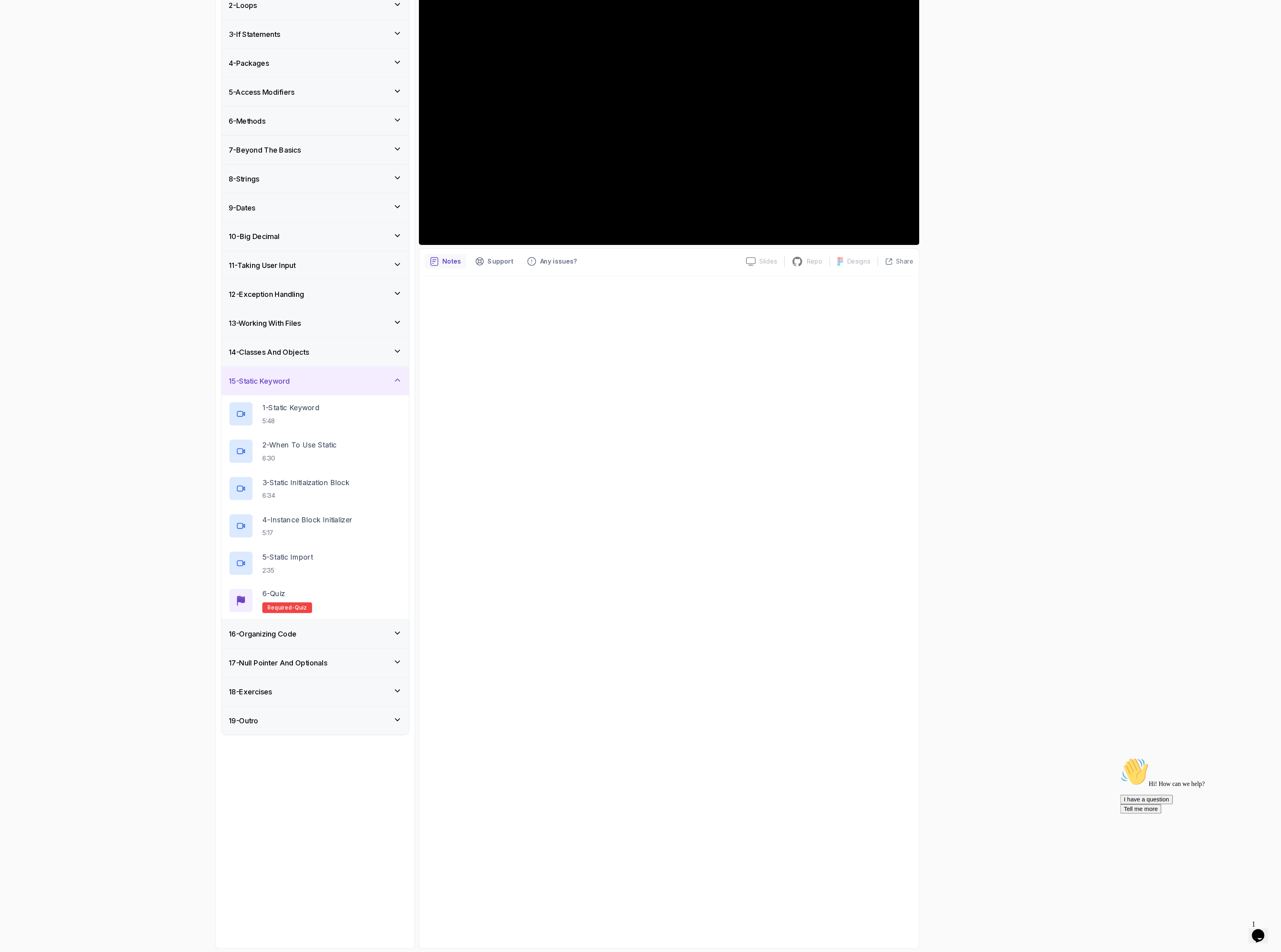
click at [391, 448] on h3 "15 - Static Keyword" at bounding box center [366, 443] width 54 height 9
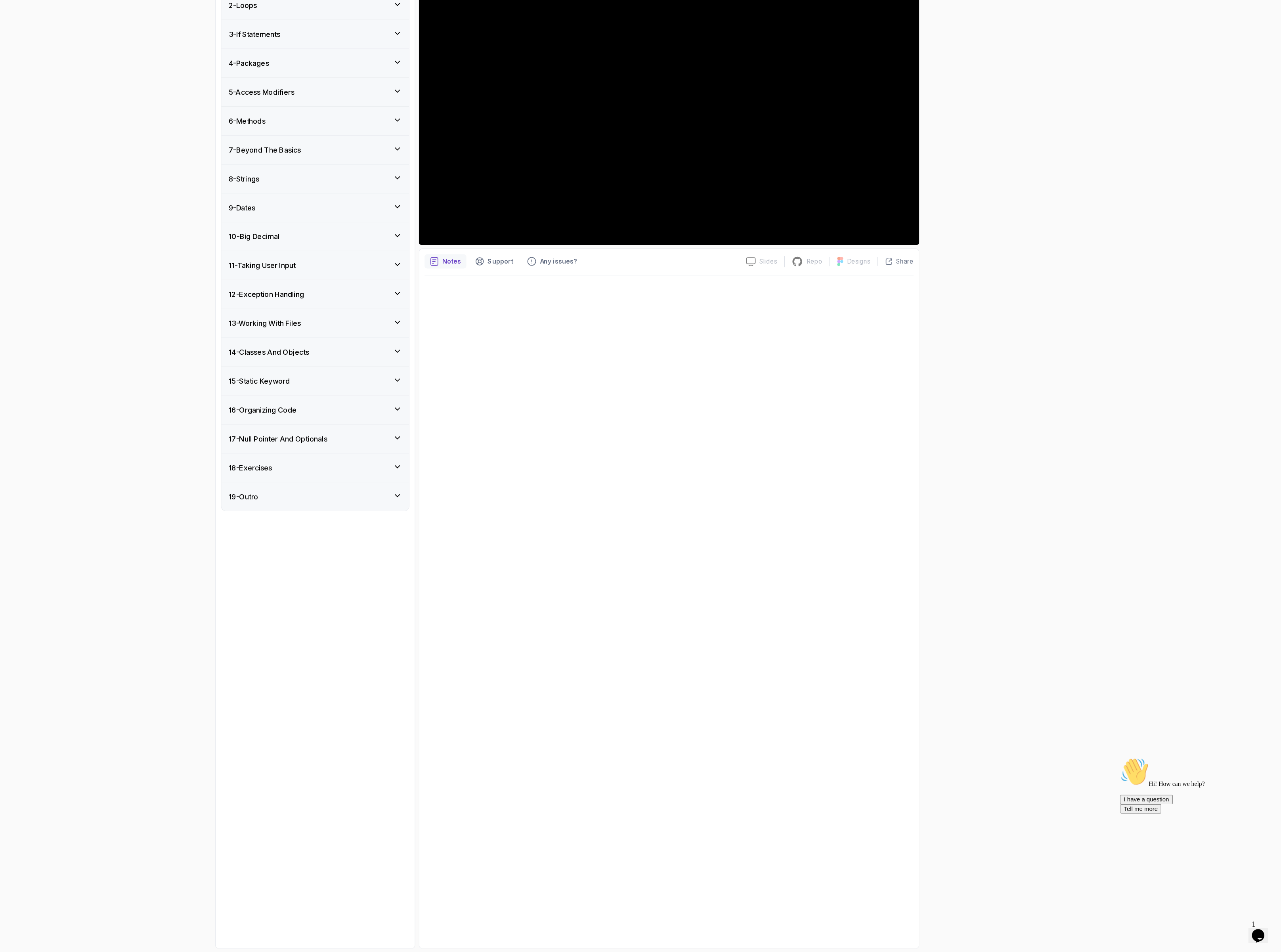
click at [404, 470] on div "16 - Organizing Code" at bounding box center [416, 468] width 167 height 25
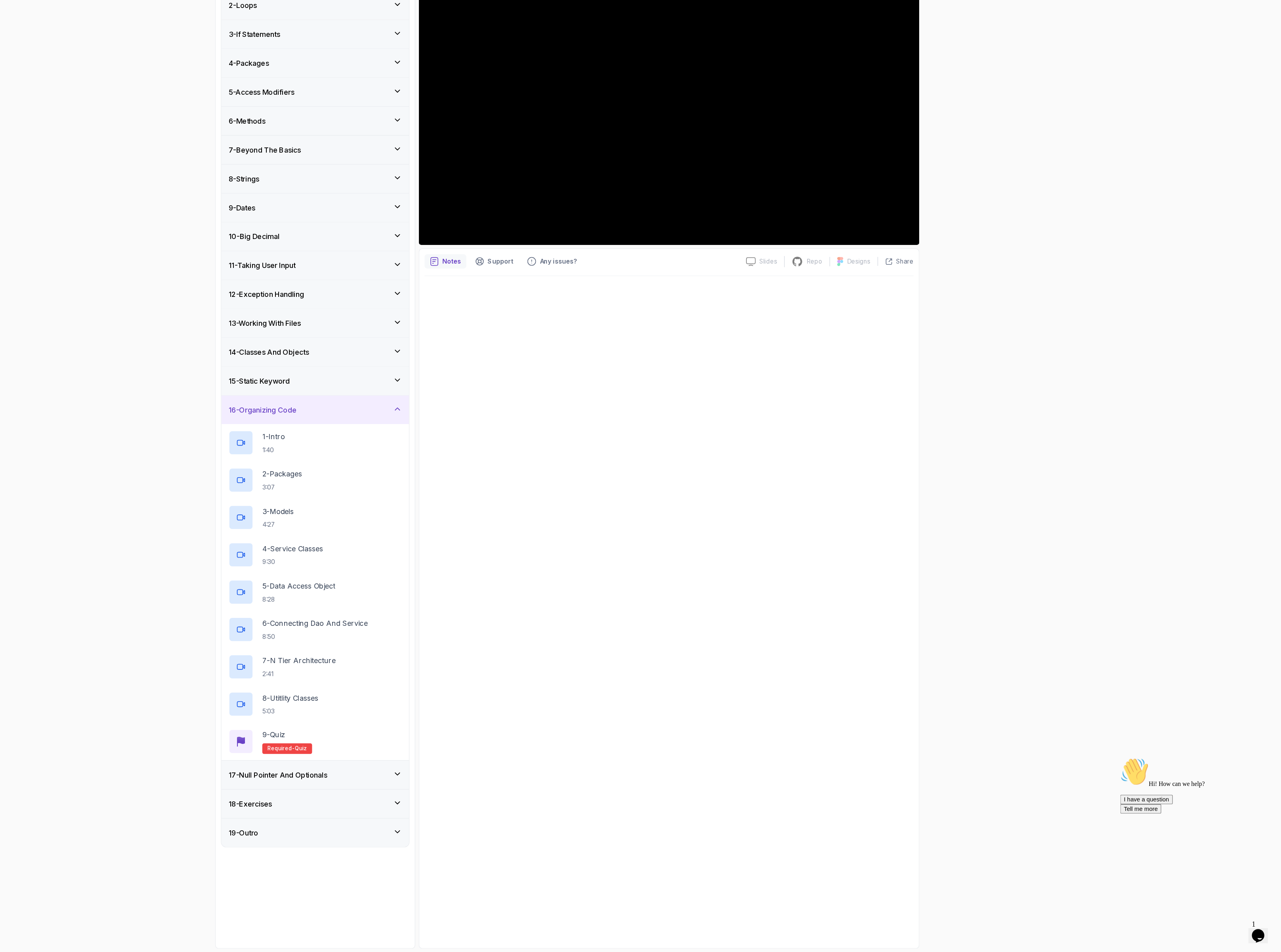
click at [382, 799] on h3 "17 - Null Pointer And Optionals" at bounding box center [383, 794] width 88 height 9
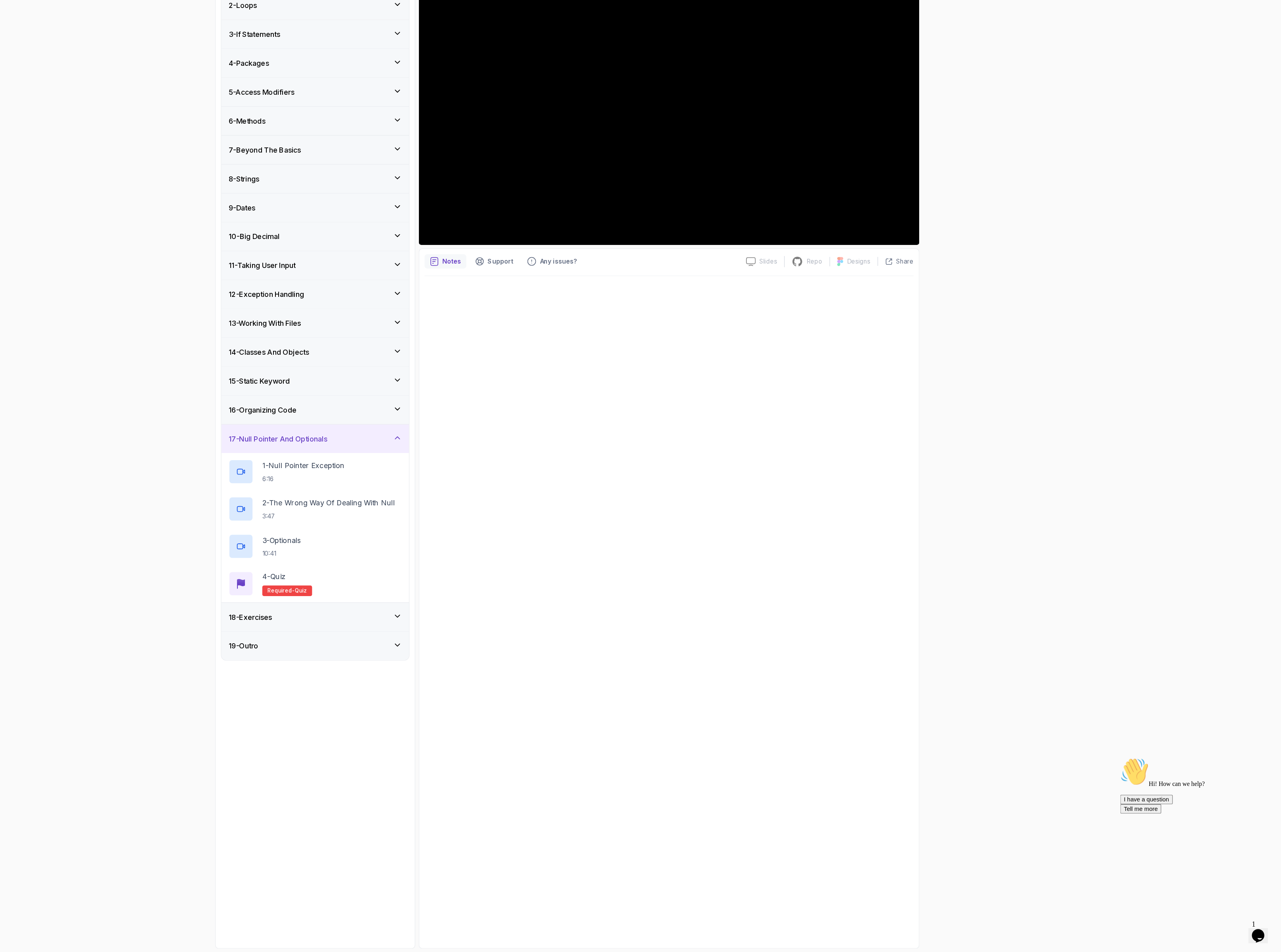
click at [368, 666] on div "18 - Exercises" at bounding box center [416, 653] width 167 height 25
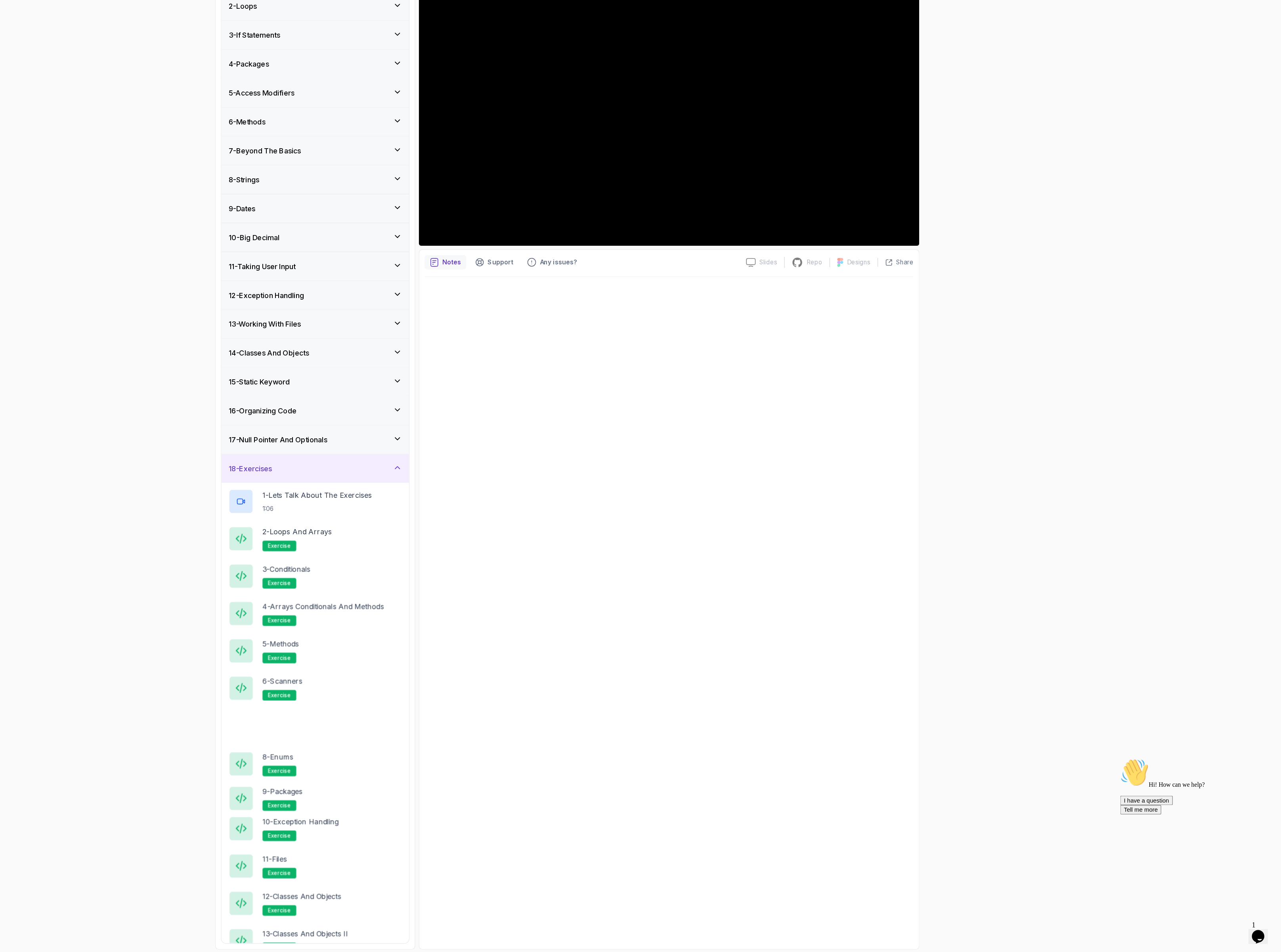
click at [397, 525] on div "18 - Exercises" at bounding box center [416, 519] width 154 height 9
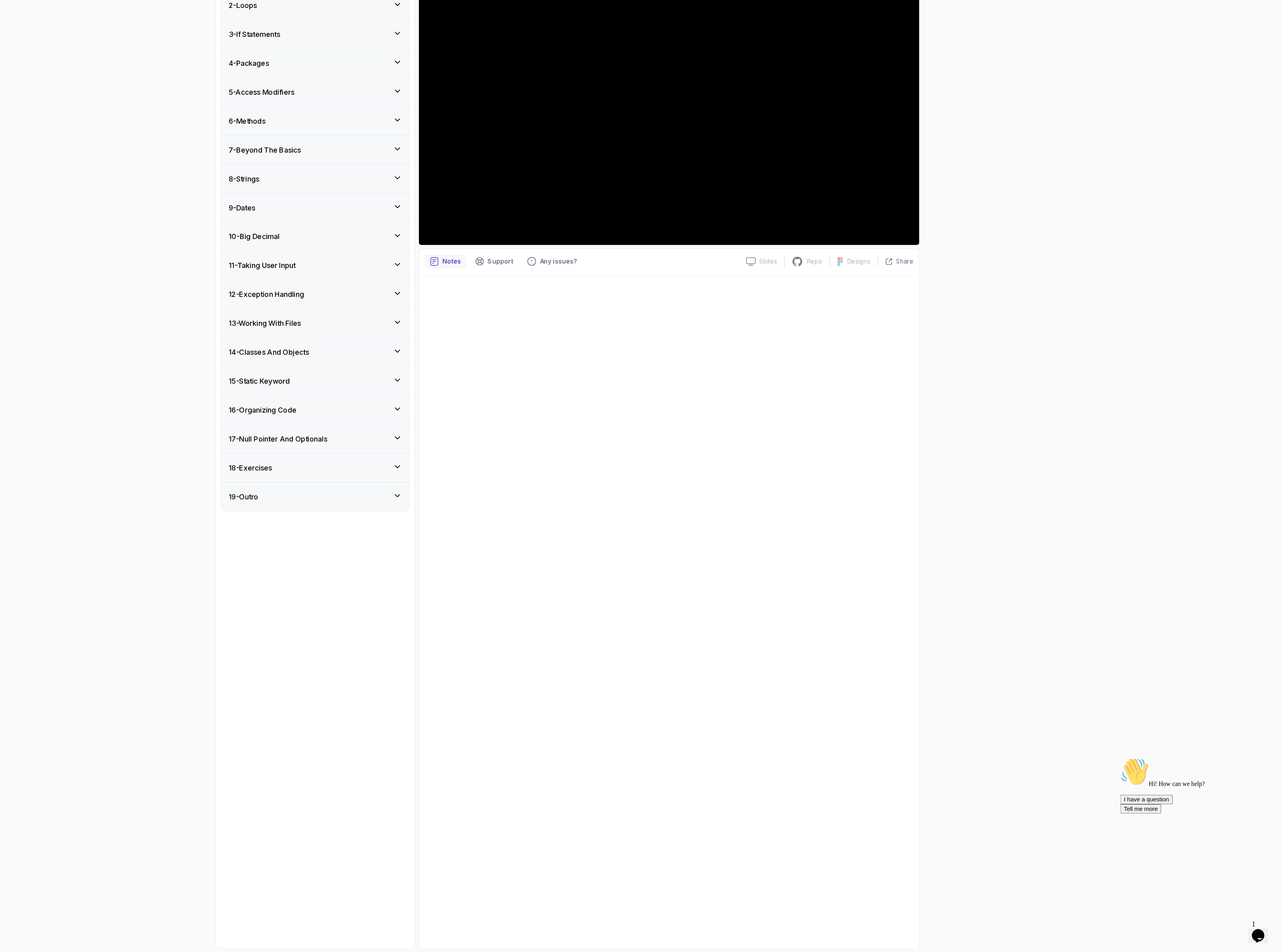
click at [389, 550] on div "19 - Outro" at bounding box center [416, 545] width 154 height 9
click at [377, 418] on div "14 - Classes And Objects" at bounding box center [416, 417] width 167 height 25
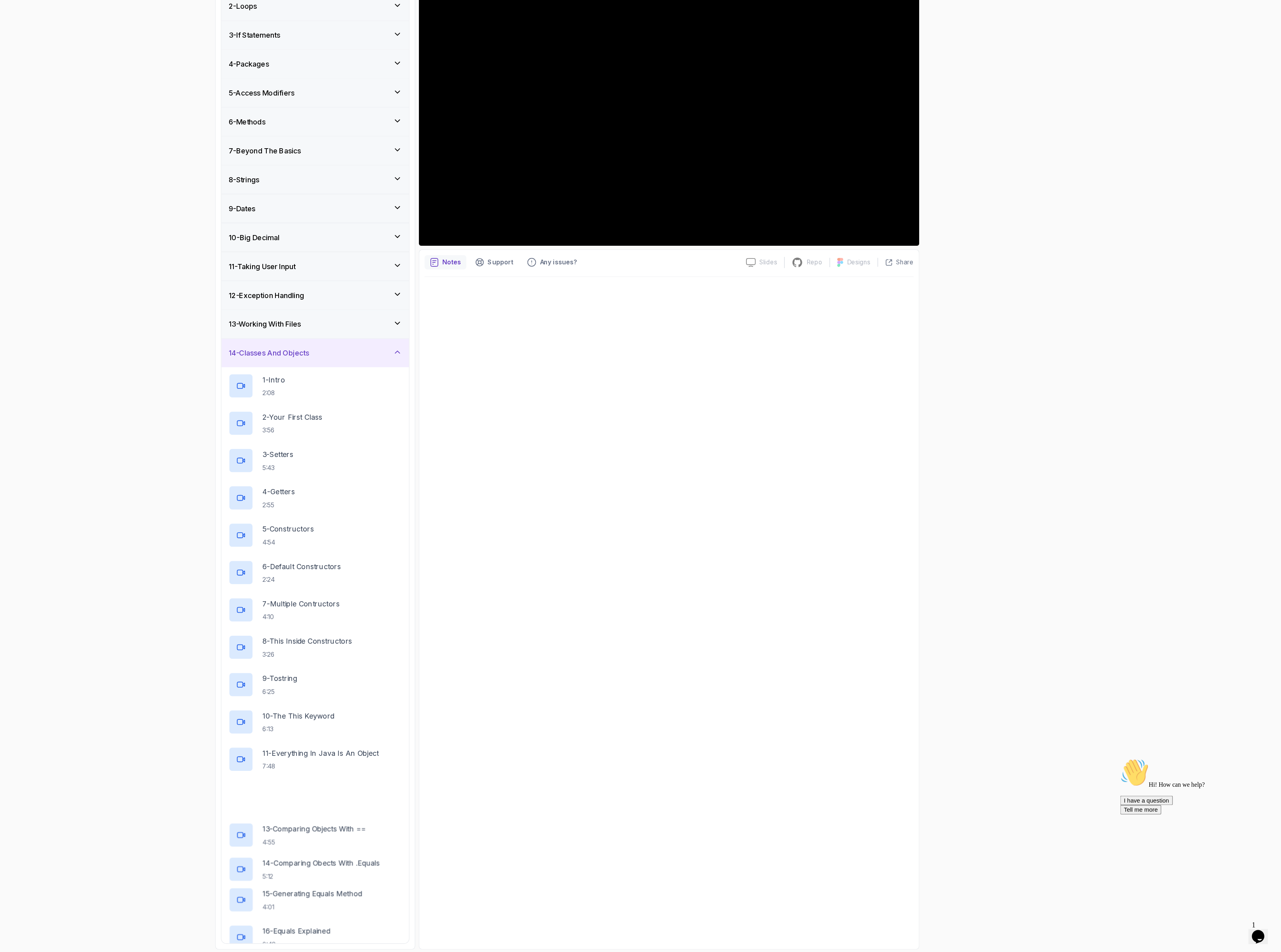
click at [377, 417] on div "14 - Classes And Objects" at bounding box center [416, 417] width 167 height 25
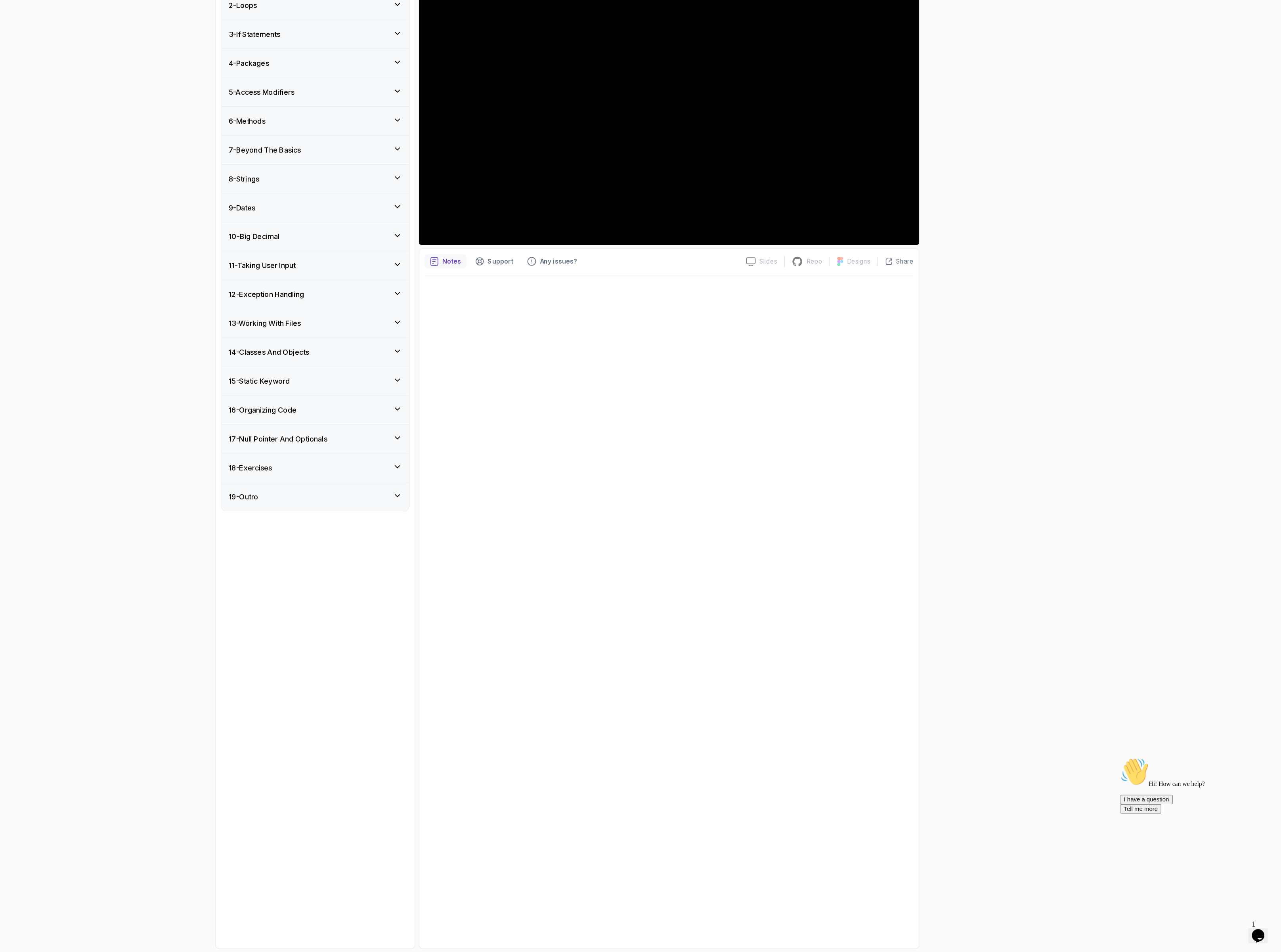
click at [374, 376] on div "12 - Exception Handling" at bounding box center [416, 365] width 167 height 25
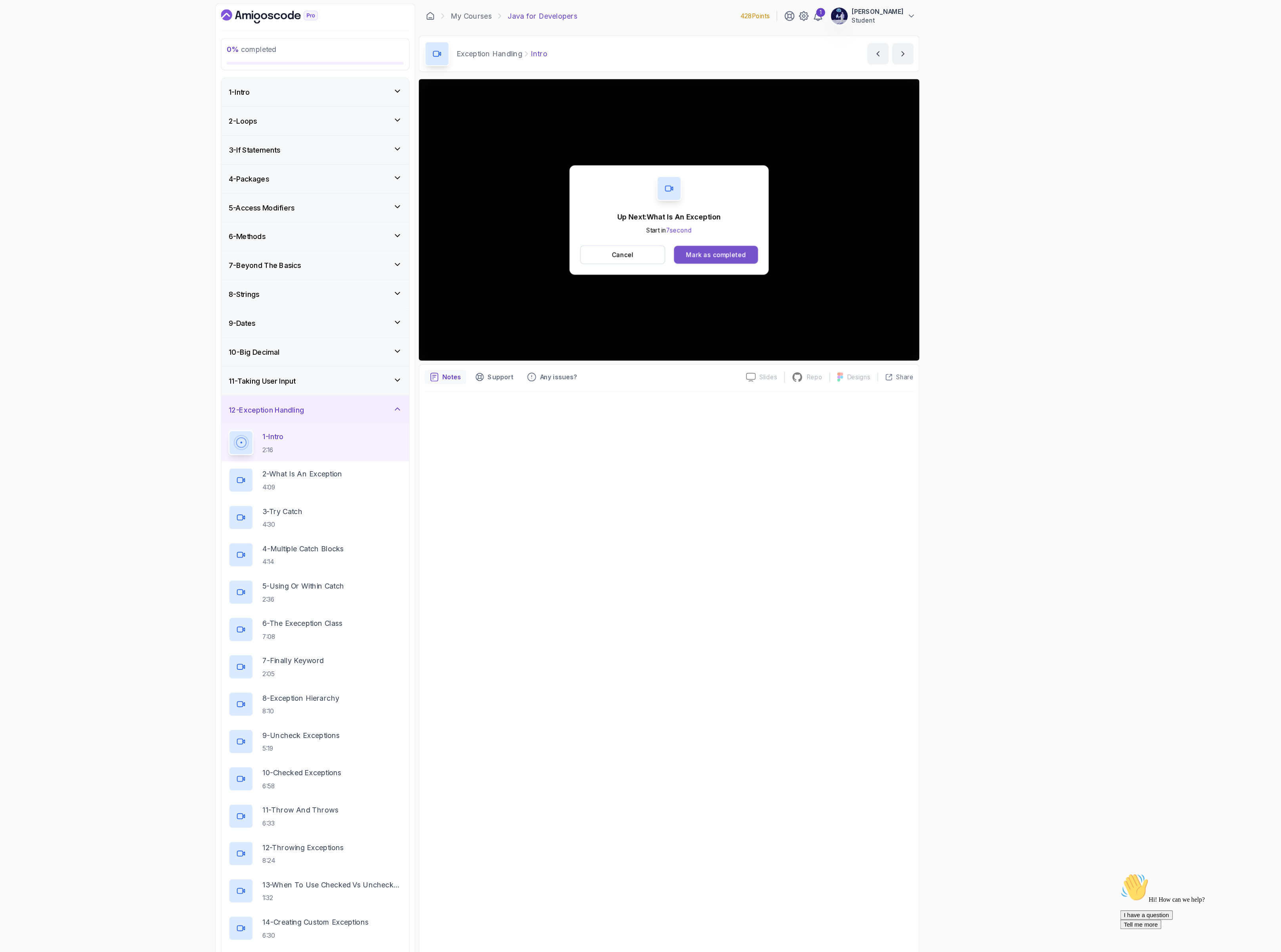
click at [756, 222] on button "Mark as completed" at bounding box center [773, 227] width 75 height 16
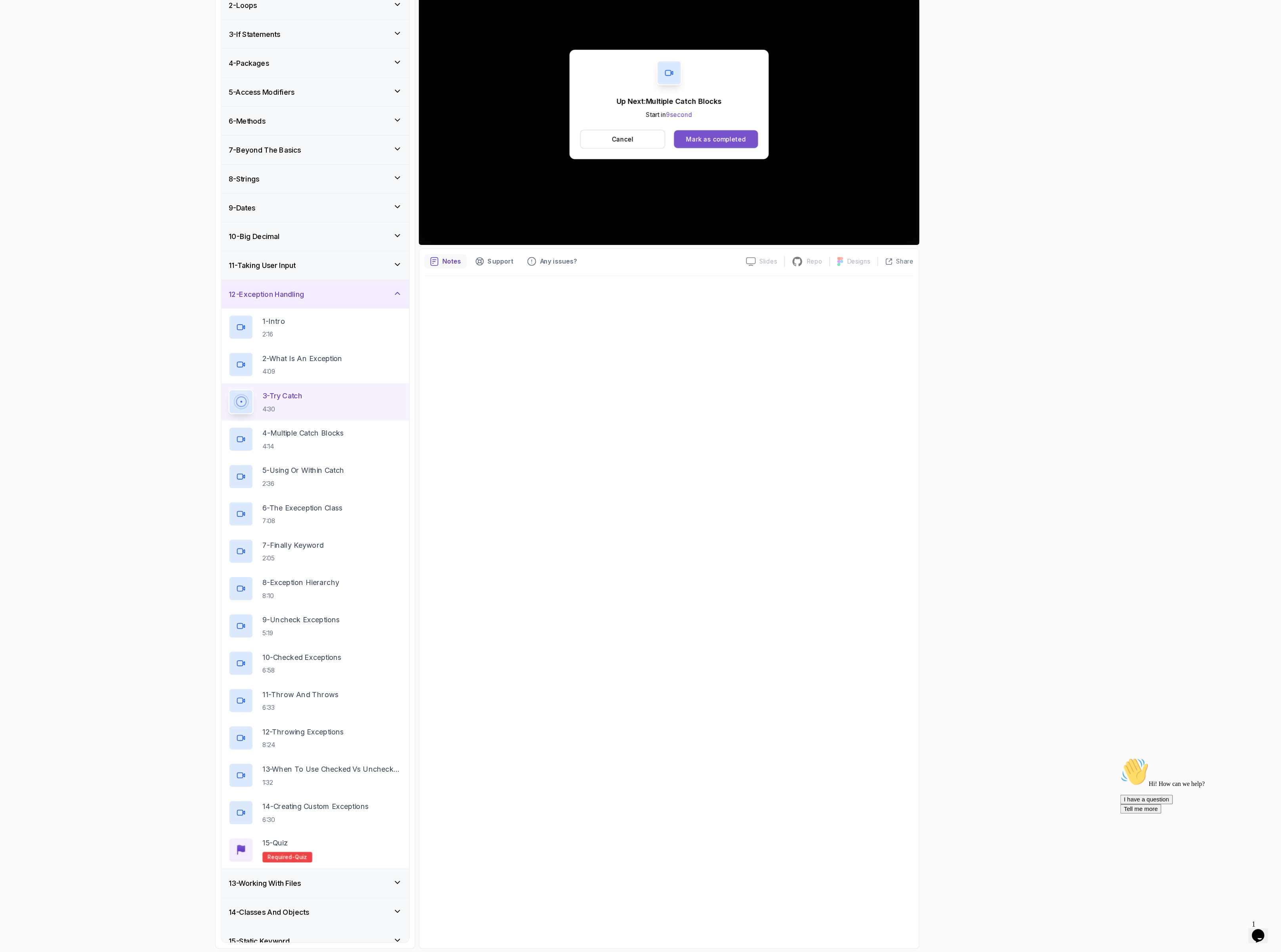
click at [779, 230] on div "Mark as completed" at bounding box center [773, 227] width 53 height 8
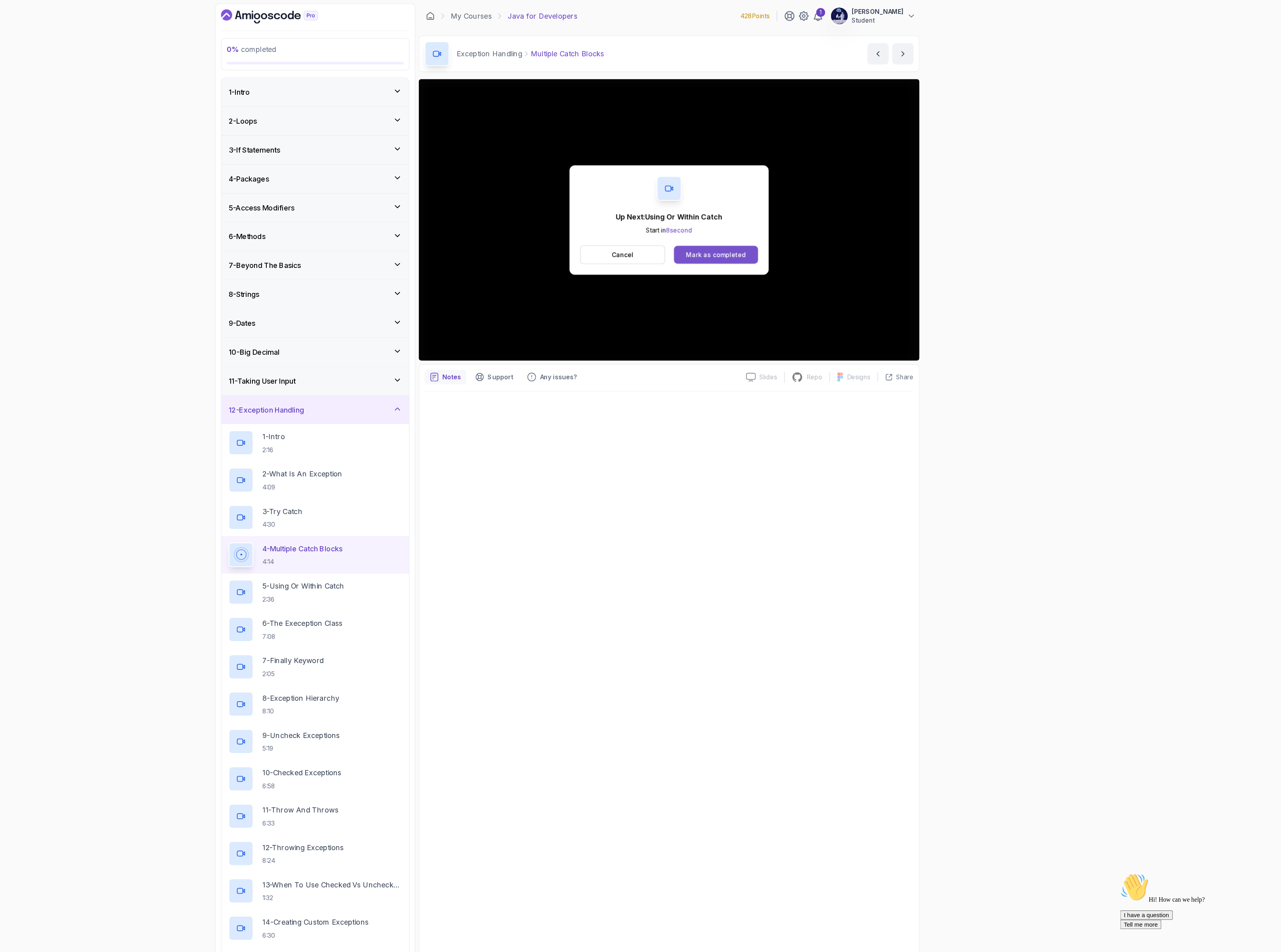
click at [788, 228] on div "Mark as completed" at bounding box center [773, 227] width 53 height 8
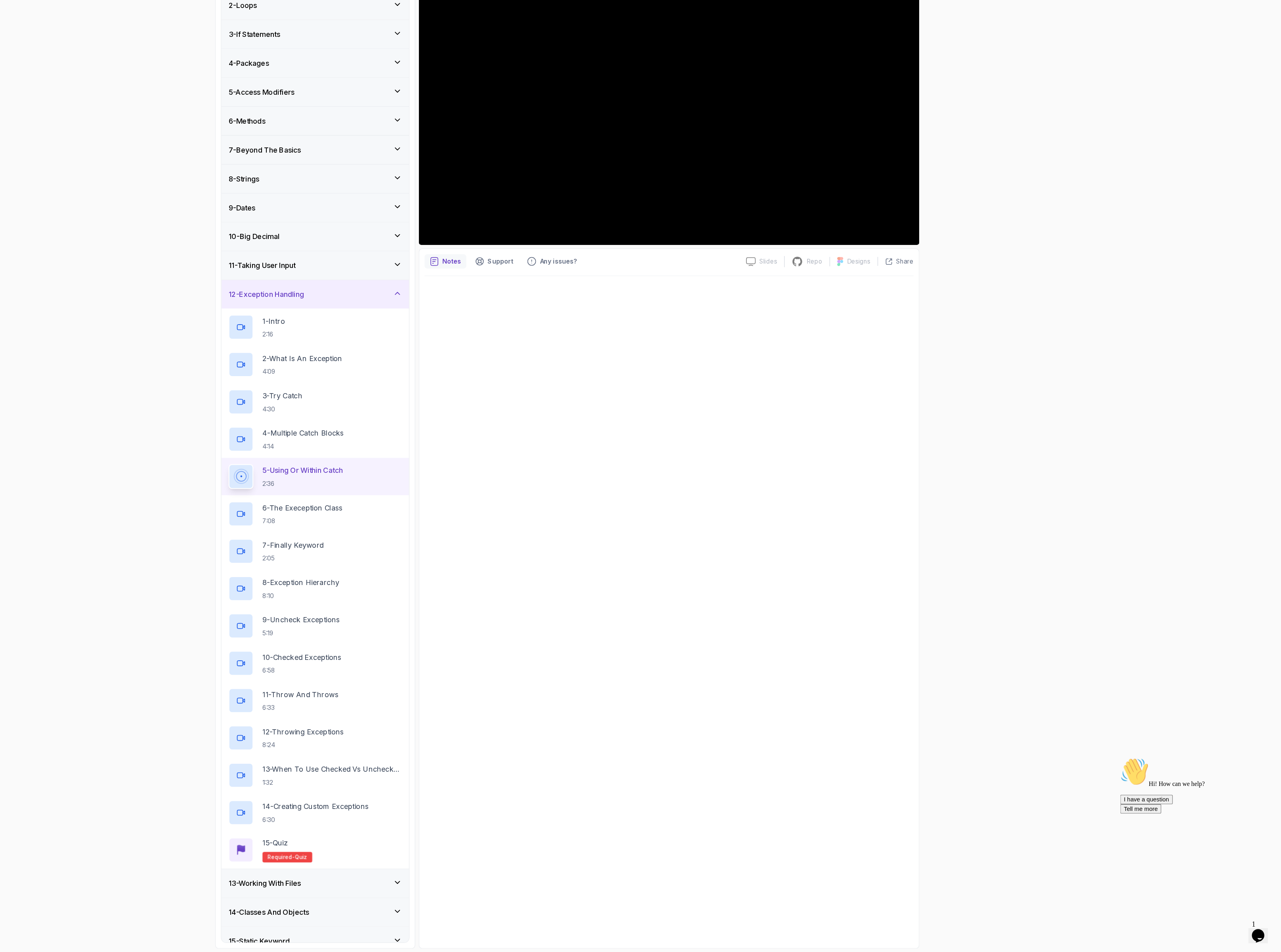
click at [412, 892] on div "13 - Working With Files" at bounding box center [416, 890] width 154 height 9
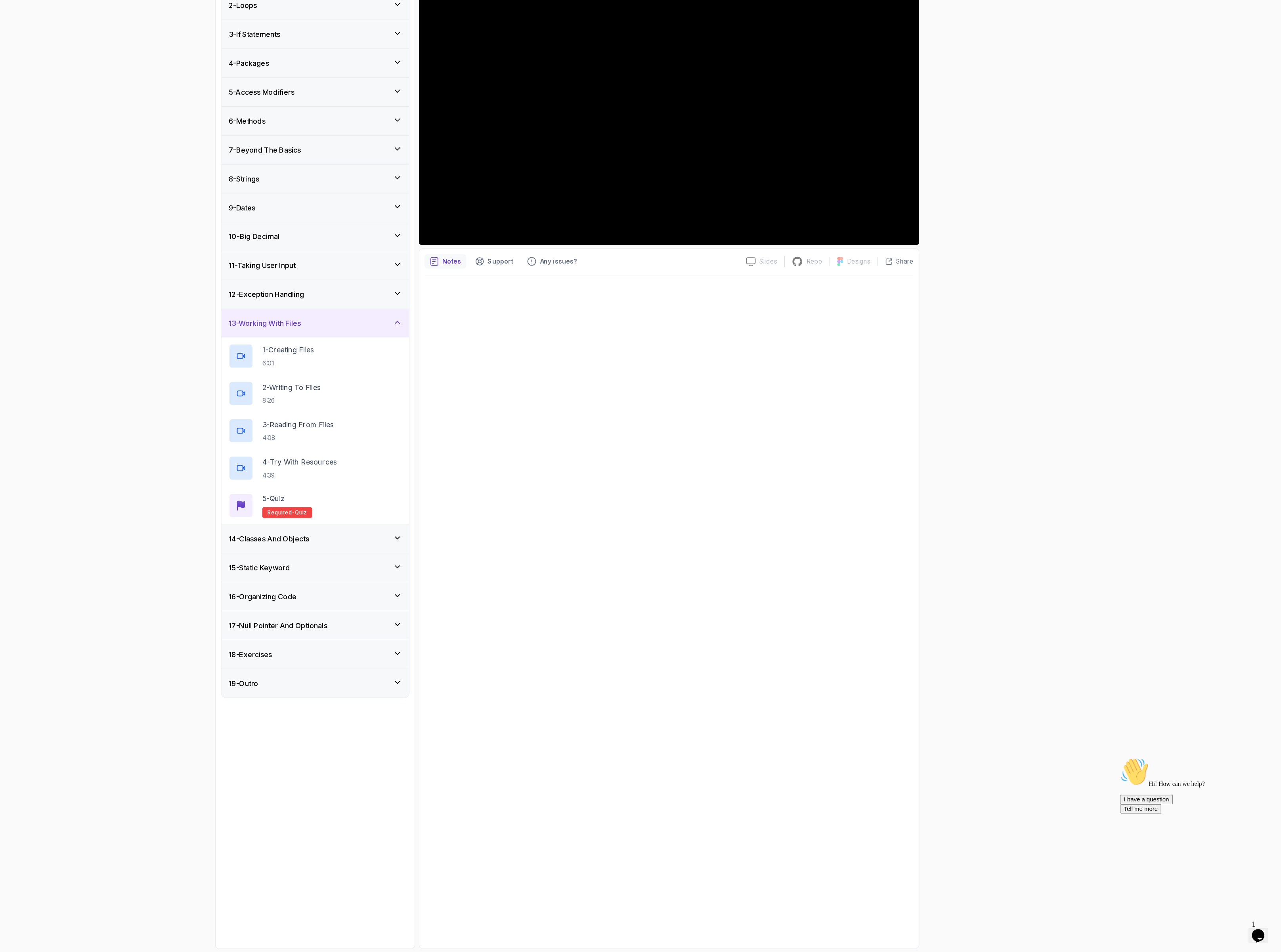
click at [397, 370] on h3 "12 - Exception Handling" at bounding box center [372, 365] width 67 height 9
